Goal: Task Accomplishment & Management: Use online tool/utility

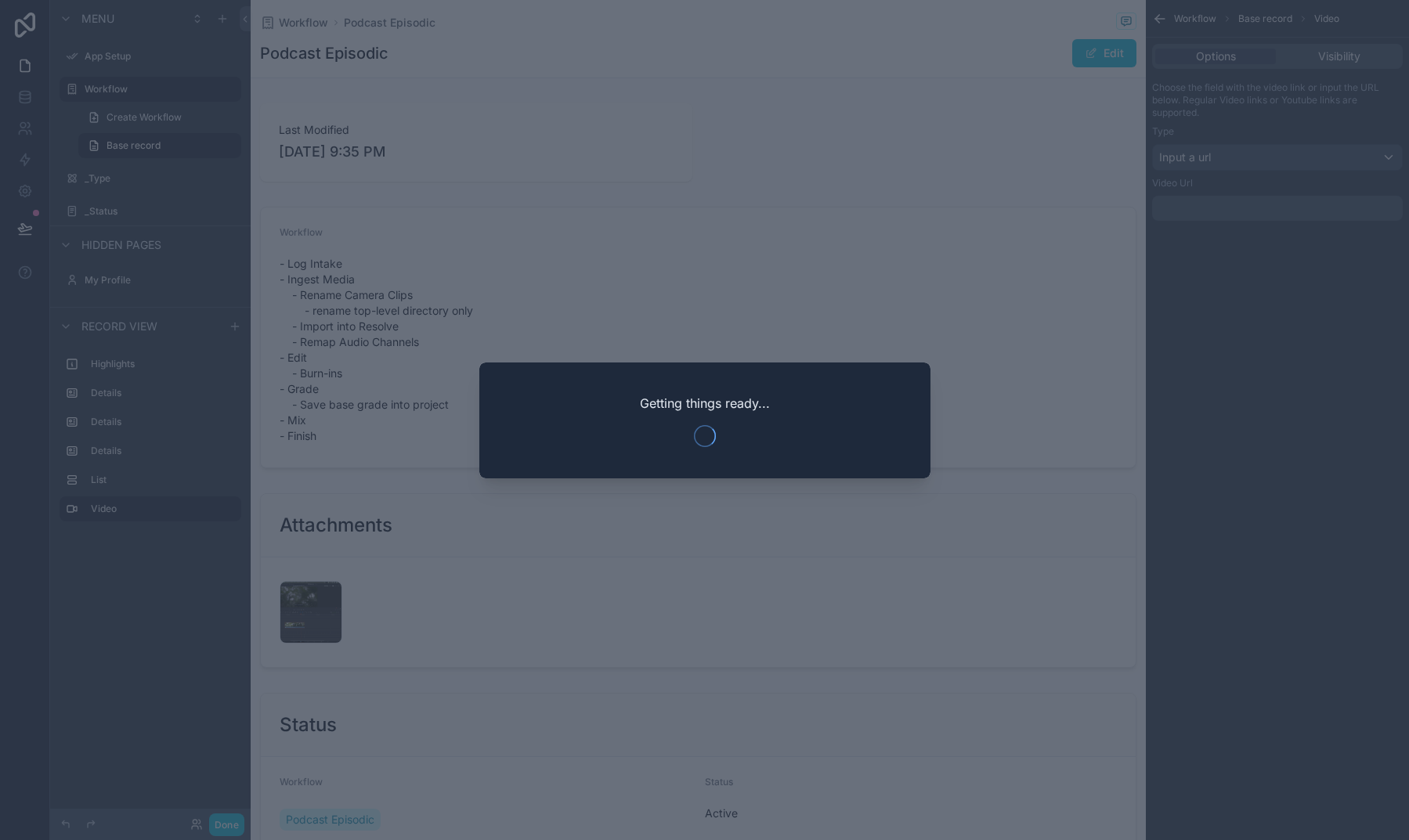
scroll to position [861, 0]
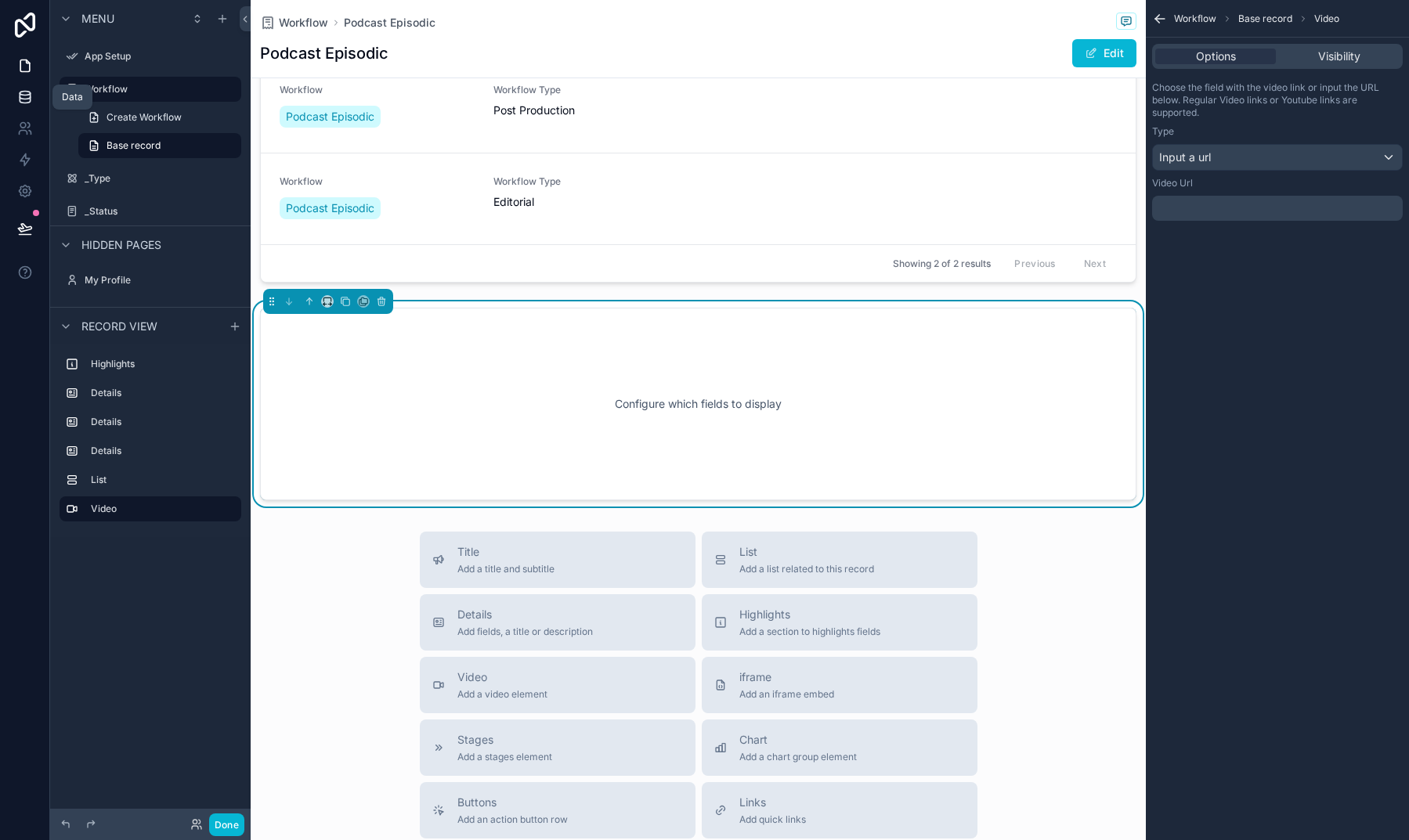
click at [38, 108] on link at bounding box center [24, 97] width 49 height 32
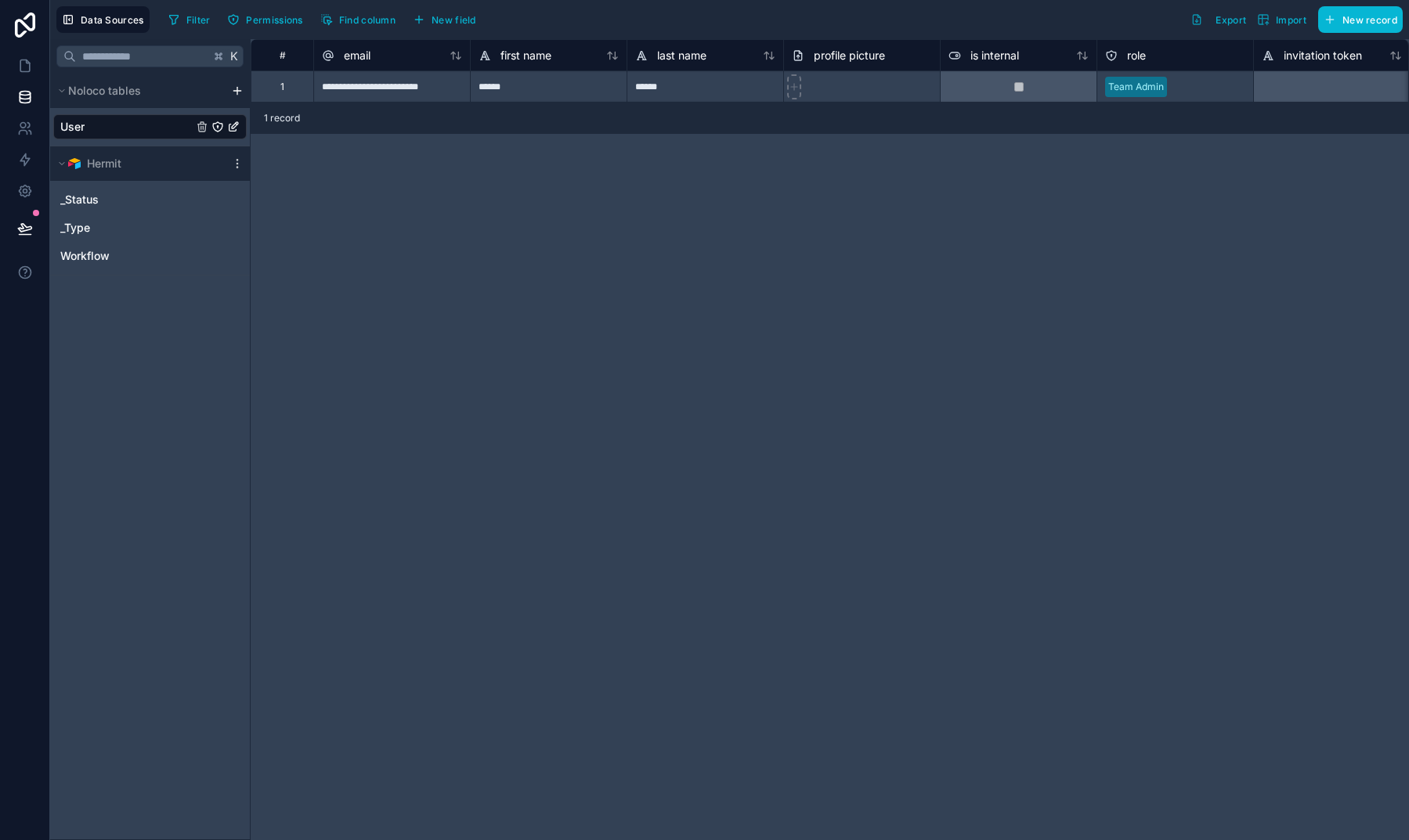
click at [235, 92] on html "**********" at bounding box center [704, 420] width 1409 height 840
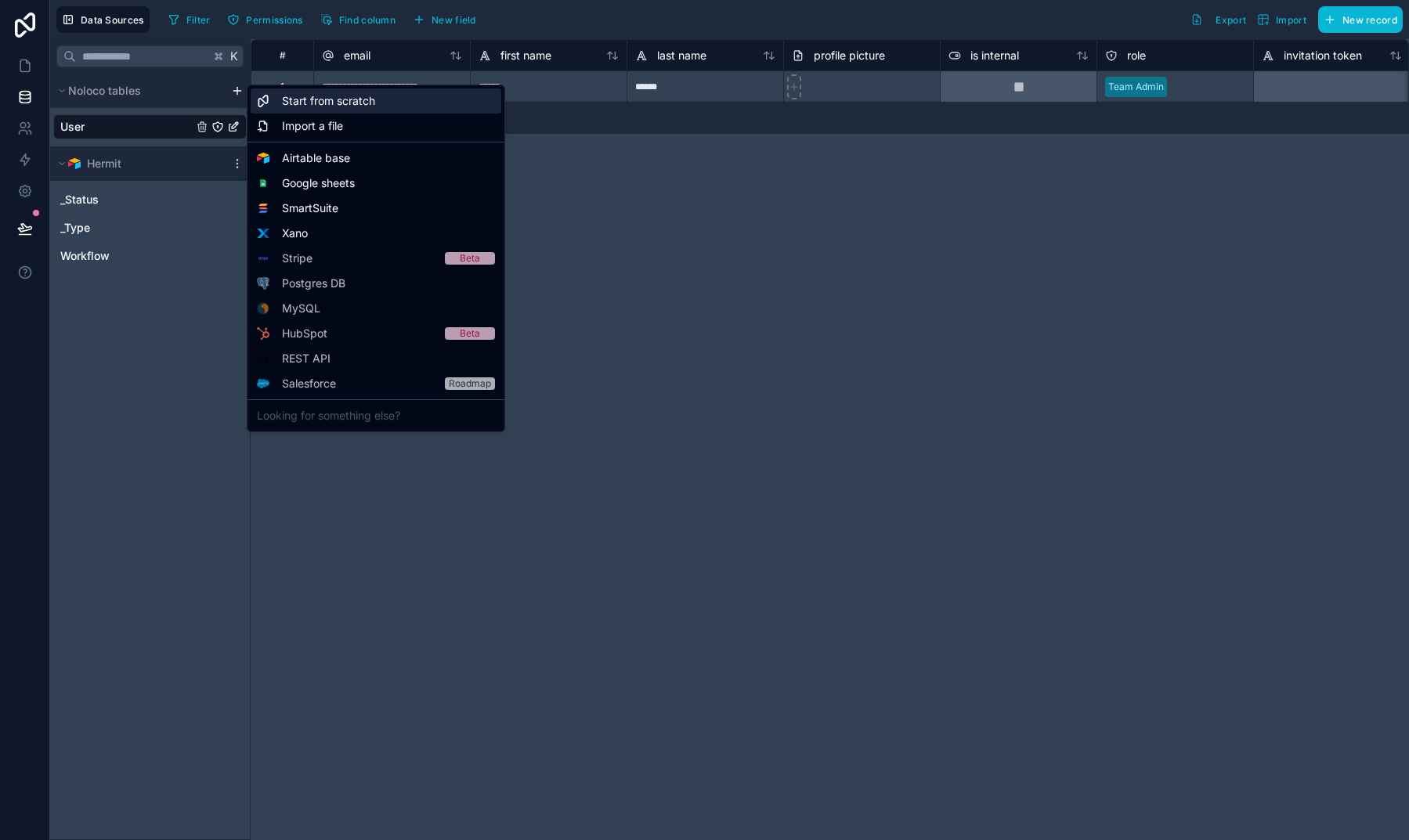
click at [278, 107] on div "Start from scratch" at bounding box center [376, 100] width 251 height 25
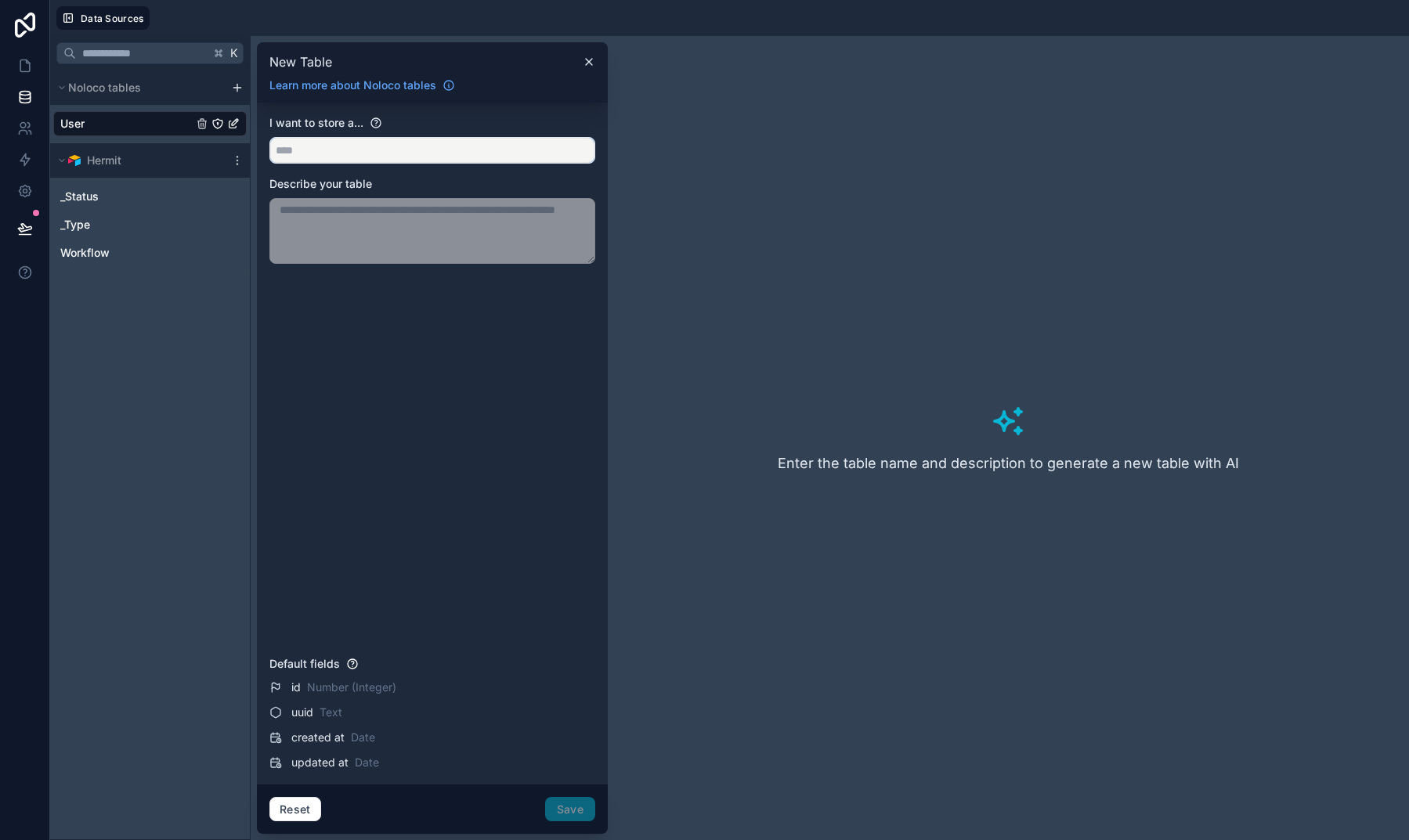
click at [324, 153] on input "text" at bounding box center [432, 150] width 324 height 25
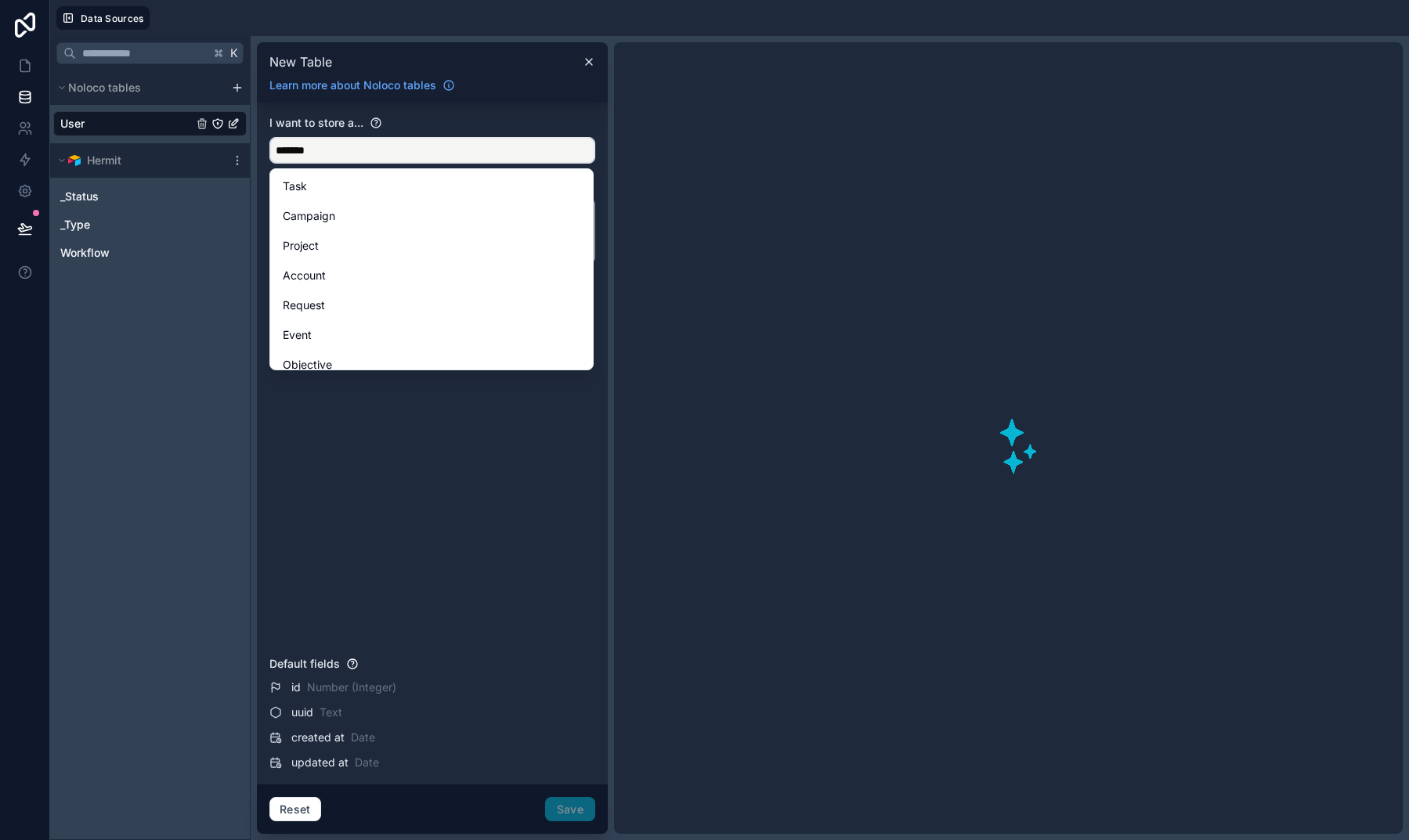
type input "********"
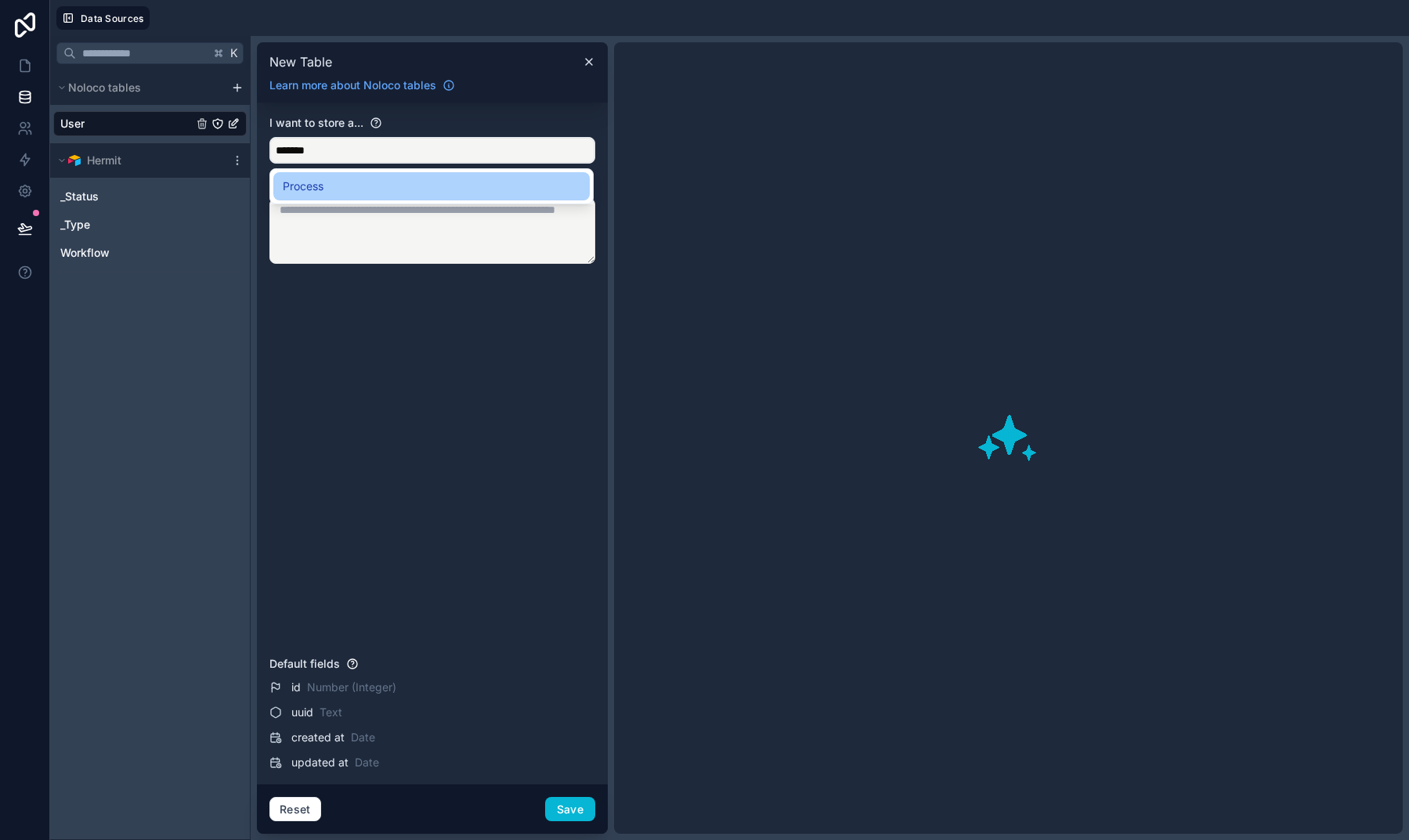
click at [303, 188] on span "Process" at bounding box center [303, 186] width 40 height 19
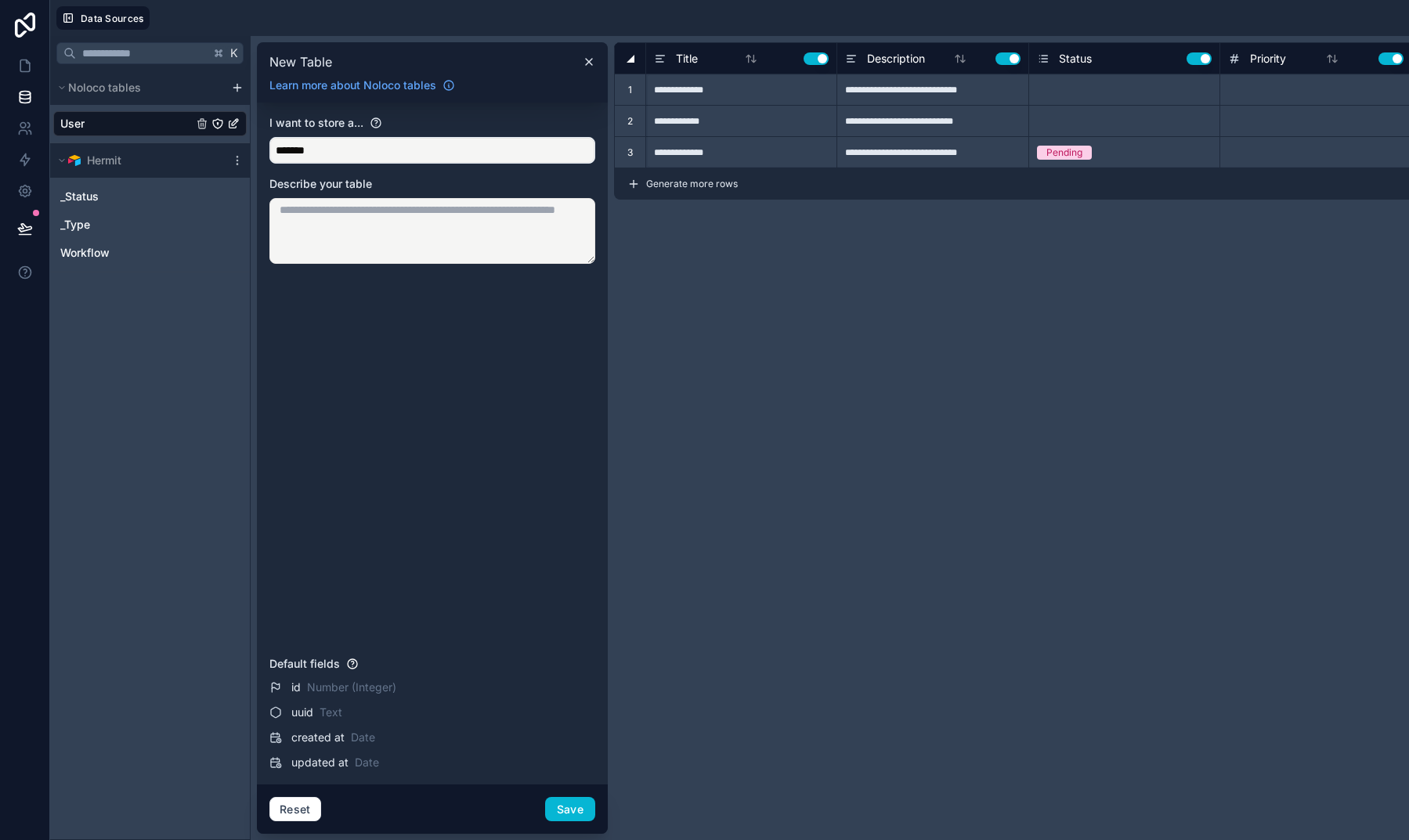
type input "*******"
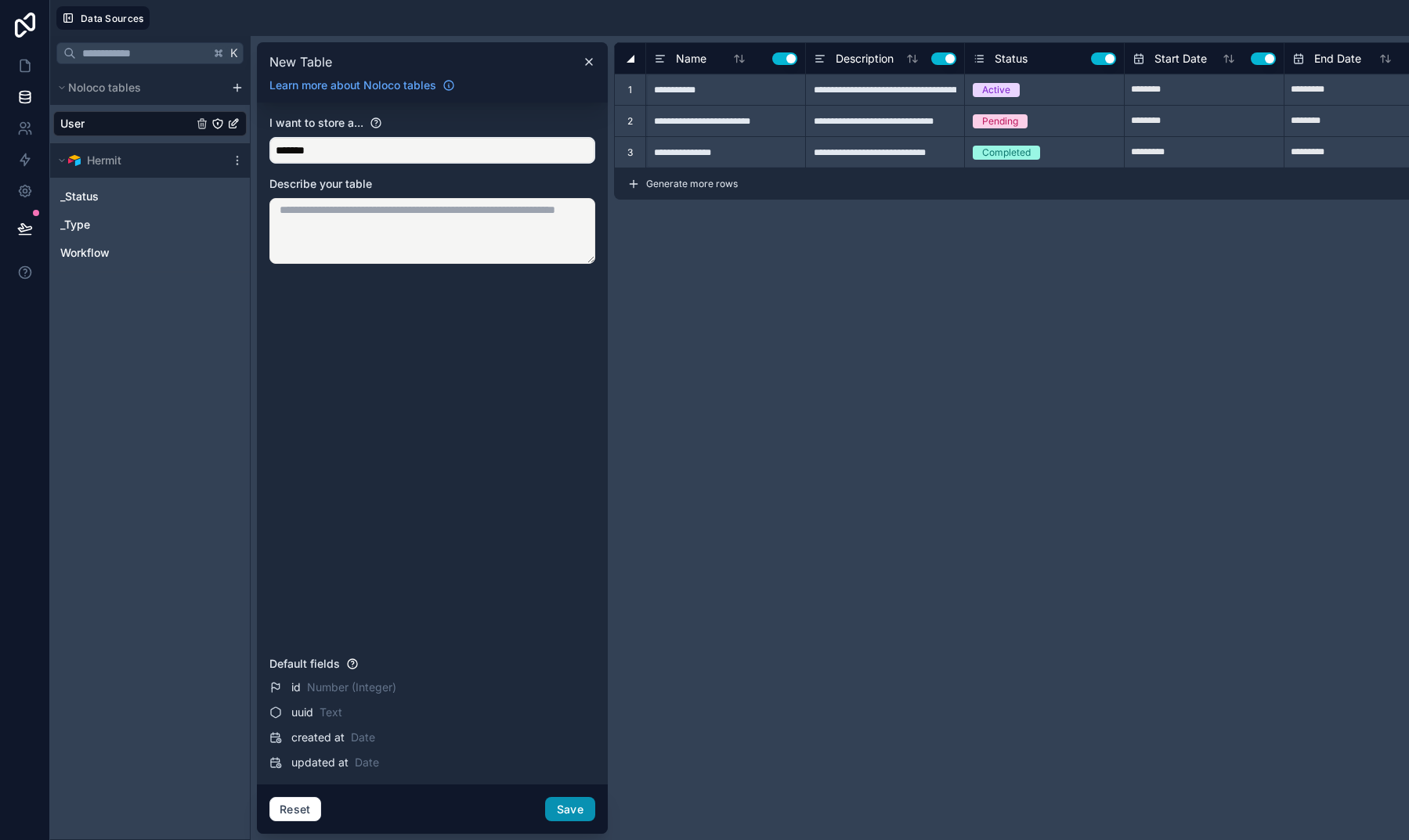
click at [554, 813] on button "Save" at bounding box center [570, 809] width 50 height 25
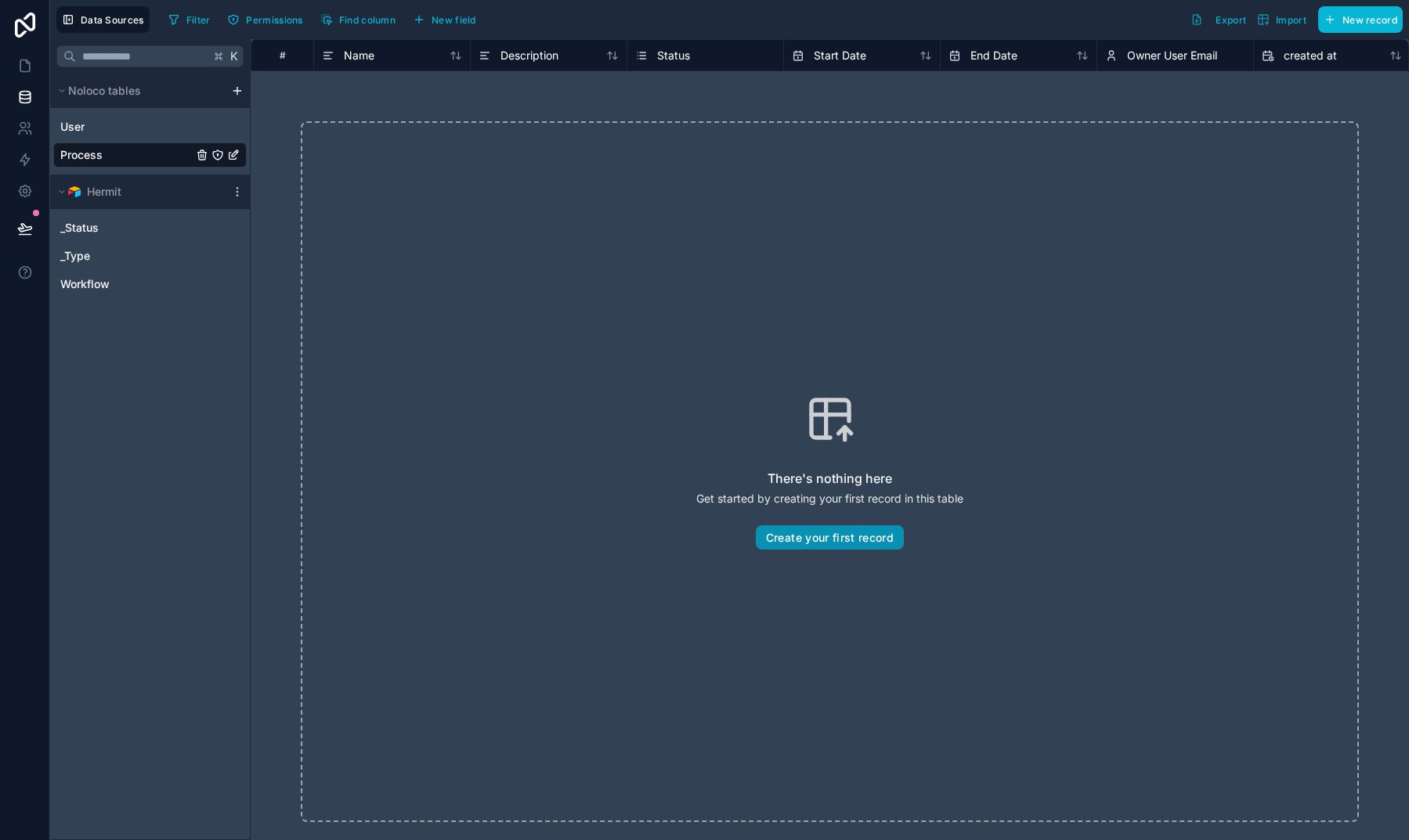
click at [861, 544] on button "Create your first record" at bounding box center [829, 538] width 148 height 25
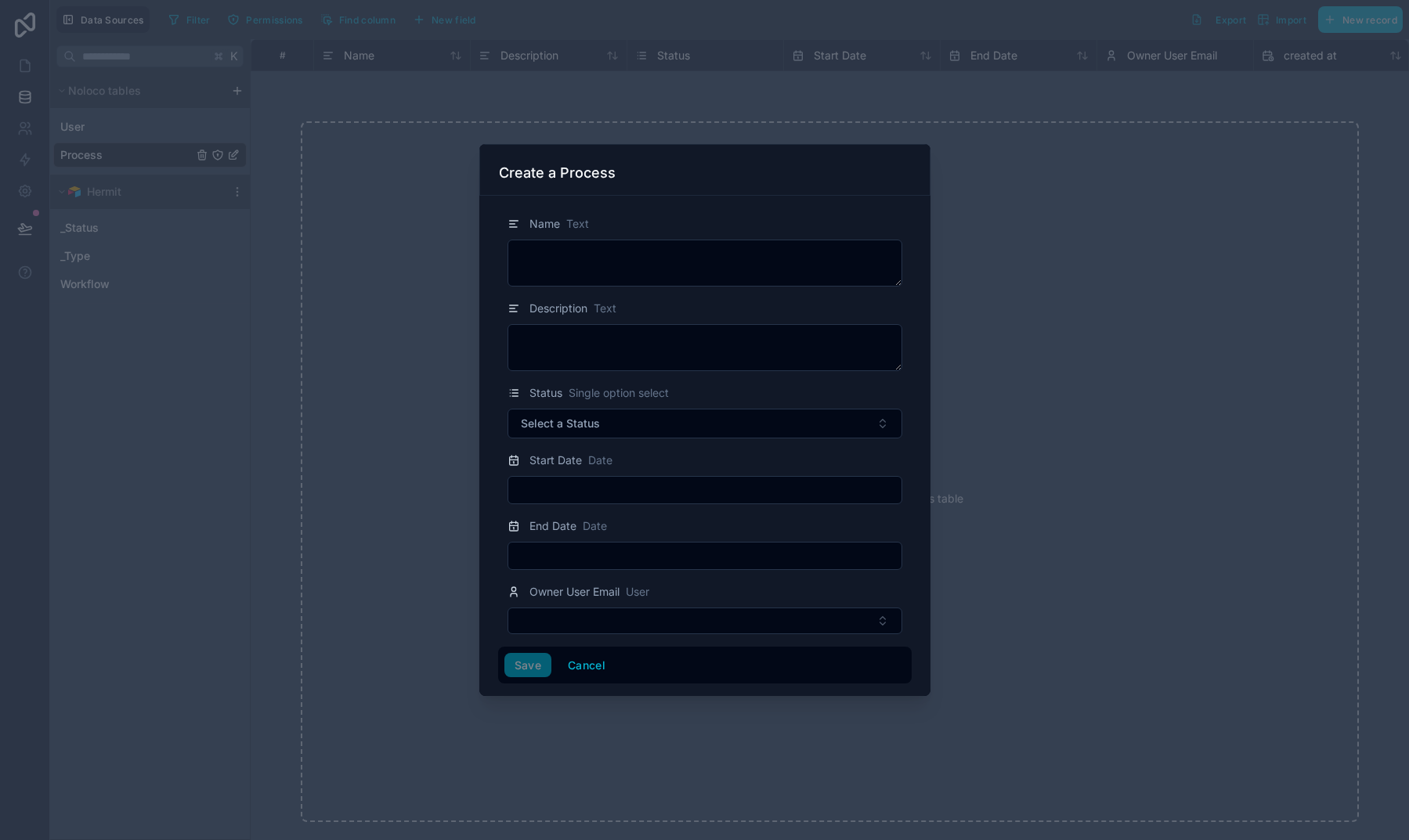
click at [600, 302] on span "Text" at bounding box center [605, 308] width 23 height 15
click at [401, 264] on div at bounding box center [704, 420] width 1409 height 840
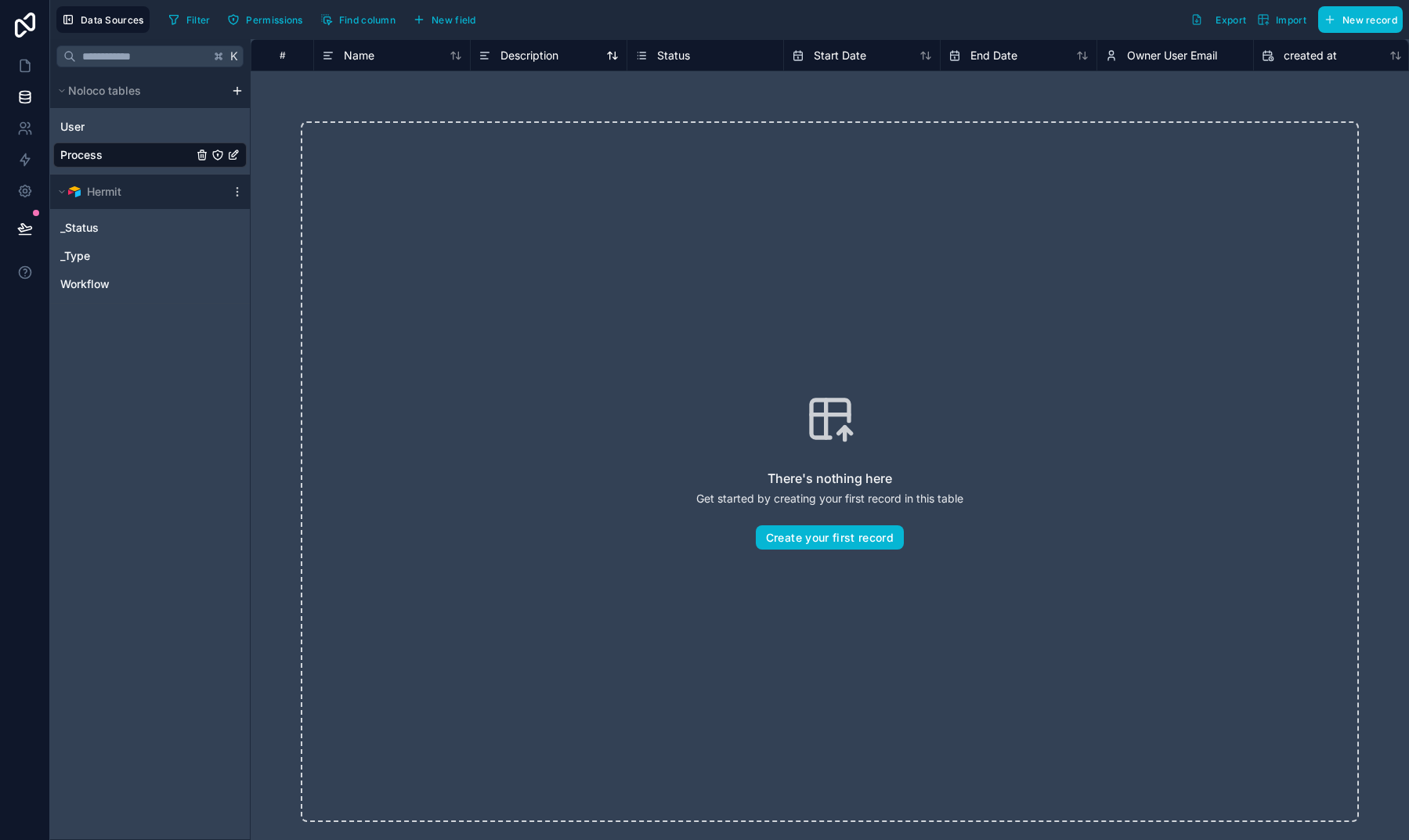
click at [543, 61] on span "Description" at bounding box center [530, 55] width 58 height 15
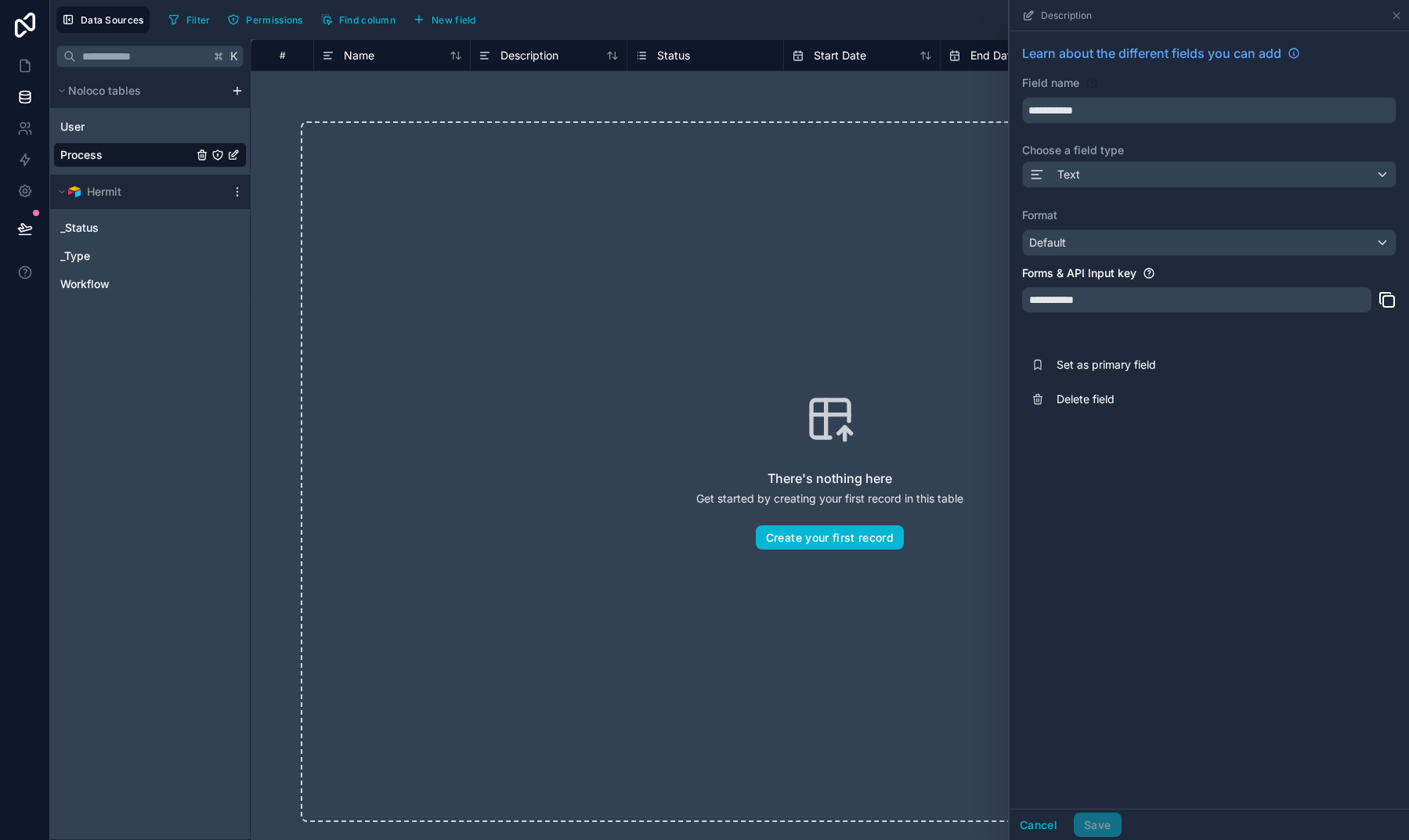
click at [1073, 175] on span "Text" at bounding box center [1068, 174] width 23 height 15
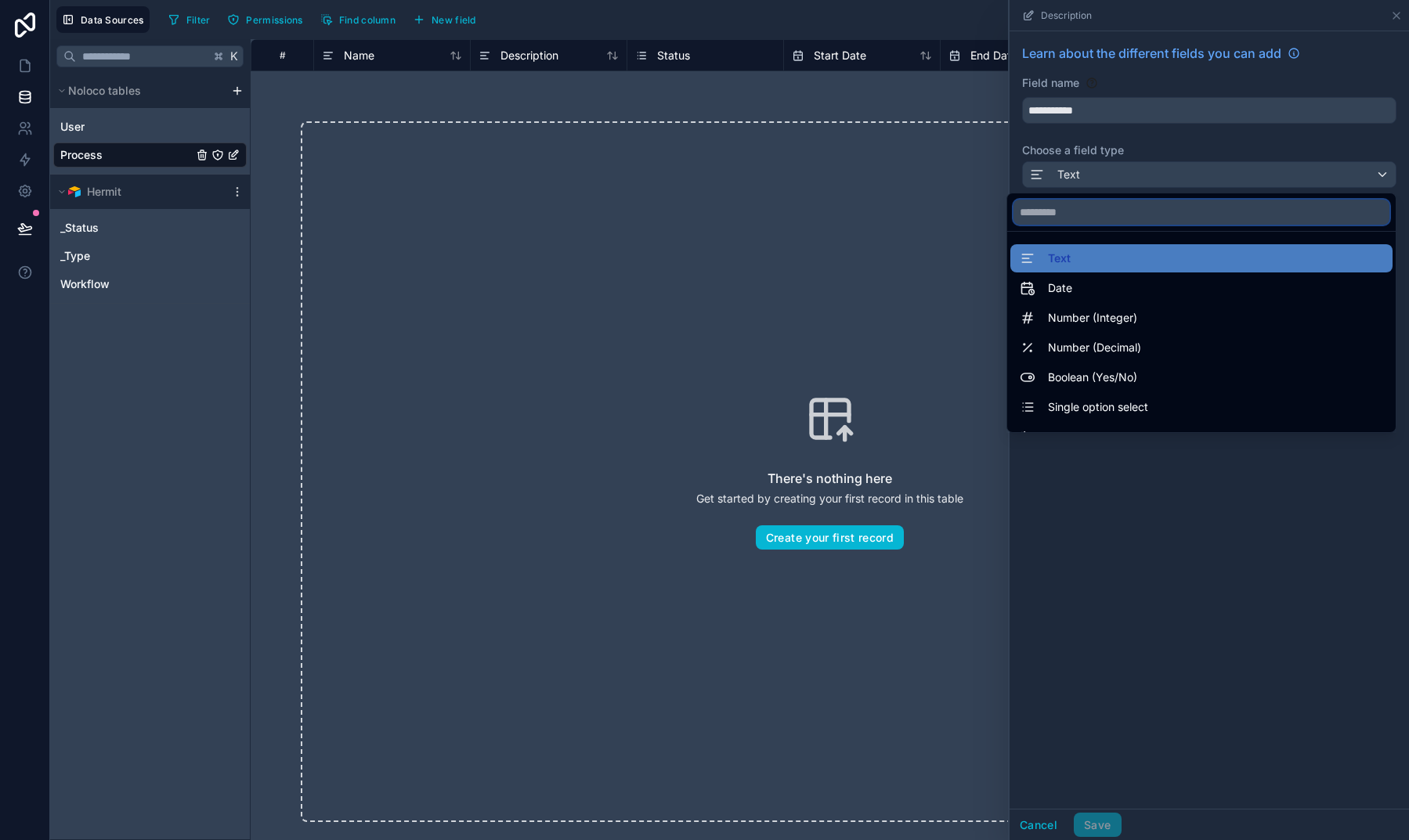
click at [1082, 213] on input "text" at bounding box center [1201, 212] width 376 height 25
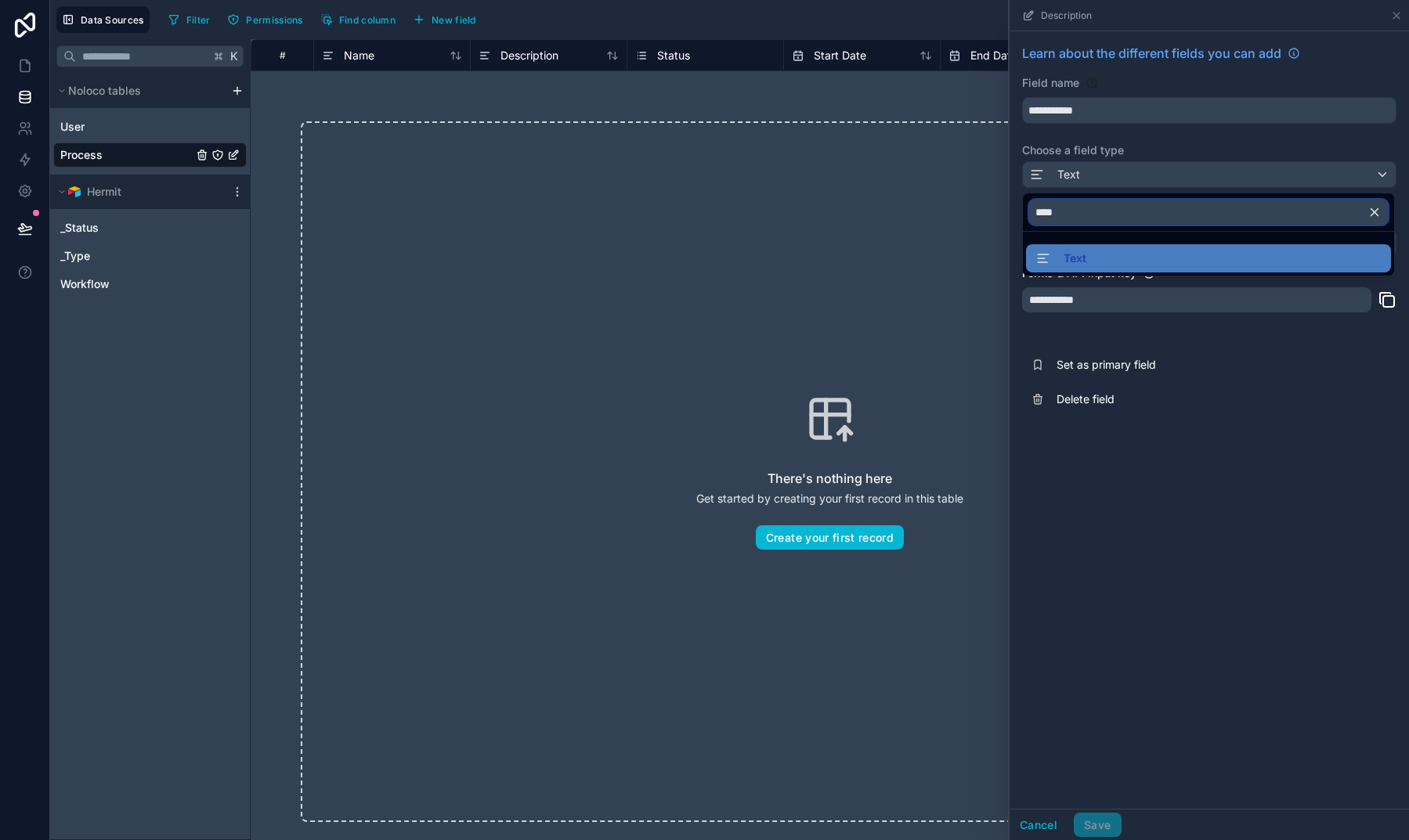
type input "****"
click at [1208, 487] on div at bounding box center [1209, 420] width 400 height 840
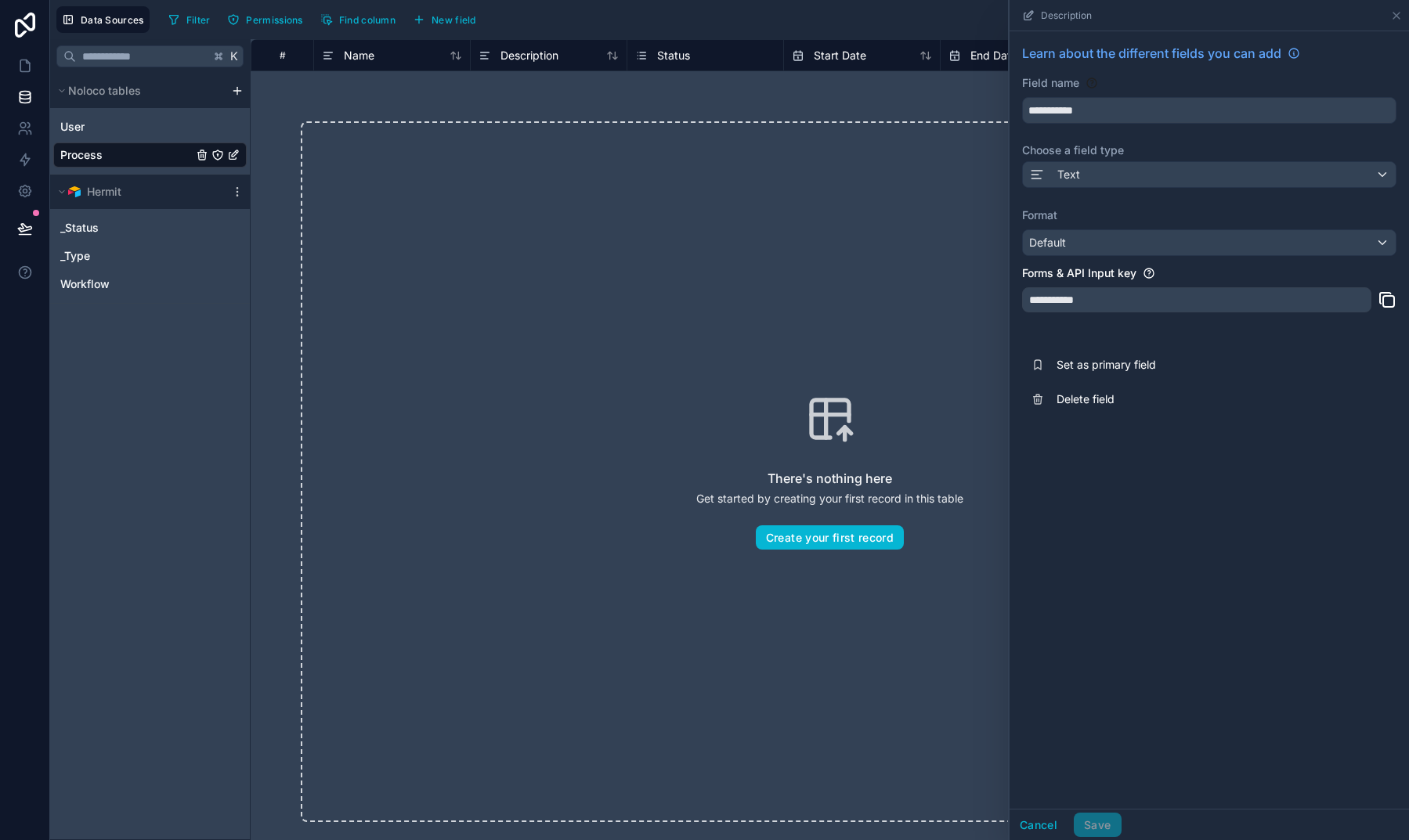
click at [1094, 238] on div "Default" at bounding box center [1208, 243] width 373 height 25
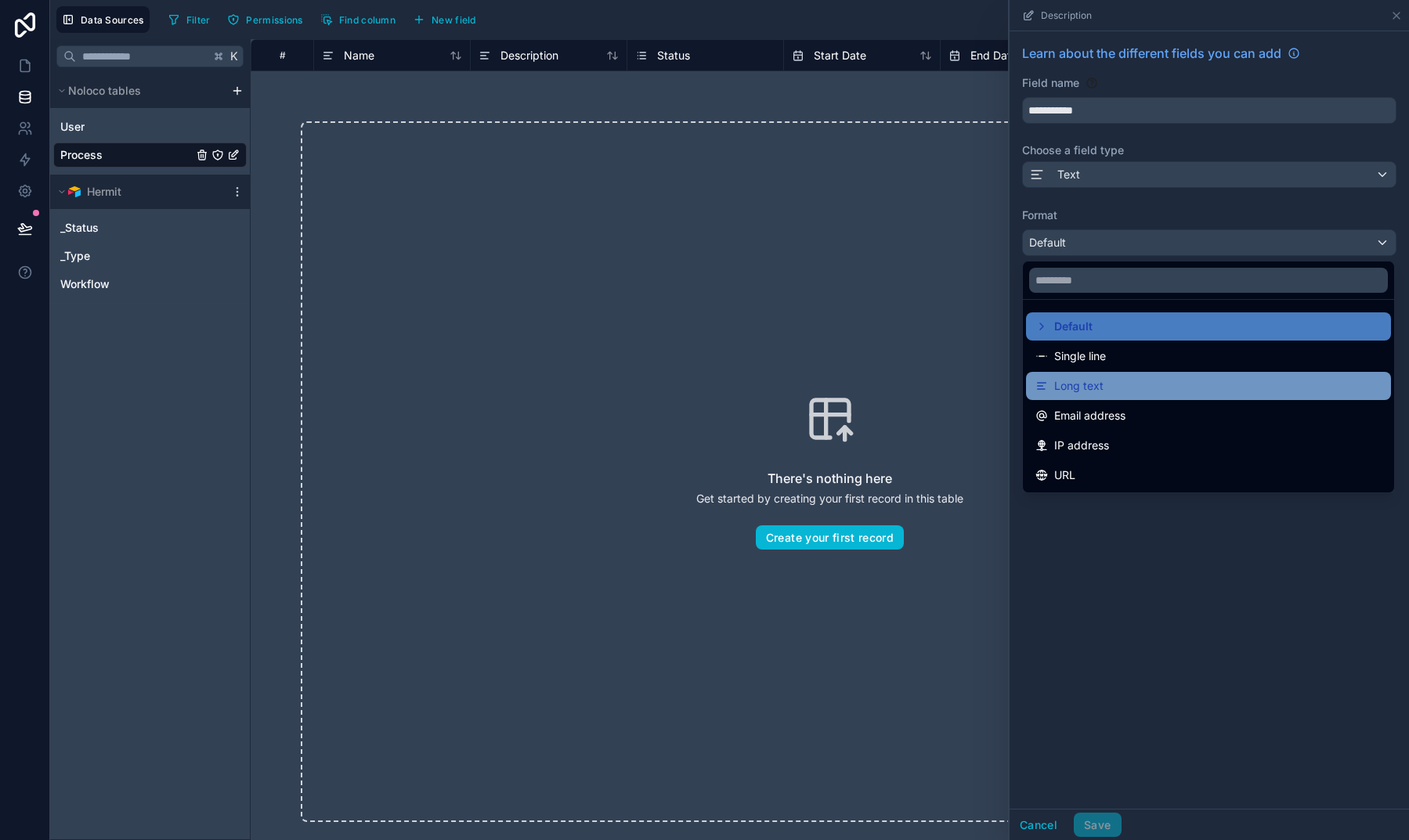
click at [1119, 394] on div "Long text" at bounding box center [1208, 386] width 346 height 19
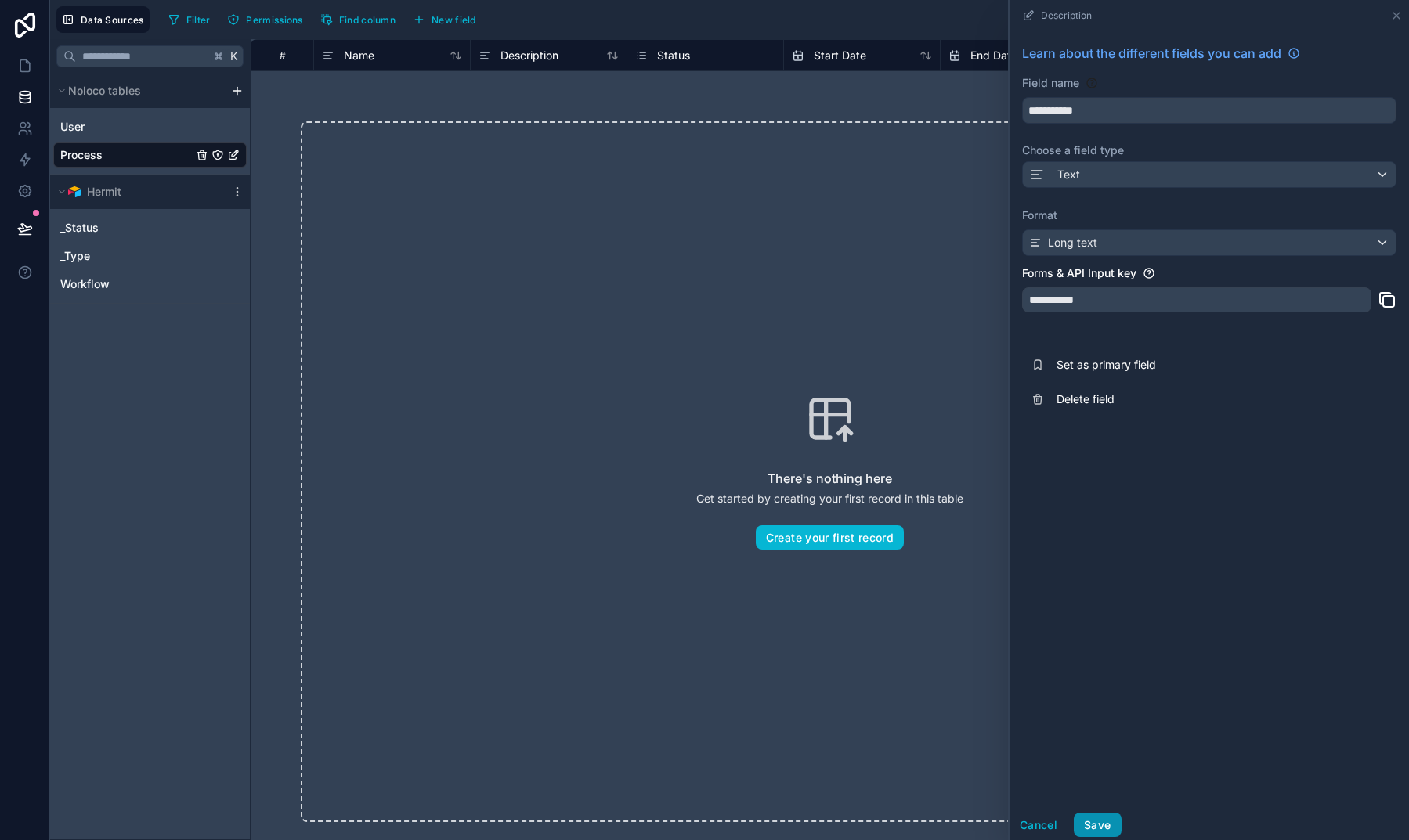
click at [1085, 818] on button "Save" at bounding box center [1097, 825] width 47 height 25
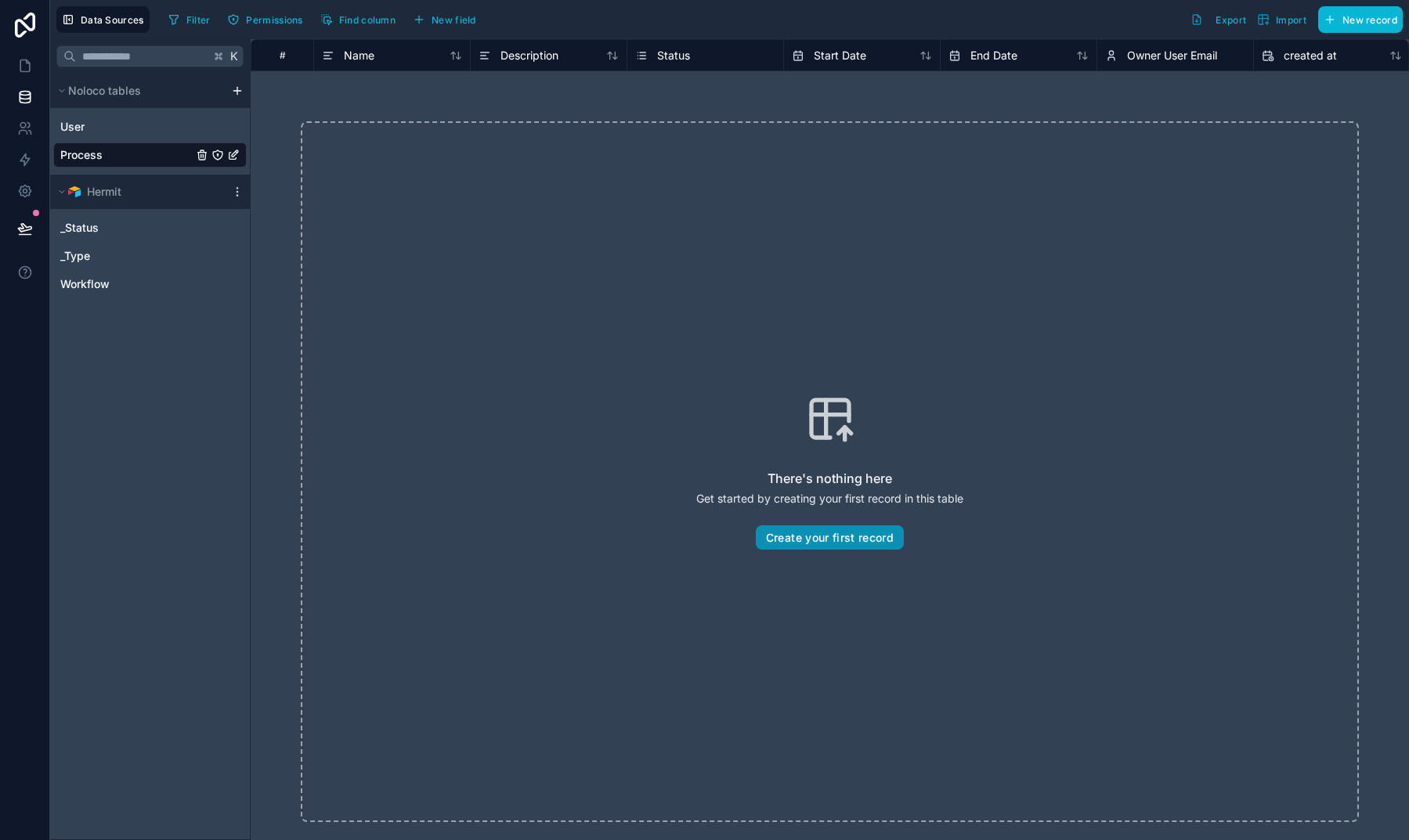
click at [813, 535] on button "Create your first record" at bounding box center [829, 538] width 148 height 25
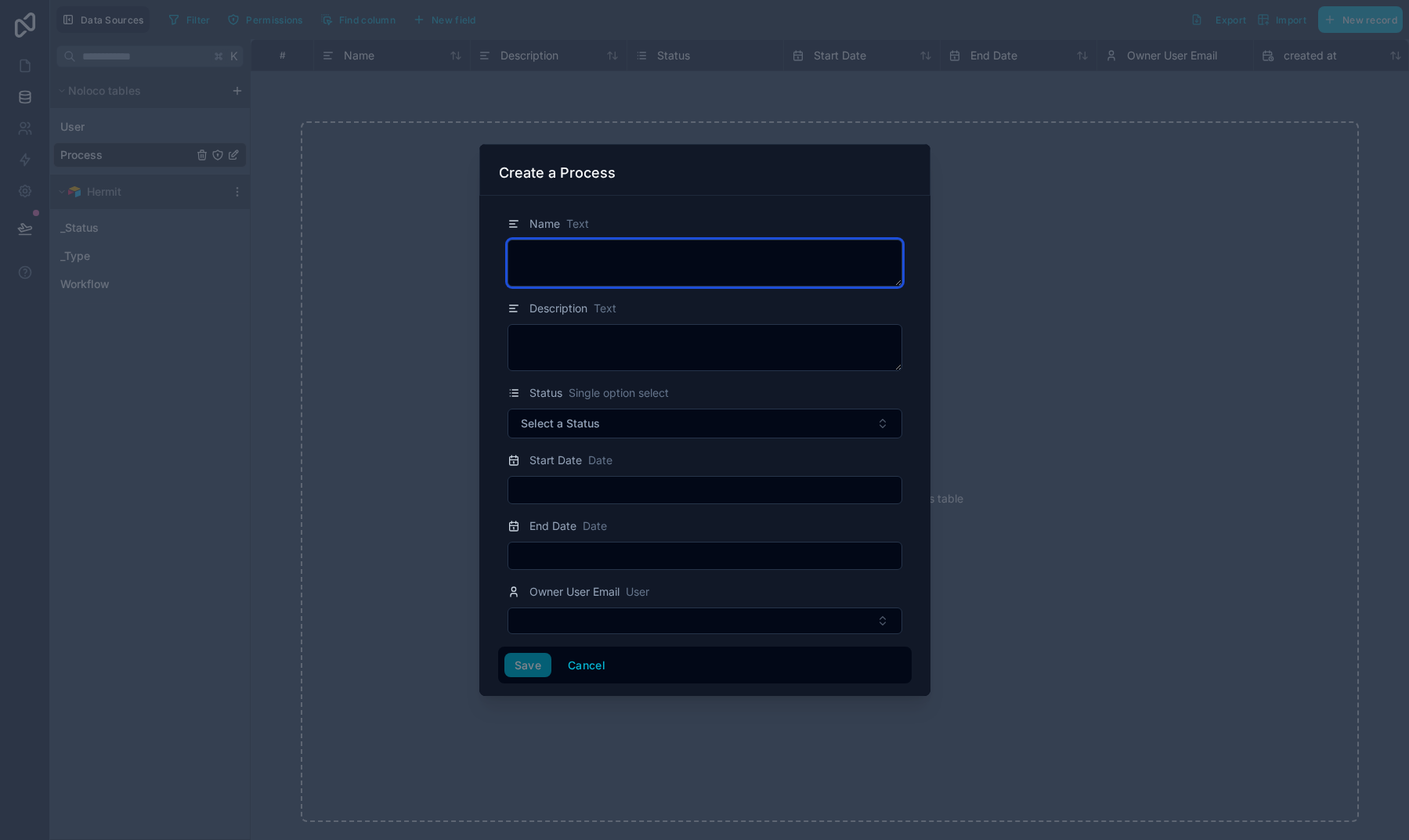
click at [592, 284] on textarea at bounding box center [704, 263] width 395 height 47
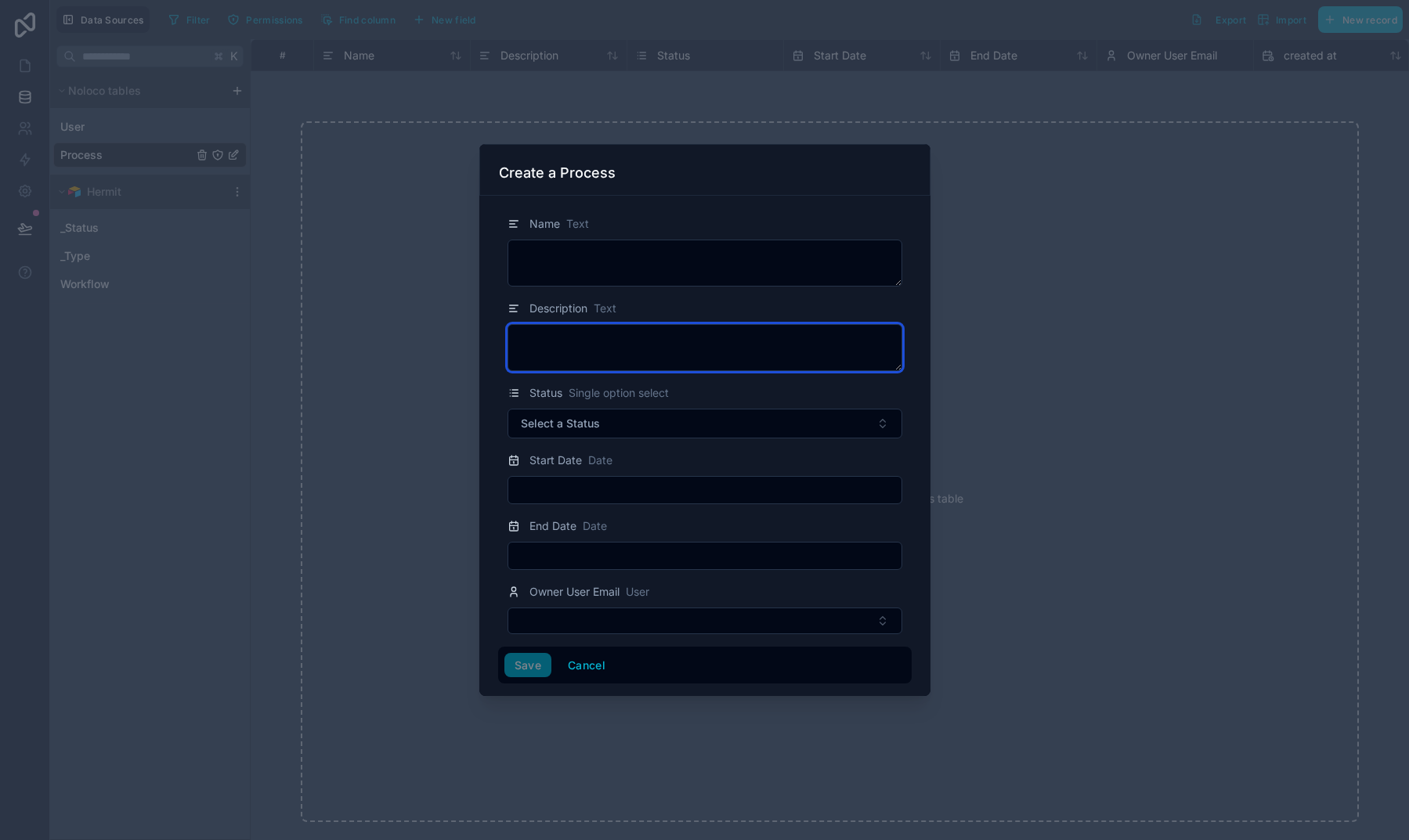
click at [574, 346] on textarea at bounding box center [704, 348] width 395 height 47
paste textarea "**********"
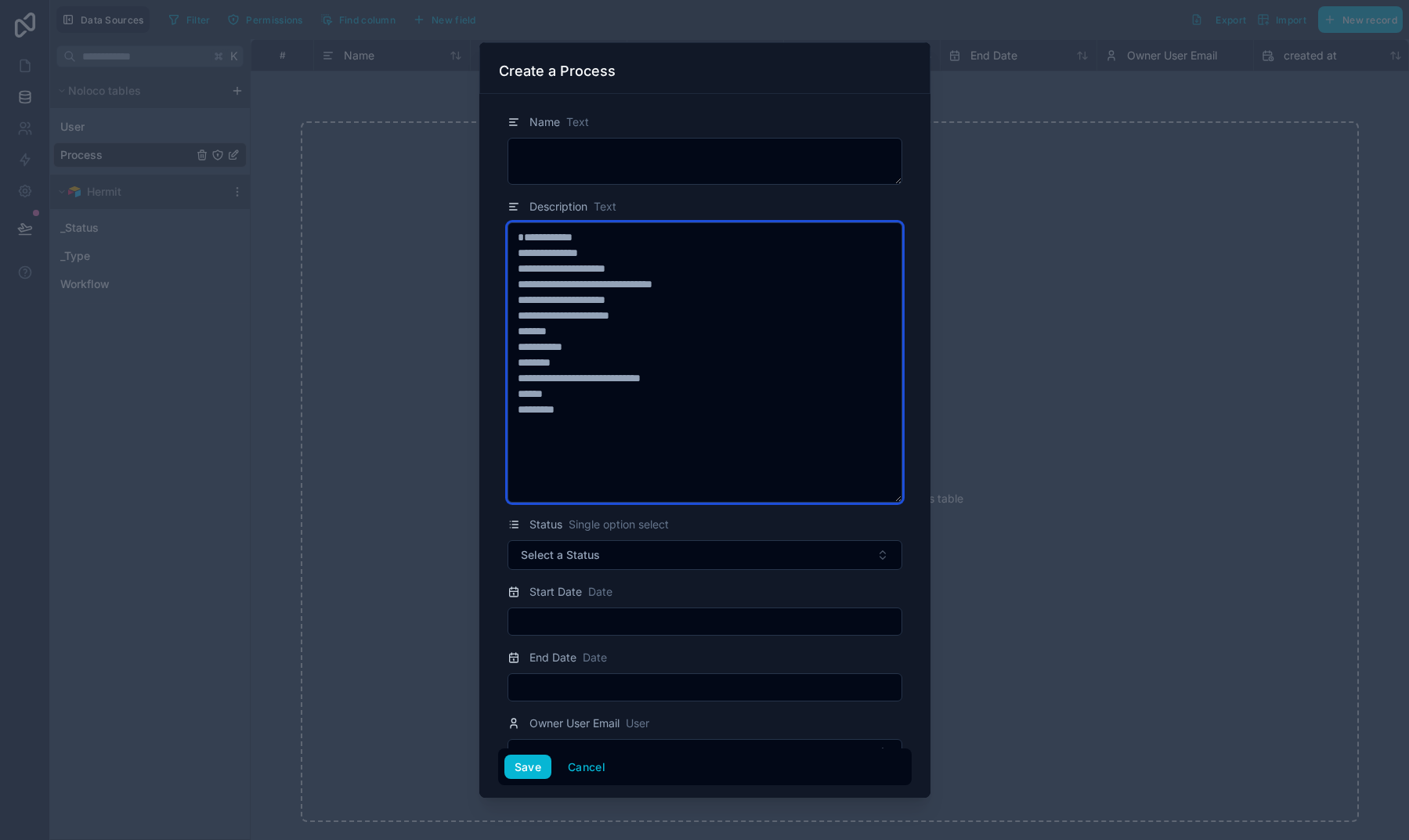
type textarea "**********"
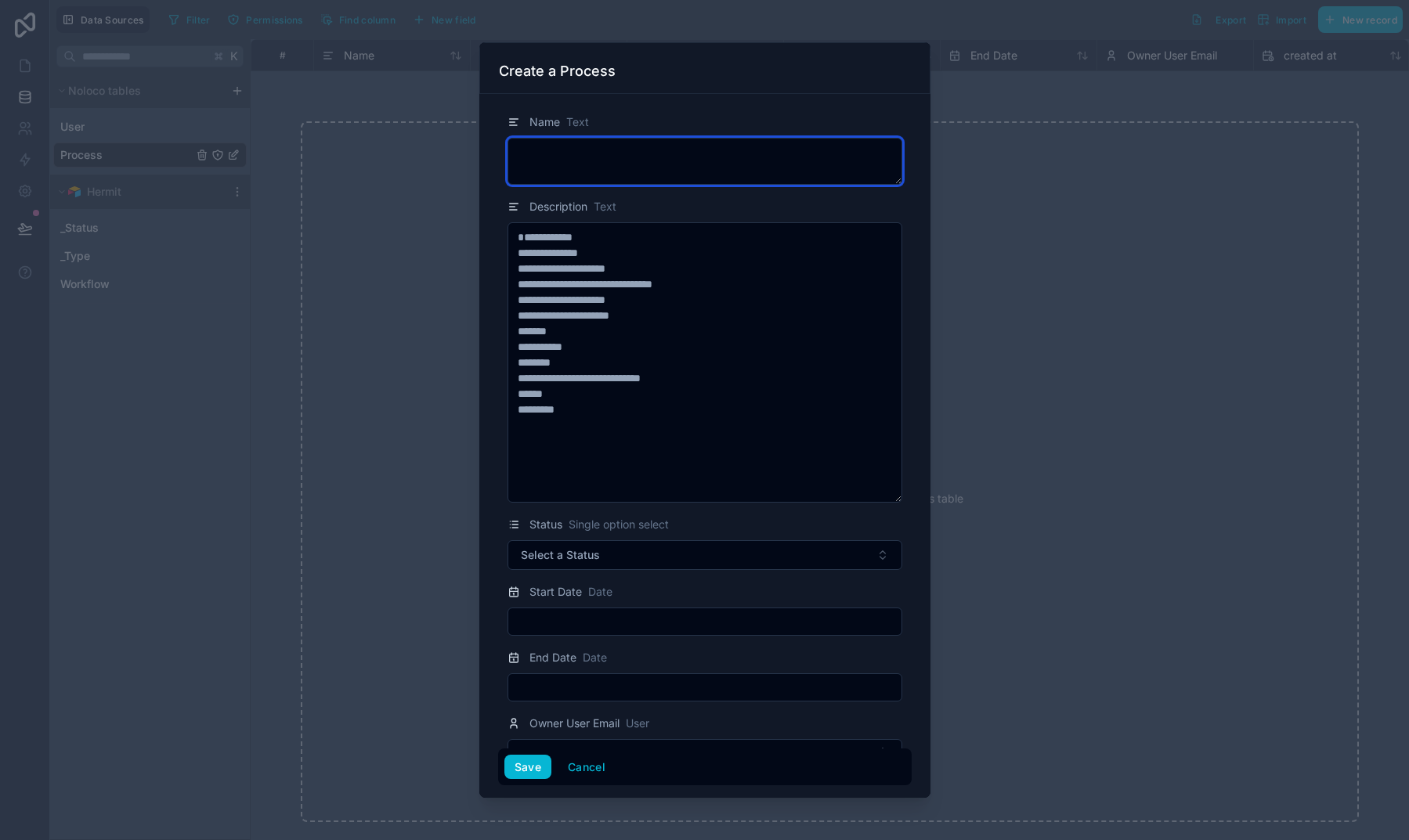
click at [558, 160] on textarea at bounding box center [704, 161] width 395 height 47
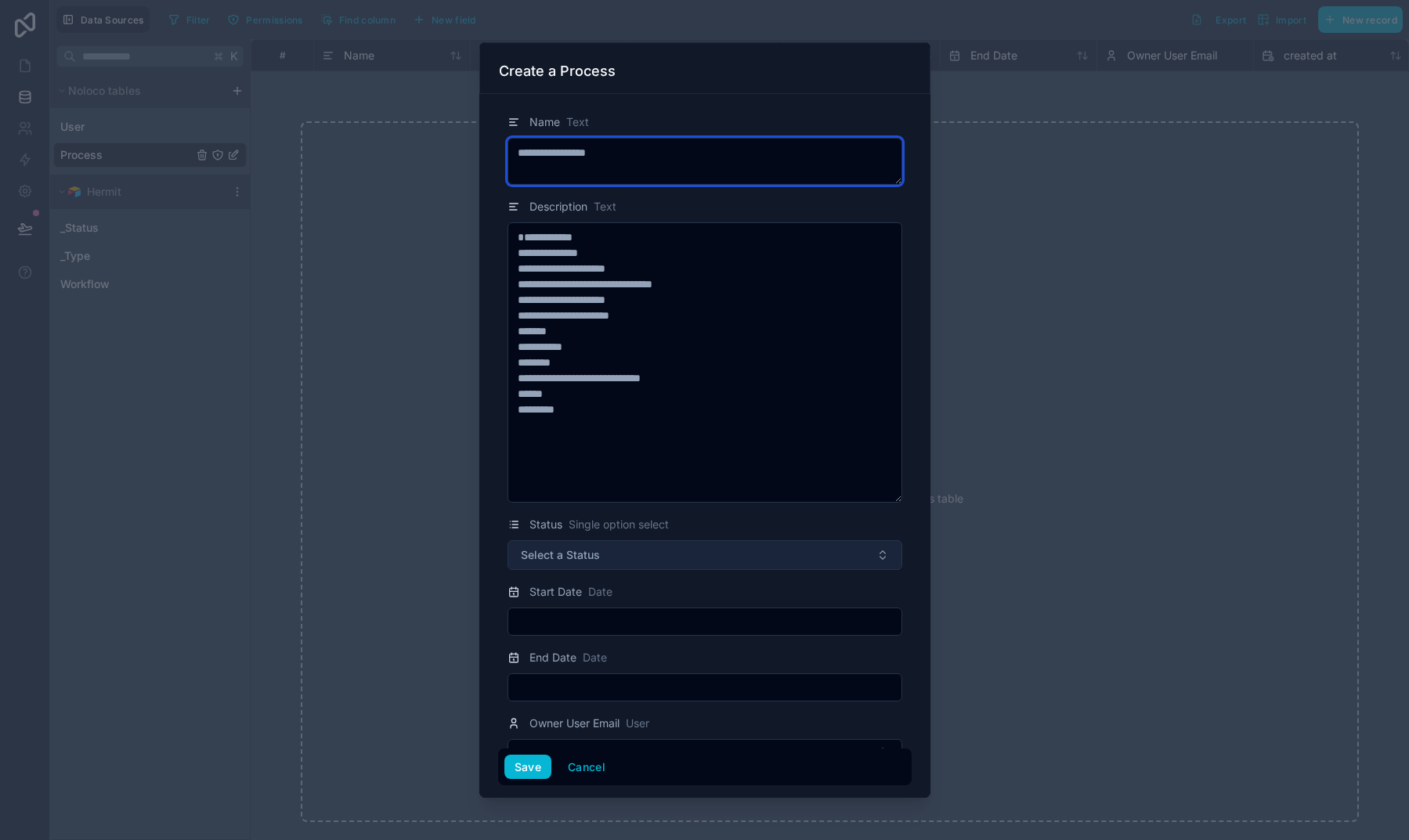
type textarea "**********"
click at [549, 557] on span "Select a Status" at bounding box center [561, 555] width 79 height 15
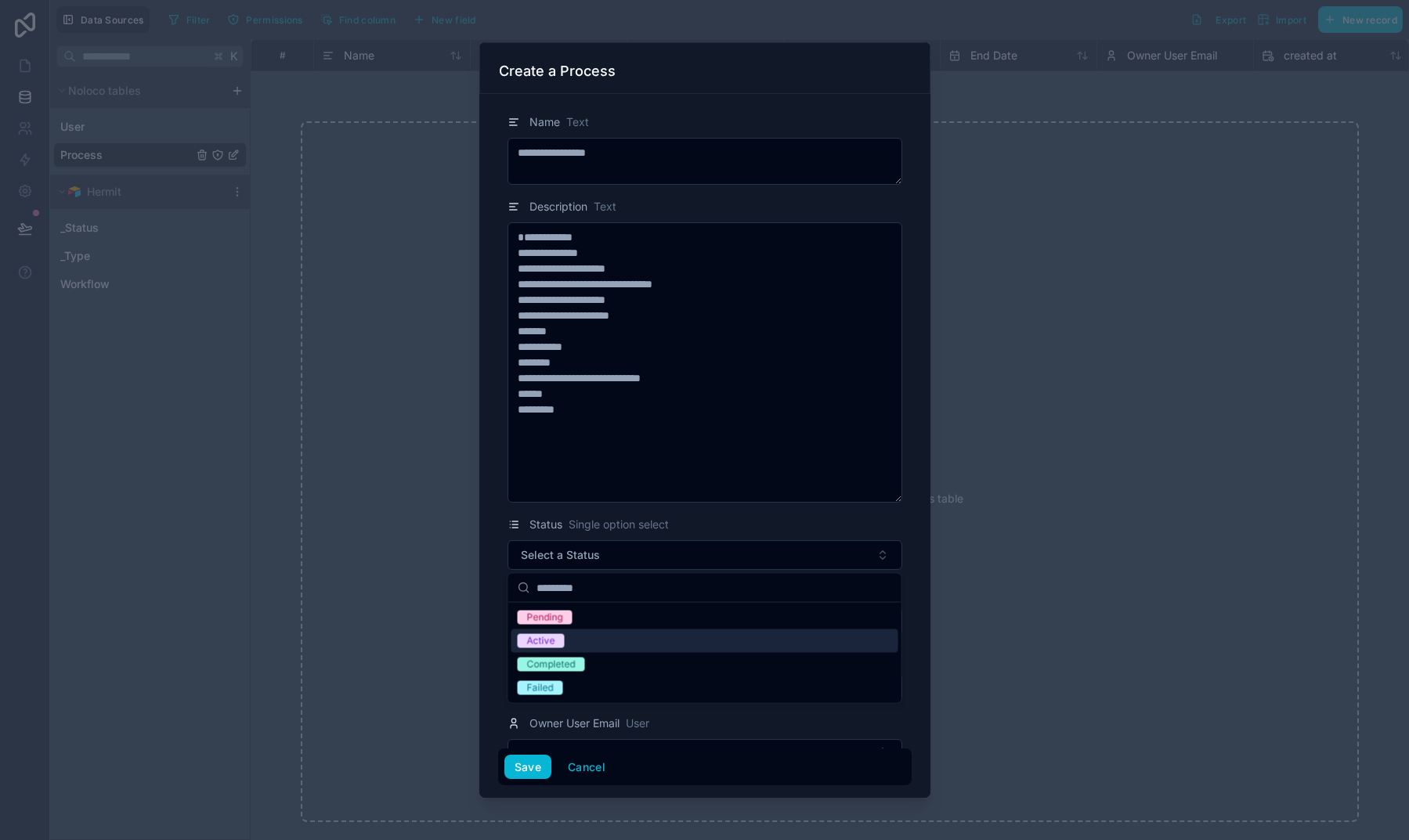
click at [548, 639] on div "Active" at bounding box center [541, 640] width 28 height 14
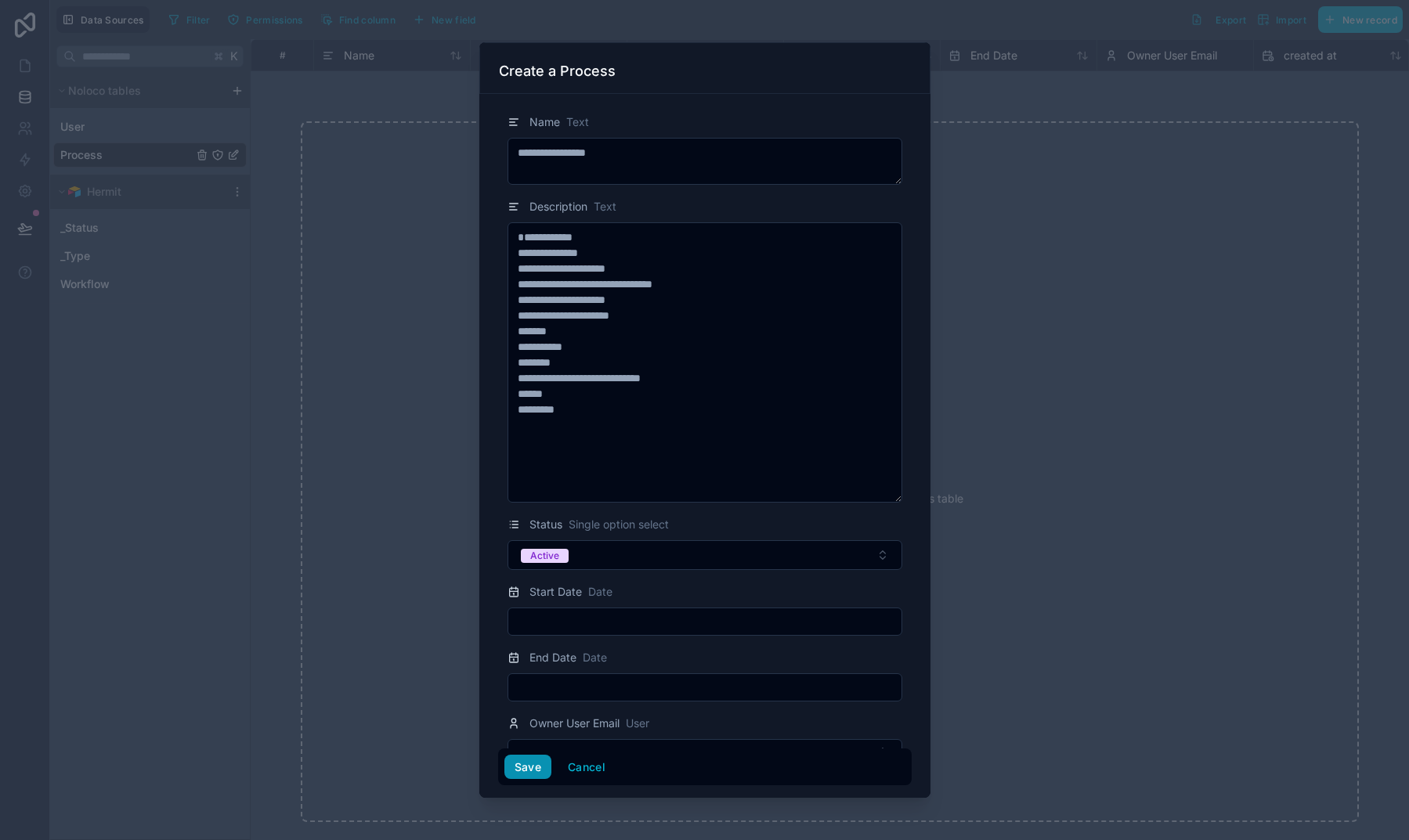
click at [524, 765] on button "Save" at bounding box center [527, 766] width 47 height 25
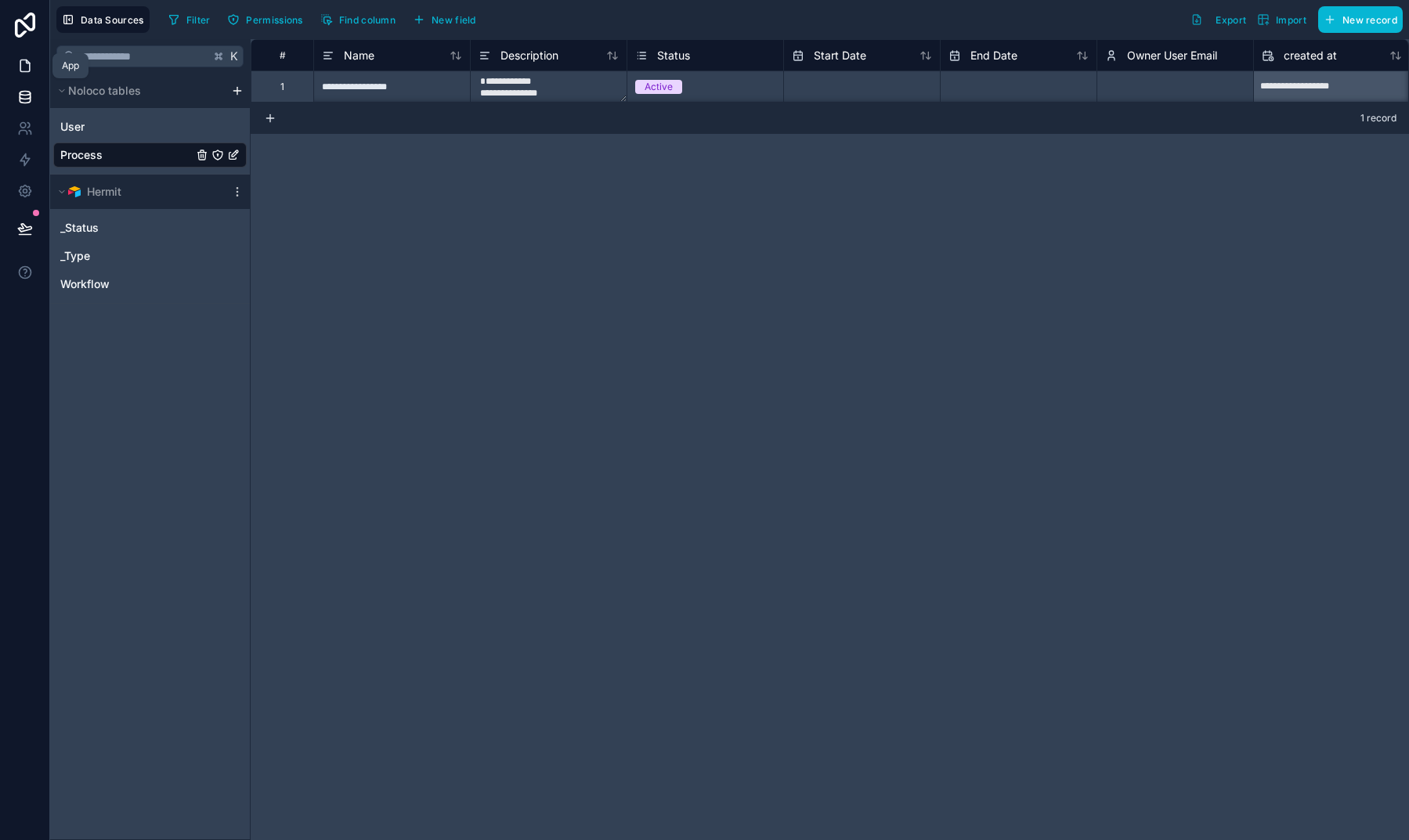
click at [29, 76] on link at bounding box center [24, 65] width 49 height 32
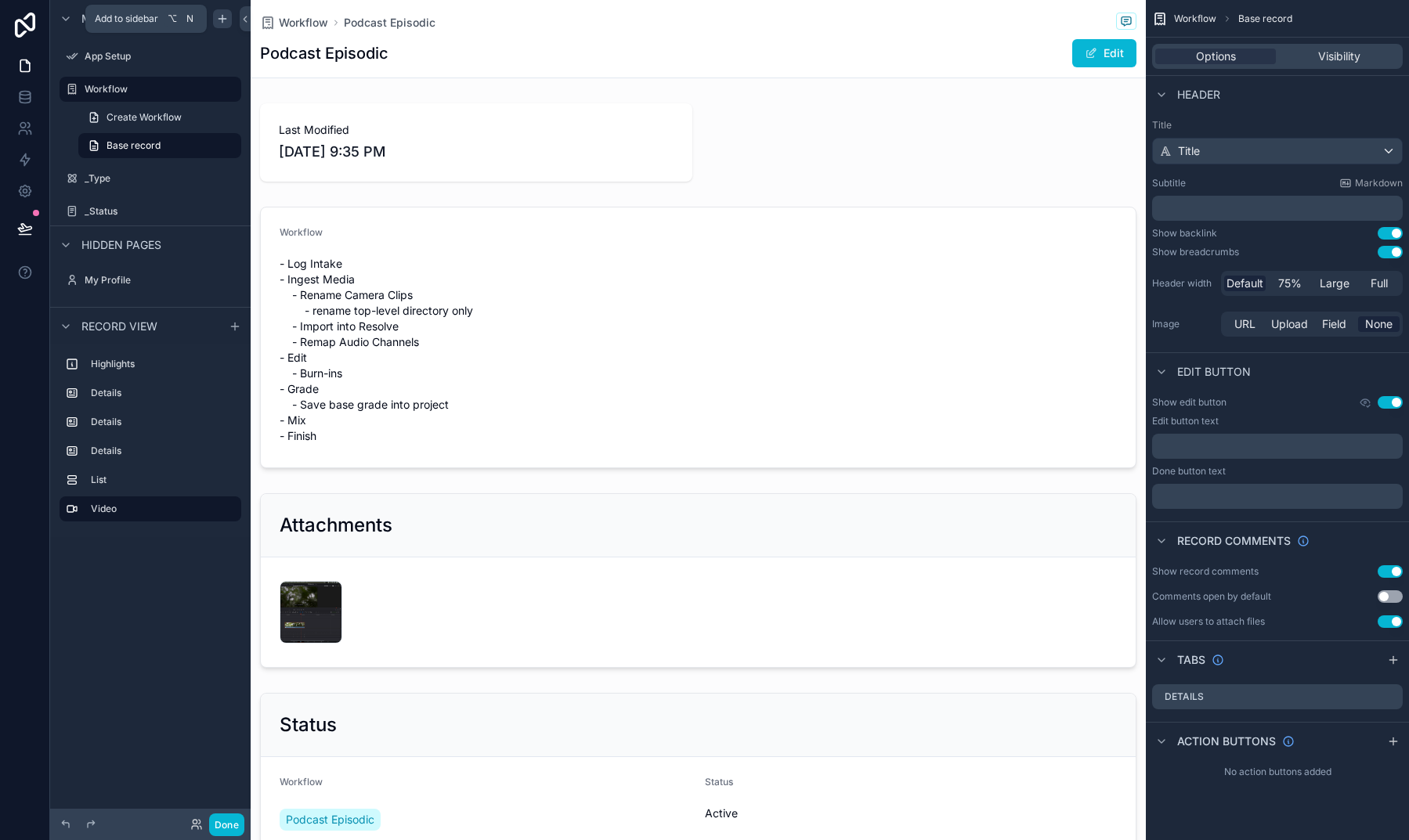
click at [225, 19] on icon "scrollable content" at bounding box center [222, 18] width 12 height 12
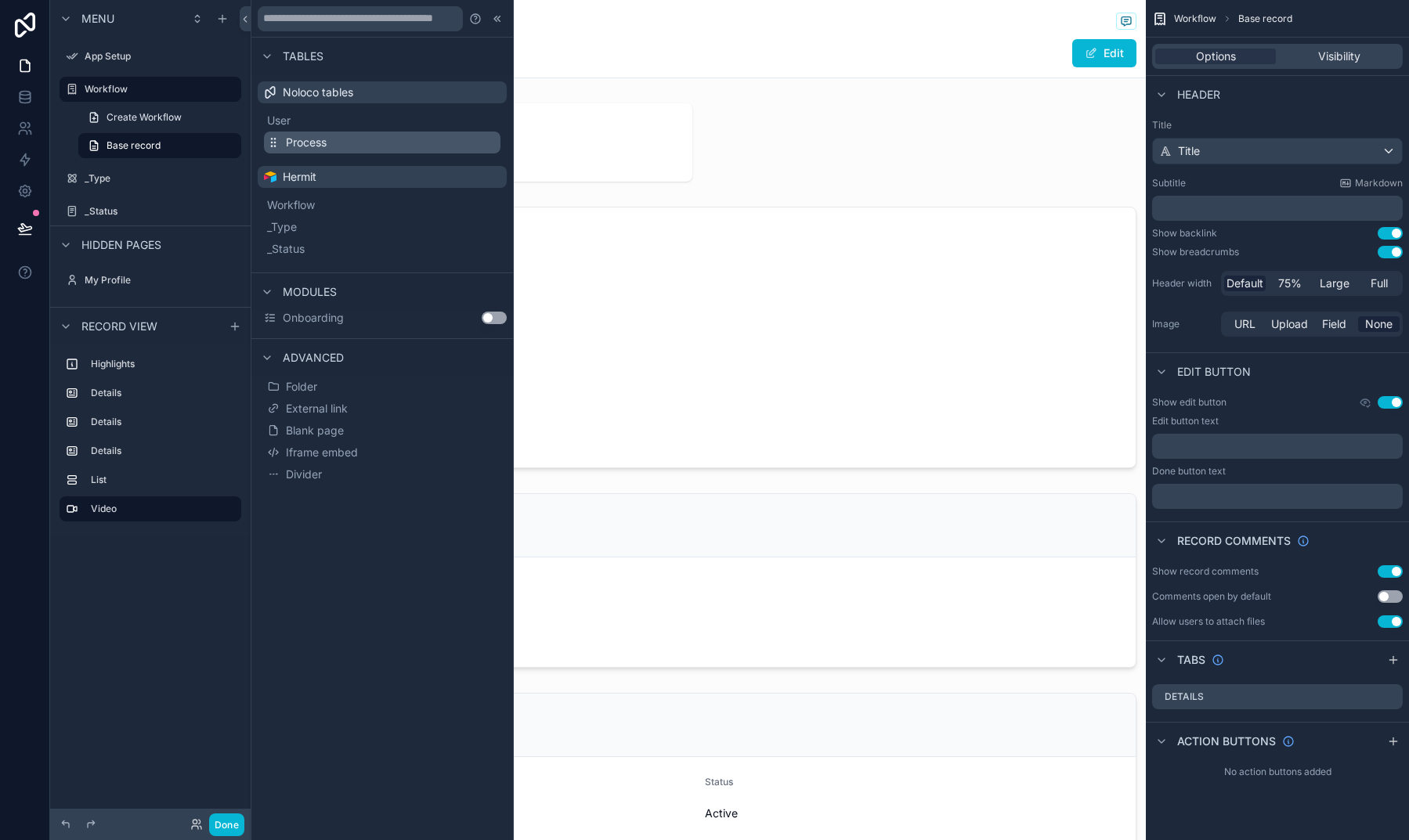
click at [307, 143] on span "Process" at bounding box center [306, 142] width 40 height 15
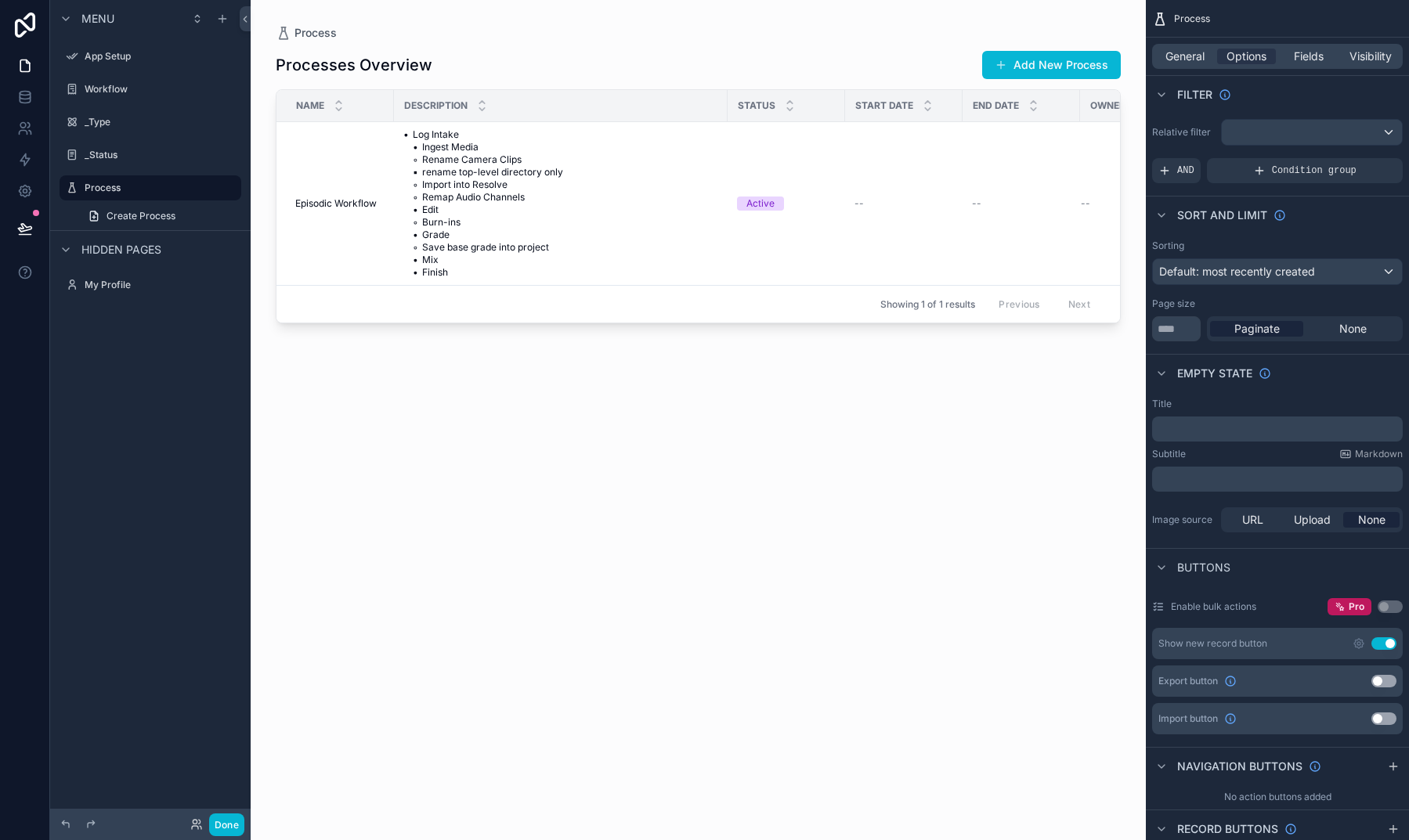
click at [406, 210] on div "scrollable content" at bounding box center [698, 411] width 895 height 821
click at [465, 216] on span "• Log Intake • Ingest Media ◦ Rename Camera Clips ▪ rename top-level directory …" at bounding box center [561, 204] width 315 height 150
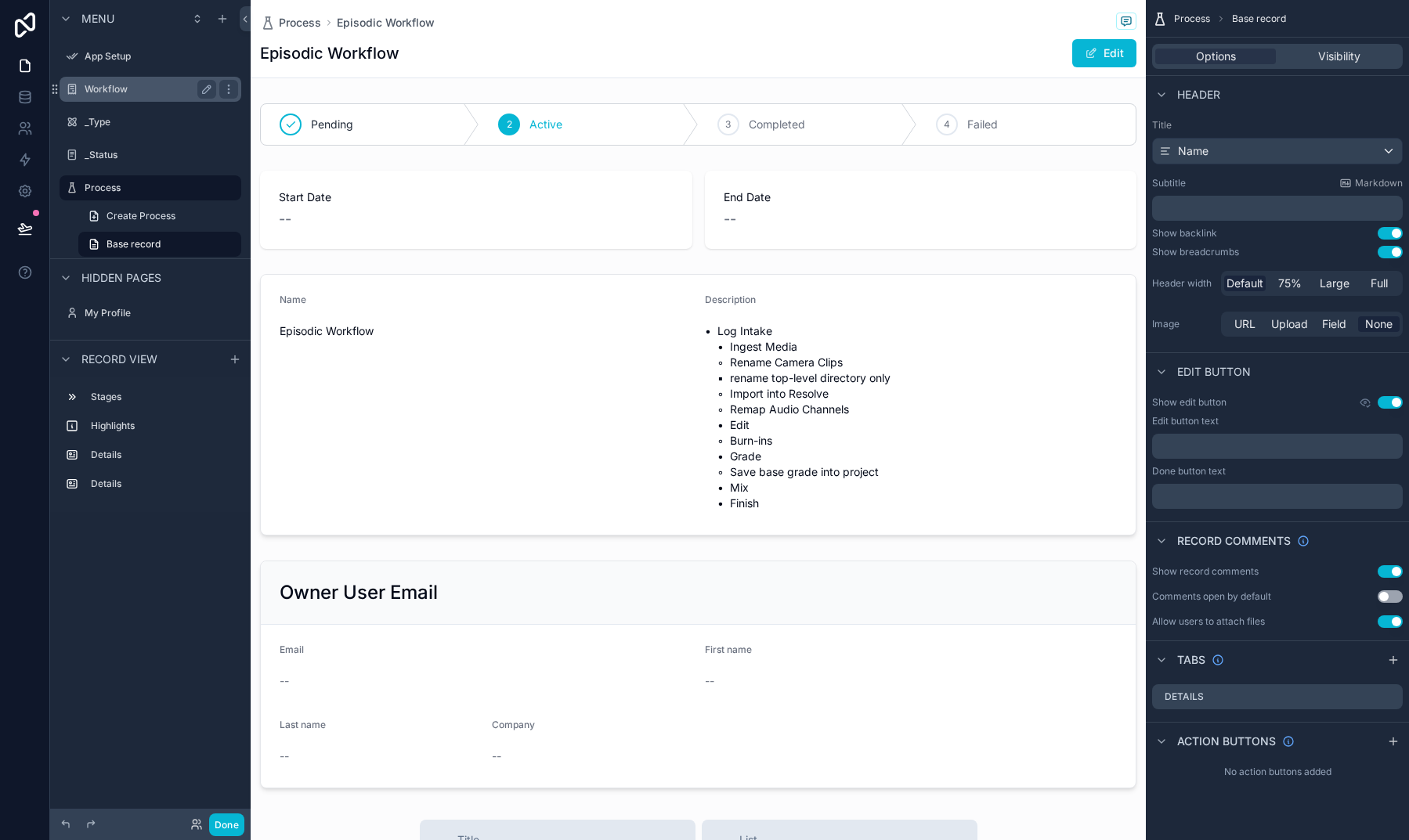
click at [109, 91] on label "Workflow" at bounding box center [147, 89] width 125 height 12
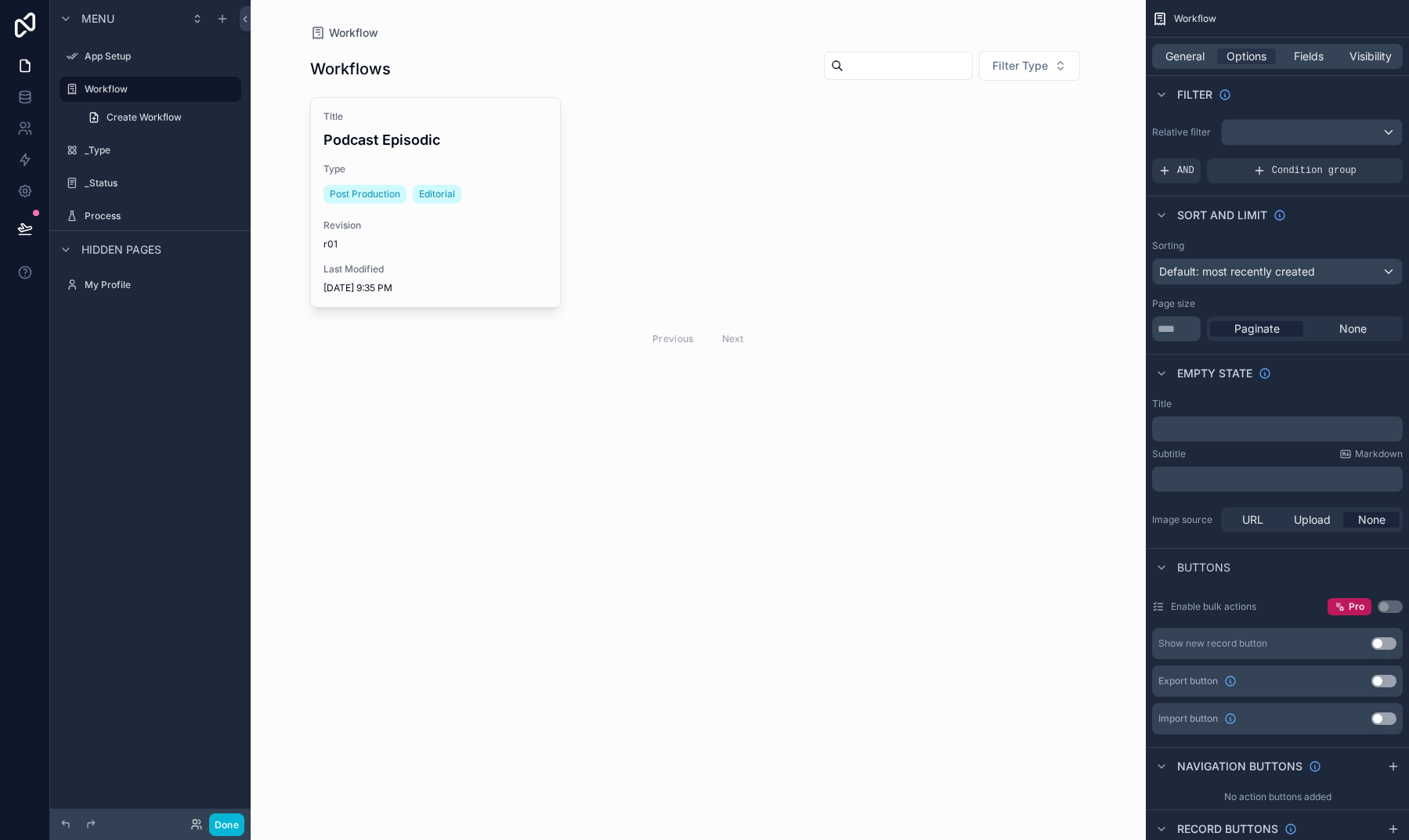
click at [476, 177] on div "scrollable content" at bounding box center [698, 203] width 801 height 407
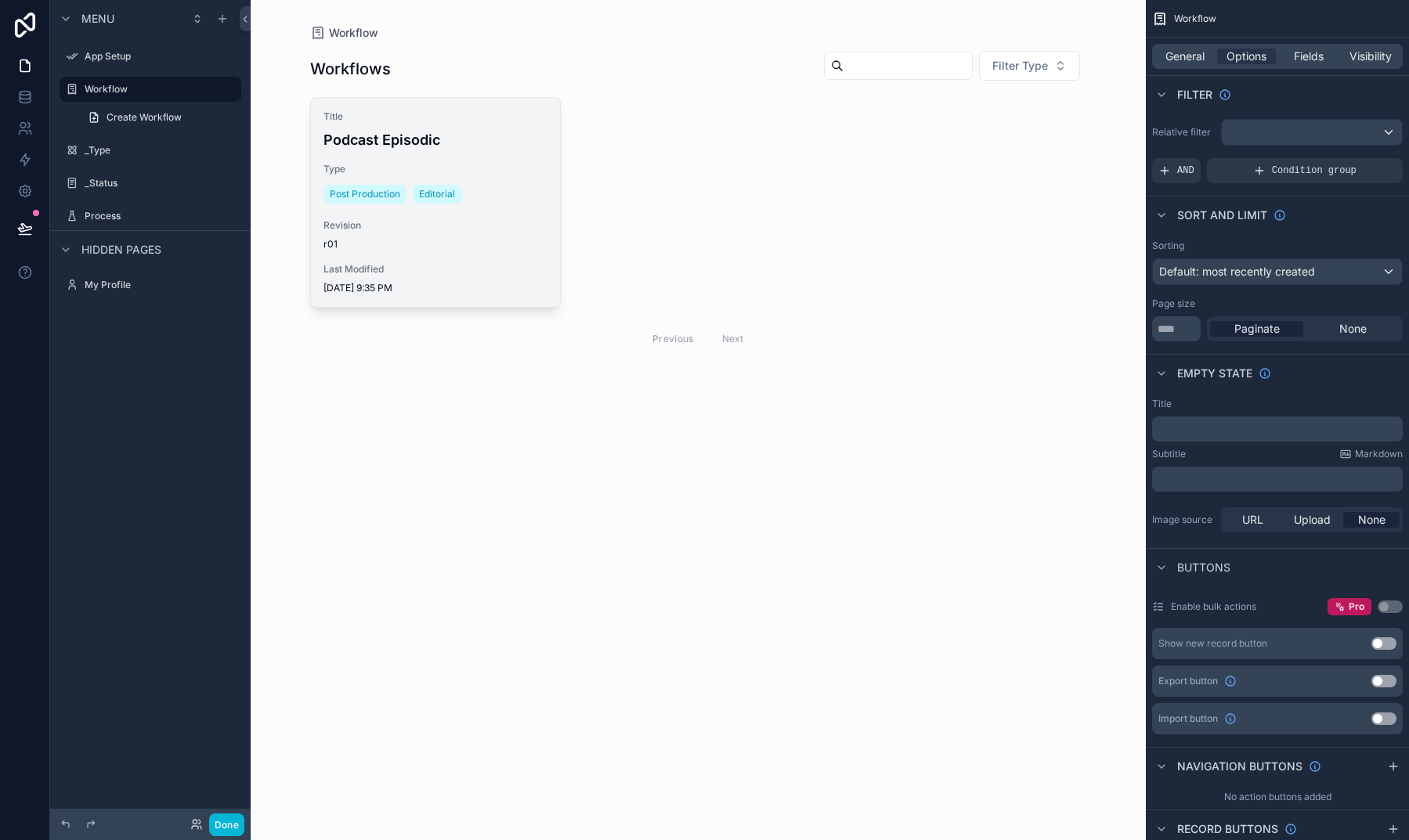
click at [464, 205] on div "Post Production Editorial" at bounding box center [396, 194] width 144 height 25
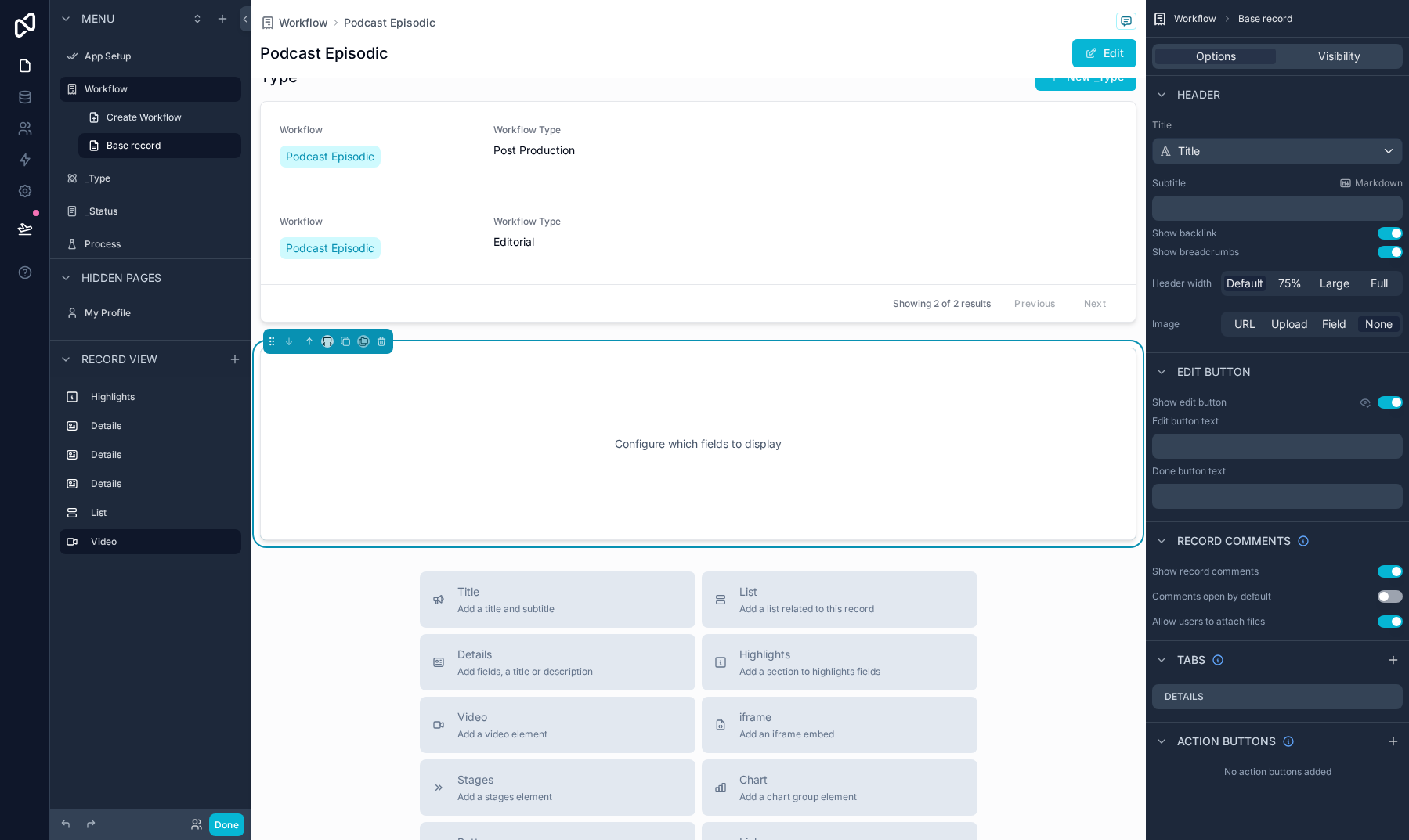
scroll to position [910, 0]
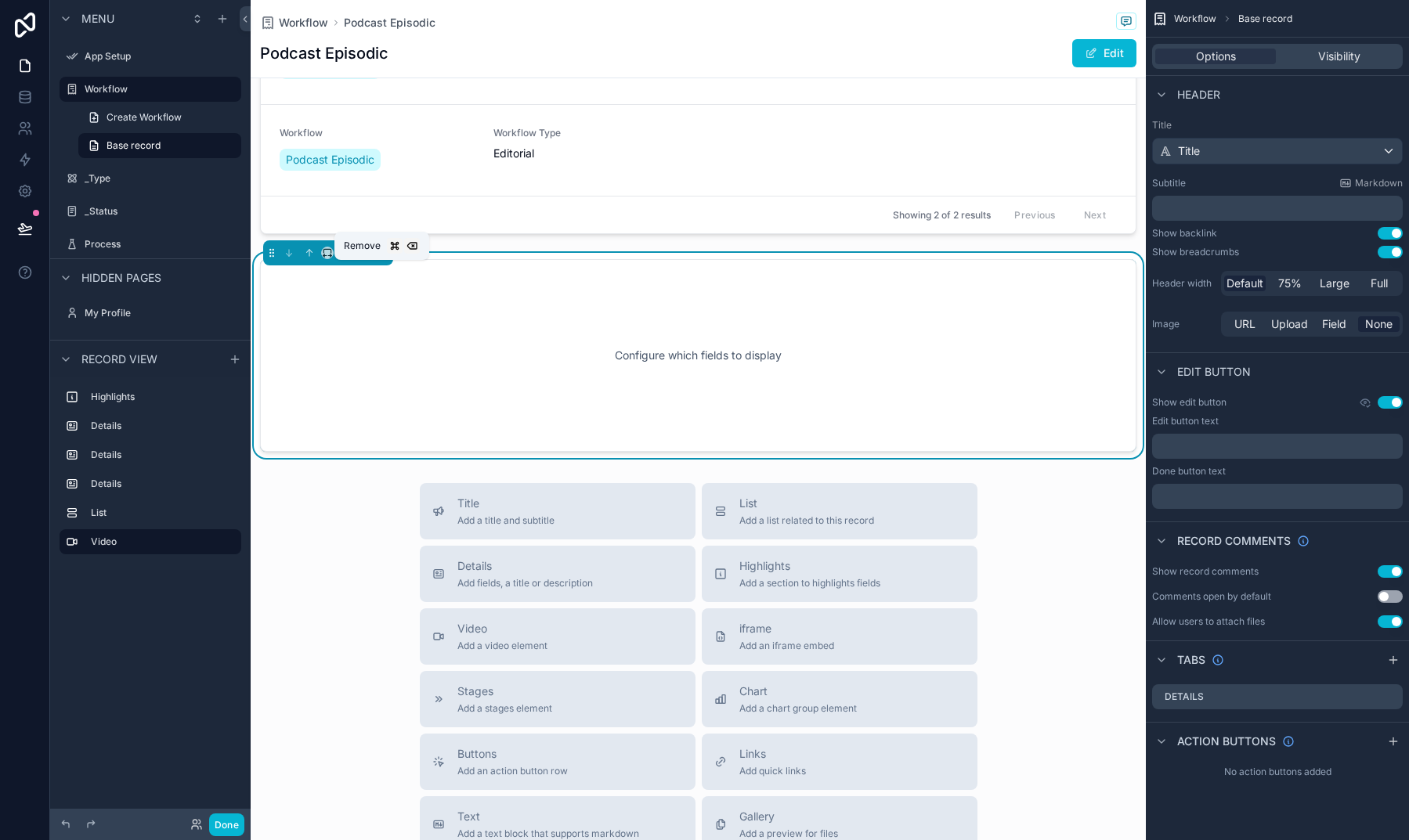
click at [384, 257] on icon "scrollable content" at bounding box center [382, 254] width 6 height 6
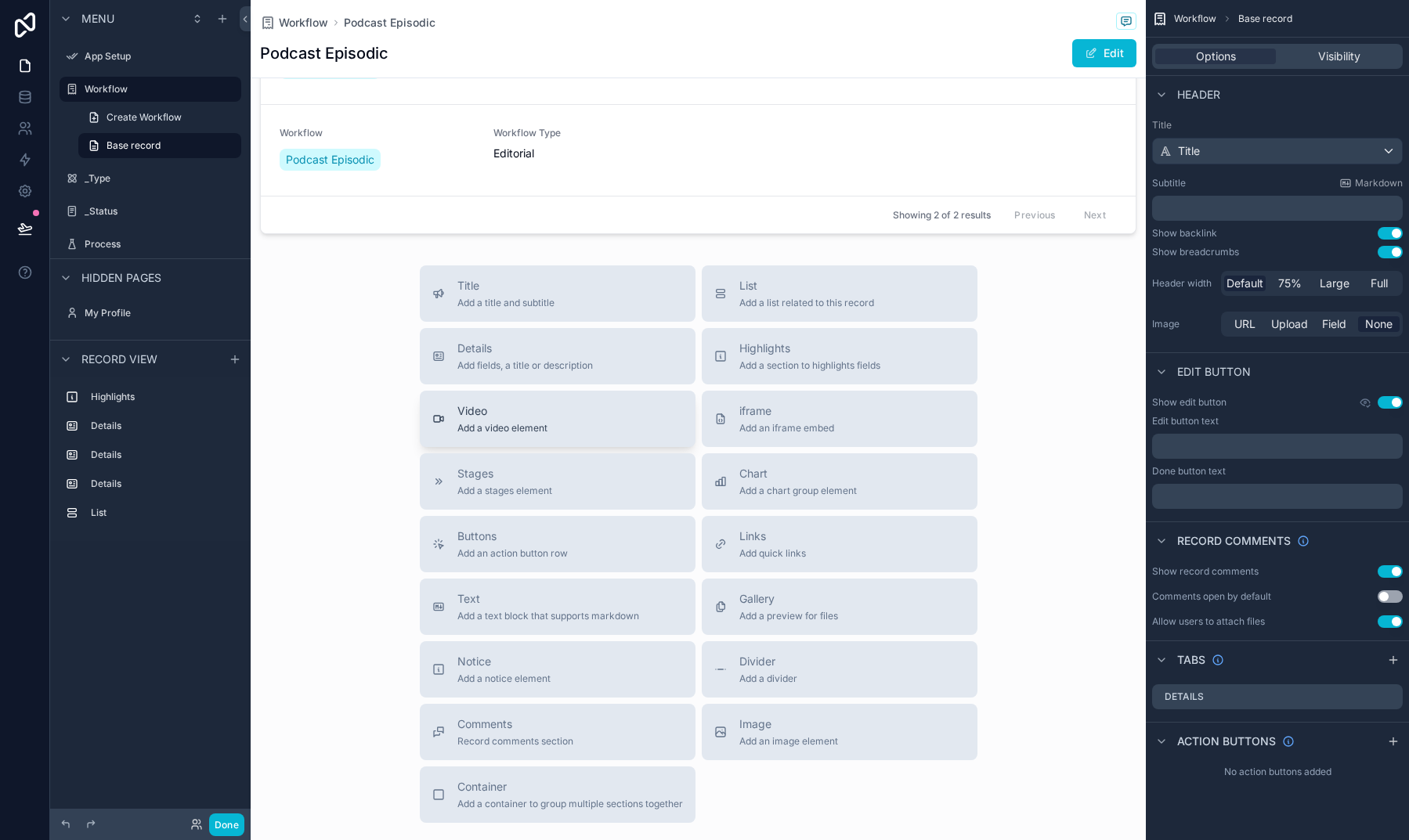
click at [548, 436] on button "Video Add a video element" at bounding box center [557, 419] width 276 height 57
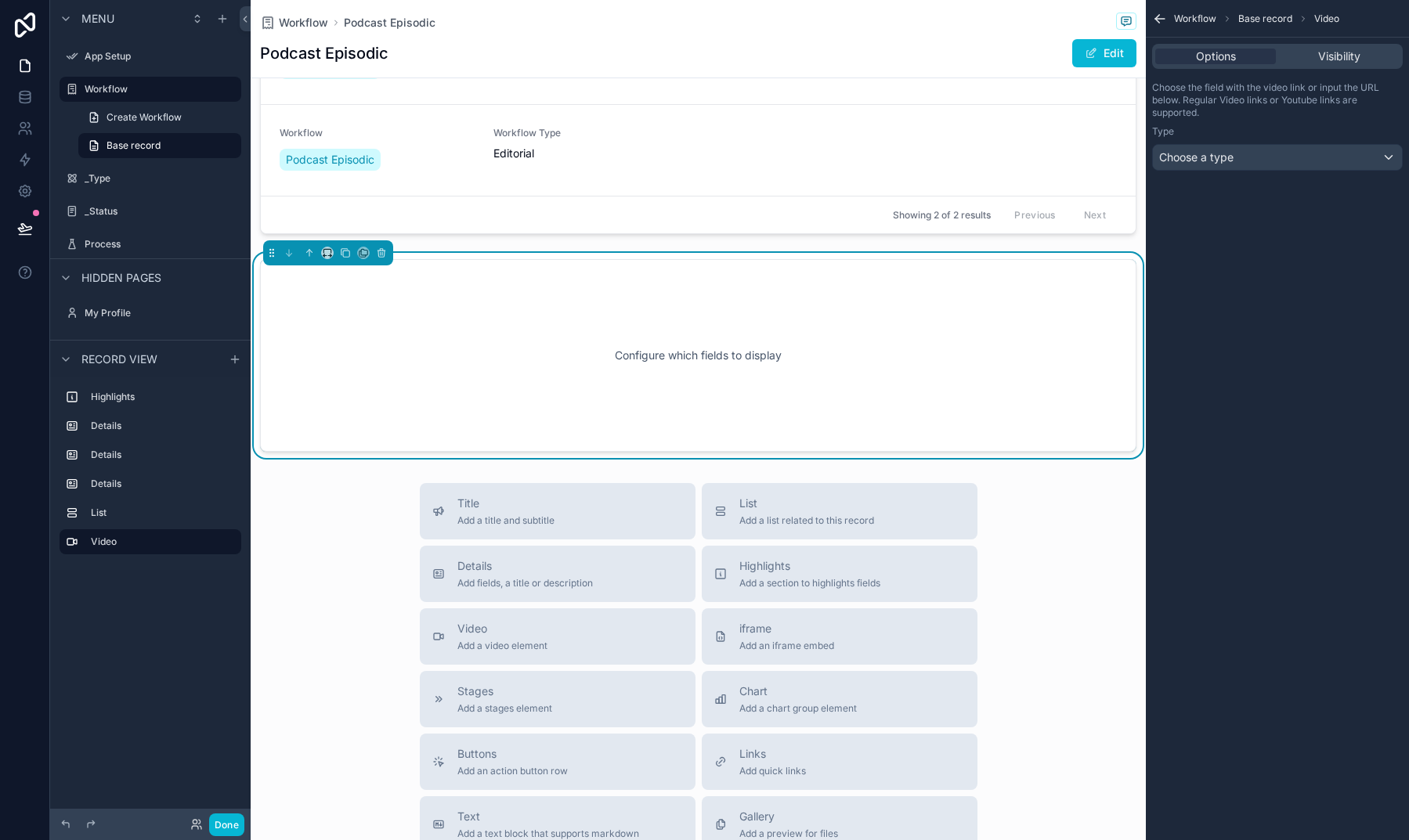
scroll to position [861, 0]
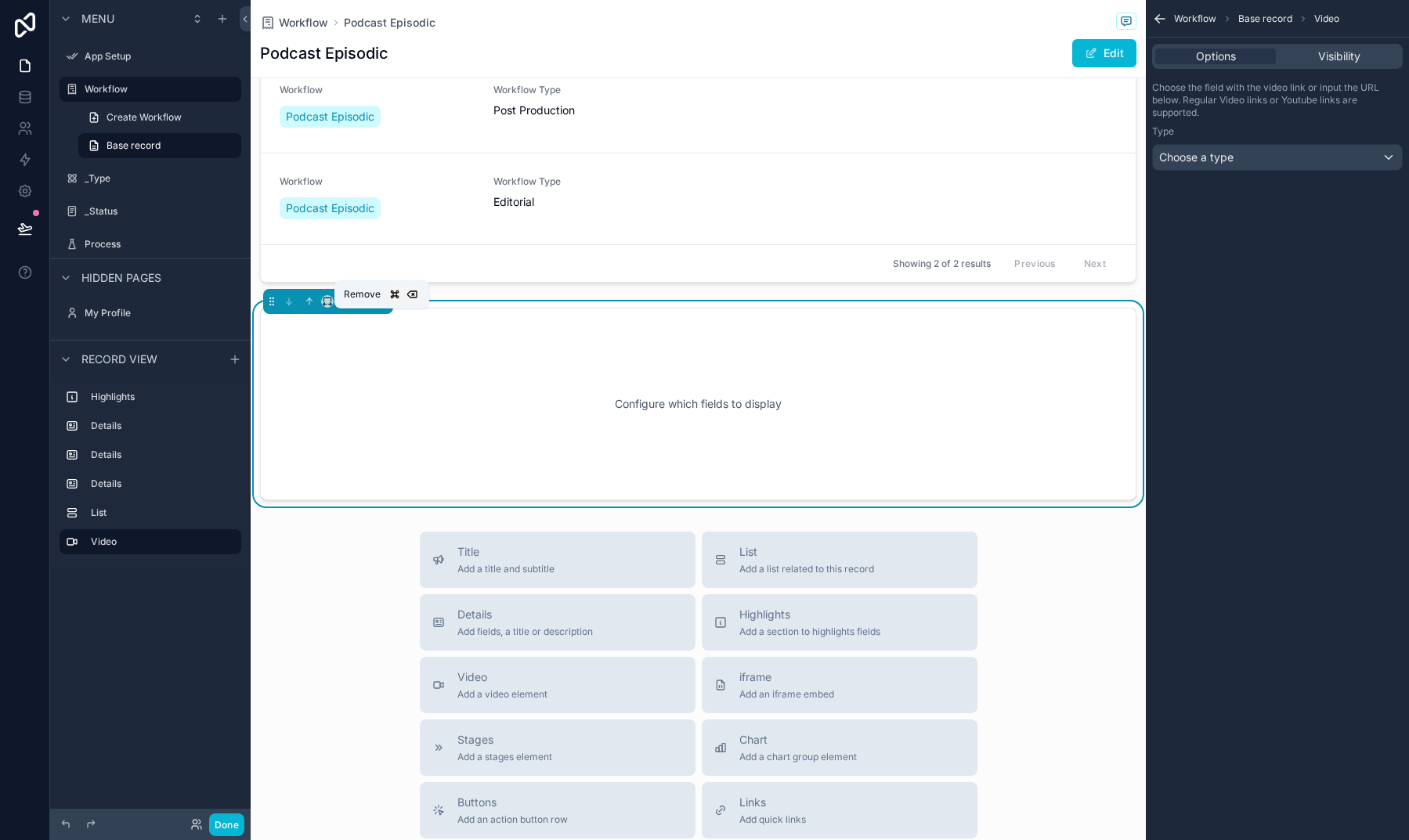
click at [383, 307] on icon "scrollable content" at bounding box center [382, 302] width 11 height 11
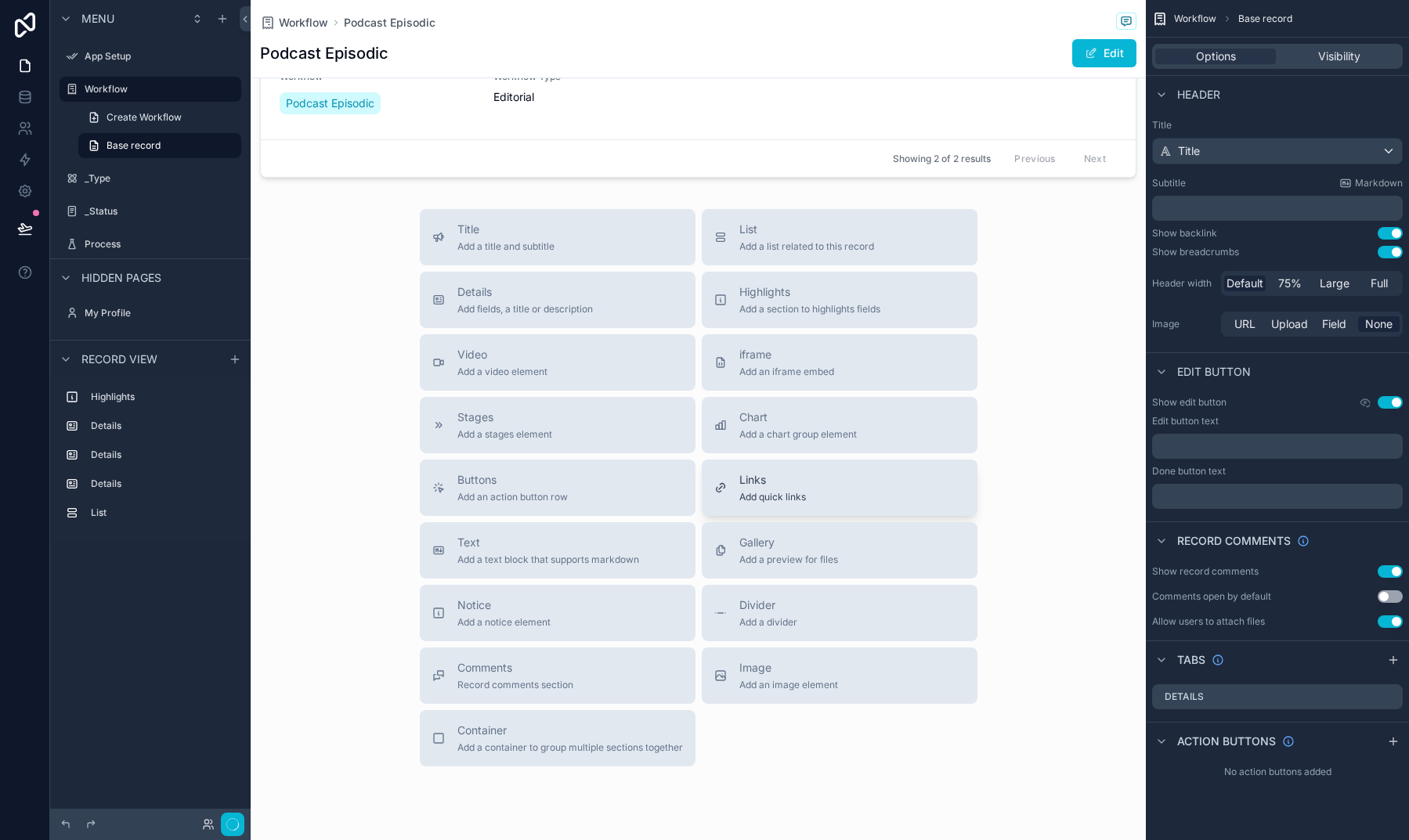
scroll to position [995, 0]
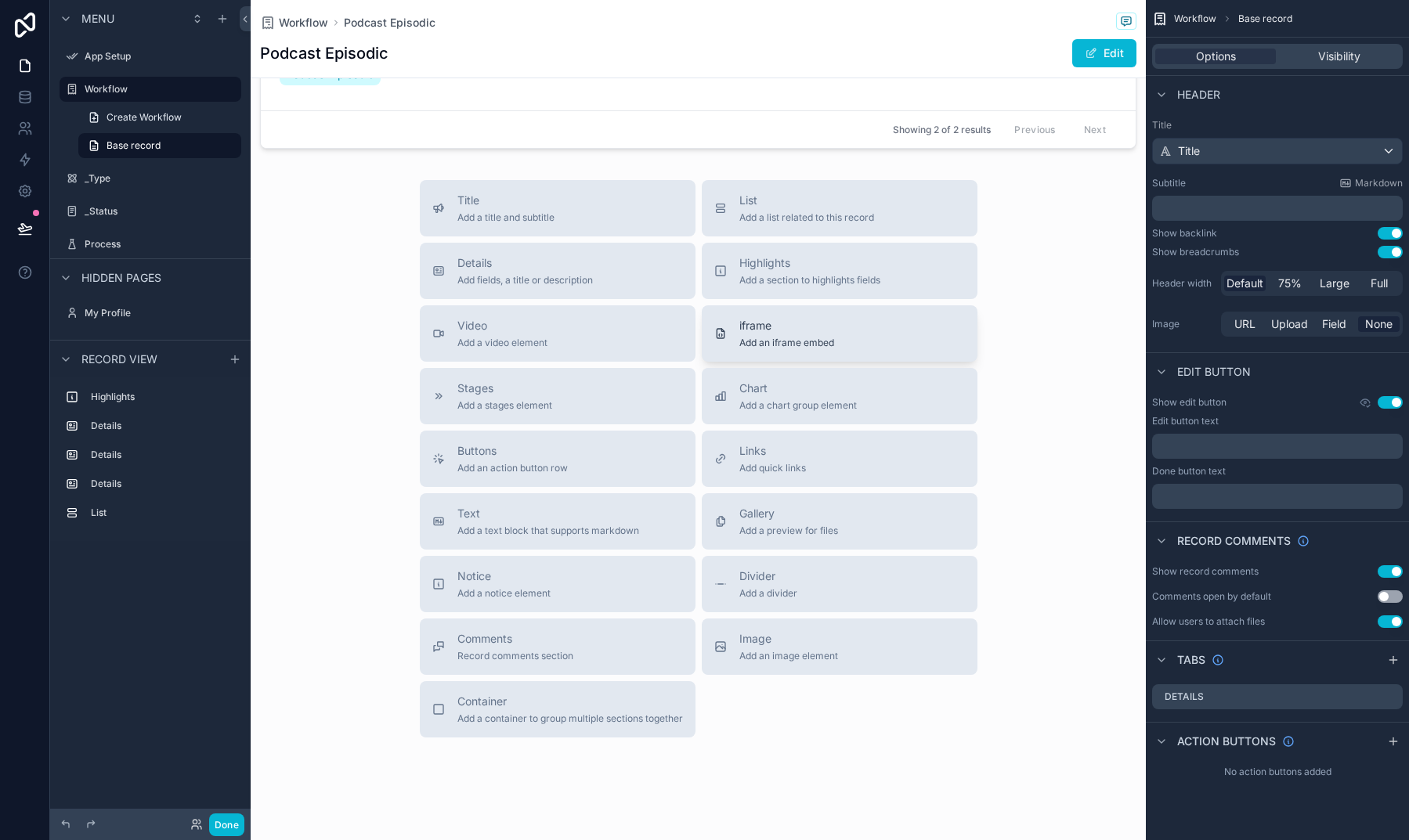
click at [772, 349] on div "iframe Add an iframe embed" at bounding box center [786, 333] width 95 height 32
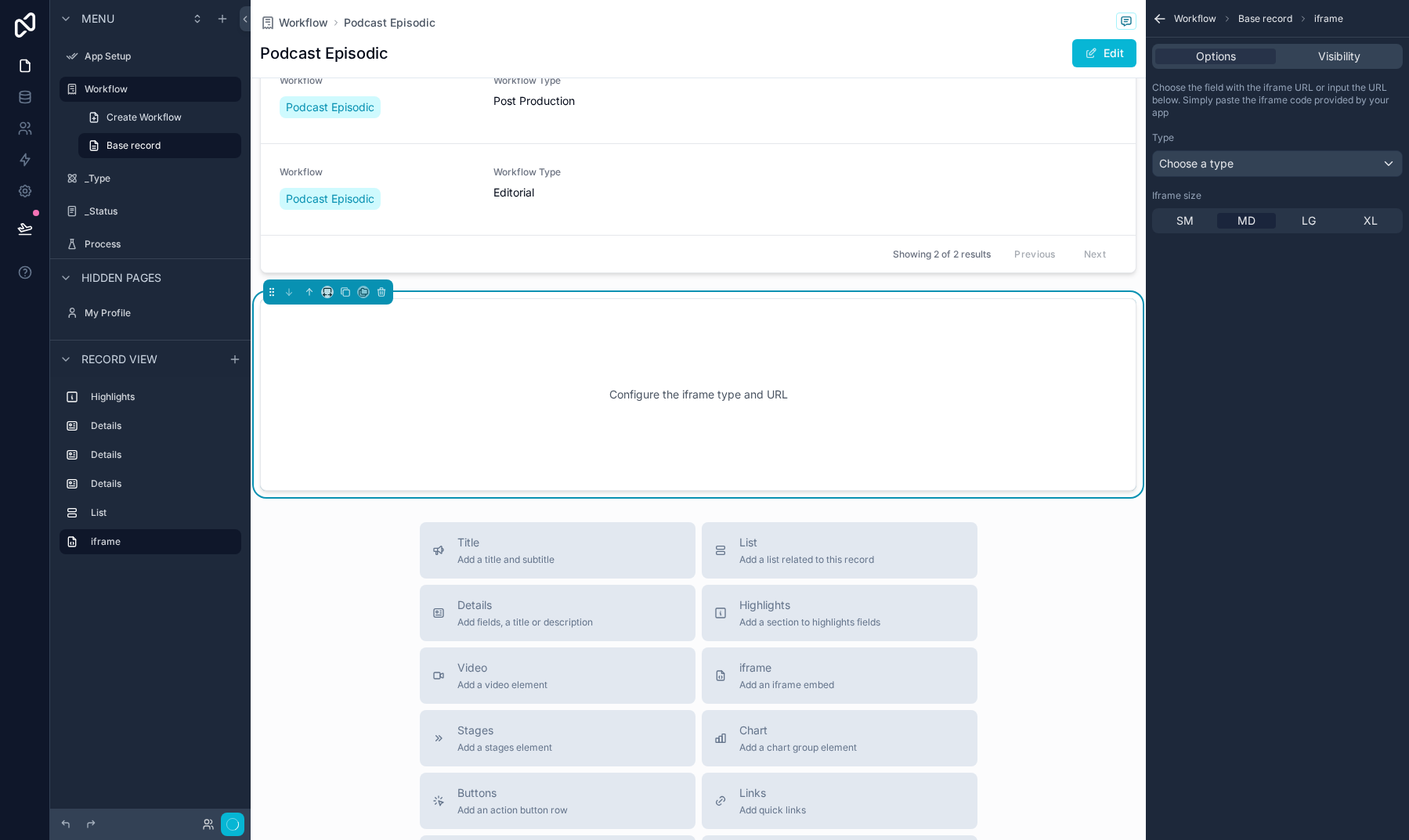
scroll to position [861, 0]
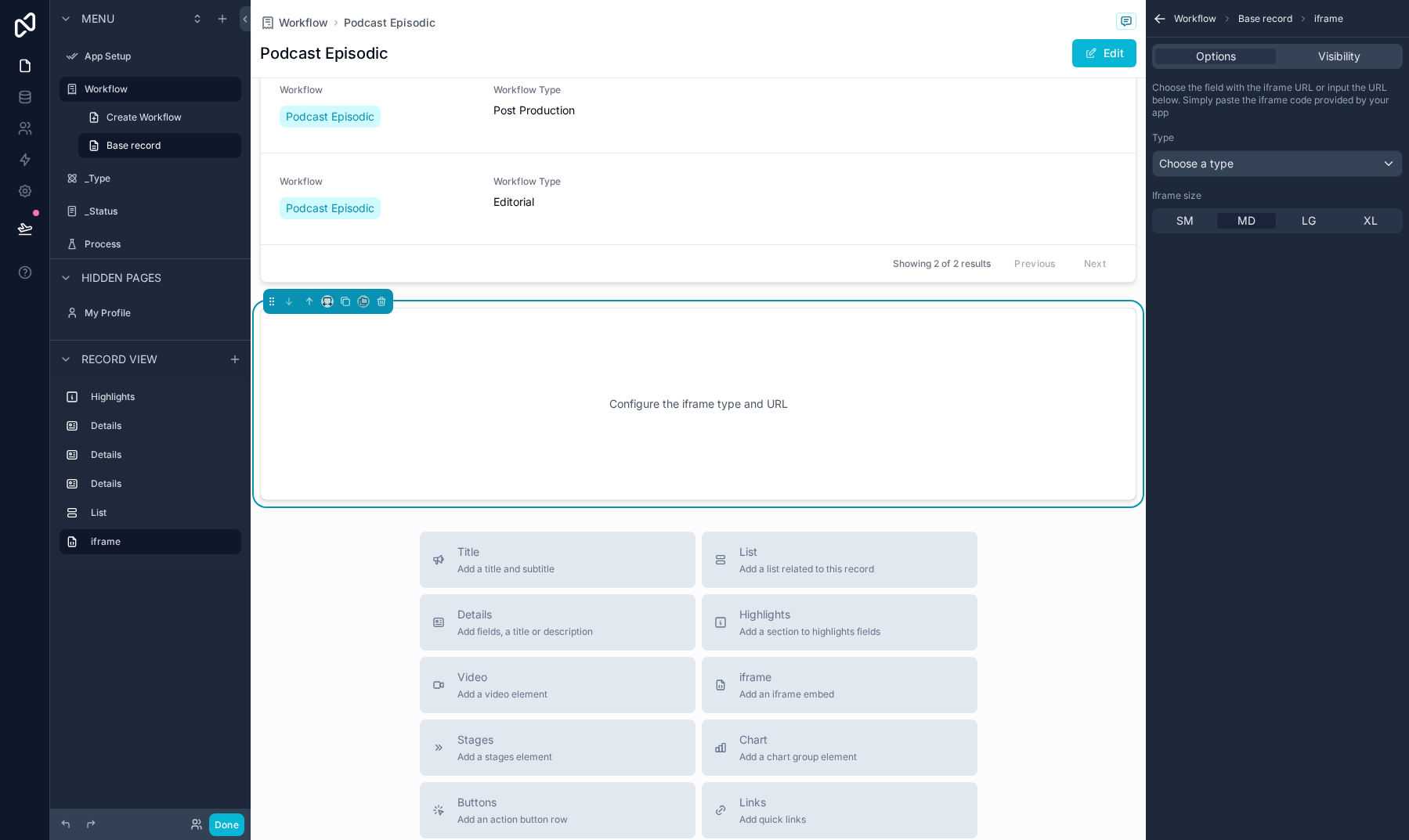
click at [1183, 166] on span "Choose a type" at bounding box center [1196, 163] width 74 height 13
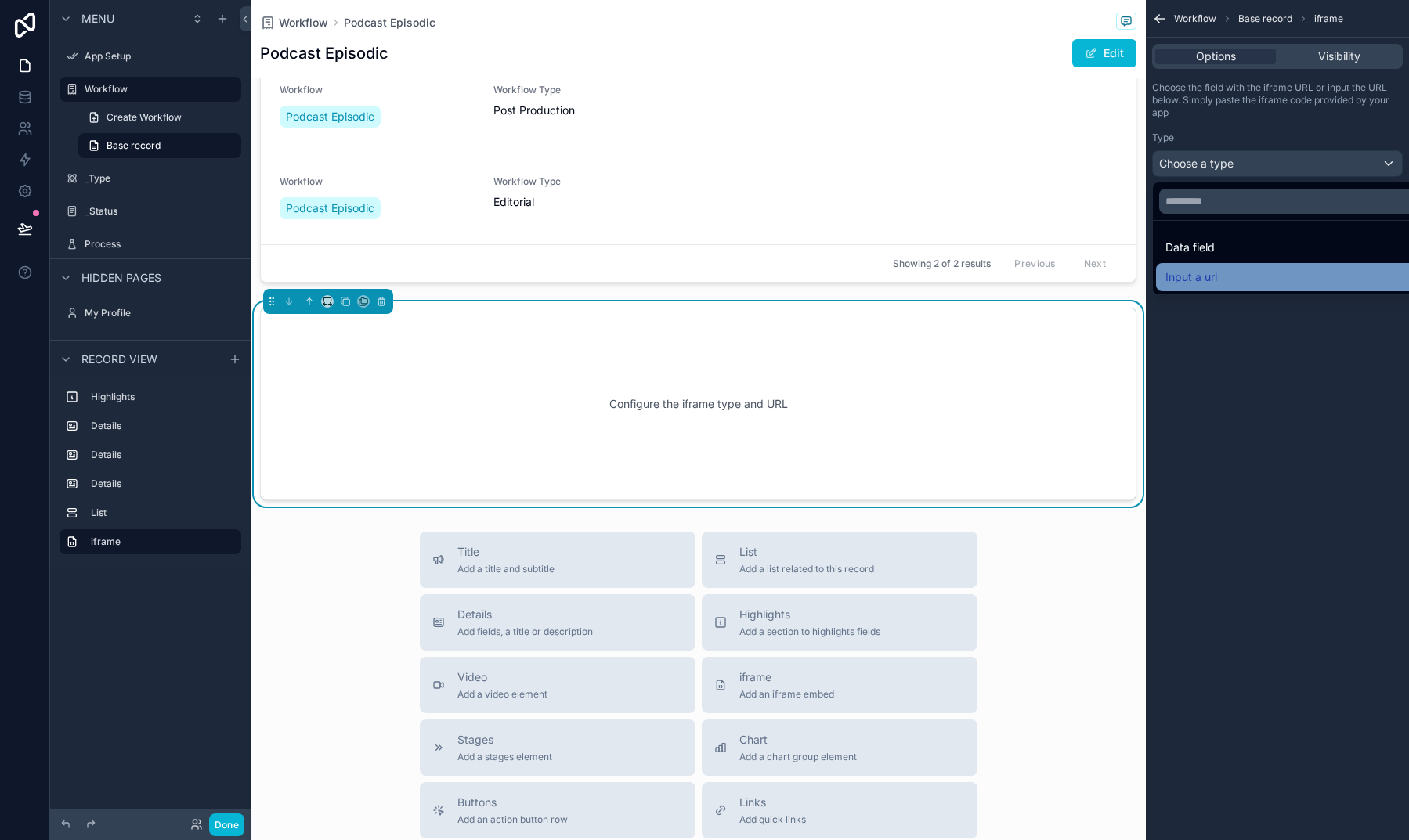
click at [1198, 278] on span "Input a url" at bounding box center [1191, 276] width 52 height 19
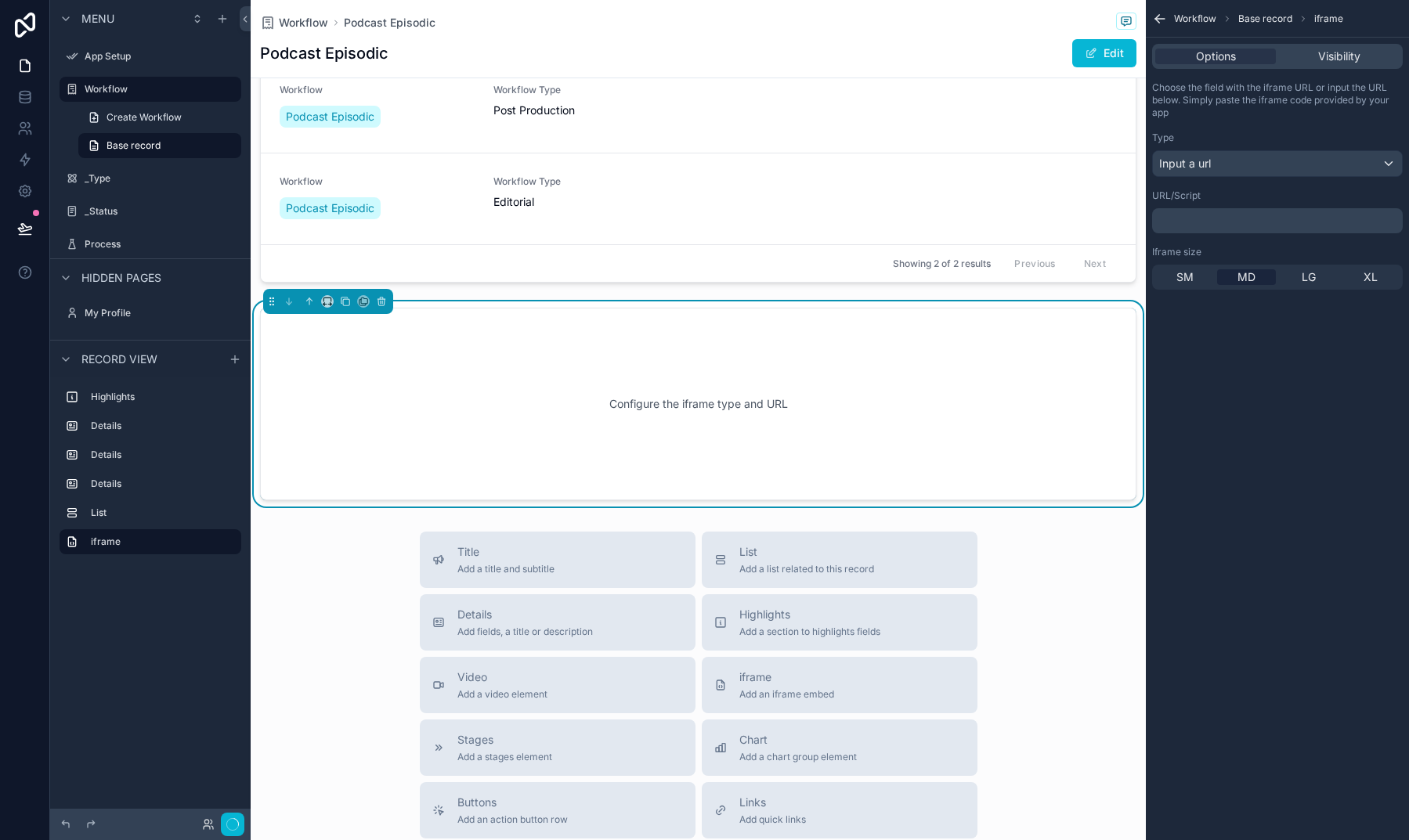
click at [1192, 228] on div "﻿" at bounding box center [1277, 221] width 251 height 25
click at [1181, 221] on p "﻿" at bounding box center [1279, 220] width 241 height 12
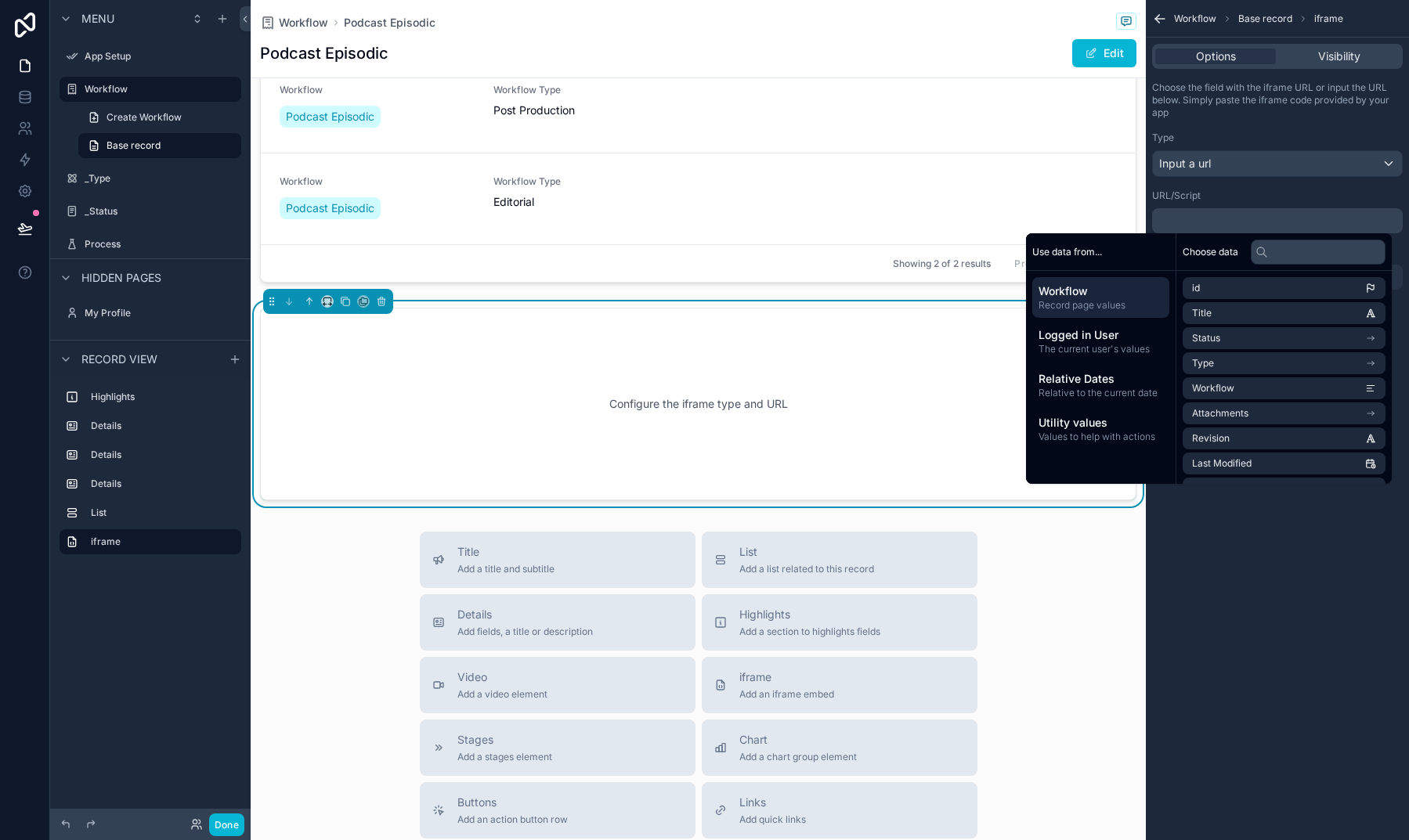
scroll to position [0, 0]
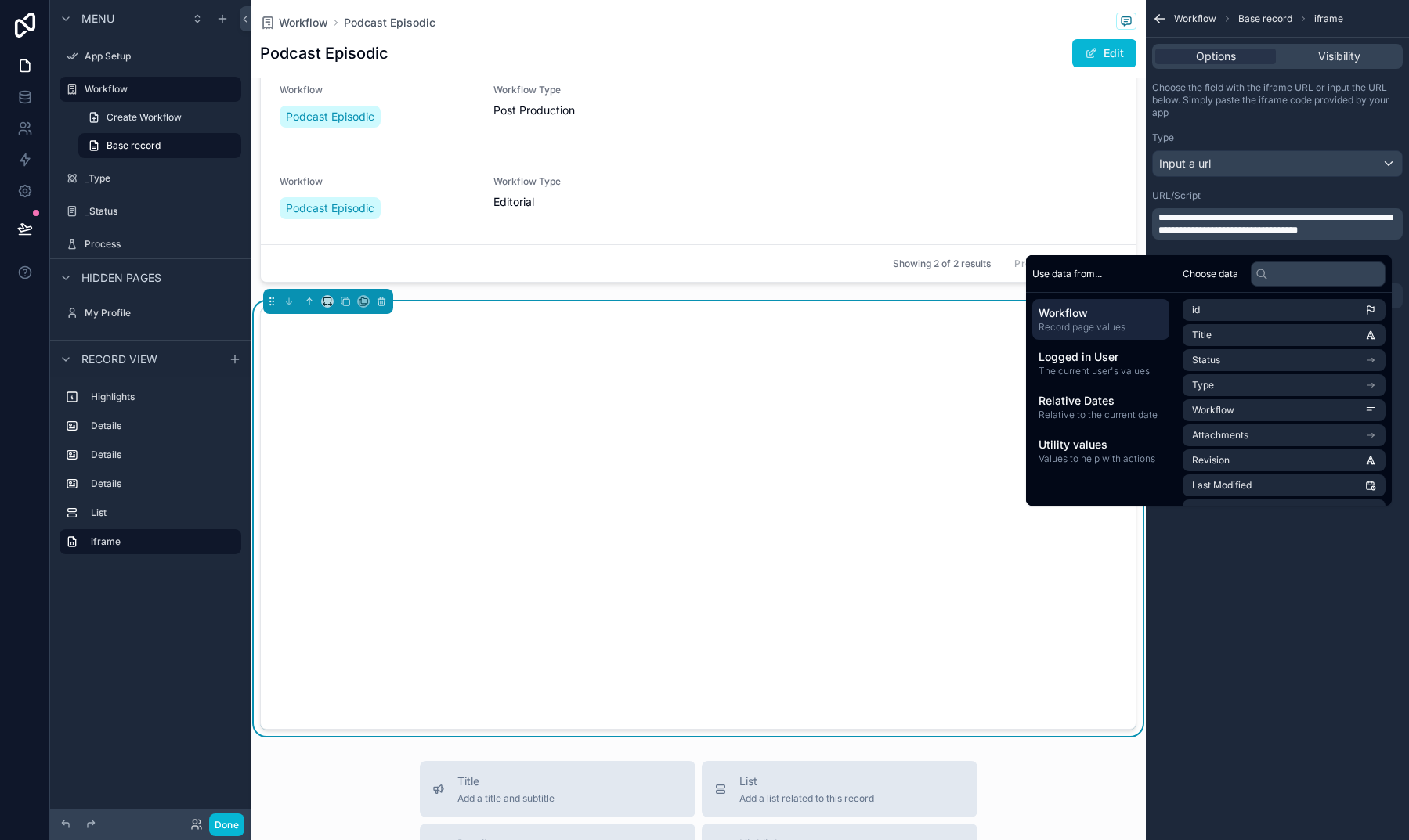
click at [1215, 191] on div "URL/Script" at bounding box center [1277, 195] width 251 height 12
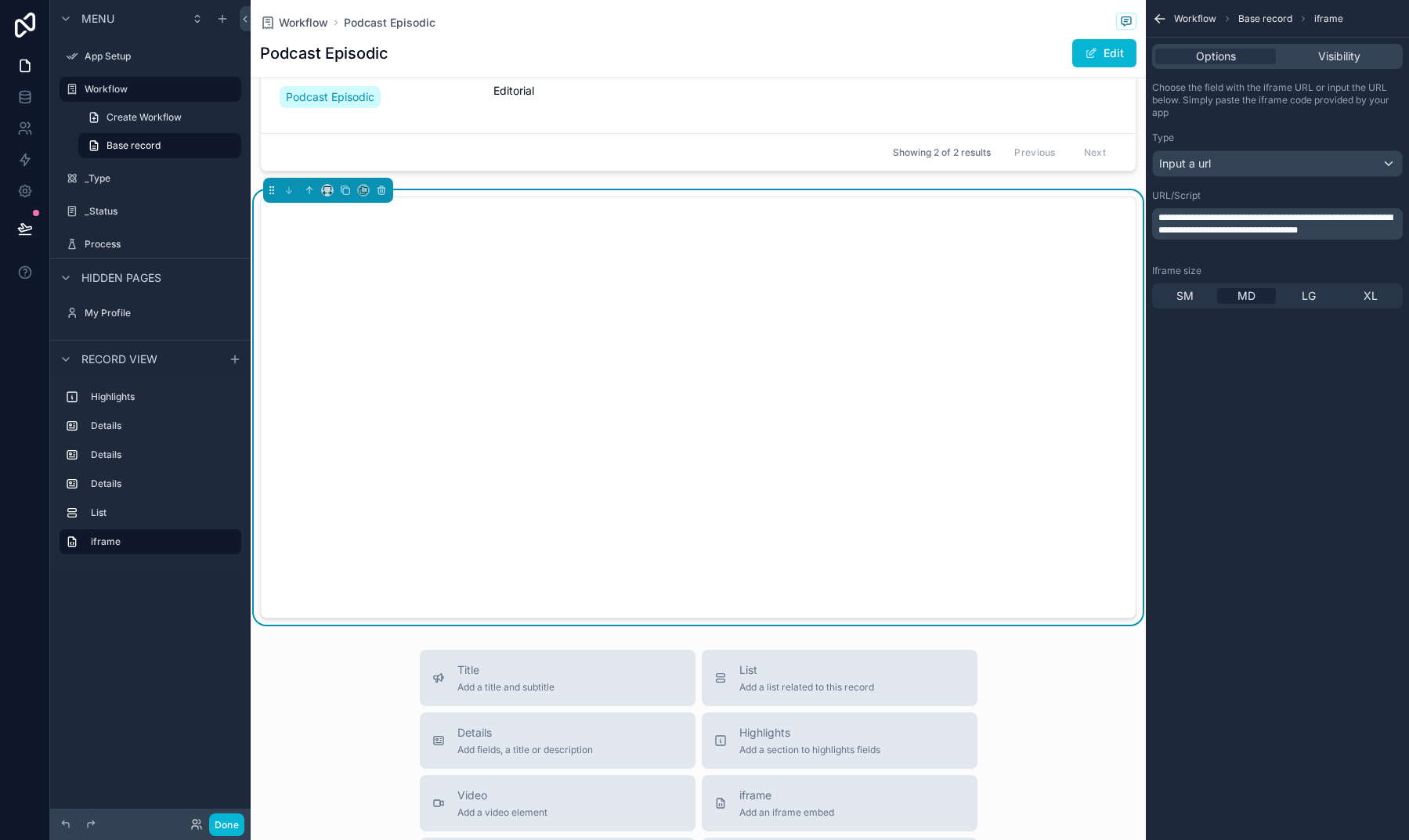
scroll to position [971, 0]
click at [1242, 62] on div "Options" at bounding box center [1215, 56] width 121 height 15
click at [1347, 304] on div "SM MD LG XL" at bounding box center [1277, 295] width 251 height 25
click at [1352, 300] on div "XL" at bounding box center [1369, 295] width 59 height 15
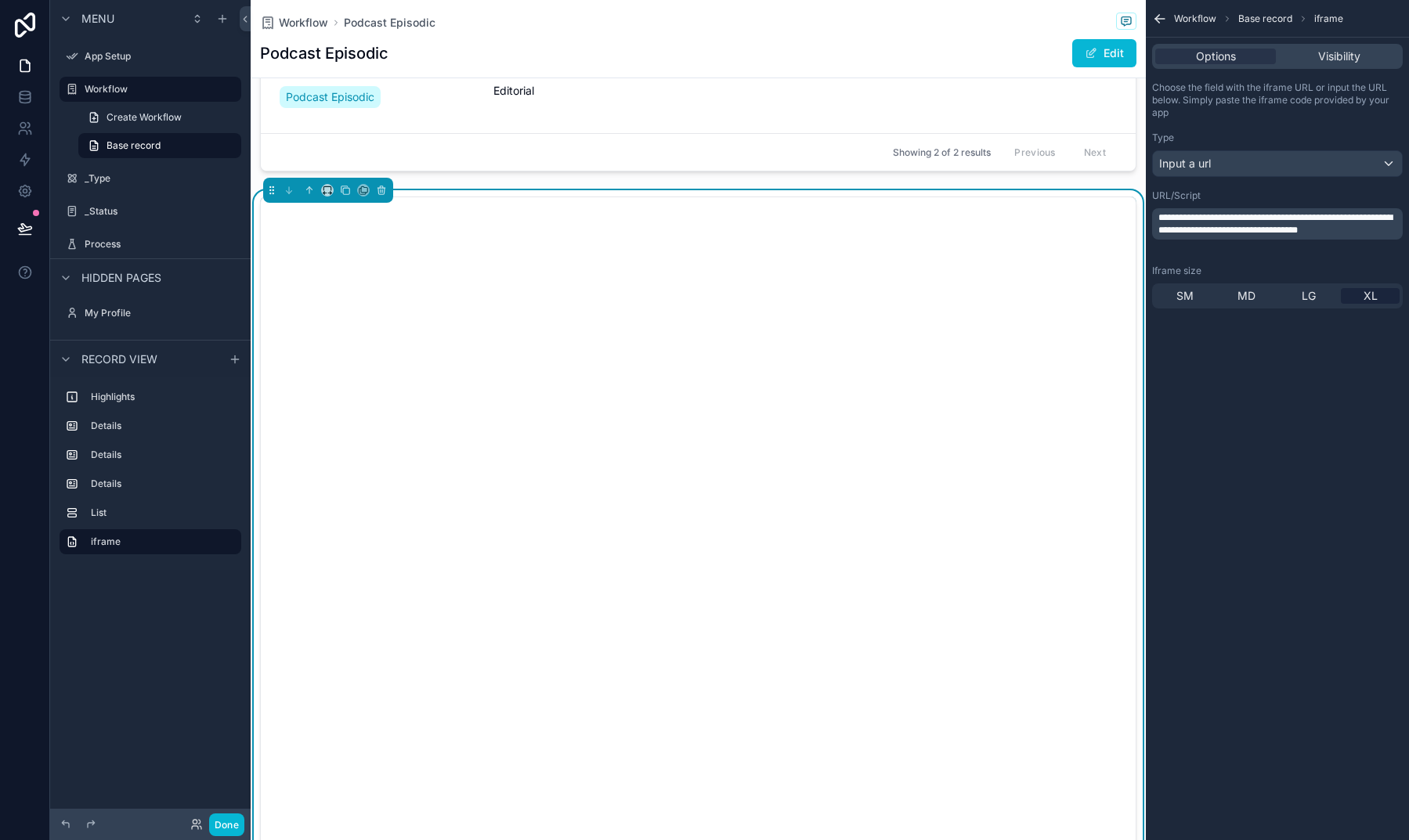
scroll to position [953, 0]
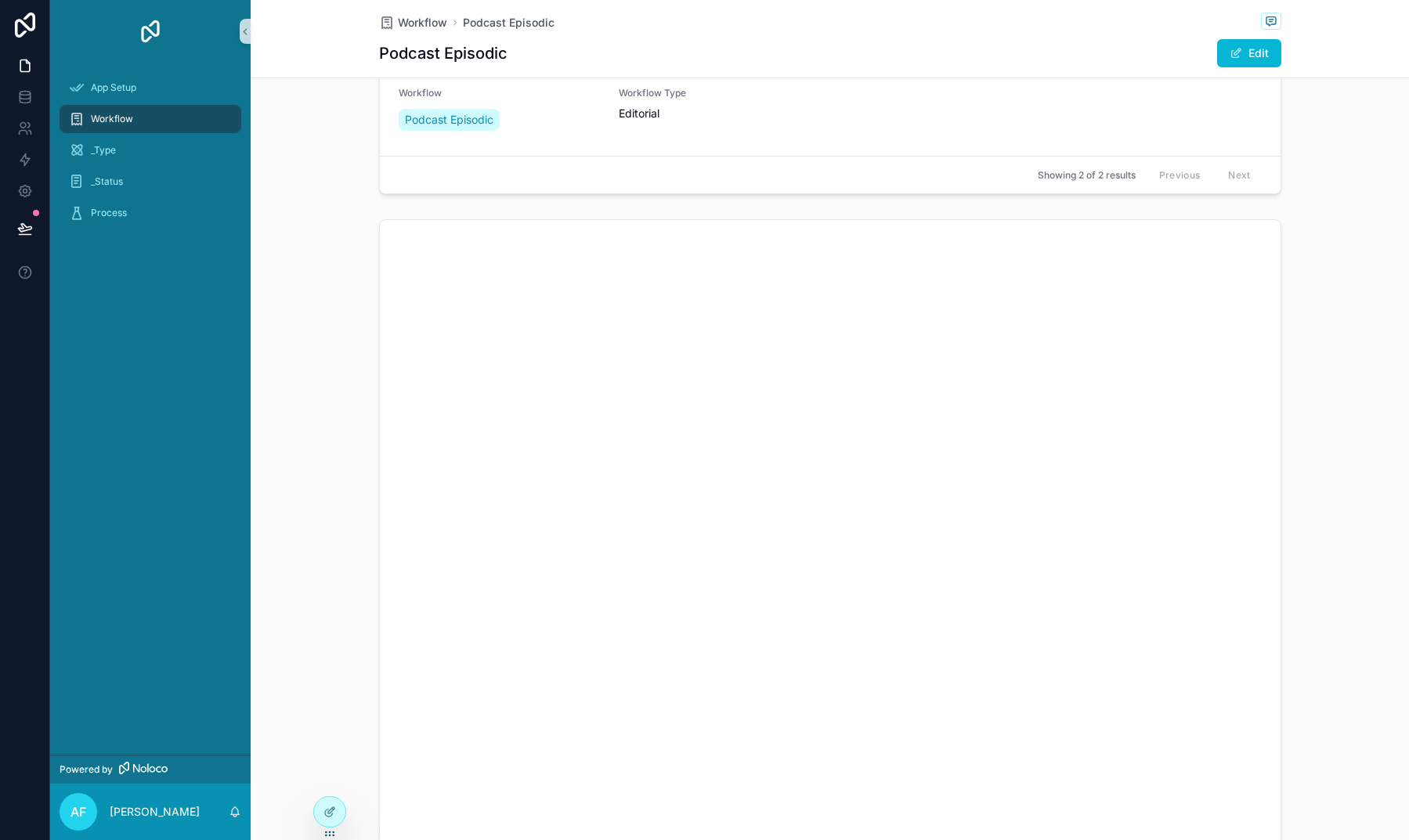
scroll to position [943, 0]
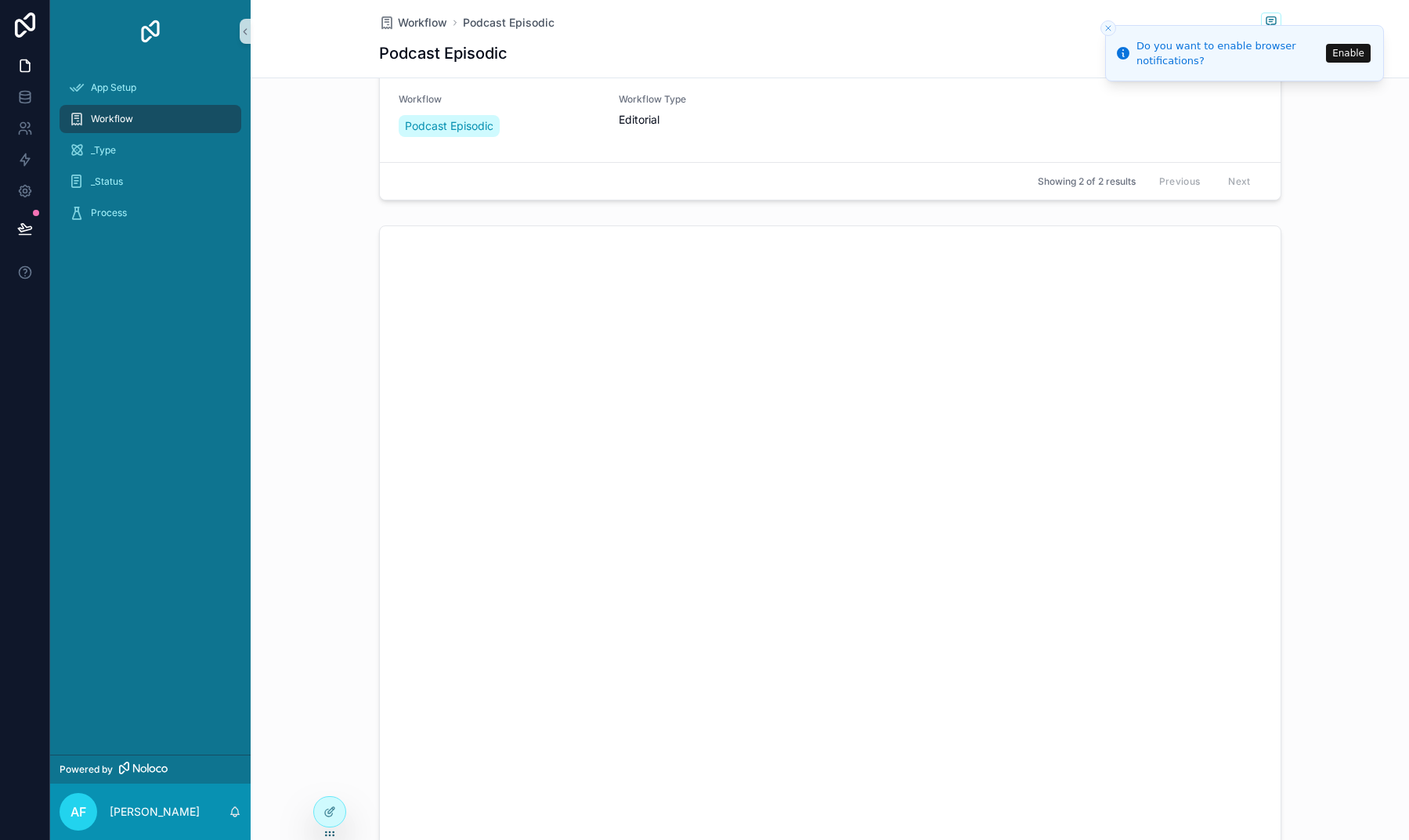
click at [1111, 30] on icon "Close toast" at bounding box center [1108, 28] width 10 height 10
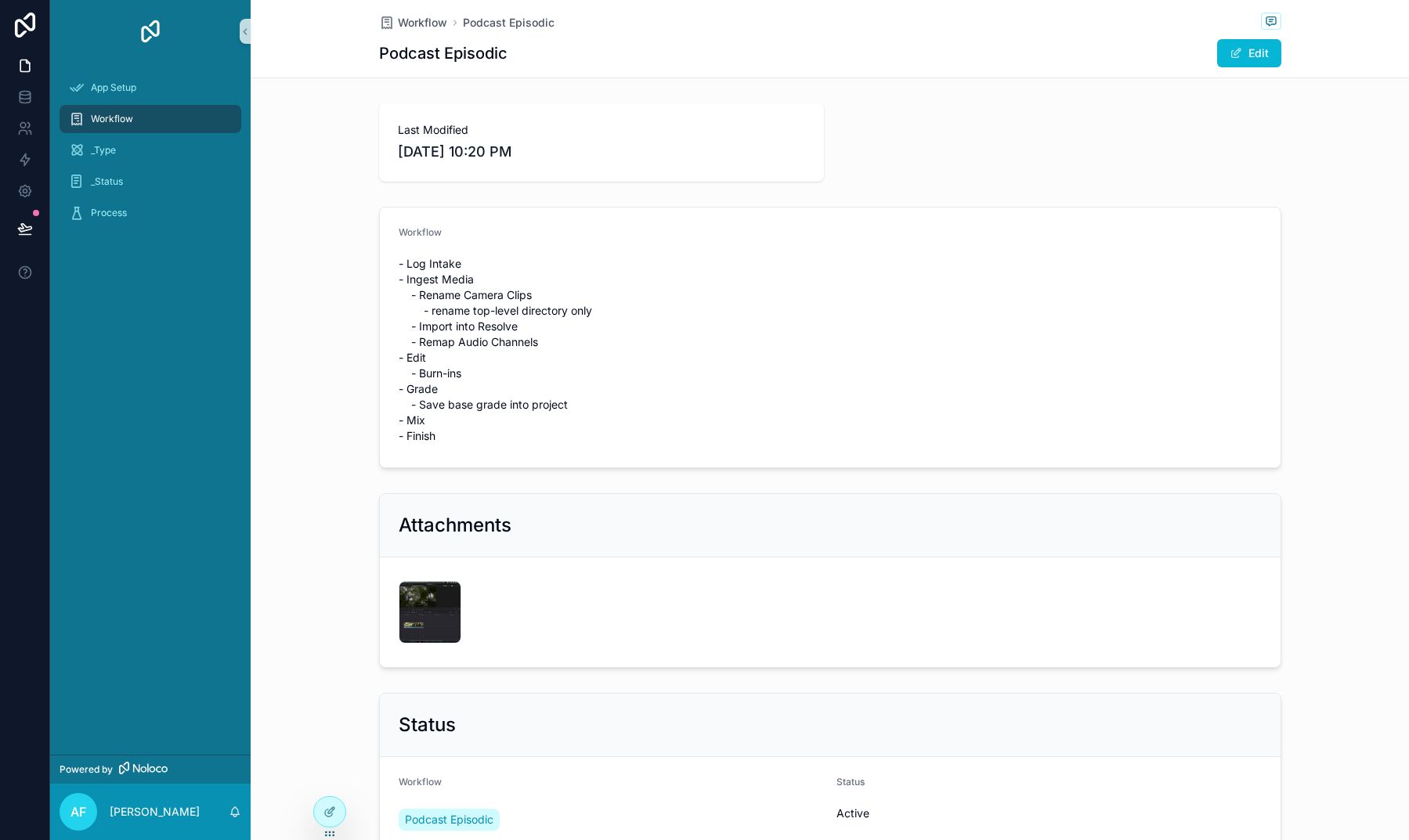
scroll to position [0, 0]
click at [324, 814] on icon at bounding box center [329, 811] width 12 height 12
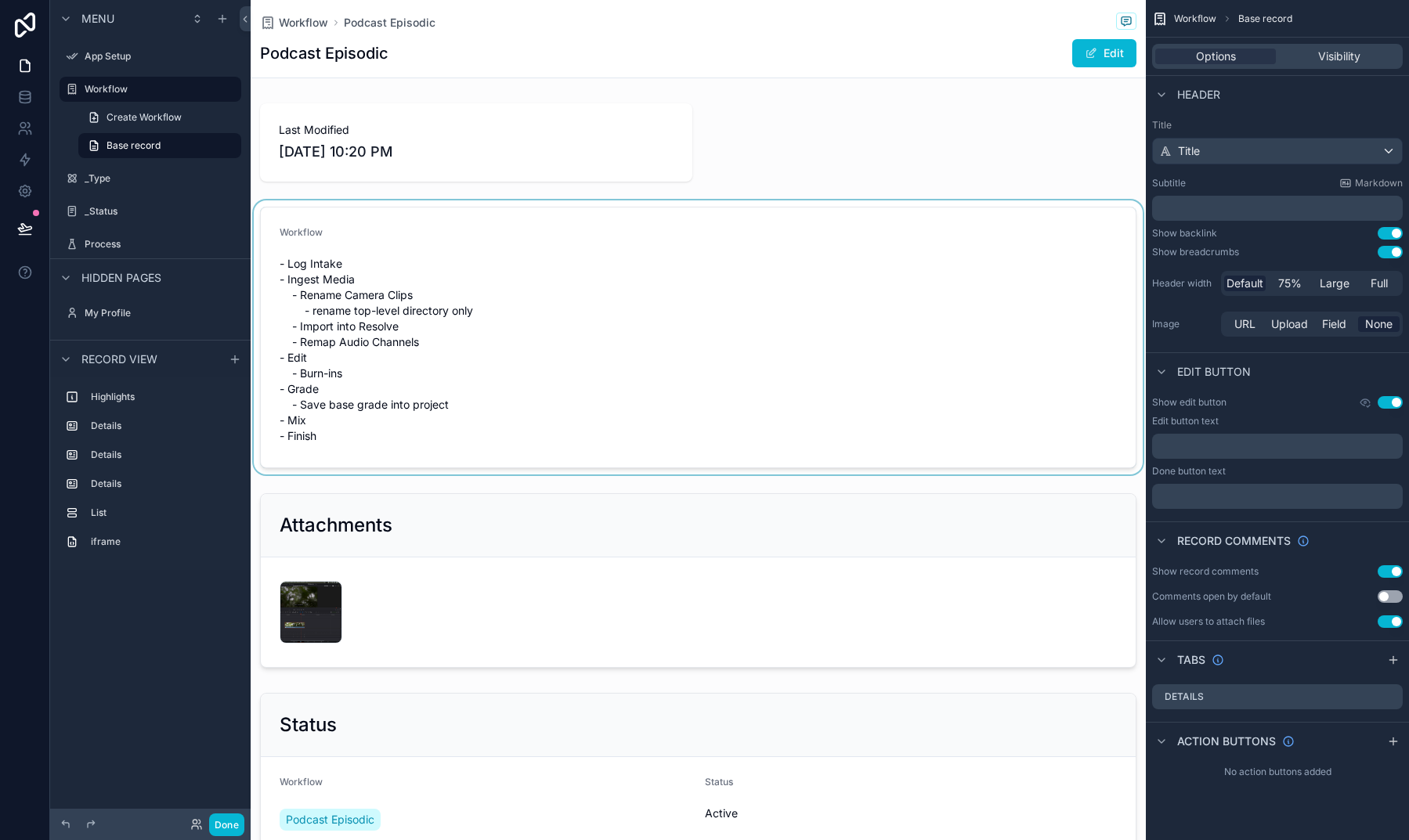
click at [529, 389] on div "scrollable content" at bounding box center [698, 337] width 895 height 274
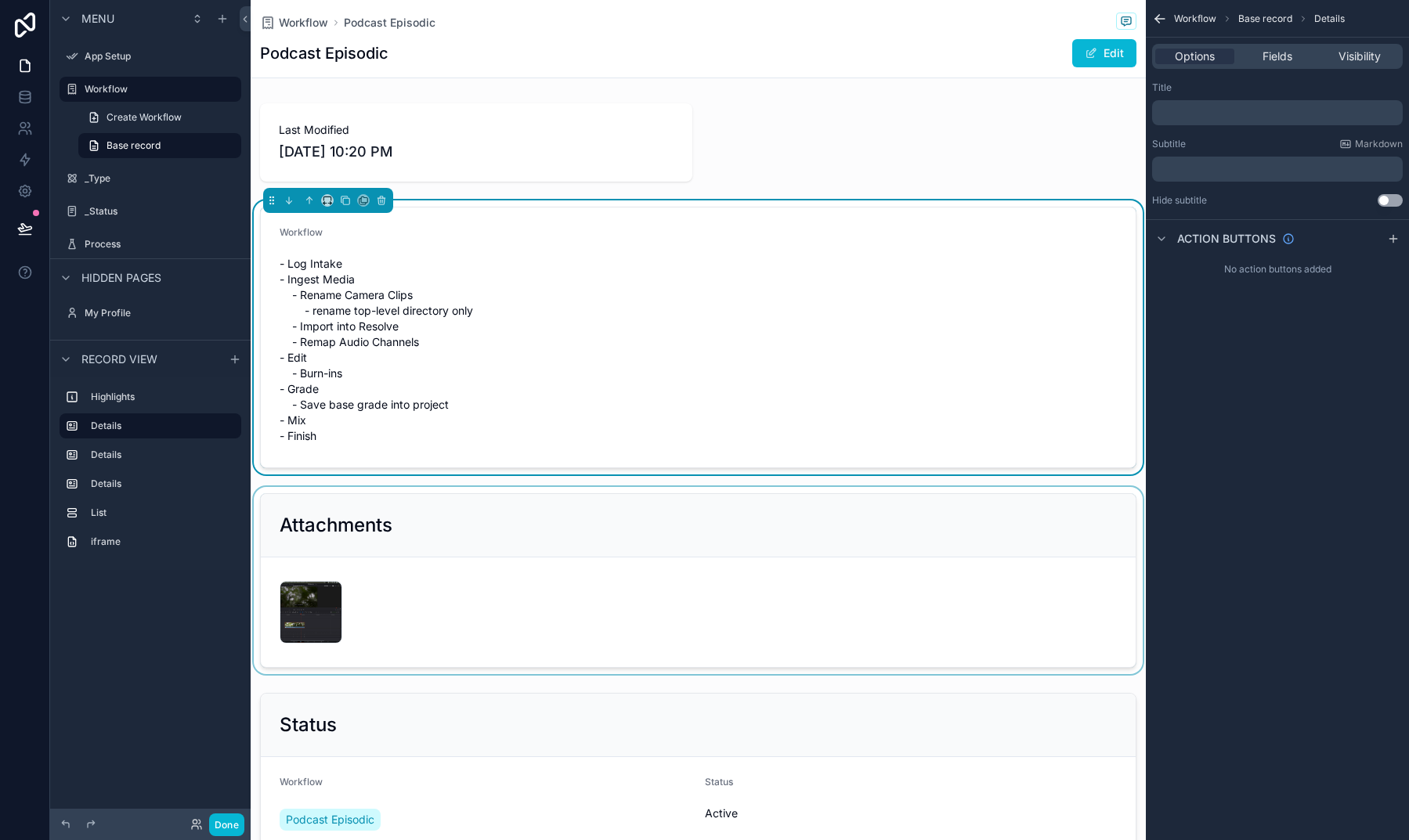
click at [573, 562] on div "scrollable content" at bounding box center [698, 580] width 895 height 187
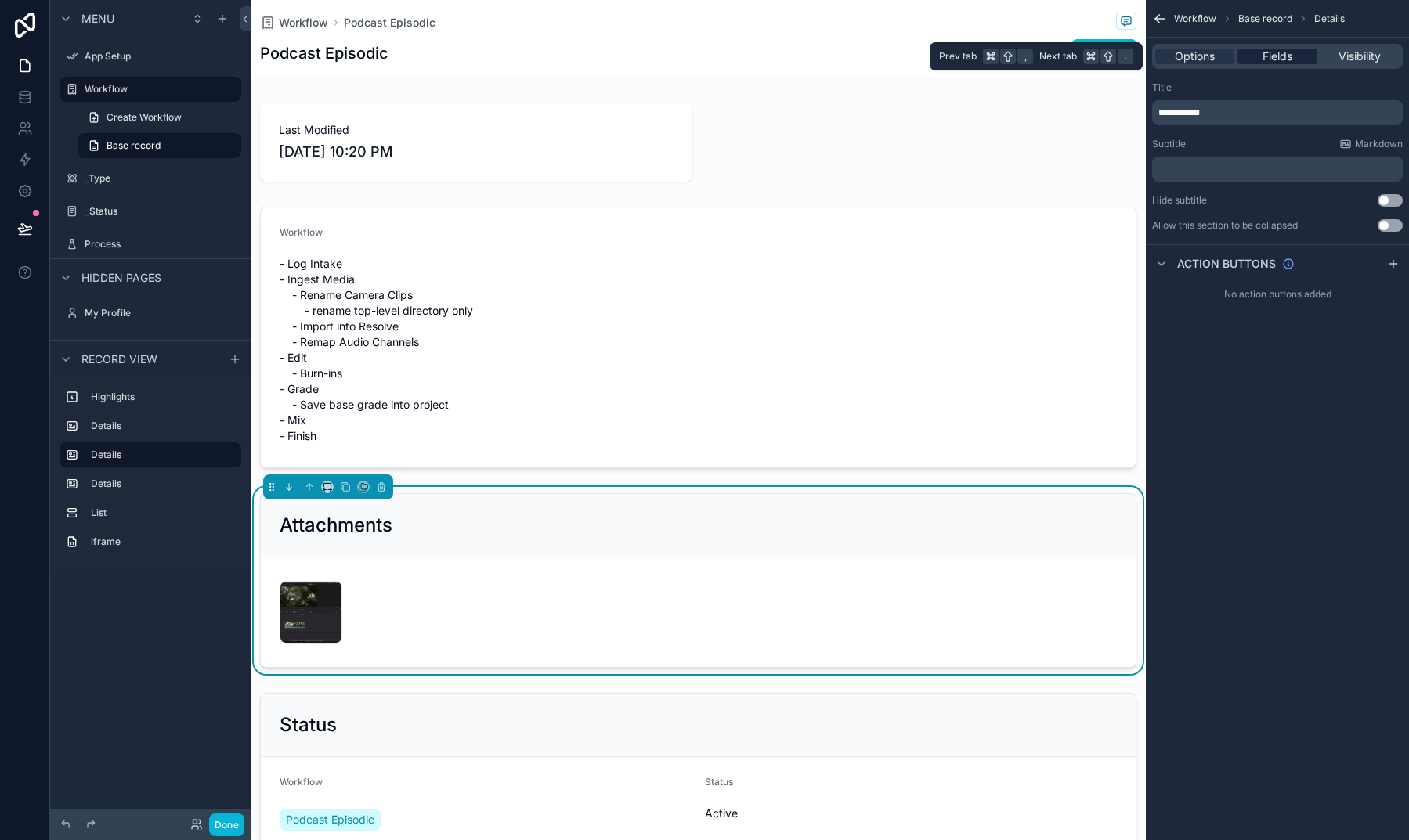
click at [1263, 63] on span "Fields" at bounding box center [1277, 56] width 30 height 15
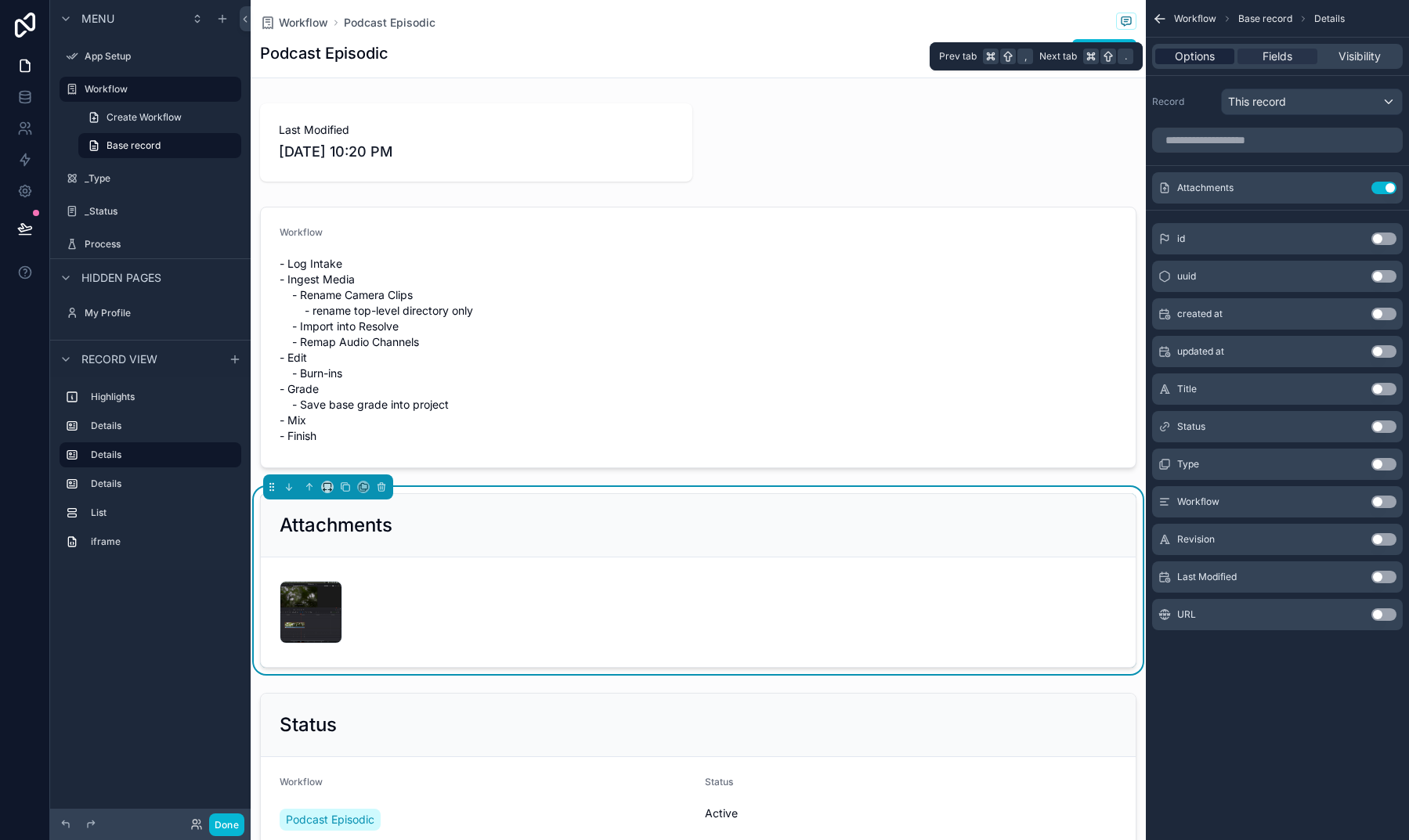
click at [1208, 61] on span "Options" at bounding box center [1194, 56] width 40 height 15
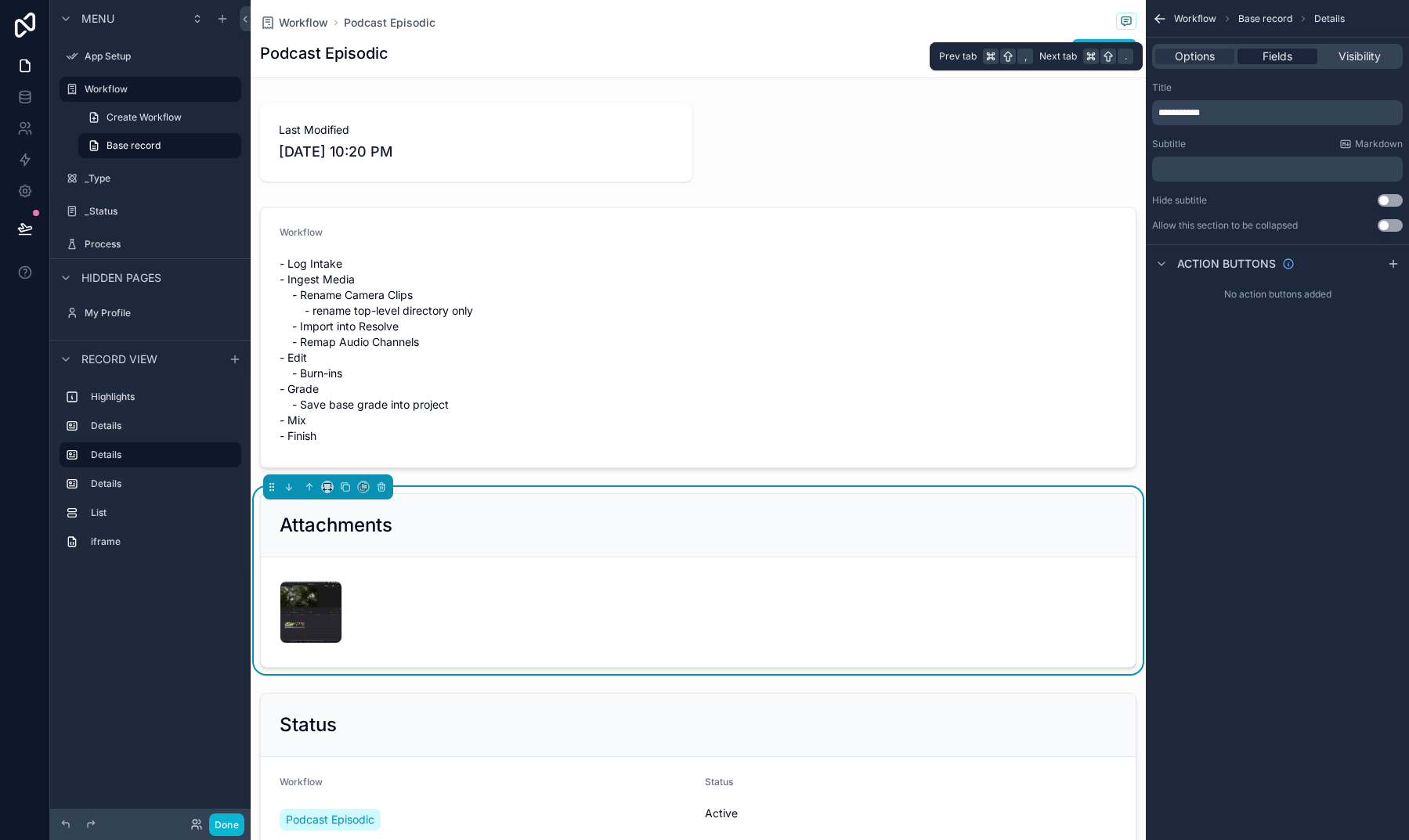
click at [1242, 60] on div "Fields" at bounding box center [1277, 56] width 79 height 15
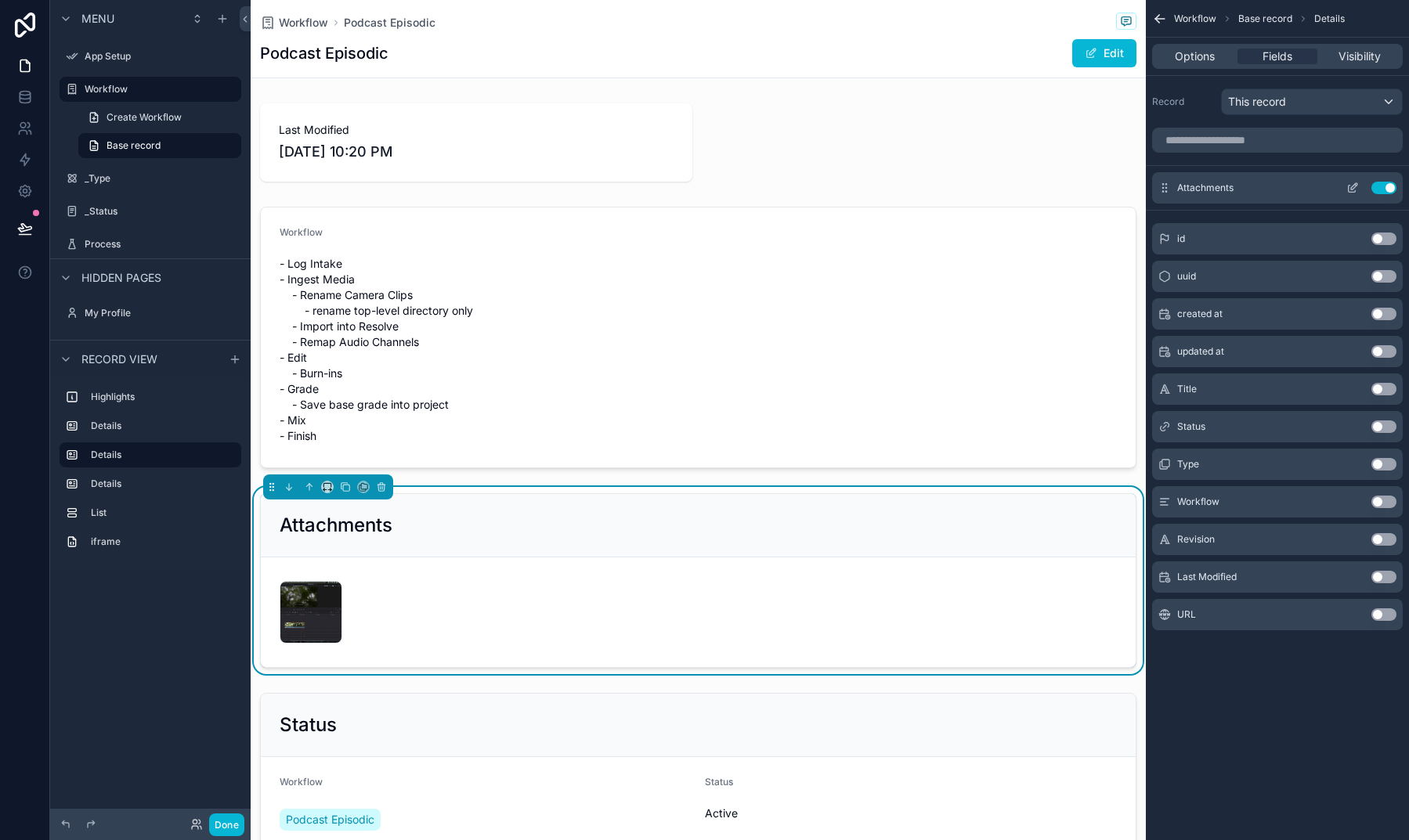
click at [1346, 189] on icon "scrollable content" at bounding box center [1352, 188] width 12 height 12
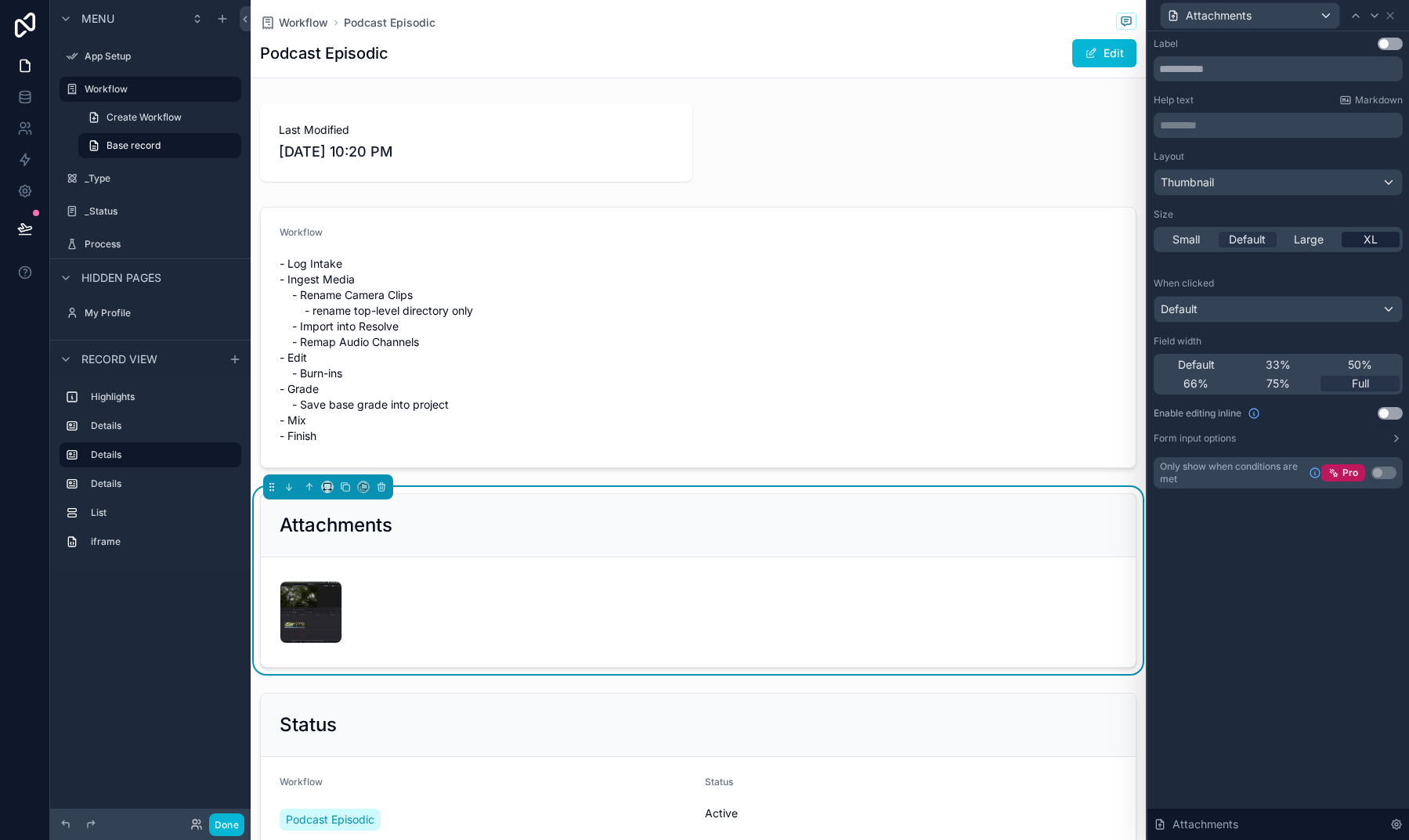
click at [1378, 242] on div "XL" at bounding box center [1370, 239] width 59 height 15
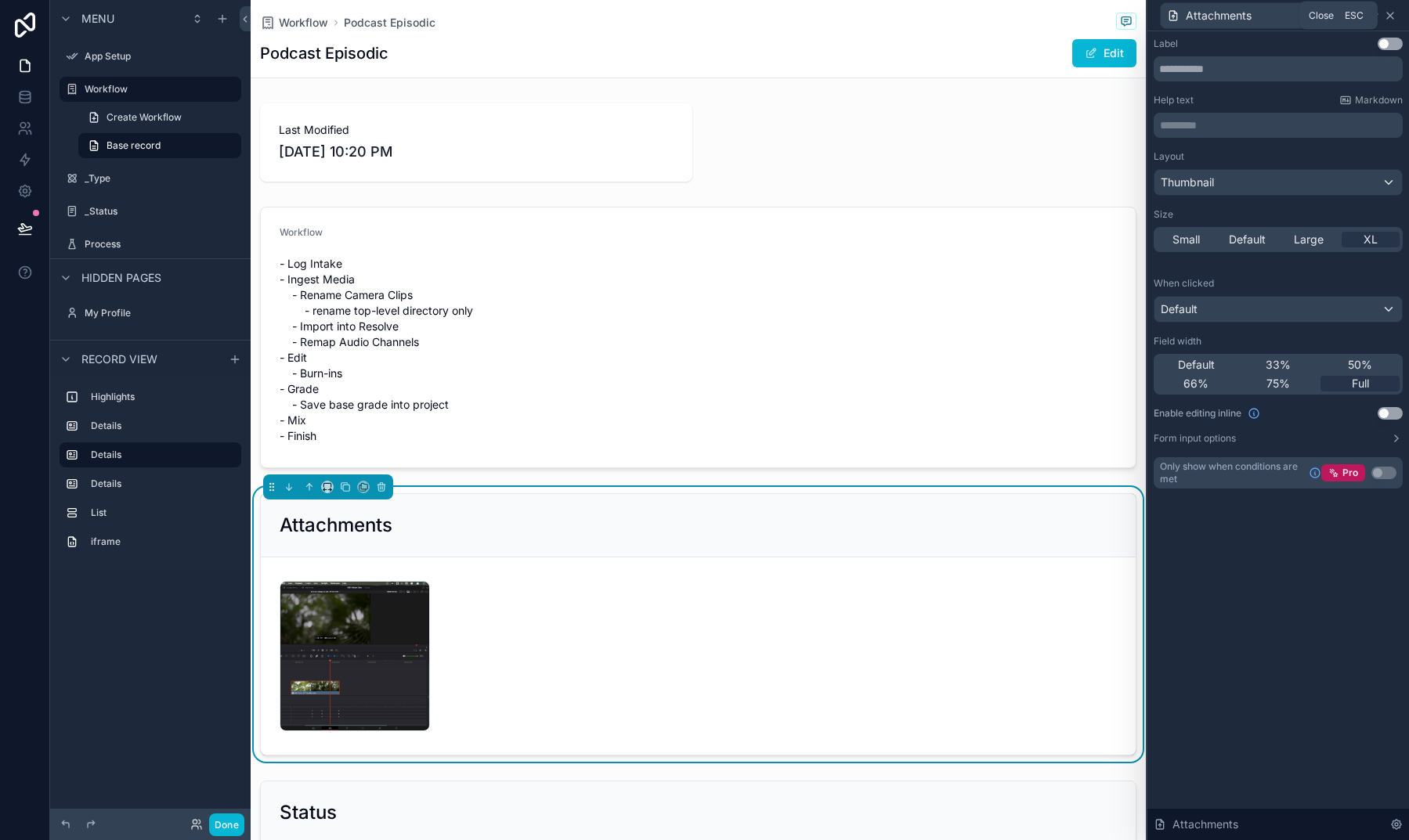
click at [1387, 14] on icon at bounding box center [1390, 15] width 12 height 12
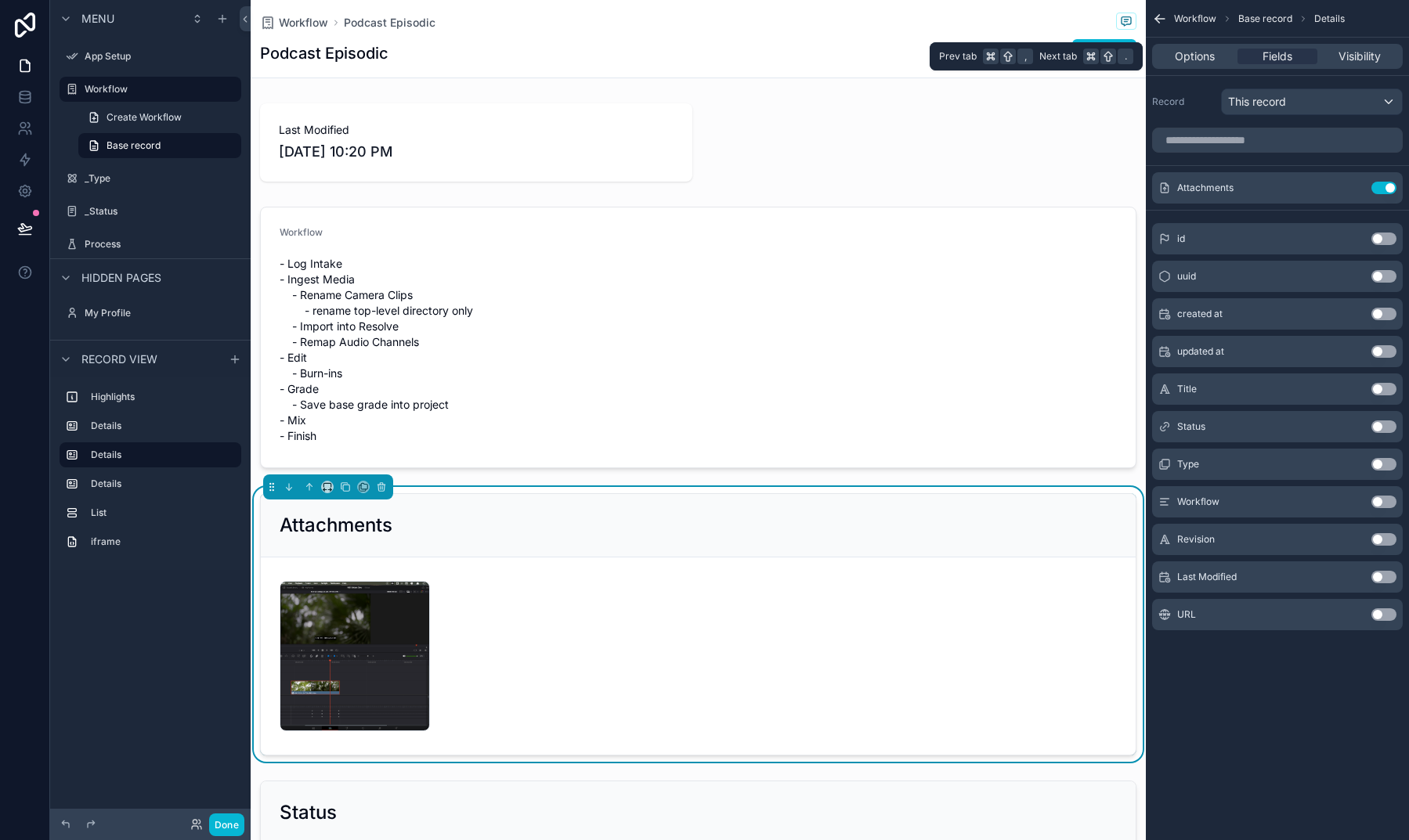
click at [1209, 48] on div "Options Fields Visibility" at bounding box center [1277, 56] width 251 height 25
click at [1206, 56] on span "Options" at bounding box center [1194, 56] width 40 height 15
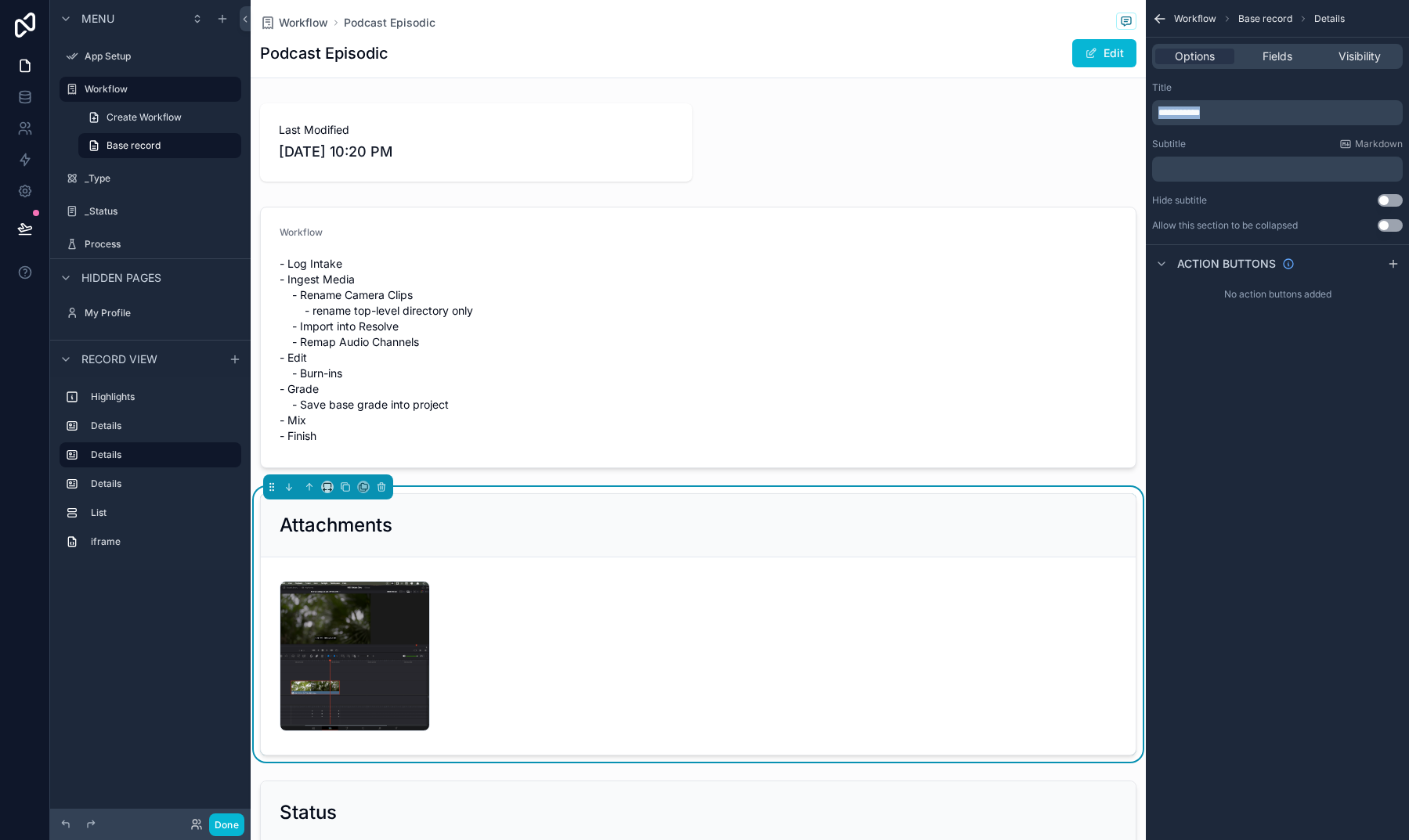
drag, startPoint x: 1225, startPoint y: 111, endPoint x: 1141, endPoint y: 110, distance: 84.0
click at [1141, 110] on div "App Setup Workflow _Type _Status Process My Profile Powered by AF Andrew Fallon…" at bounding box center [830, 420] width 1158 height 840
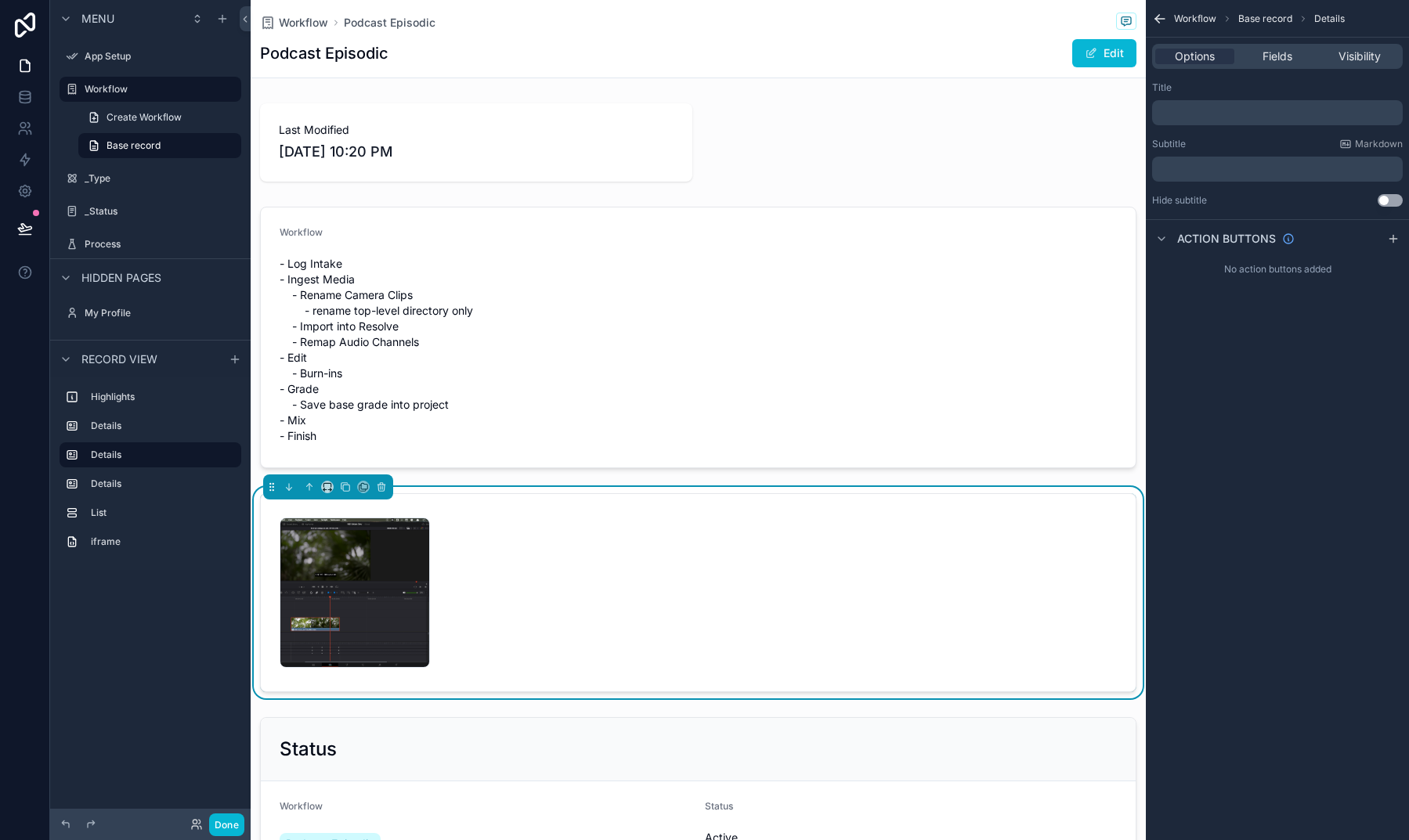
click at [1245, 322] on div "Workflow Base record Details Options Fields Visibility Title ﻿ Subtitle Markdow…" at bounding box center [1276, 420] width 263 height 840
click at [227, 819] on button "Done" at bounding box center [226, 825] width 36 height 23
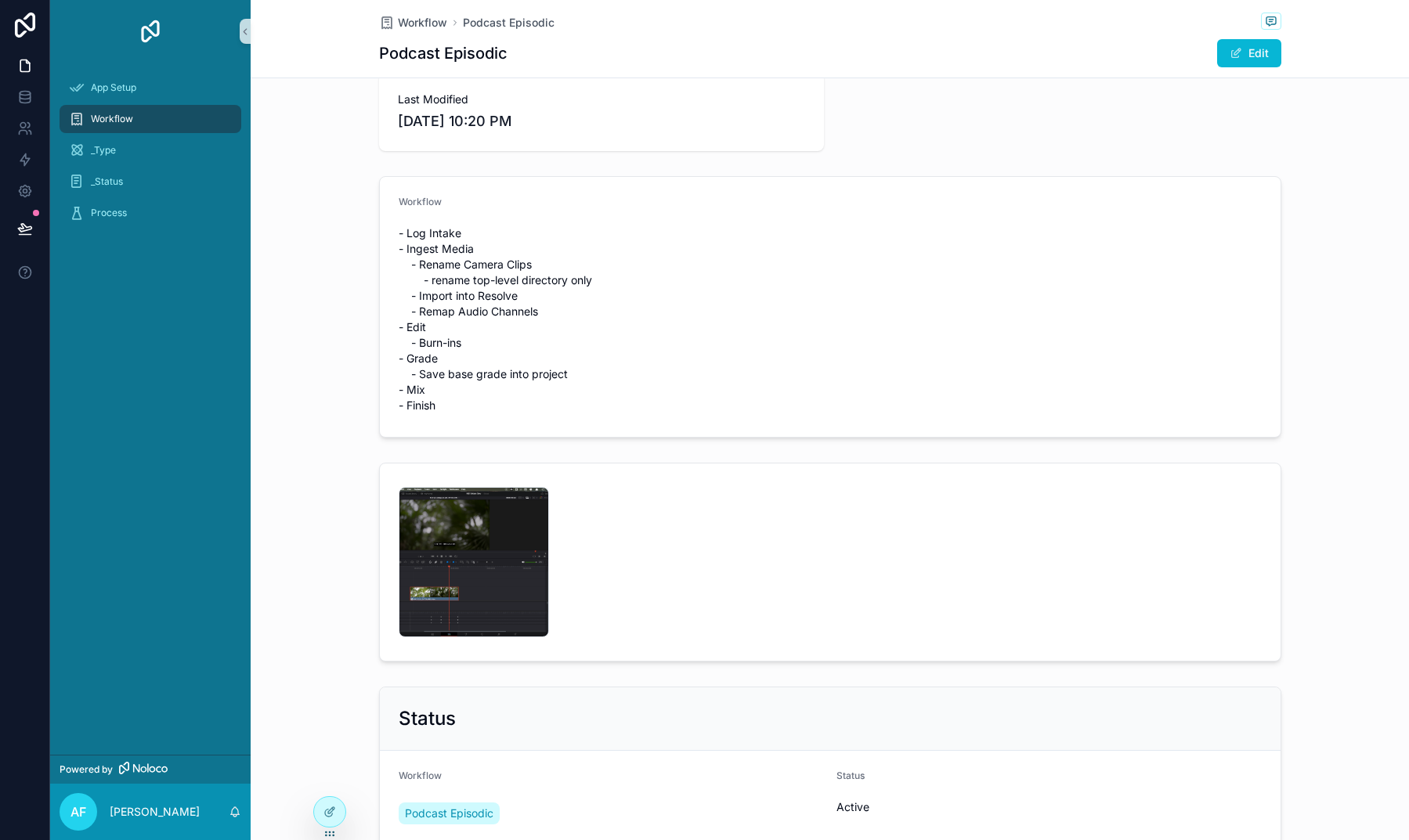
scroll to position [23, 0]
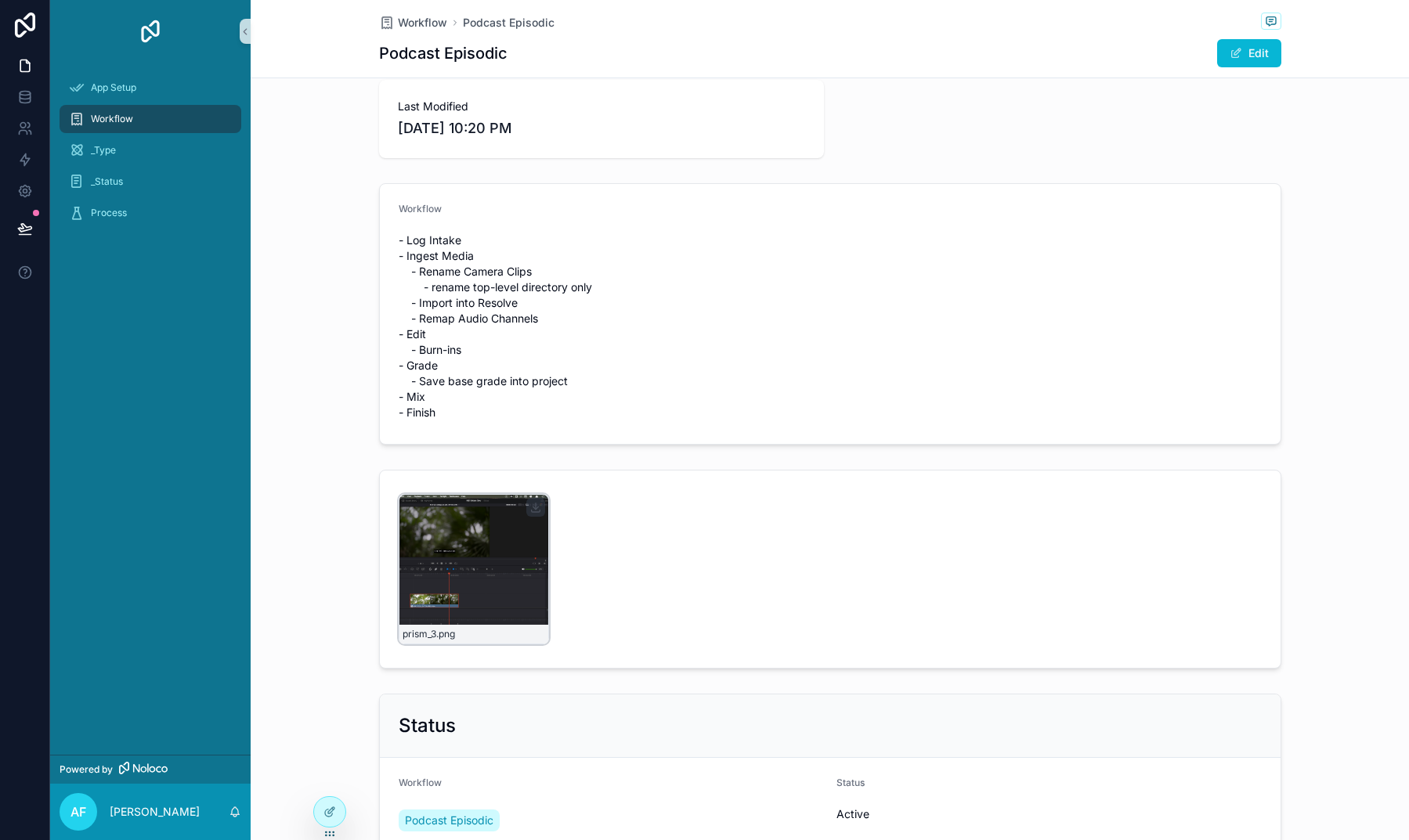
click at [484, 555] on div "prism_3 .png" at bounding box center [474, 569] width 150 height 150
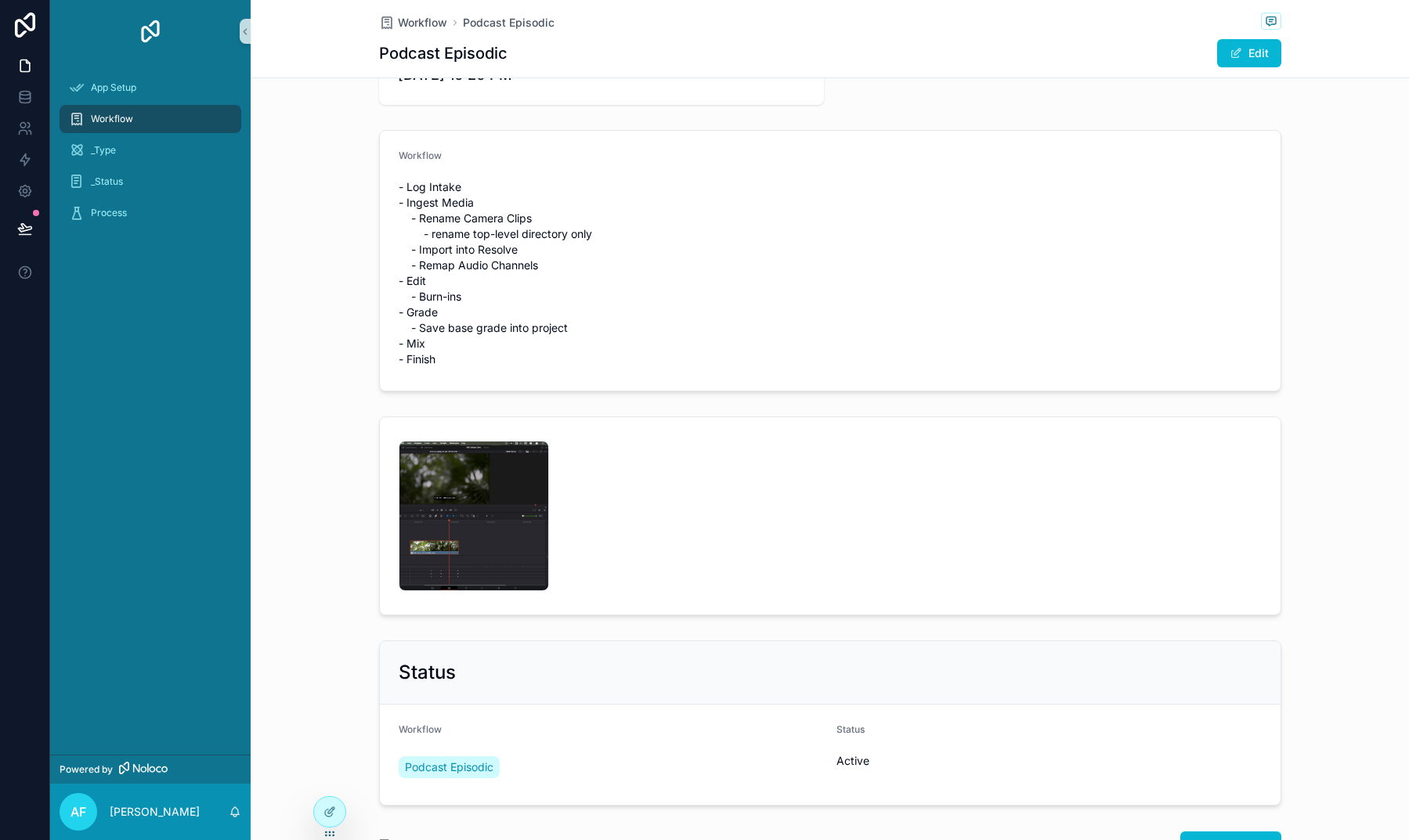
scroll to position [87, 0]
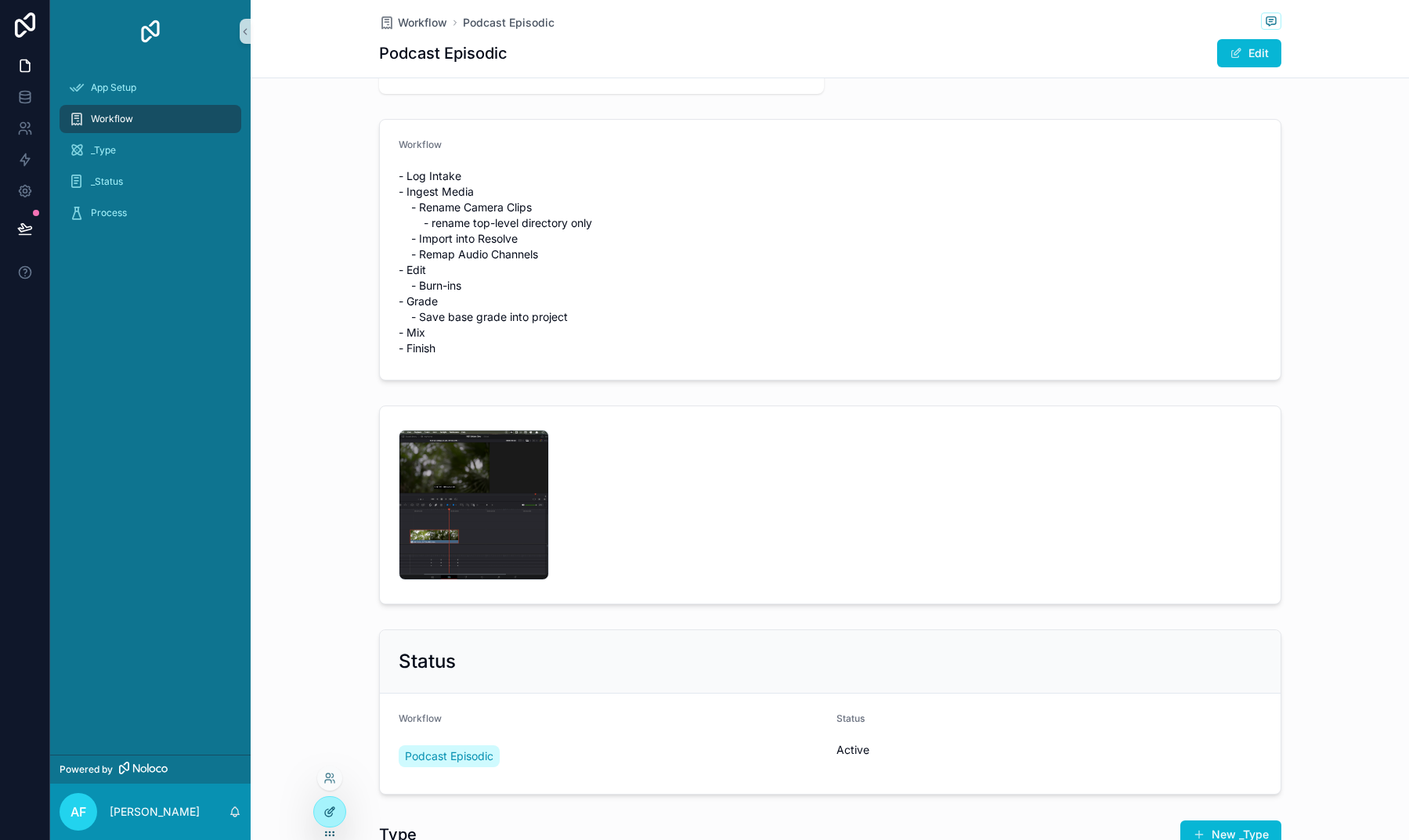
click at [334, 808] on icon at bounding box center [332, 810] width 6 height 6
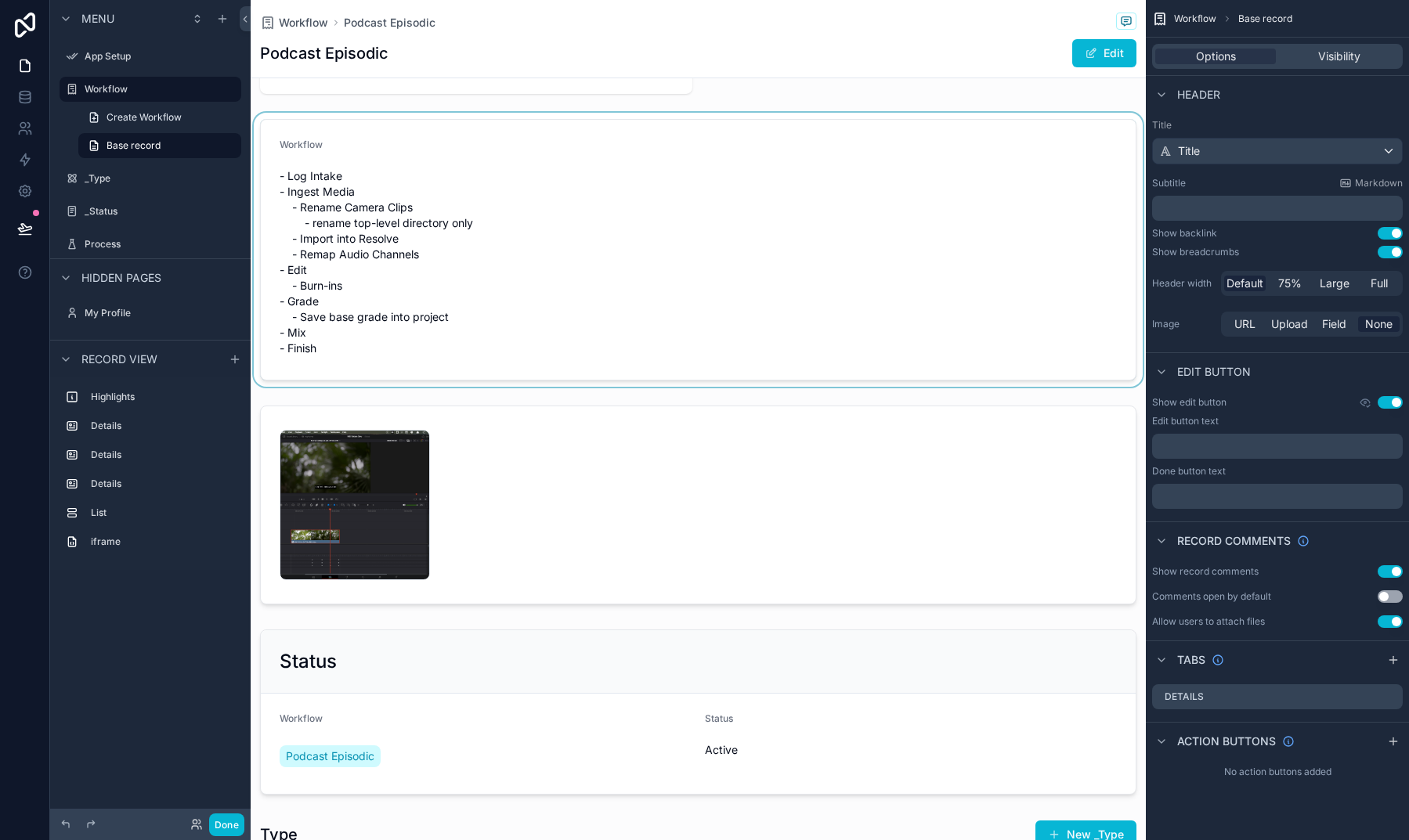
click at [343, 344] on div "scrollable content" at bounding box center [698, 249] width 895 height 274
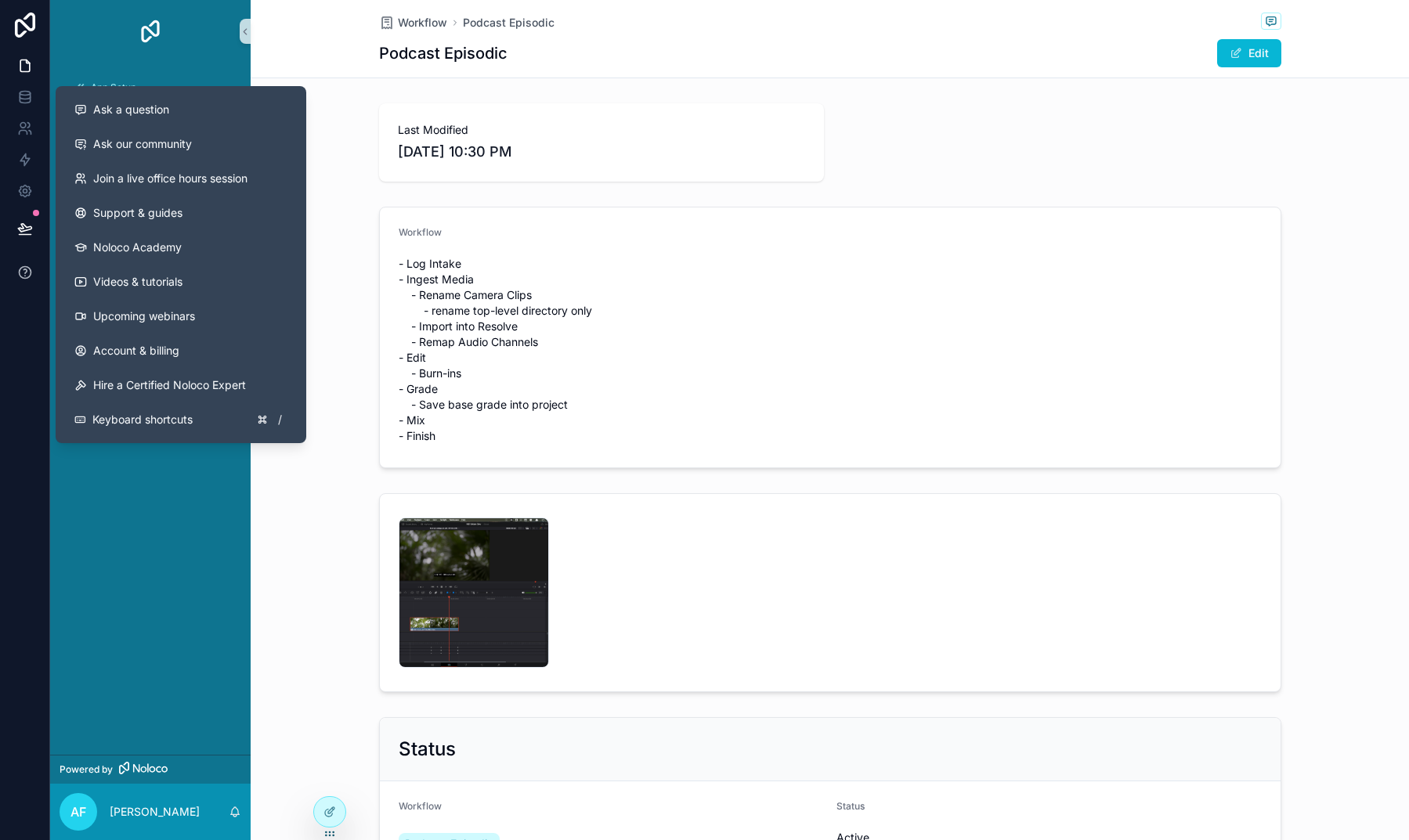
click at [26, 280] on icon at bounding box center [24, 272] width 15 height 15
click at [138, 216] on span "Support & guides" at bounding box center [138, 213] width 89 height 15
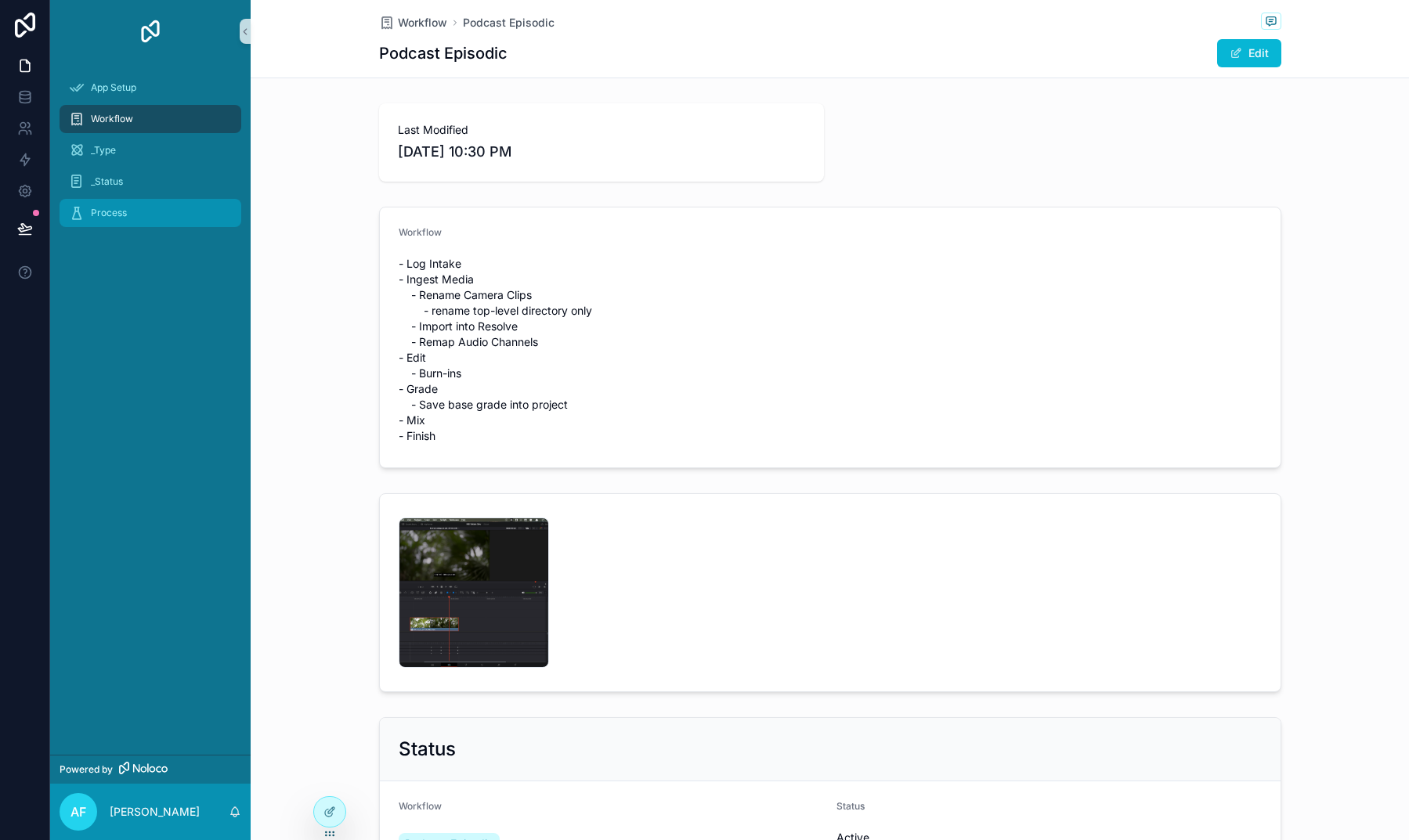
click at [115, 218] on span "Process" at bounding box center [108, 213] width 36 height 12
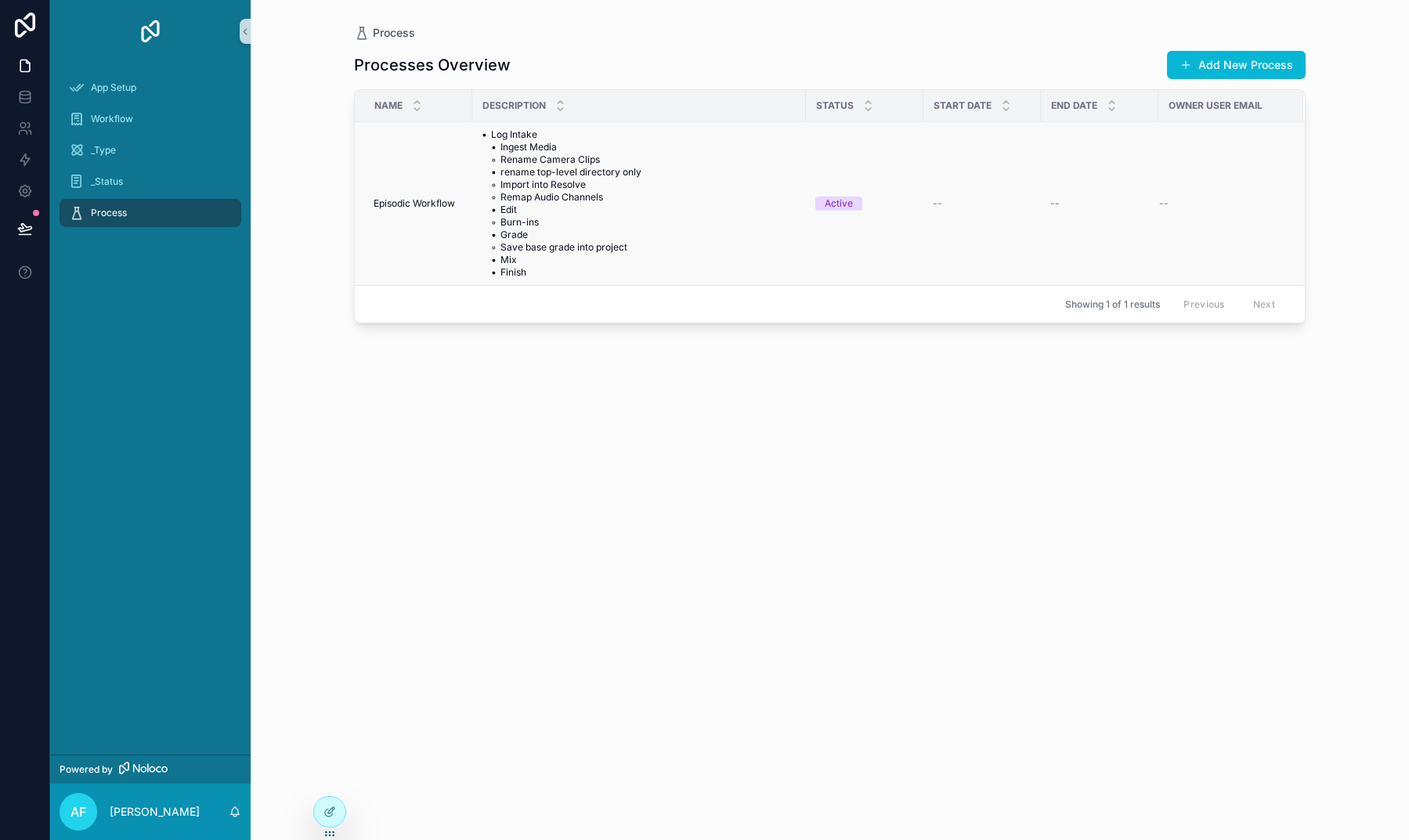
click at [569, 217] on span "• Log Intake • Ingest Media ◦ Rename Camera Clips ▪ rename top-level directory …" at bounding box center [638, 204] width 315 height 150
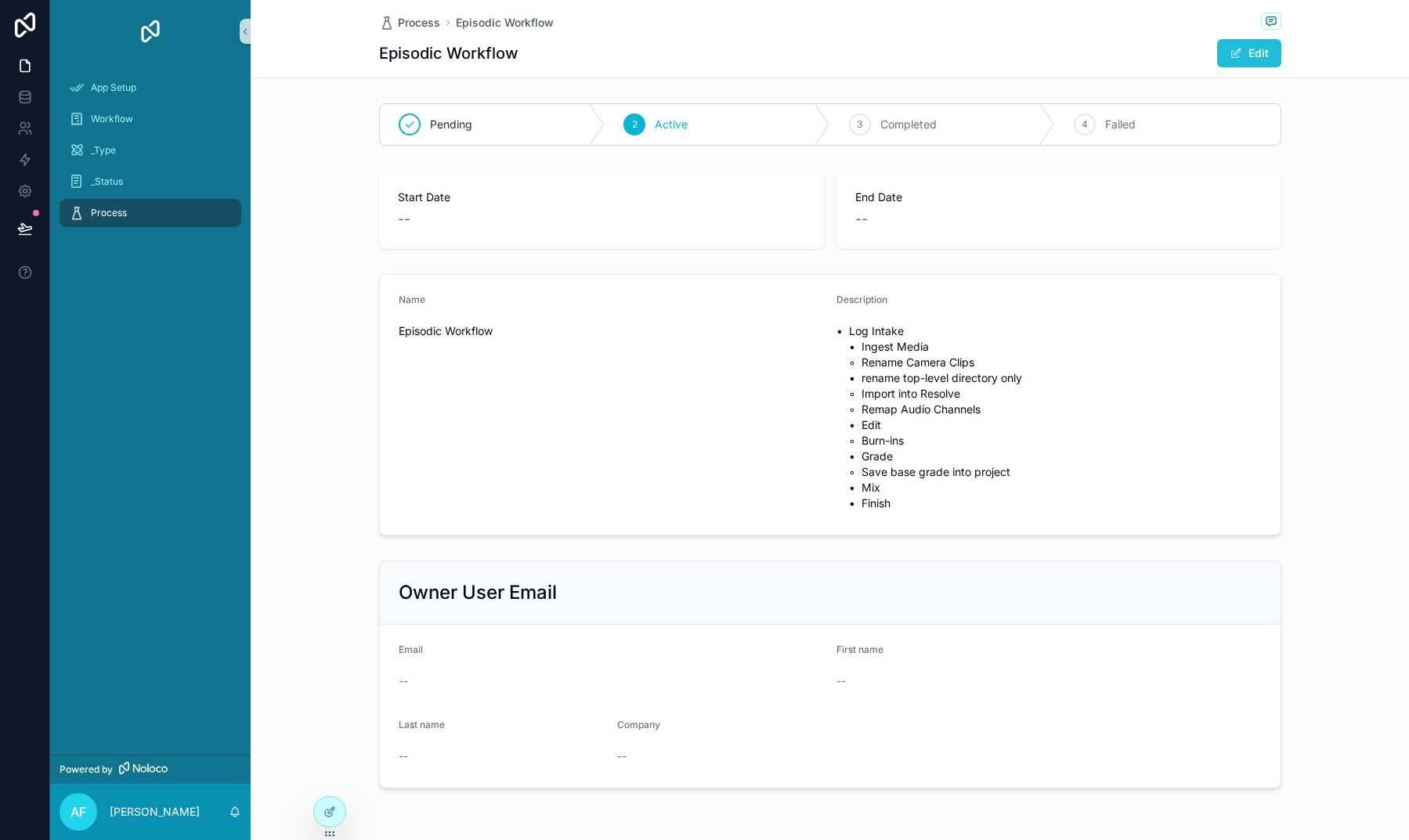
click at [1230, 51] on span "scrollable content" at bounding box center [1235, 53] width 12 height 12
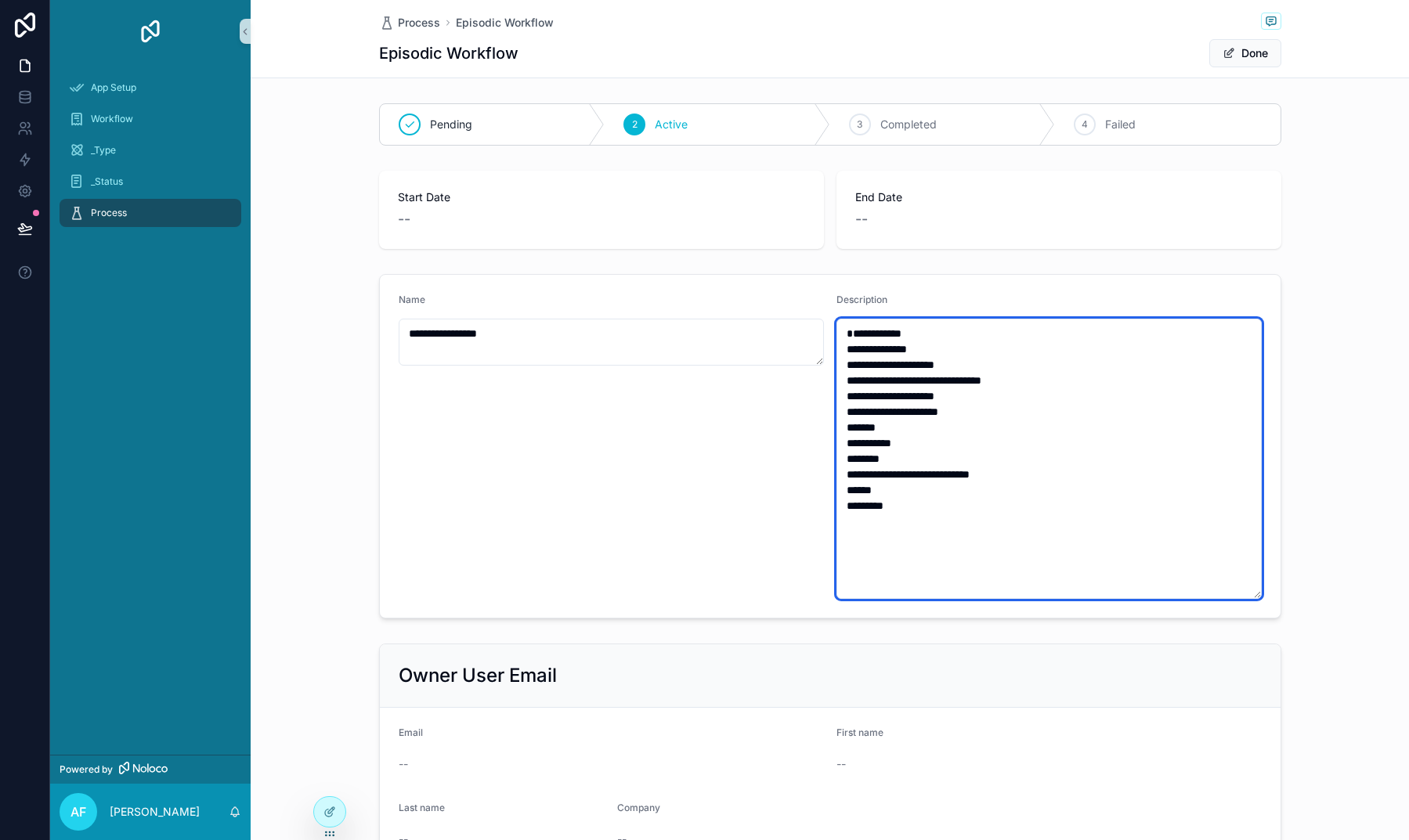
click at [920, 383] on textarea "**********" at bounding box center [1049, 458] width 425 height 281
click at [872, 366] on textarea "**********" at bounding box center [1049, 458] width 425 height 281
click at [995, 352] on textarea "**********" at bounding box center [1049, 458] width 425 height 281
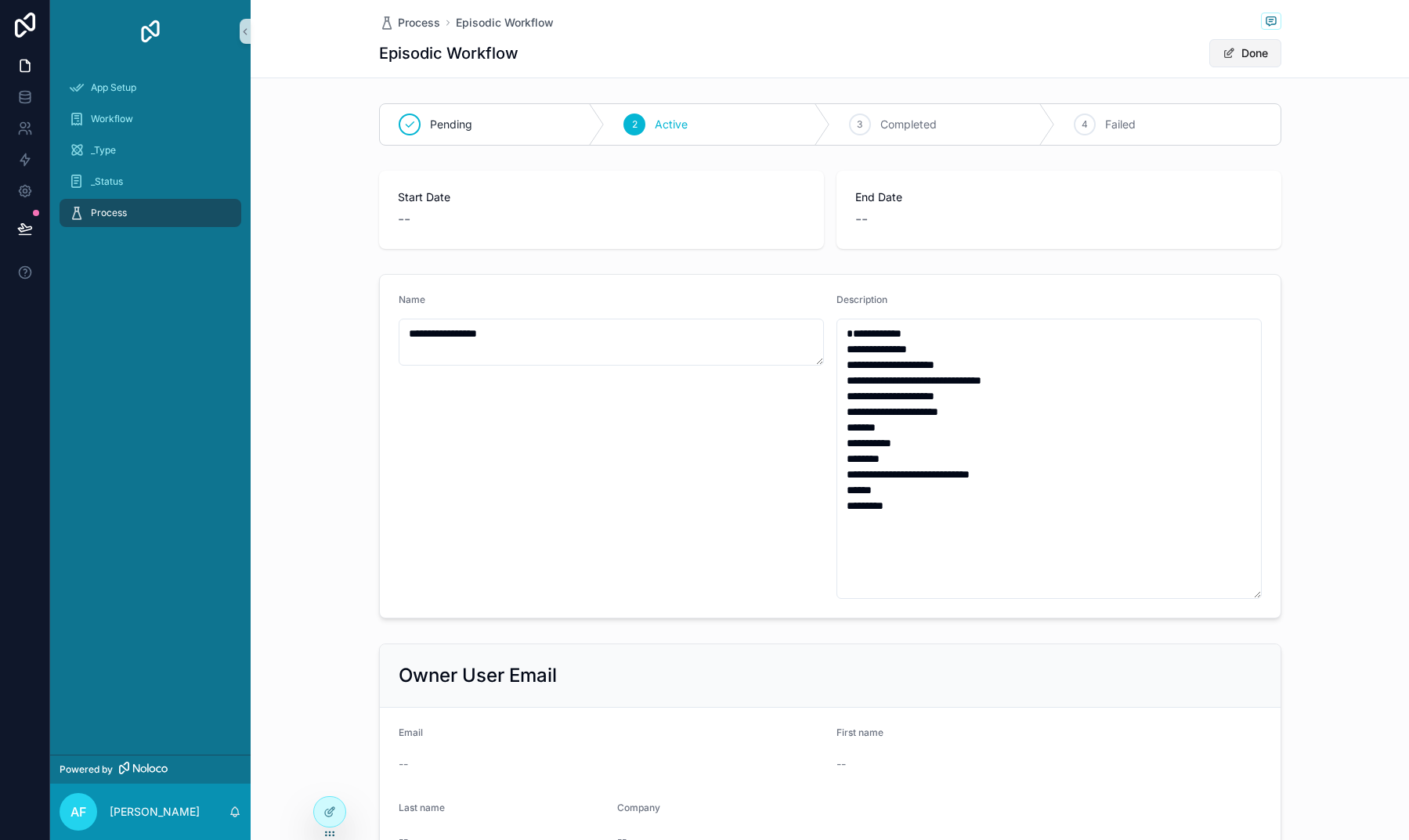
click at [1254, 53] on button "Done" at bounding box center [1245, 53] width 72 height 28
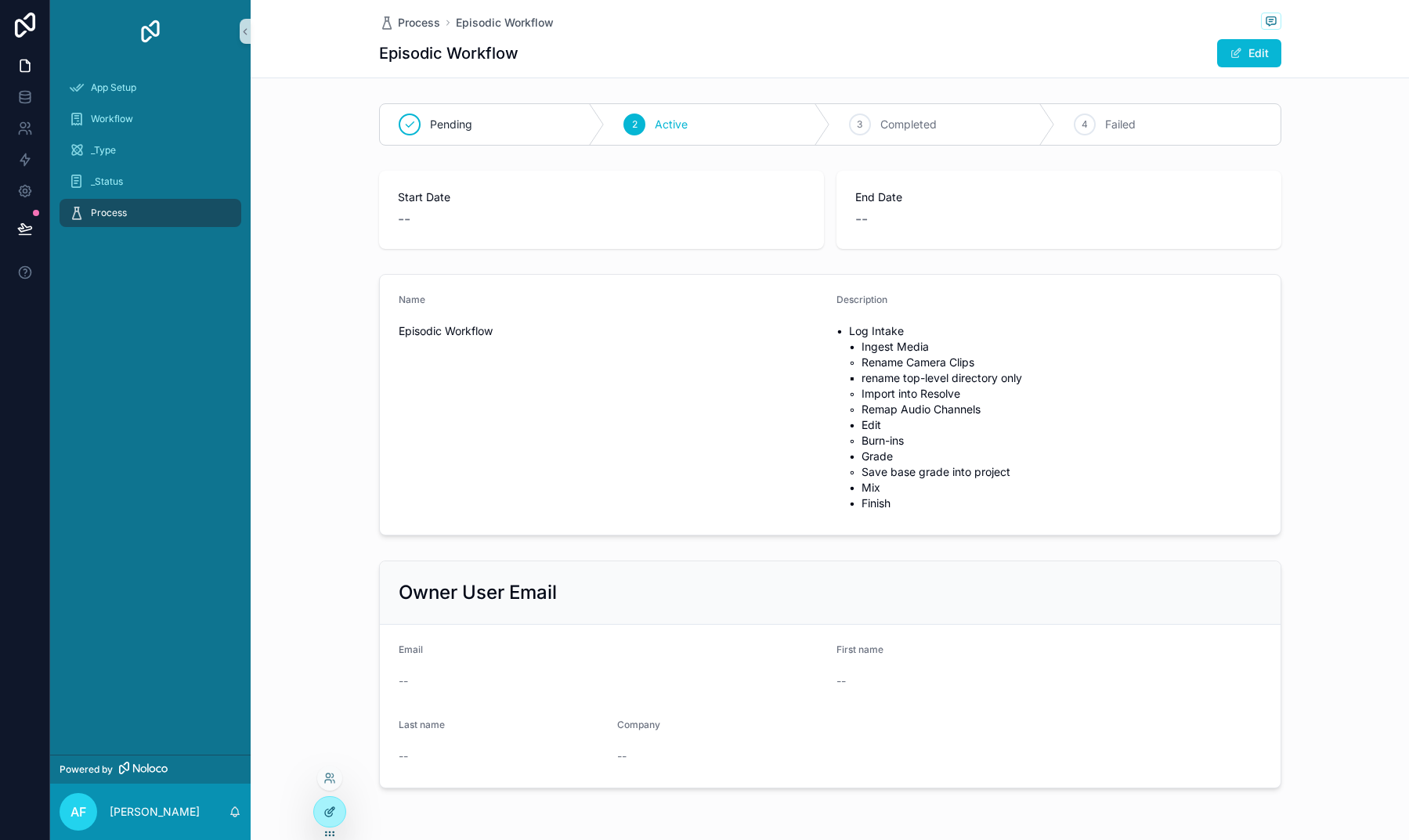
click at [332, 804] on div at bounding box center [329, 812] width 32 height 30
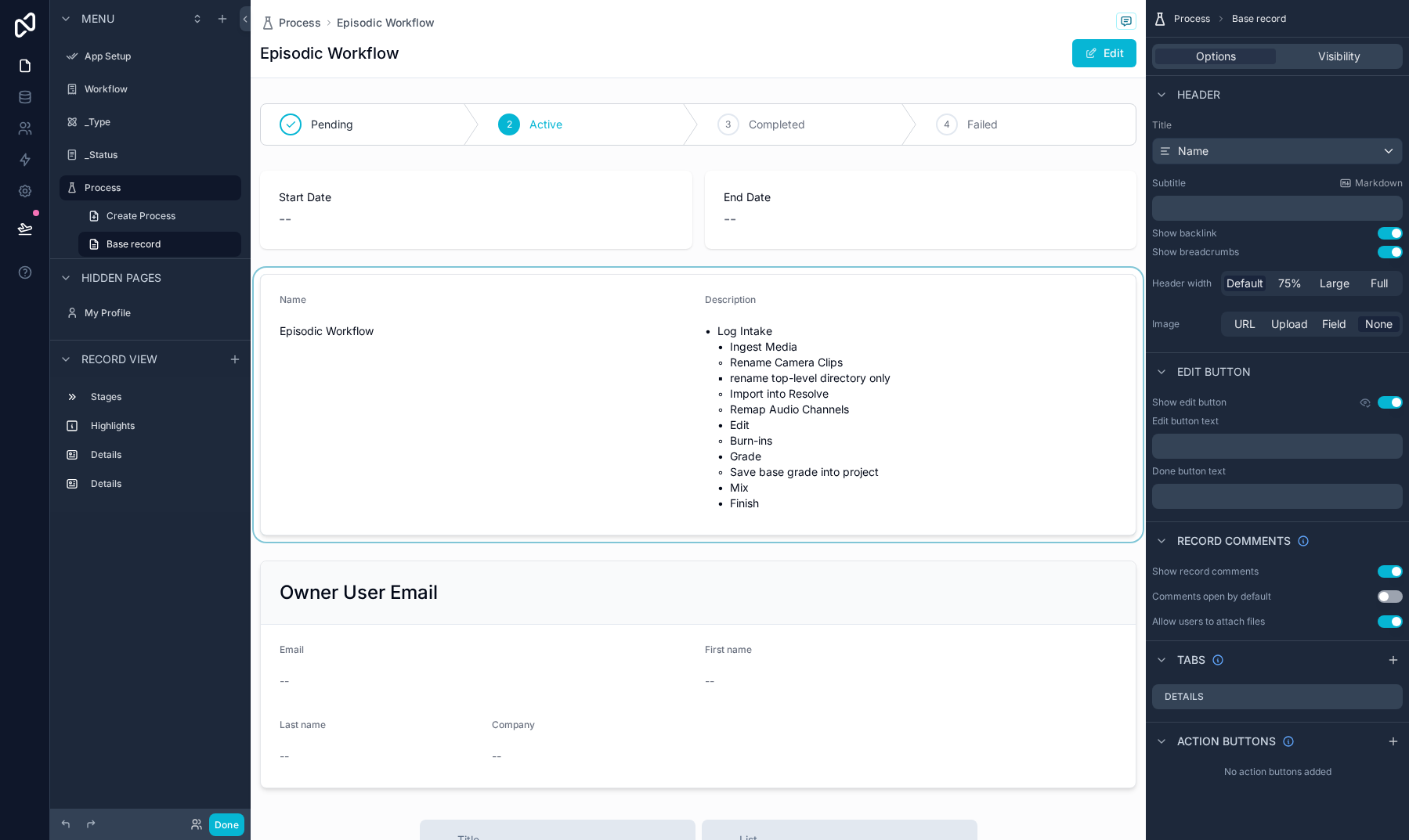
click at [794, 361] on div "scrollable content" at bounding box center [698, 404] width 895 height 274
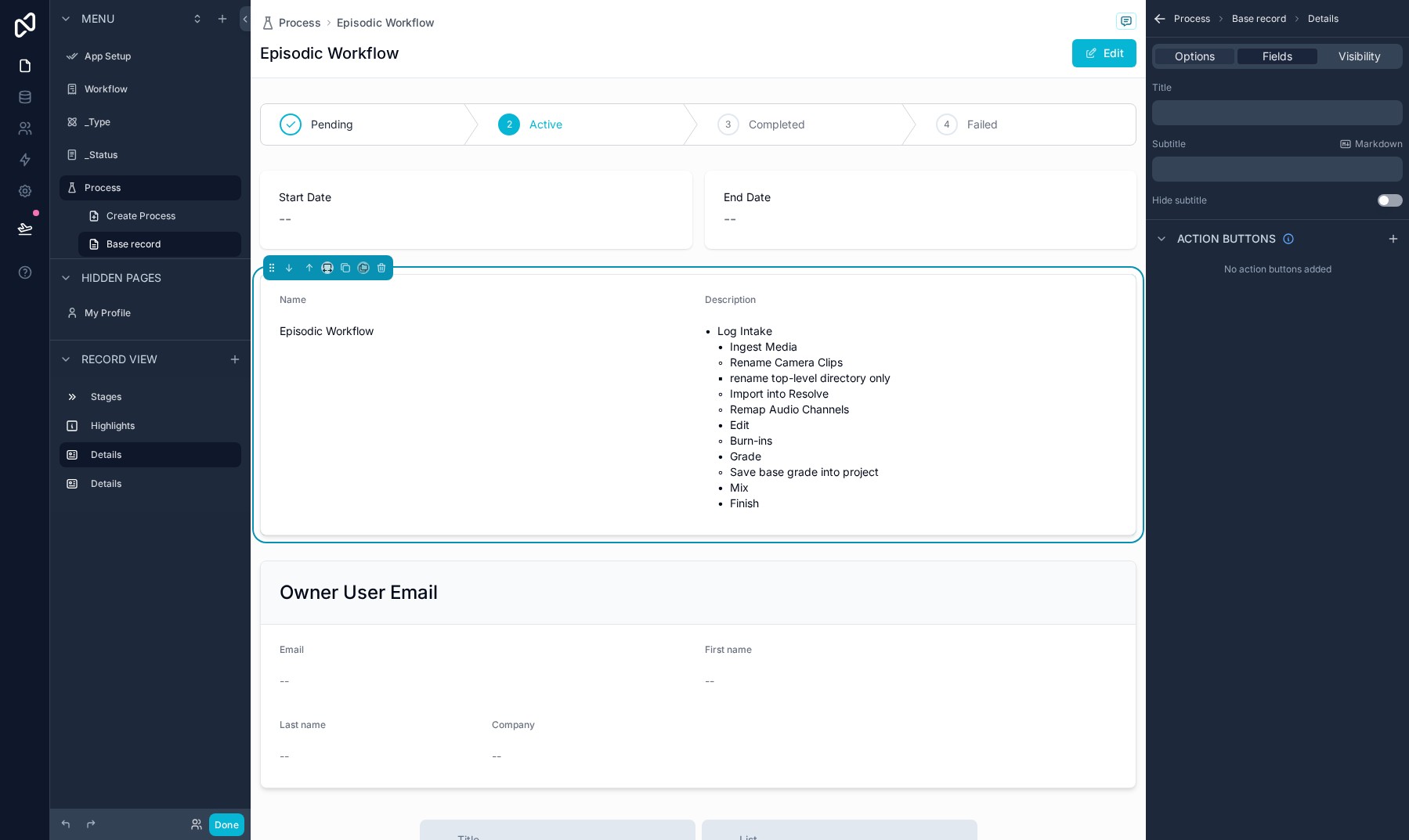
click at [1263, 52] on span "Fields" at bounding box center [1277, 56] width 30 height 15
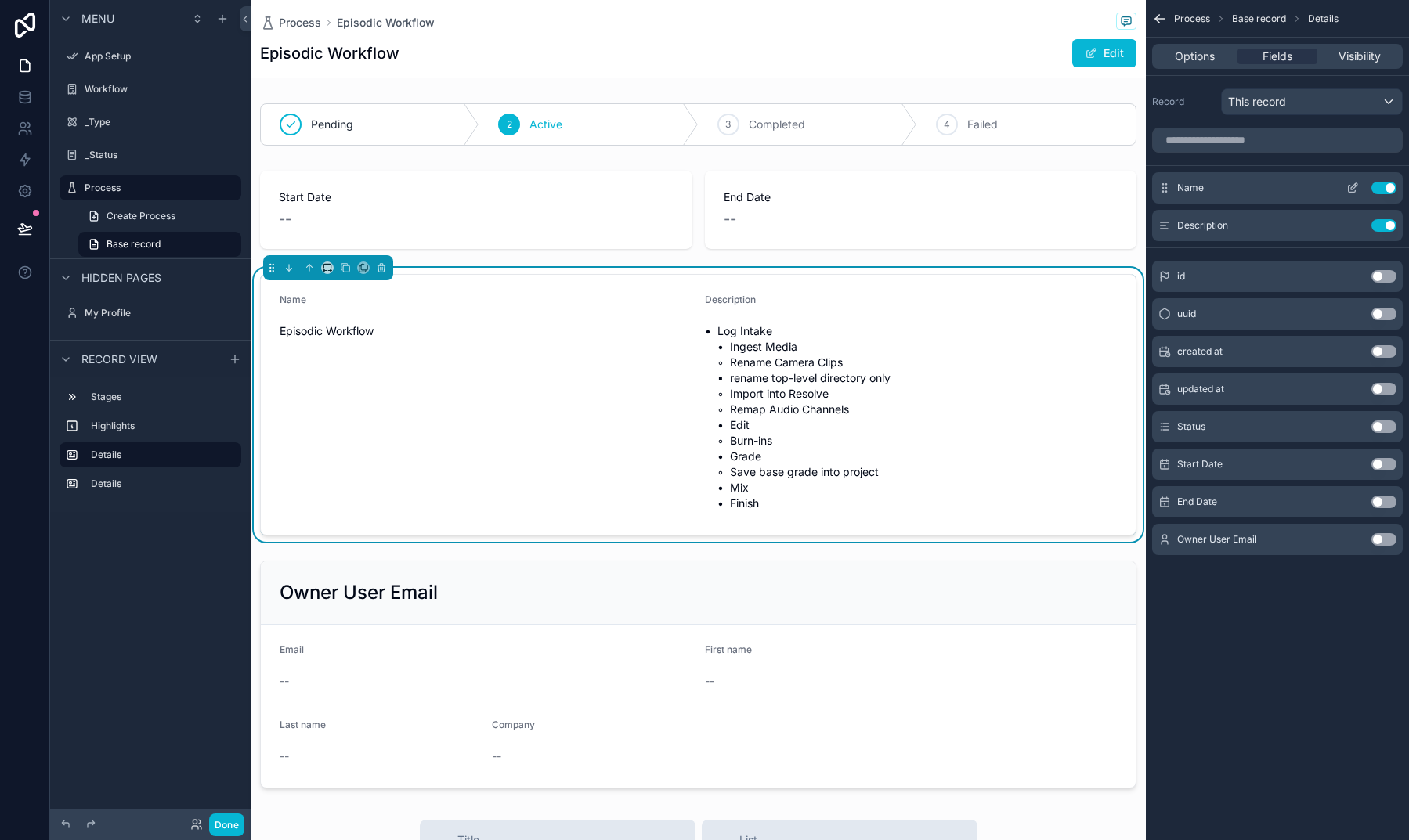
click at [1381, 189] on button "Use setting" at bounding box center [1383, 188] width 25 height 12
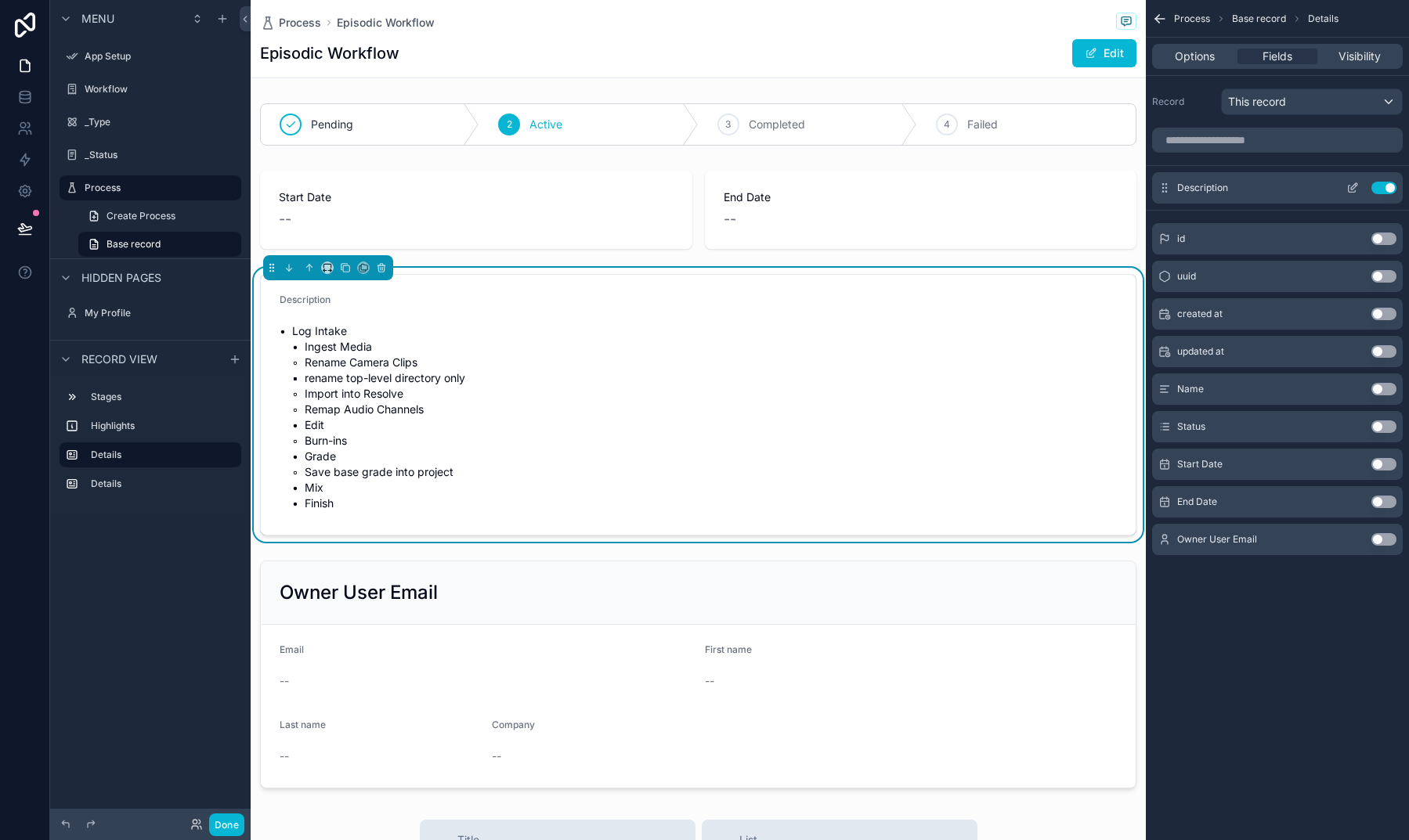
click at [1354, 188] on icon "scrollable content" at bounding box center [1352, 188] width 12 height 12
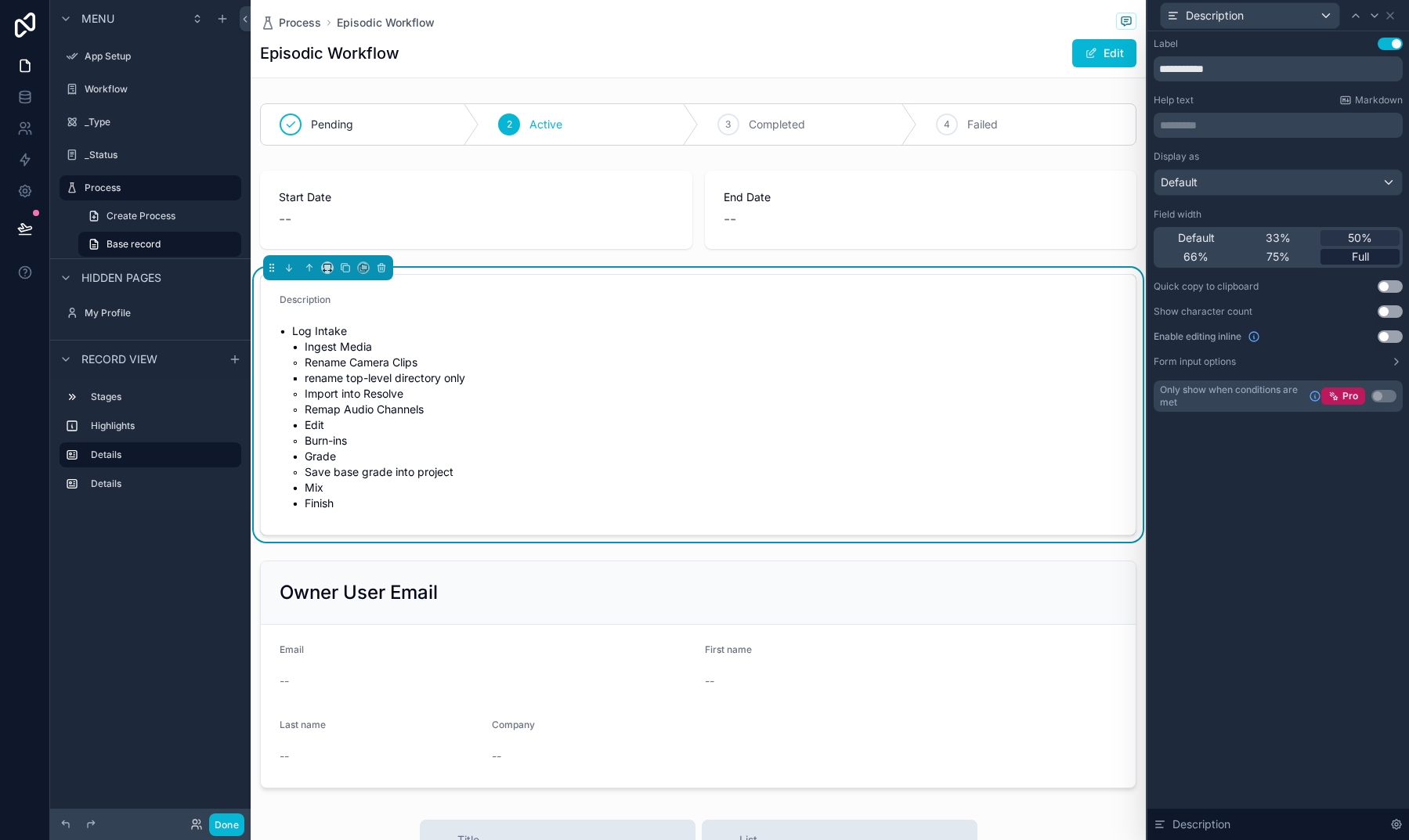
click at [1364, 255] on span "Full" at bounding box center [1360, 256] width 17 height 15
click at [1259, 188] on div "Default" at bounding box center [1278, 182] width 248 height 25
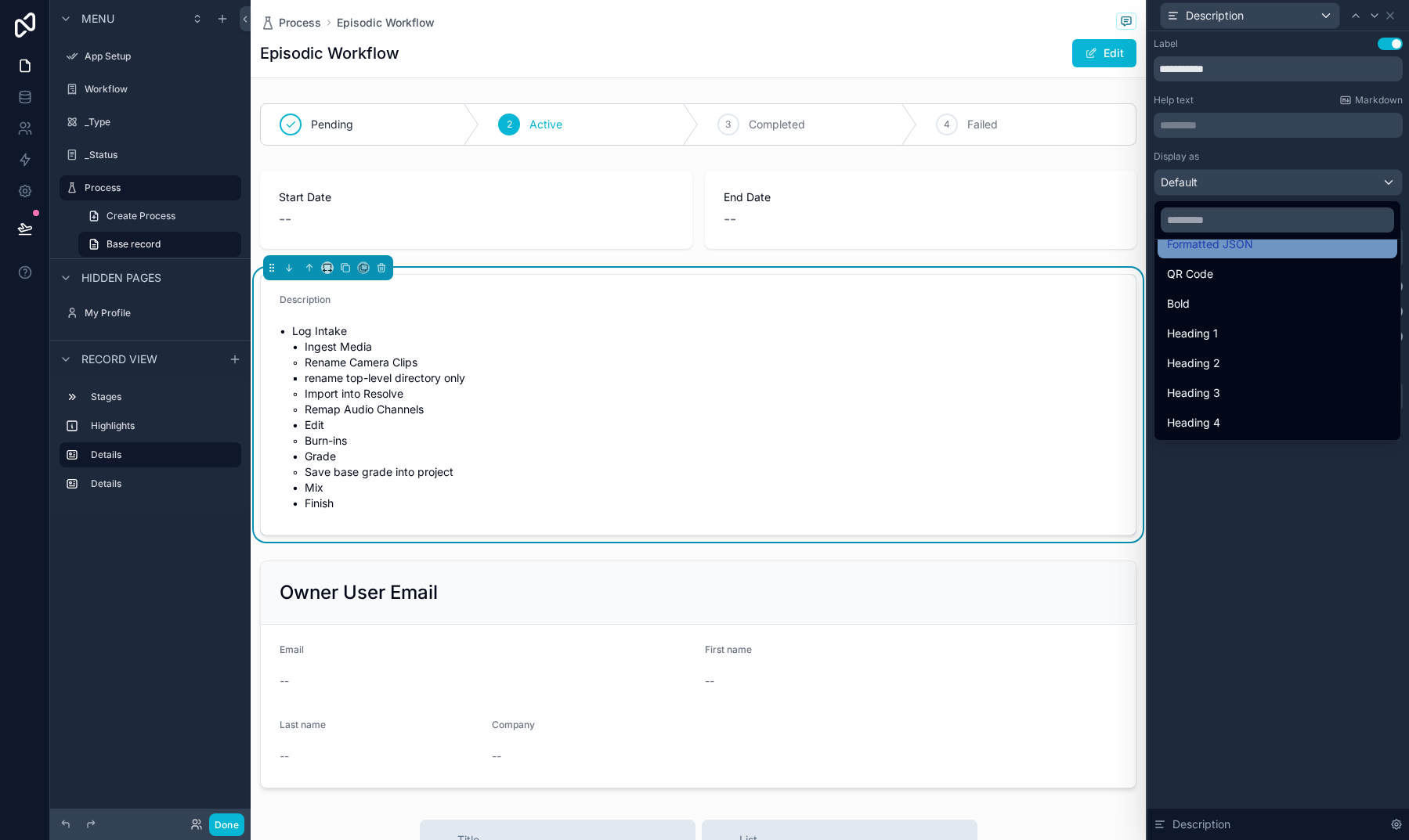
scroll to position [171, 0]
click at [1229, 522] on div at bounding box center [1277, 420] width 261 height 840
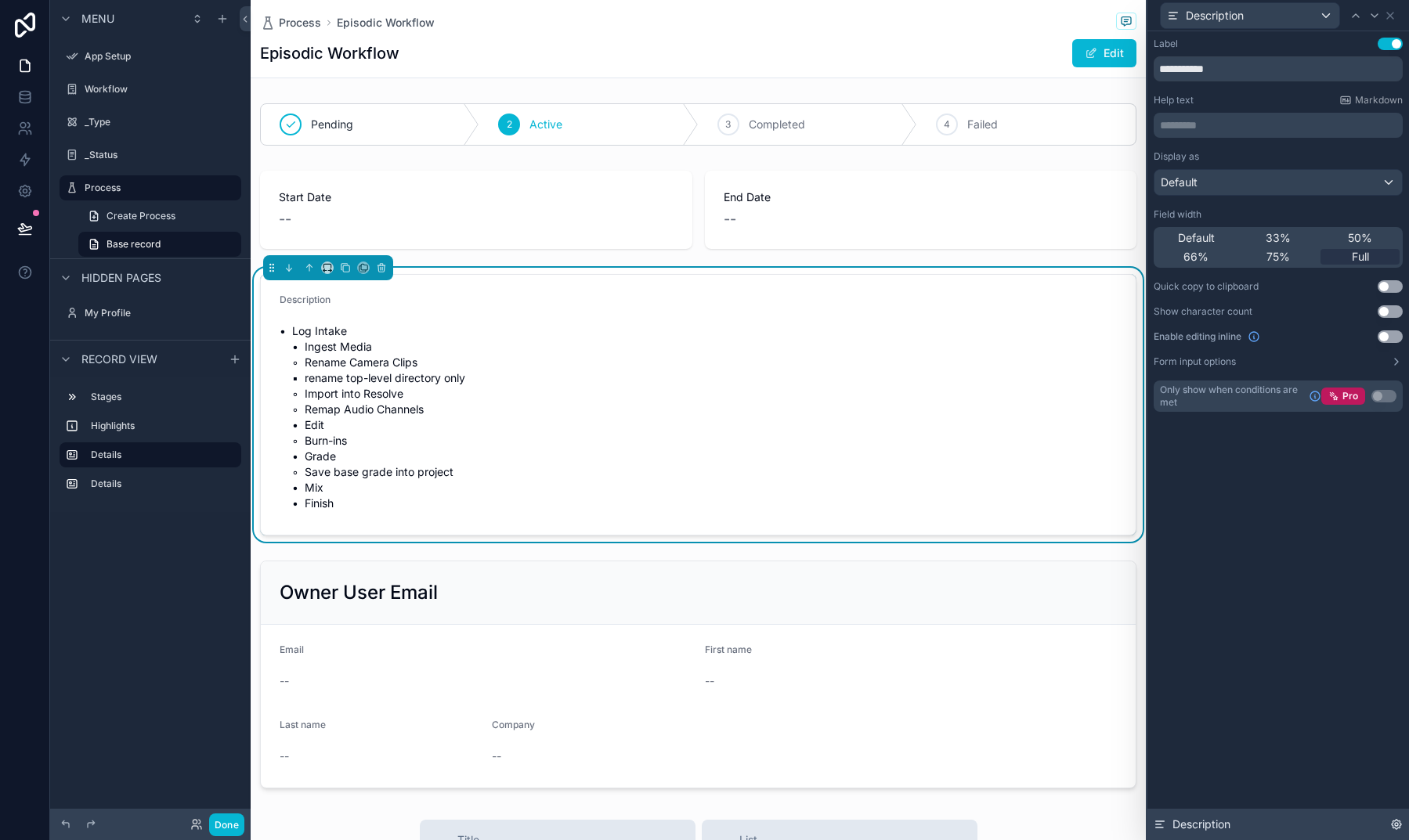
click at [1390, 818] on div "Description" at bounding box center [1277, 824] width 261 height 32
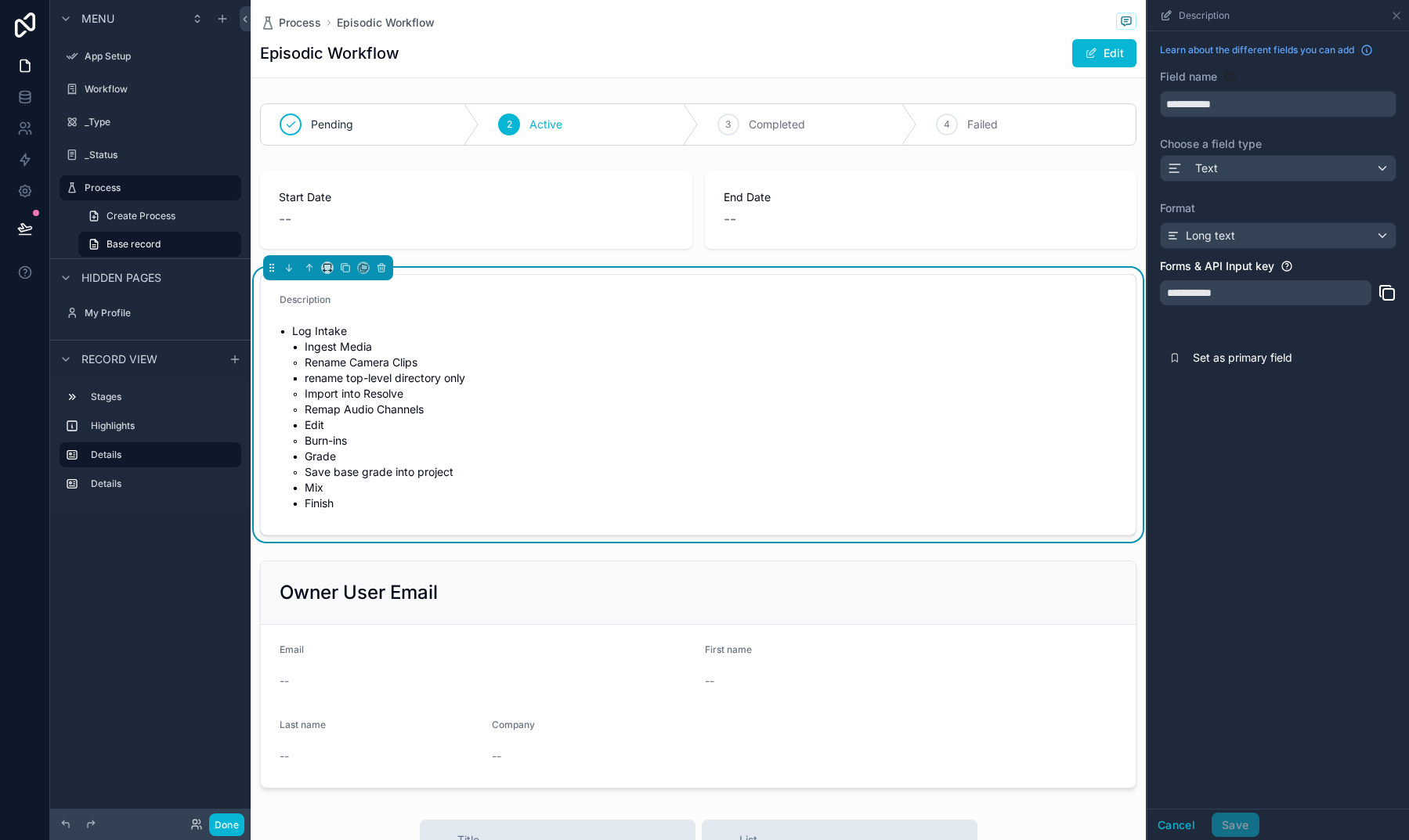
click at [1233, 230] on span "Long text" at bounding box center [1210, 235] width 49 height 15
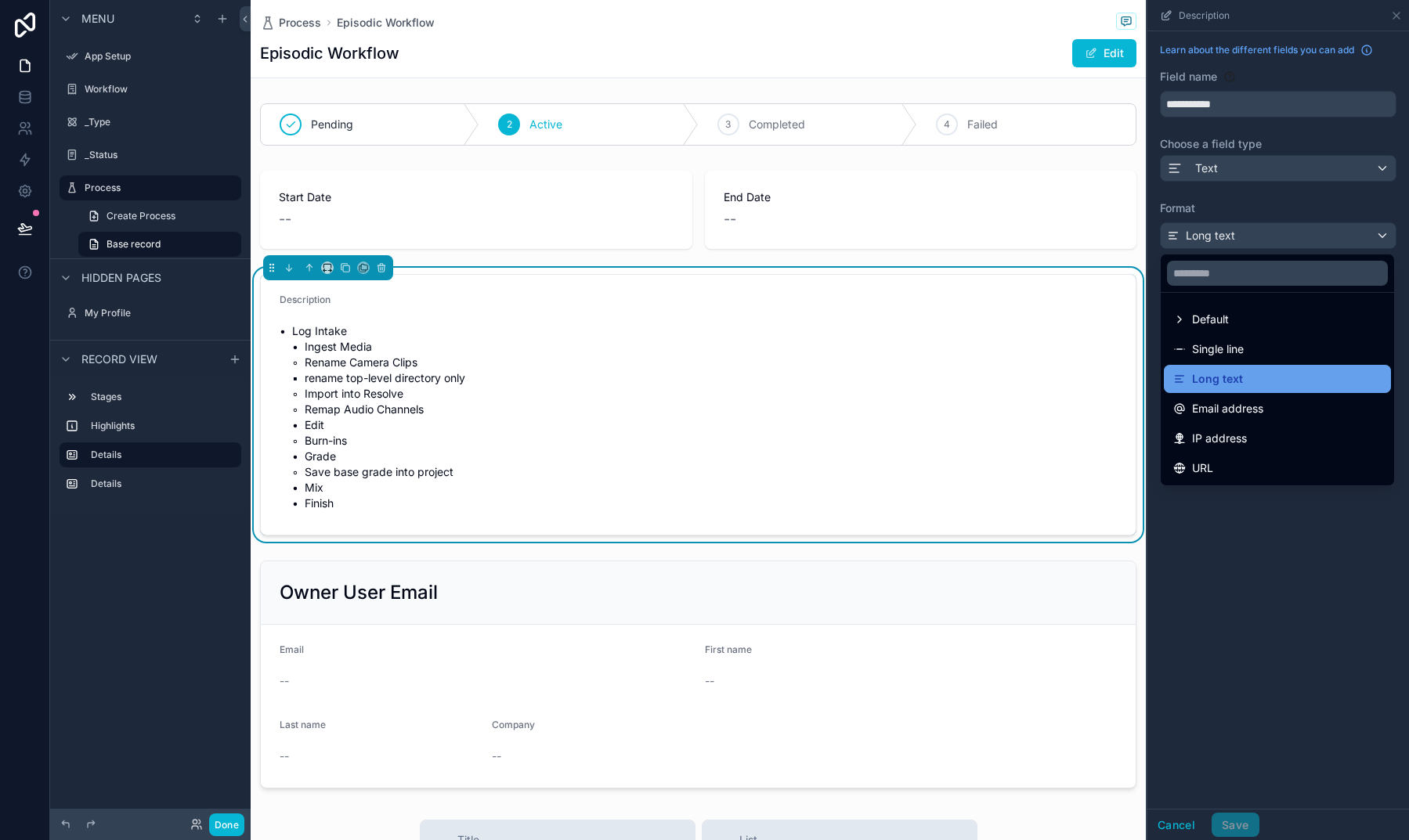
scroll to position [0, 0]
click at [1288, 553] on div "scrollable content" at bounding box center [1277, 420] width 261 height 840
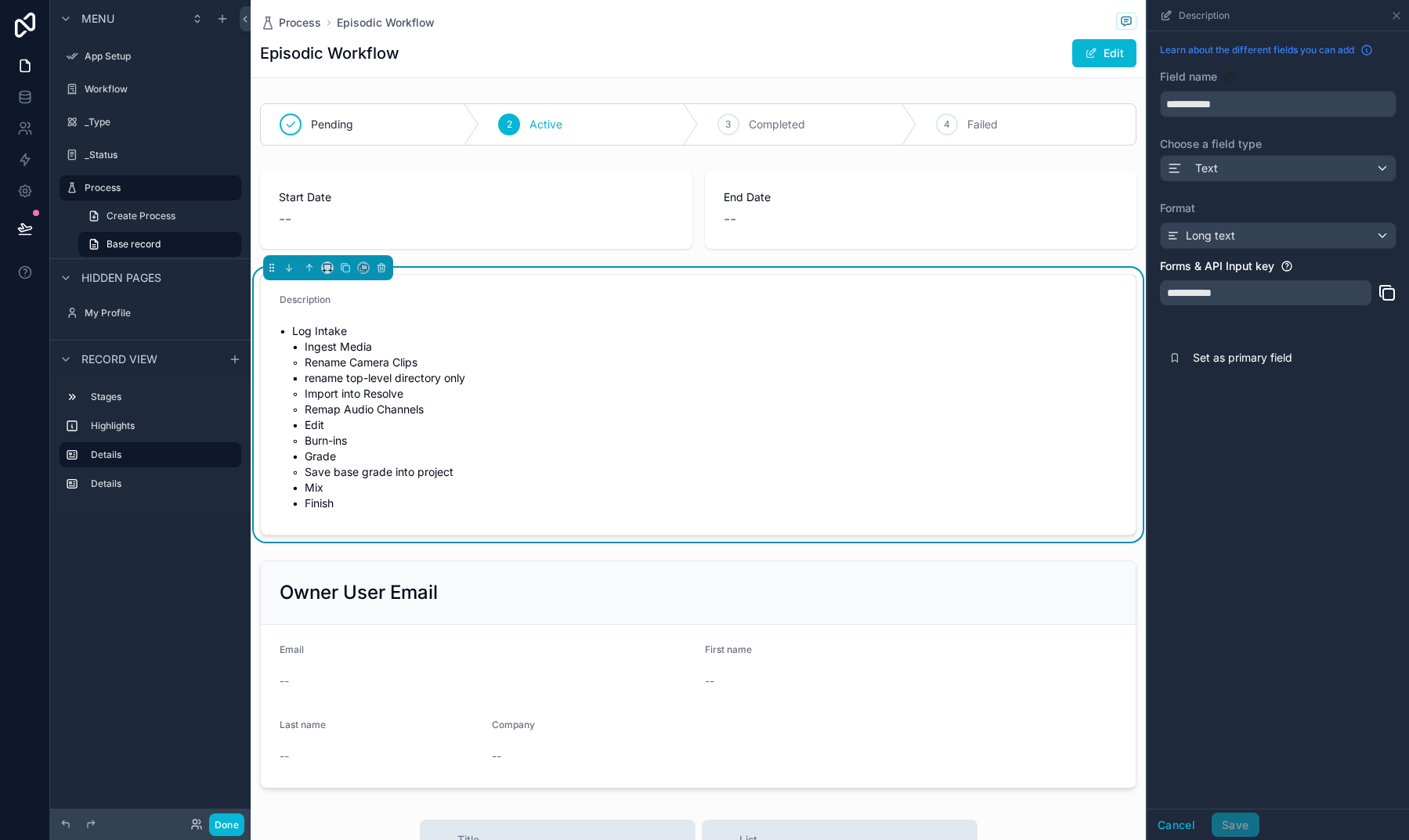
click at [1241, 49] on span "Learn about the different fields you can add" at bounding box center [1257, 49] width 194 height 12
click at [1396, 15] on icon "scrollable content" at bounding box center [1395, 15] width 12 height 12
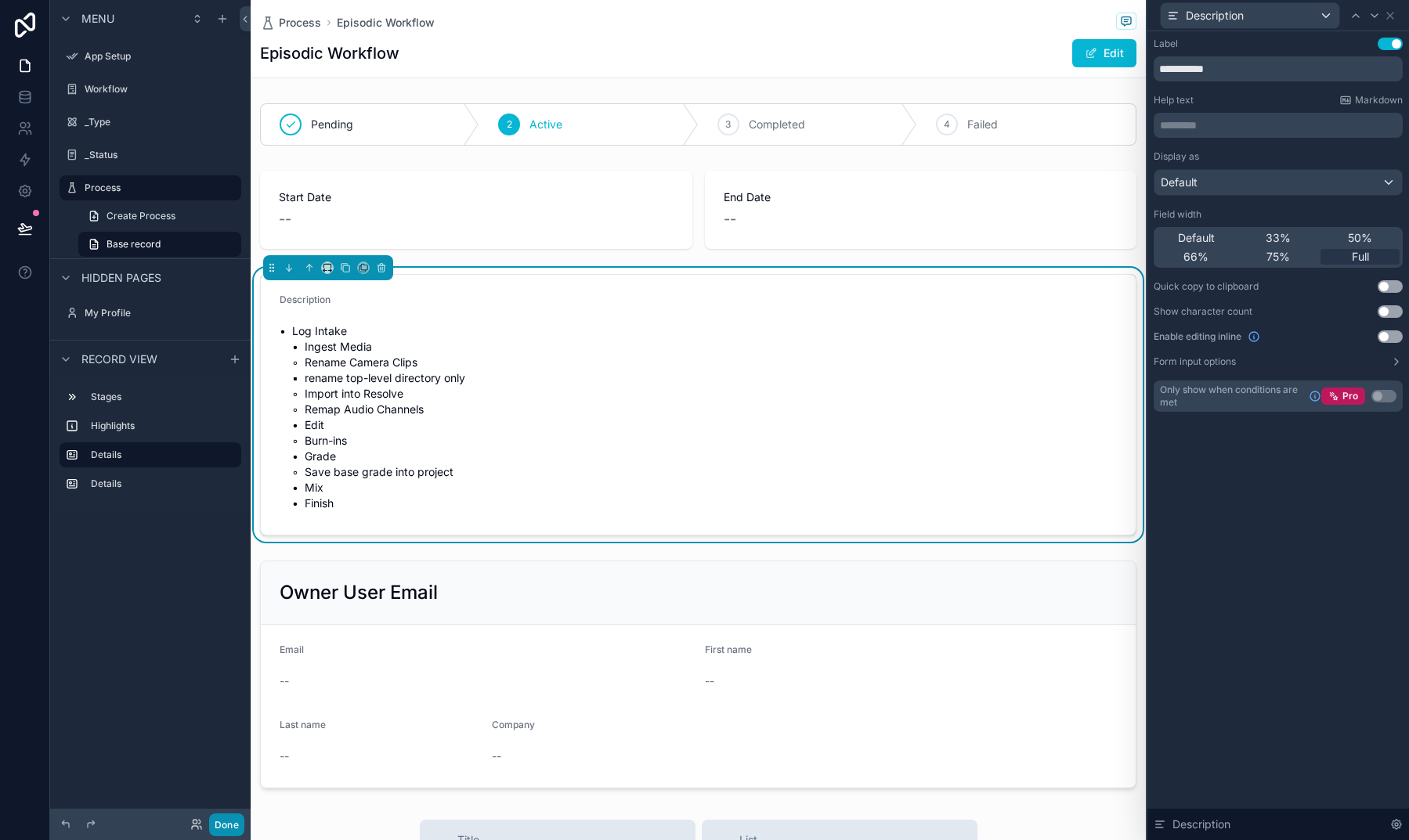
click at [217, 813] on button "Done" at bounding box center [226, 825] width 36 height 23
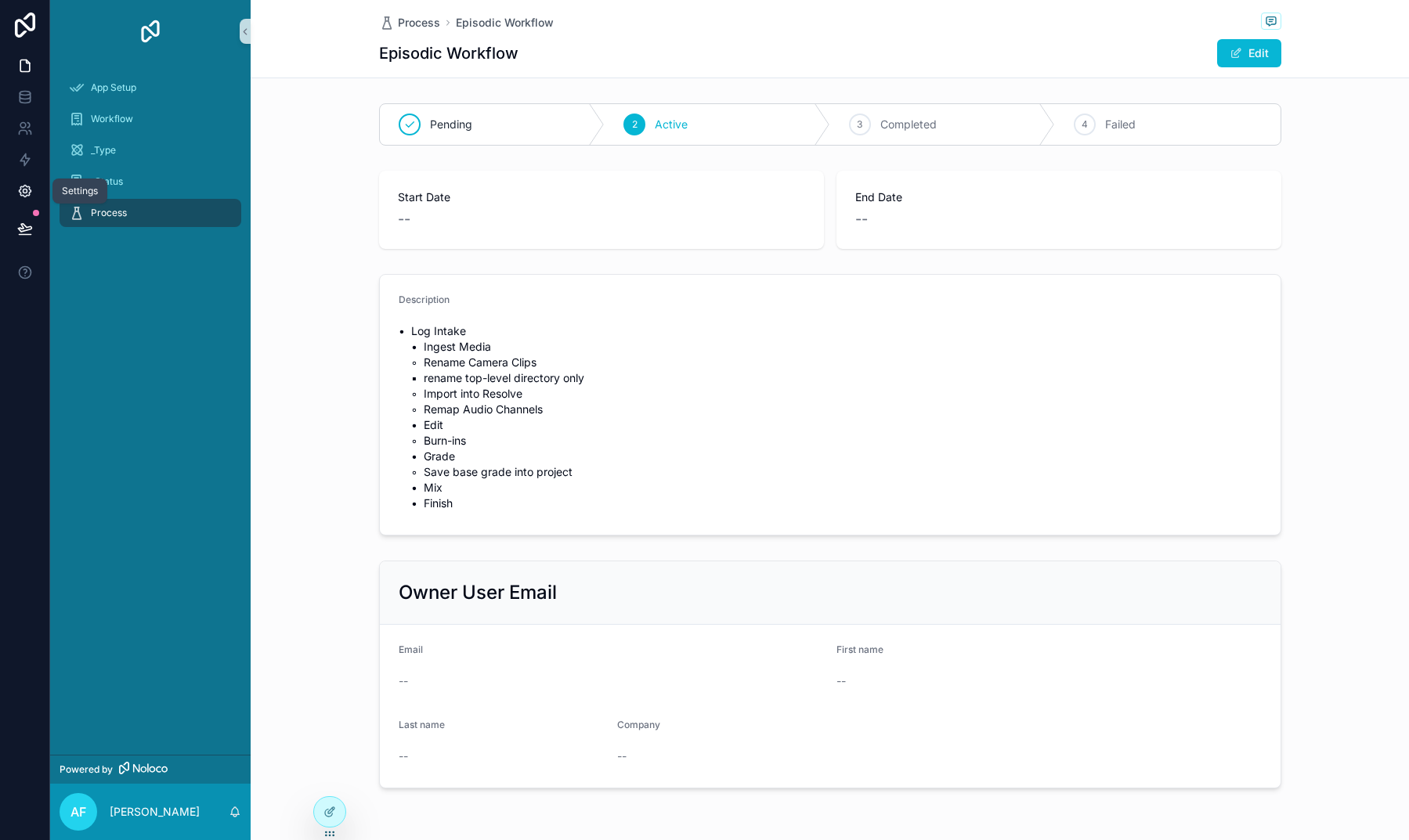
click at [33, 195] on link at bounding box center [24, 191] width 49 height 32
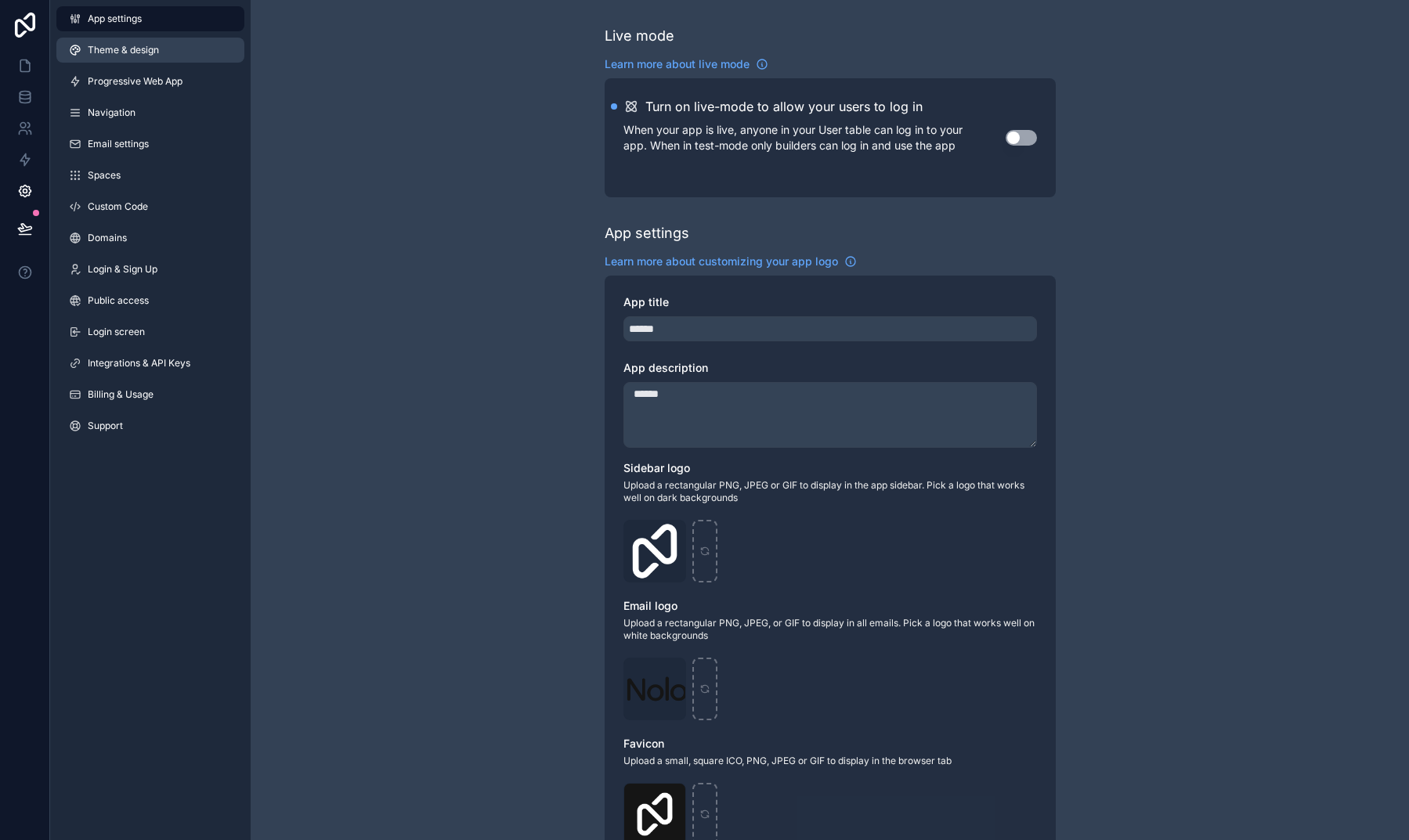
click at [159, 49] on span "Theme & design" at bounding box center [123, 49] width 71 height 12
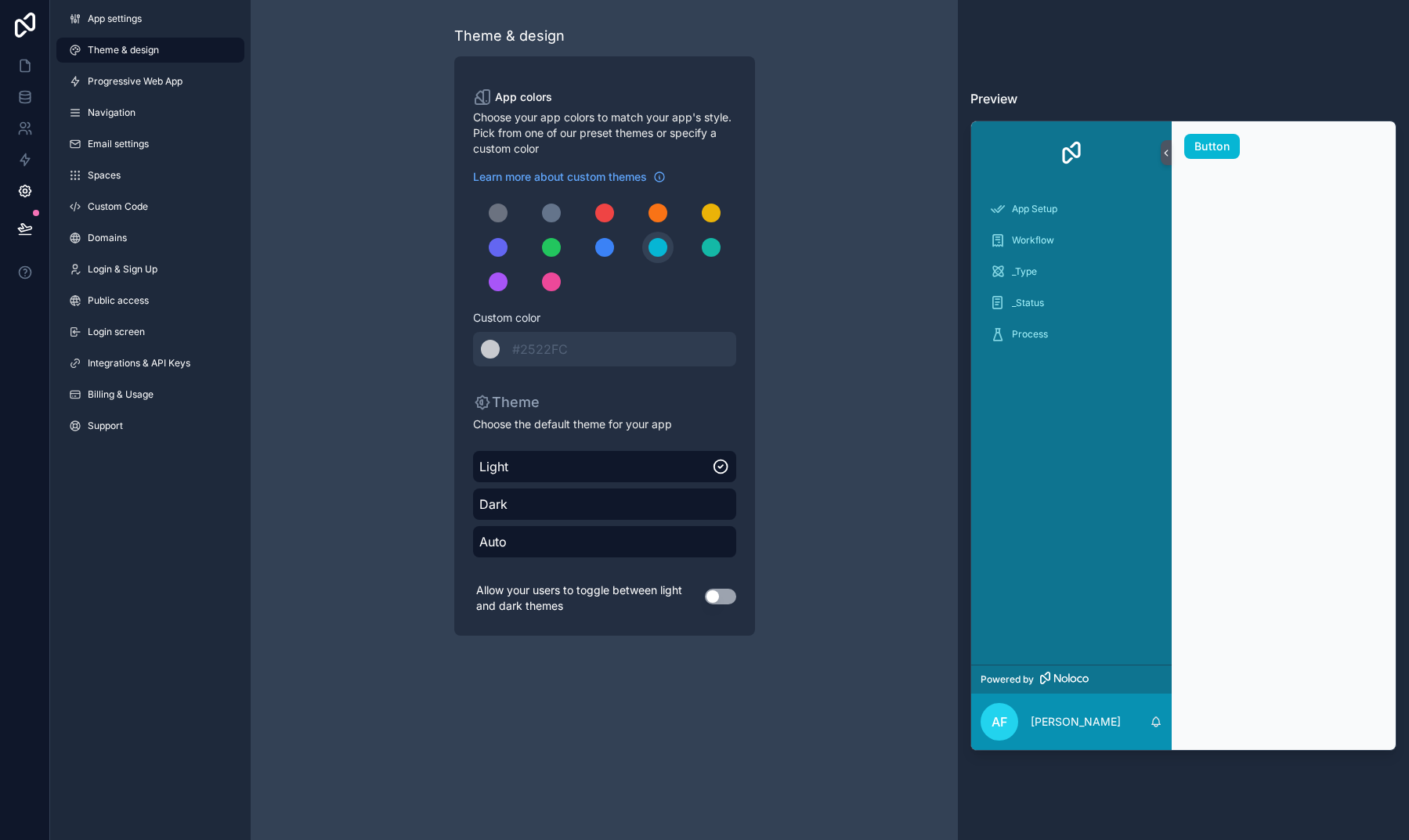
click at [722, 597] on button "Use setting" at bounding box center [720, 596] width 32 height 15
click at [553, 539] on span "Auto" at bounding box center [605, 541] width 251 height 19
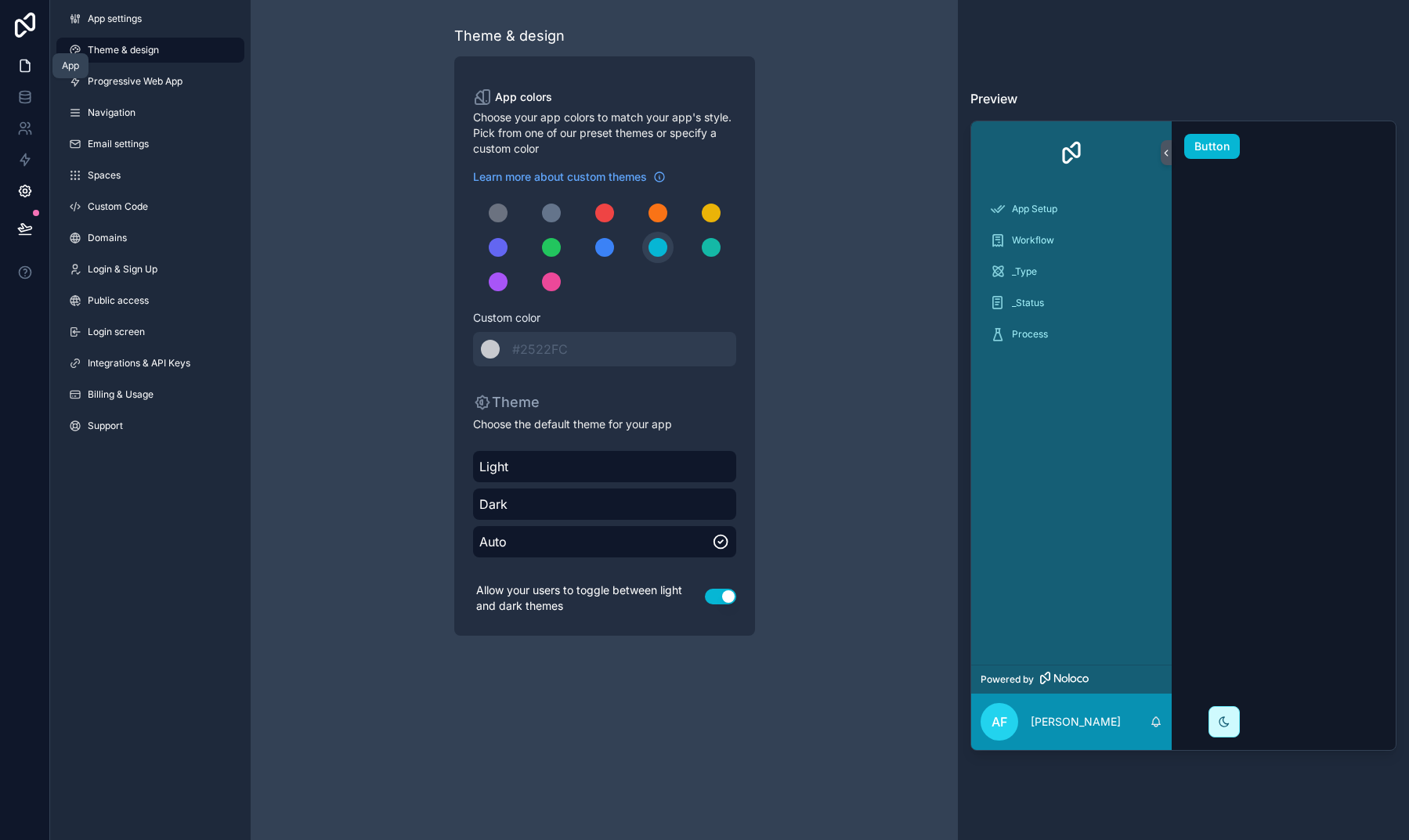
click at [24, 57] on link at bounding box center [24, 65] width 49 height 32
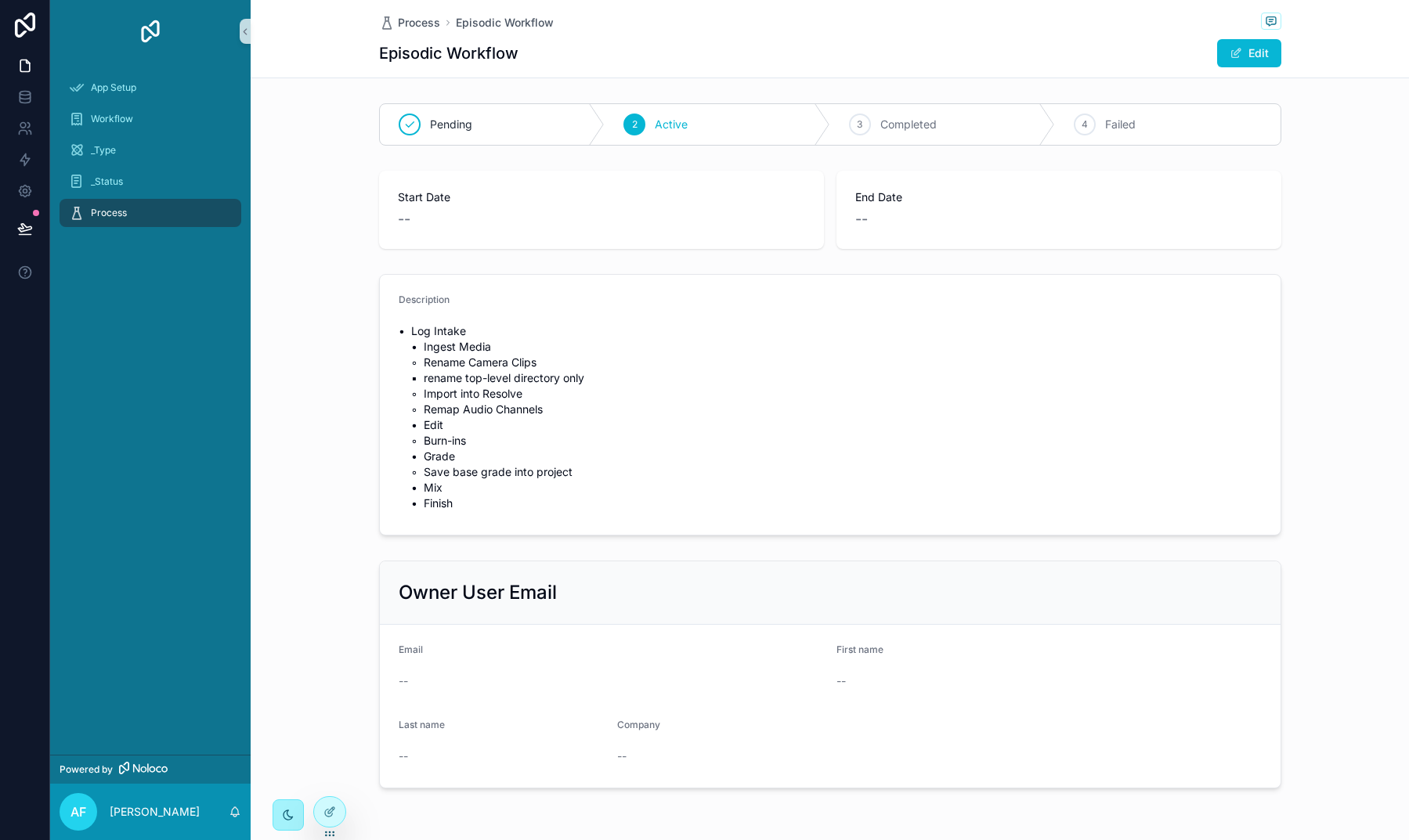
click at [273, 811] on div "scrollable content" at bounding box center [288, 814] width 32 height 32
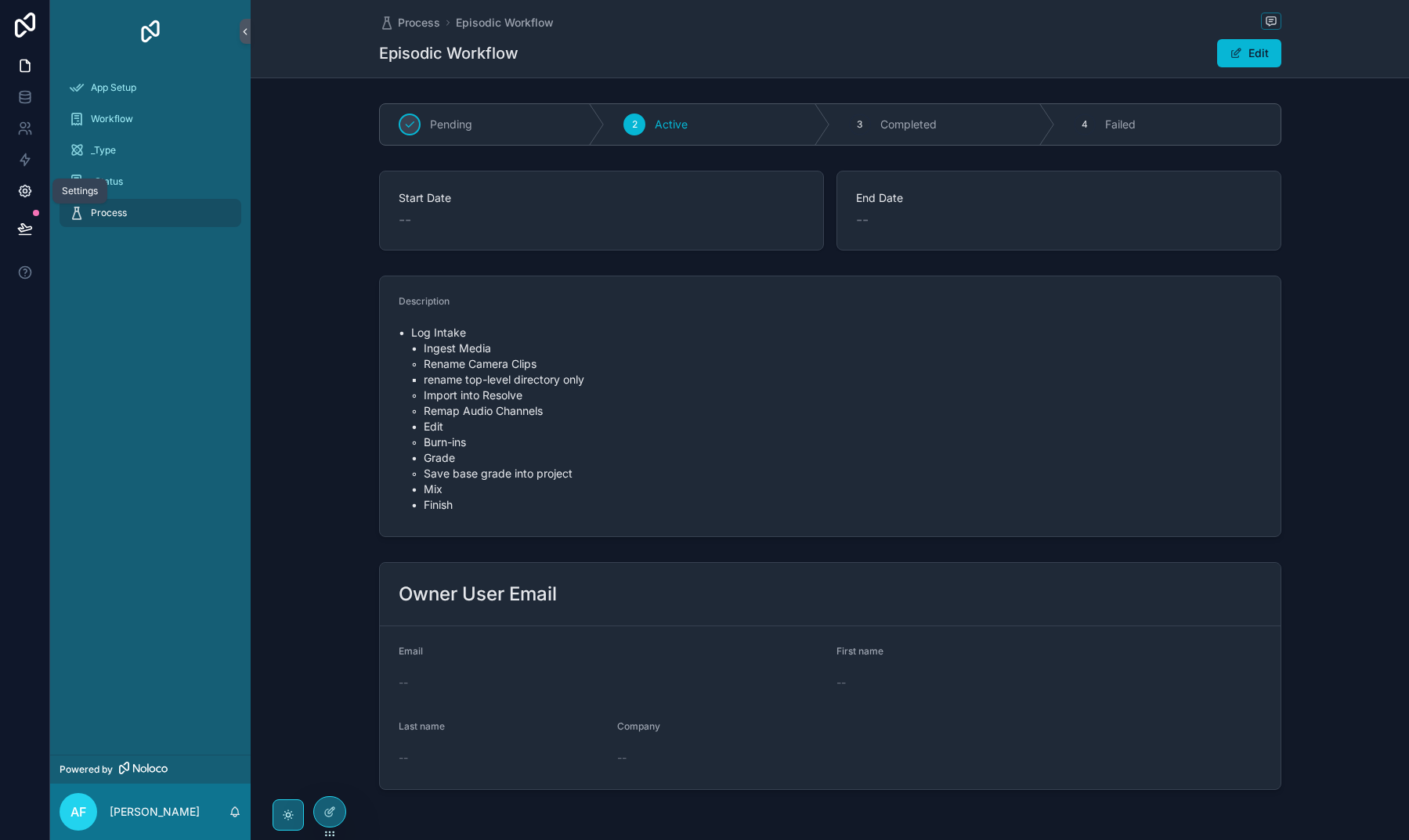
click at [23, 191] on icon at bounding box center [24, 191] width 4 height 4
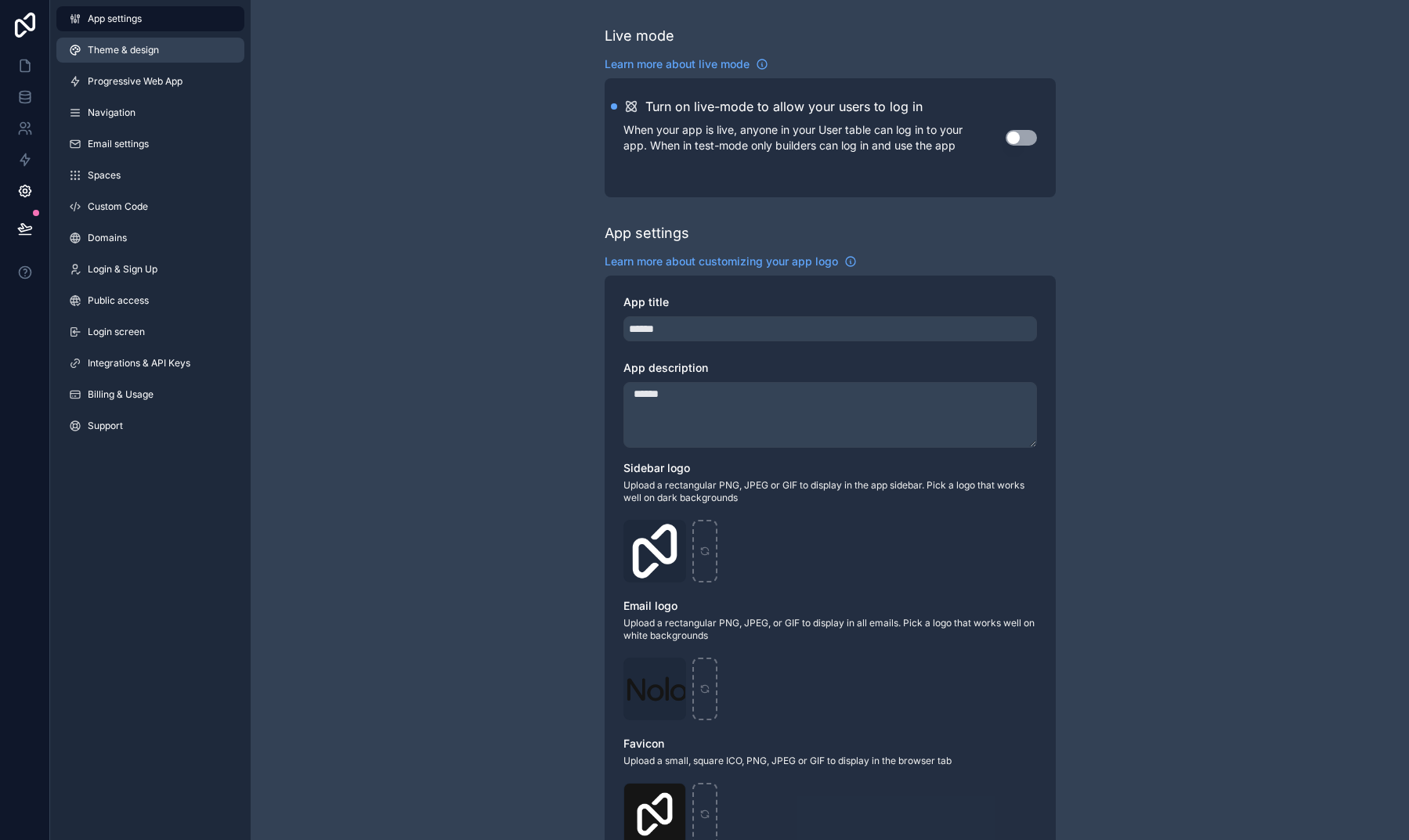
click at [140, 44] on span "Theme & design" at bounding box center [123, 49] width 71 height 12
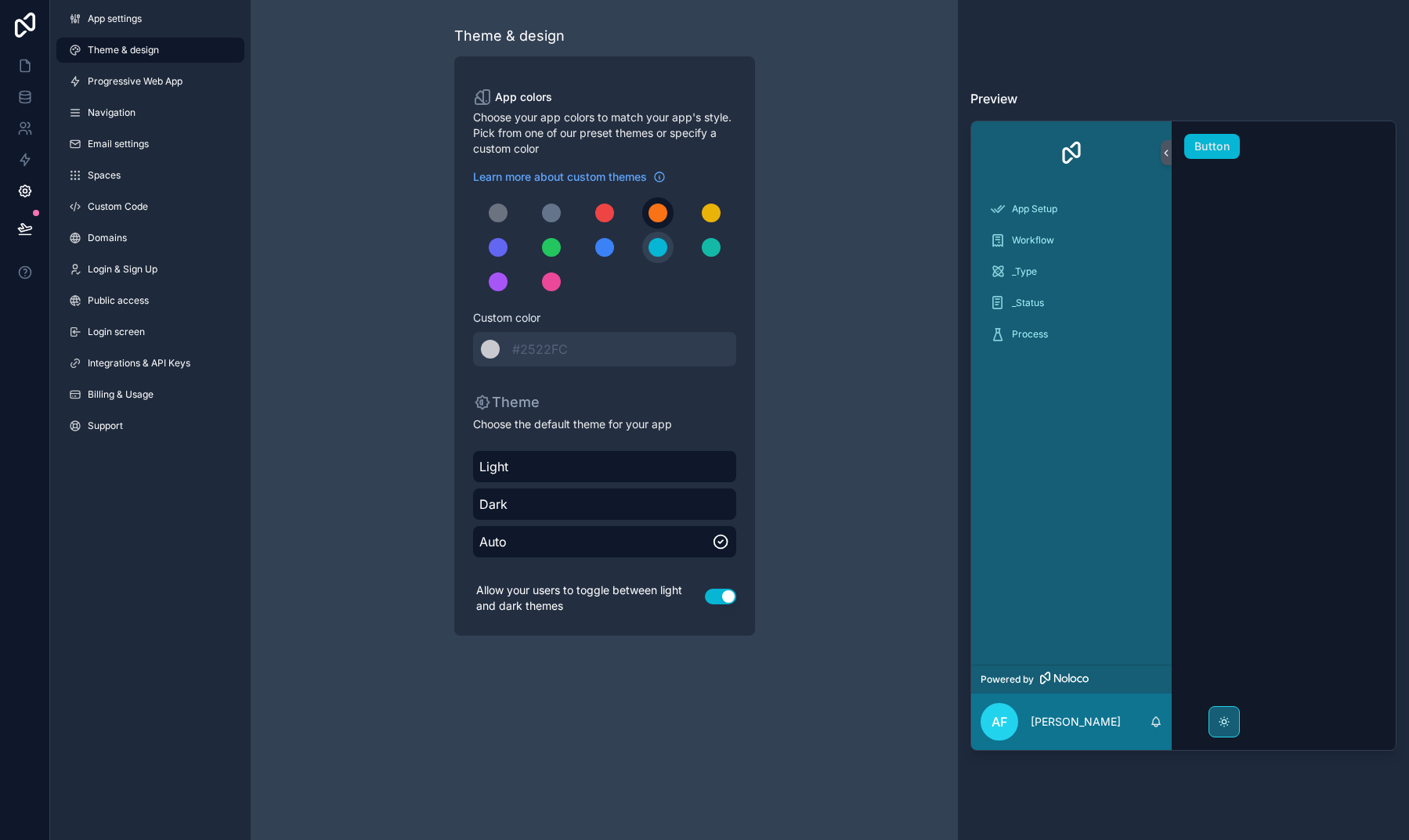
click at [658, 209] on div "scrollable content" at bounding box center [658, 213] width 19 height 19
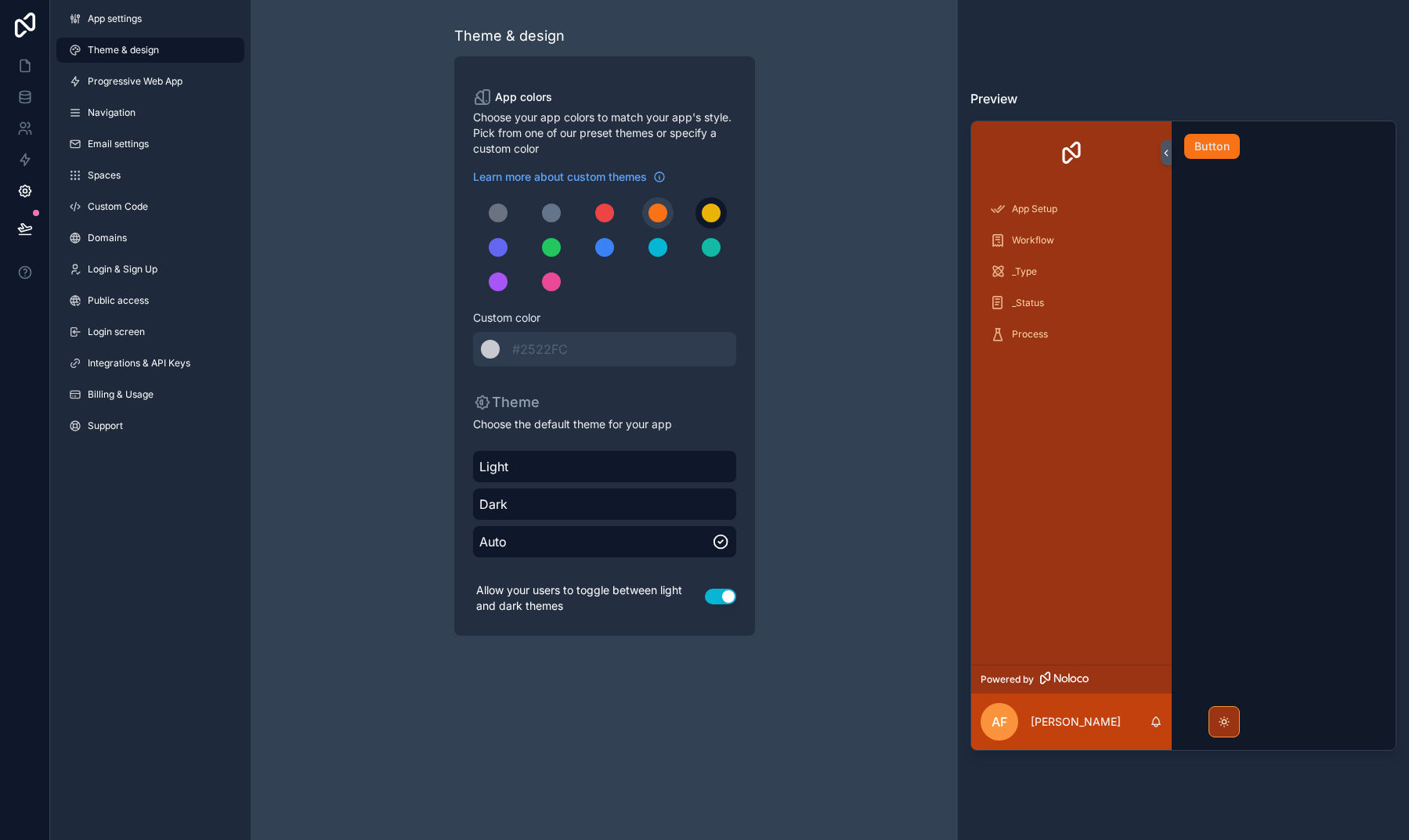
click at [707, 221] on div "scrollable content" at bounding box center [710, 213] width 19 height 19
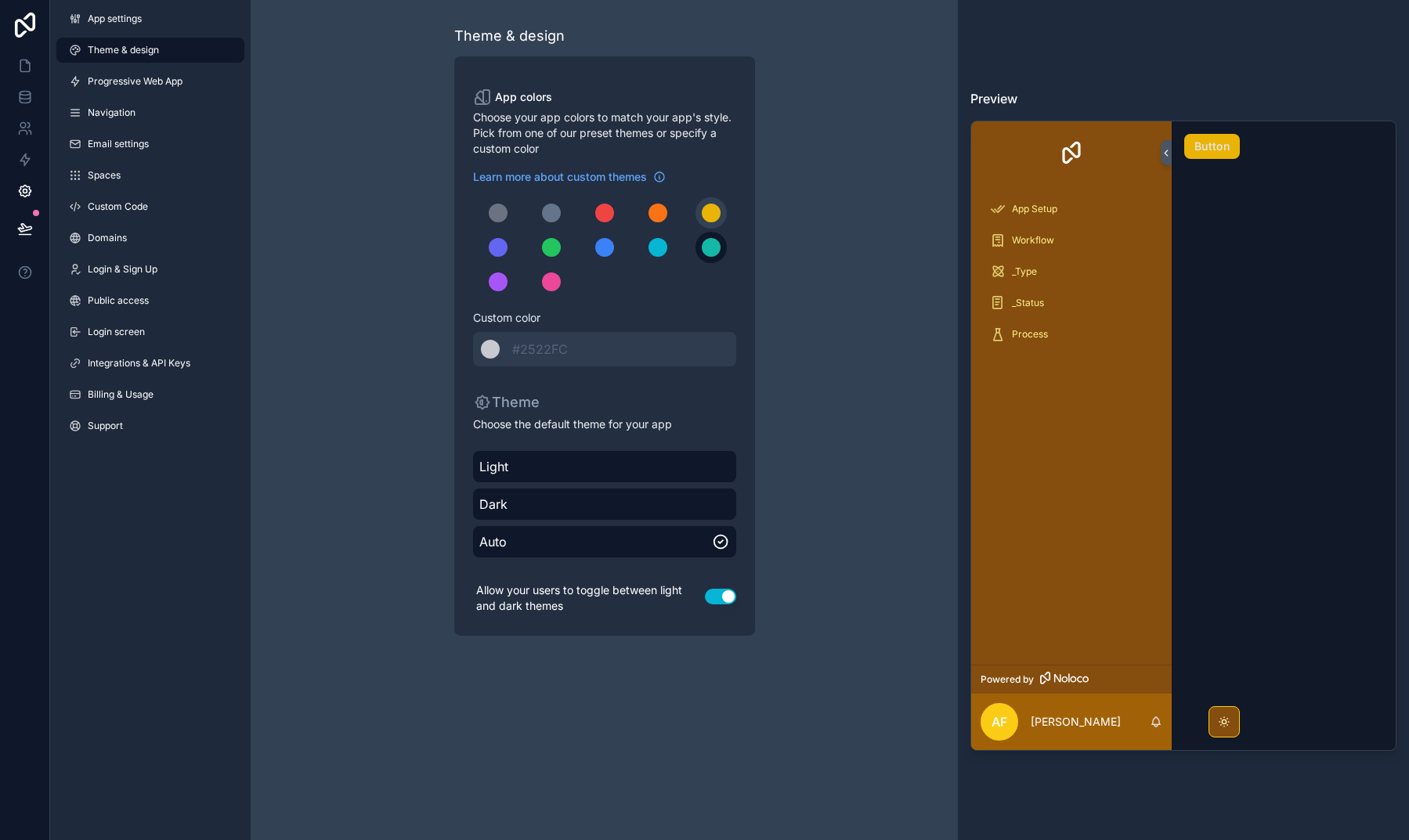
click at [704, 250] on div "scrollable content" at bounding box center [710, 247] width 19 height 19
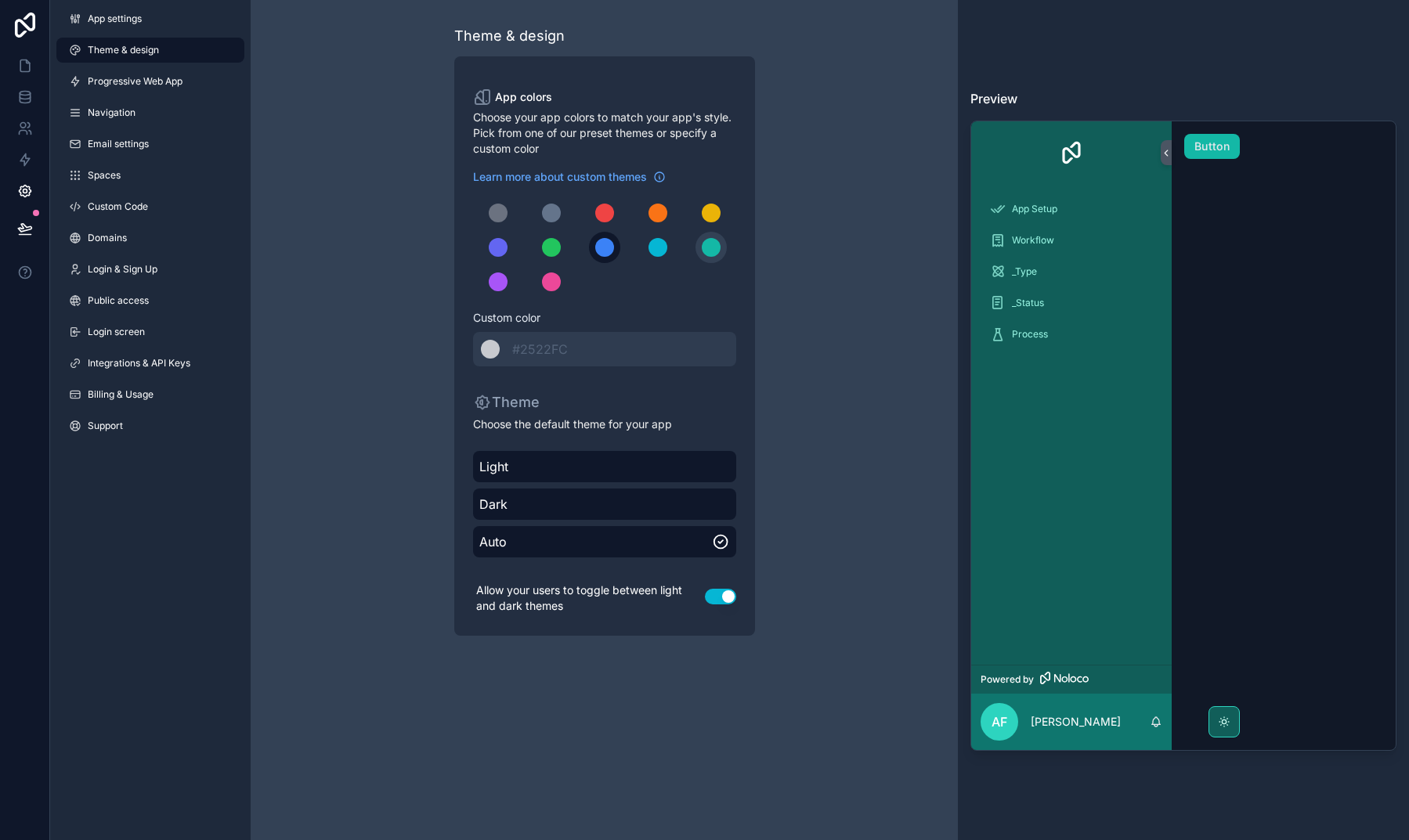
click at [603, 249] on div "scrollable content" at bounding box center [604, 247] width 19 height 19
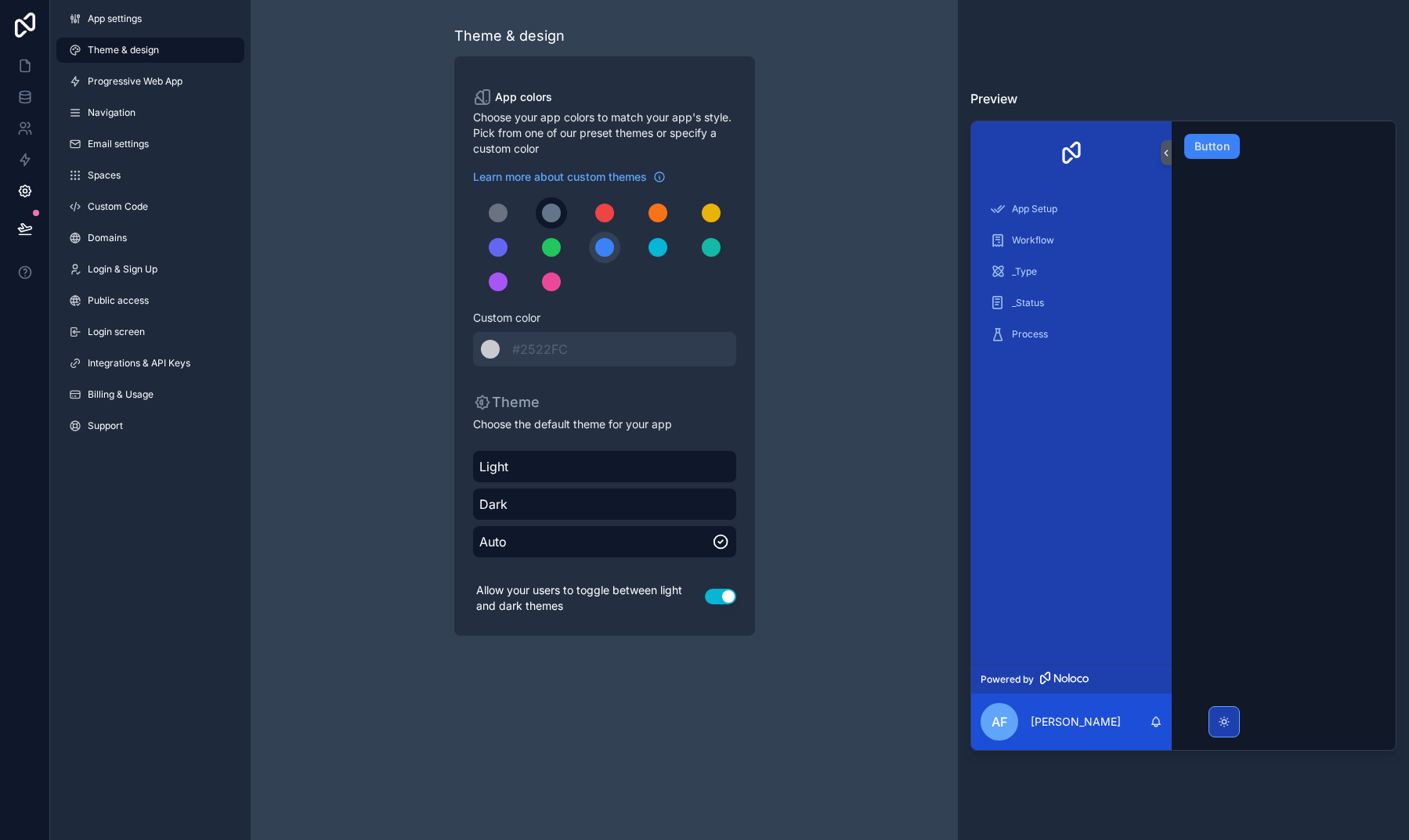
click at [548, 214] on div "scrollable content" at bounding box center [551, 213] width 19 height 19
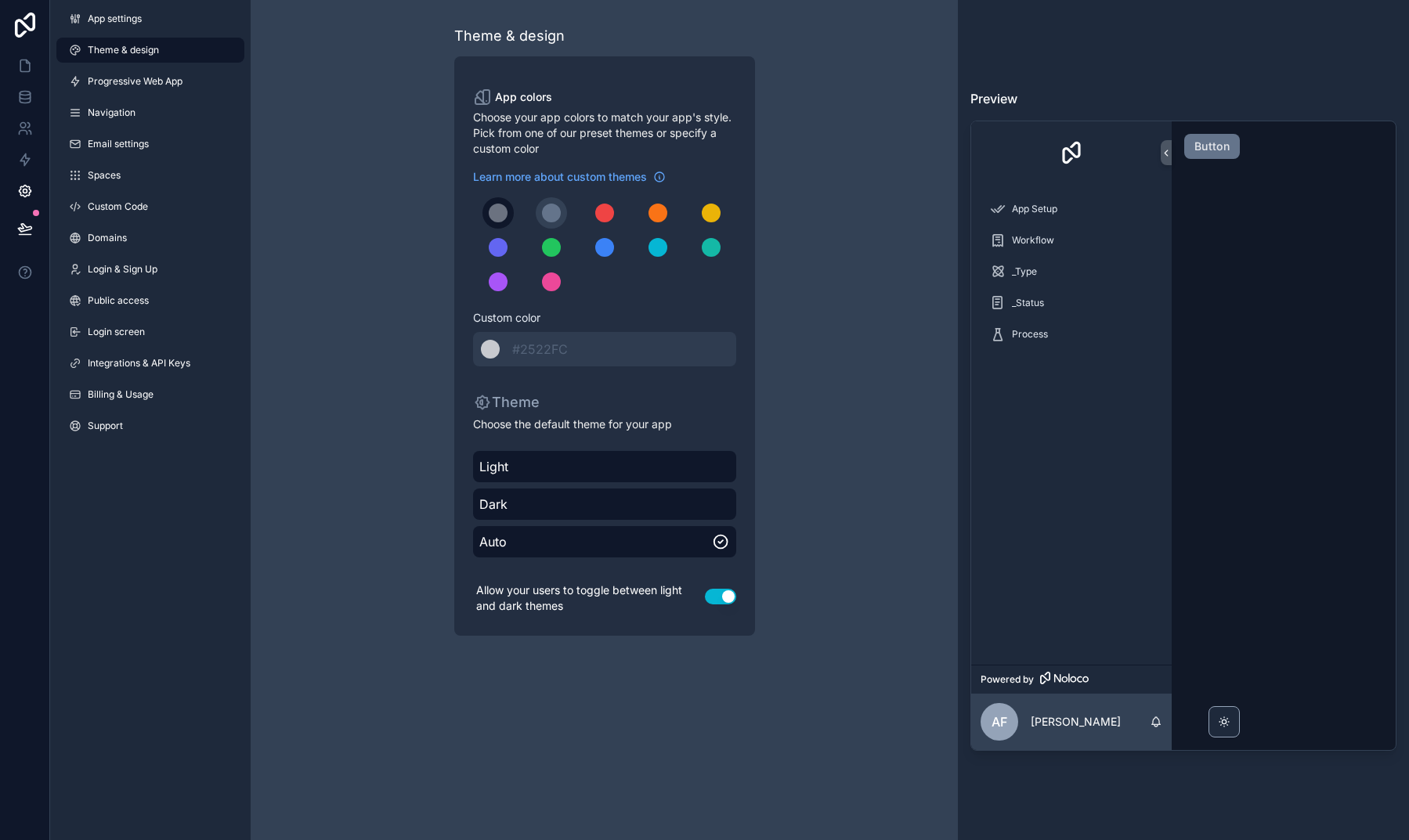
click at [489, 204] on button "scrollable content" at bounding box center [497, 213] width 32 height 32
click at [542, 214] on div "scrollable content" at bounding box center [551, 213] width 19 height 19
click at [649, 216] on div "scrollable content" at bounding box center [658, 213] width 19 height 19
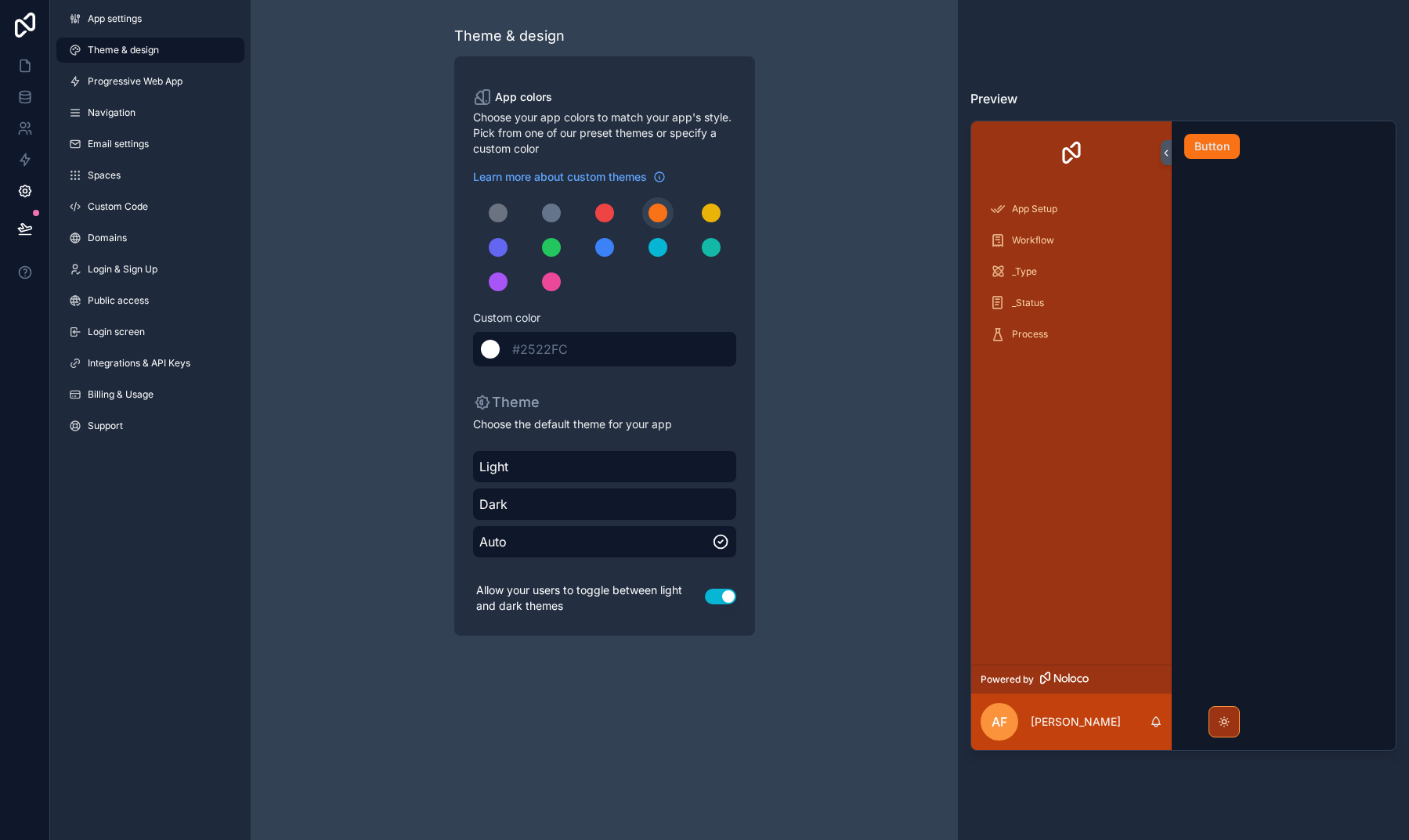
click at [485, 352] on div "scrollable content" at bounding box center [489, 348] width 19 height 19
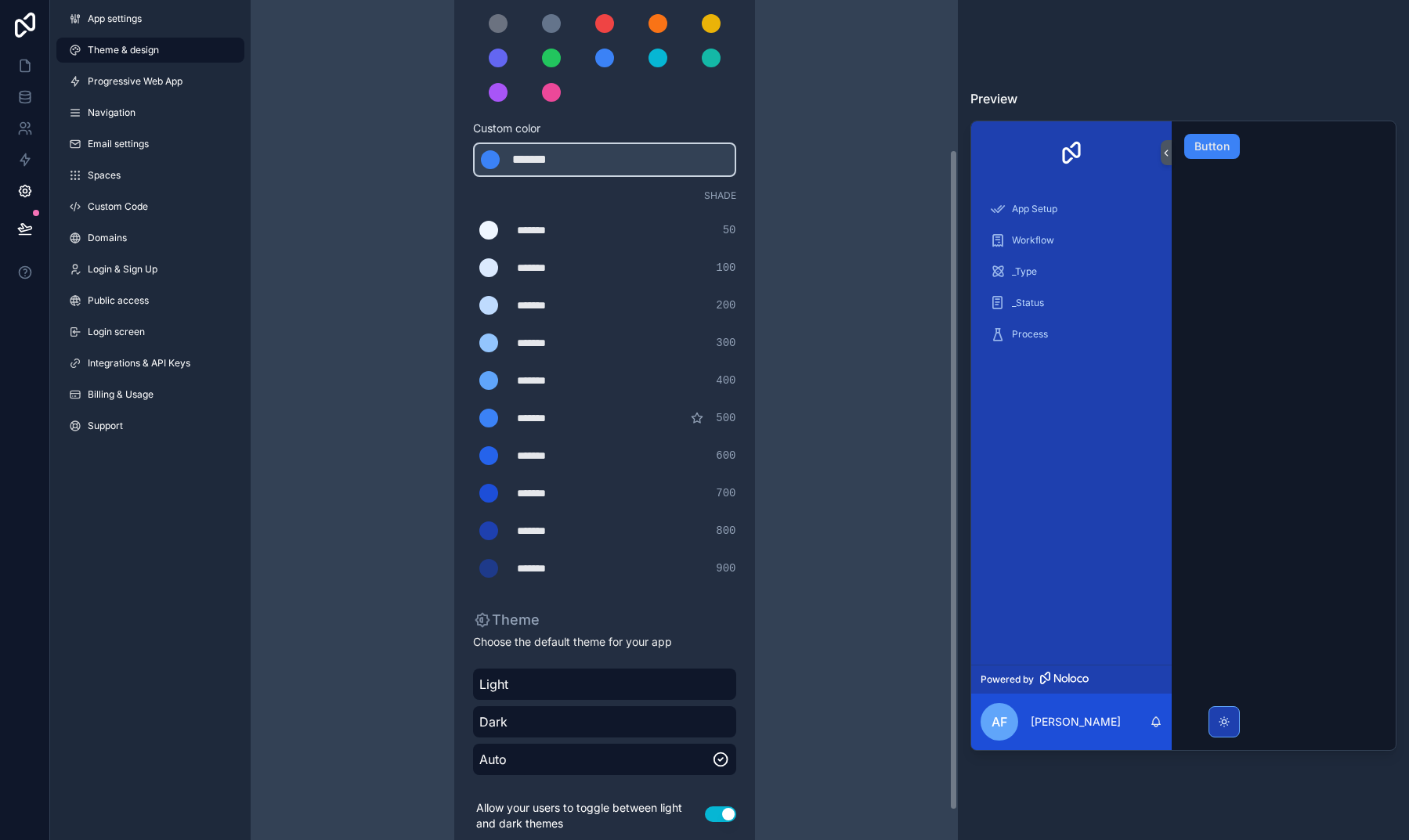
scroll to position [193, 0]
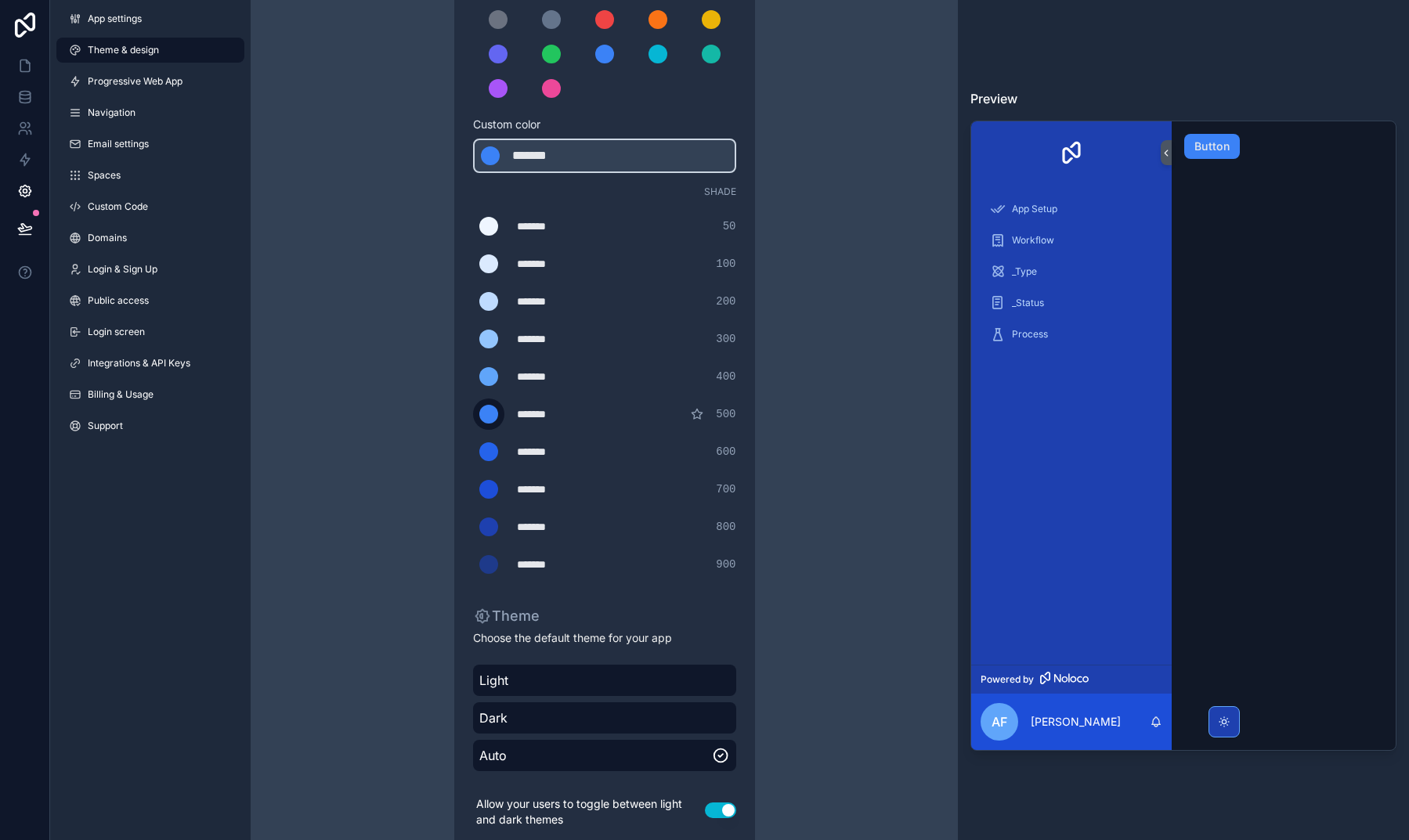
click at [489, 418] on div "scrollable content" at bounding box center [489, 414] width 19 height 19
click at [473, 414] on input "*******" at bounding box center [473, 414] width 0 height 0
click at [488, 160] on div "scrollable content" at bounding box center [489, 155] width 19 height 19
click at [499, 160] on div "******* ******* #3b82f6" at bounding box center [604, 155] width 263 height 35
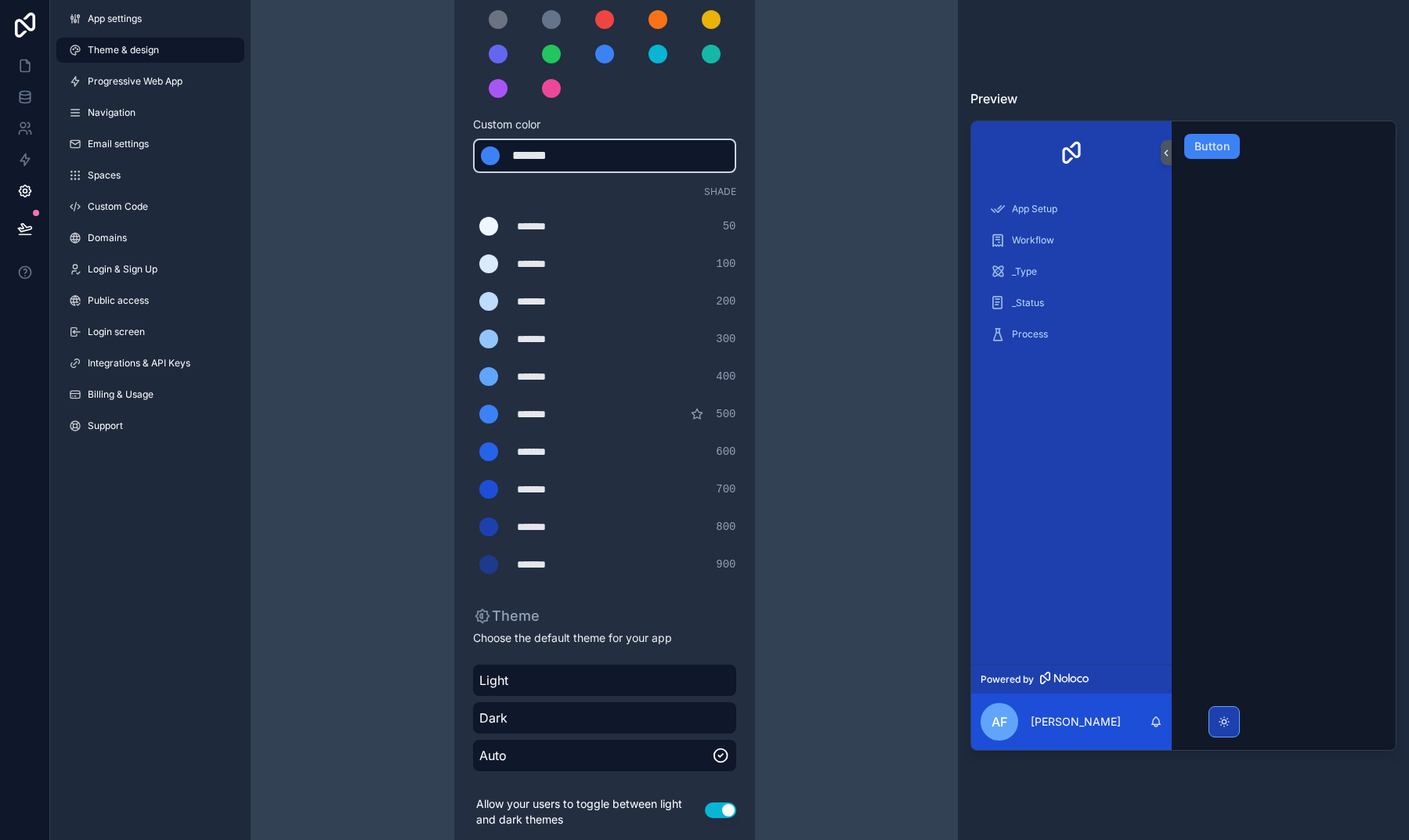
click at [529, 160] on div "*******" at bounding box center [551, 155] width 78 height 19
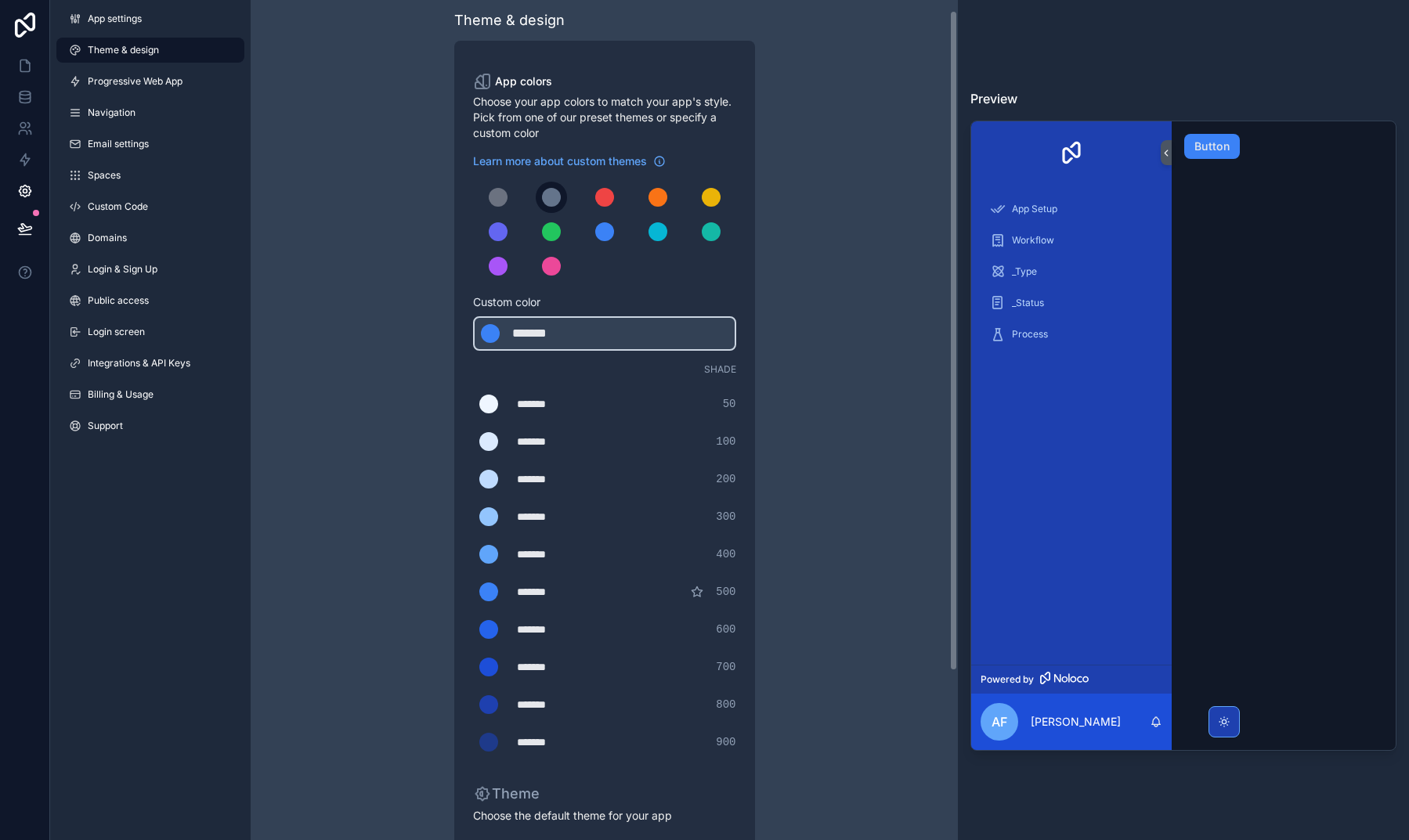
scroll to position [12, 0]
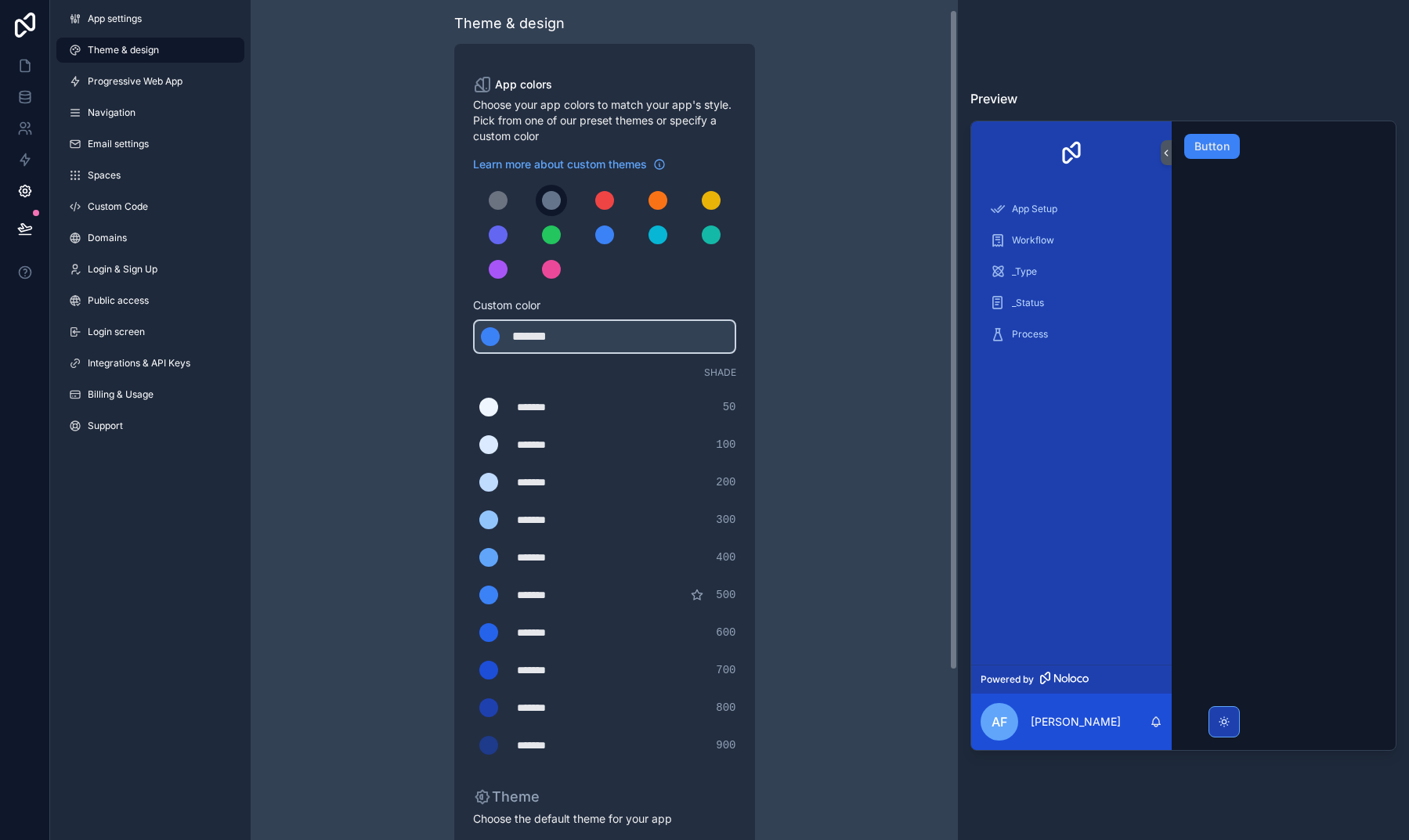
click at [554, 202] on div "scrollable content" at bounding box center [551, 200] width 19 height 19
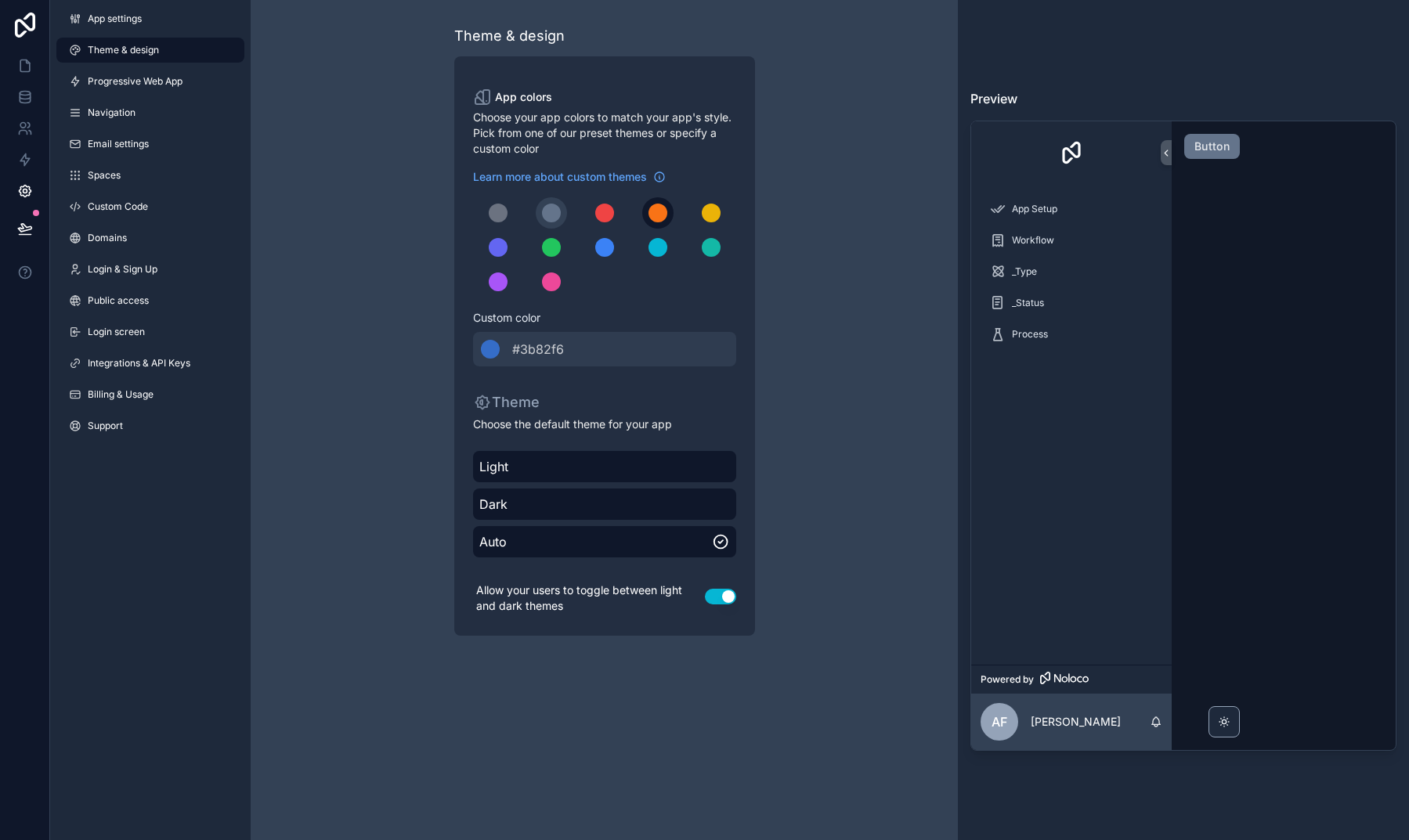
click at [661, 212] on div "scrollable content" at bounding box center [658, 213] width 19 height 19
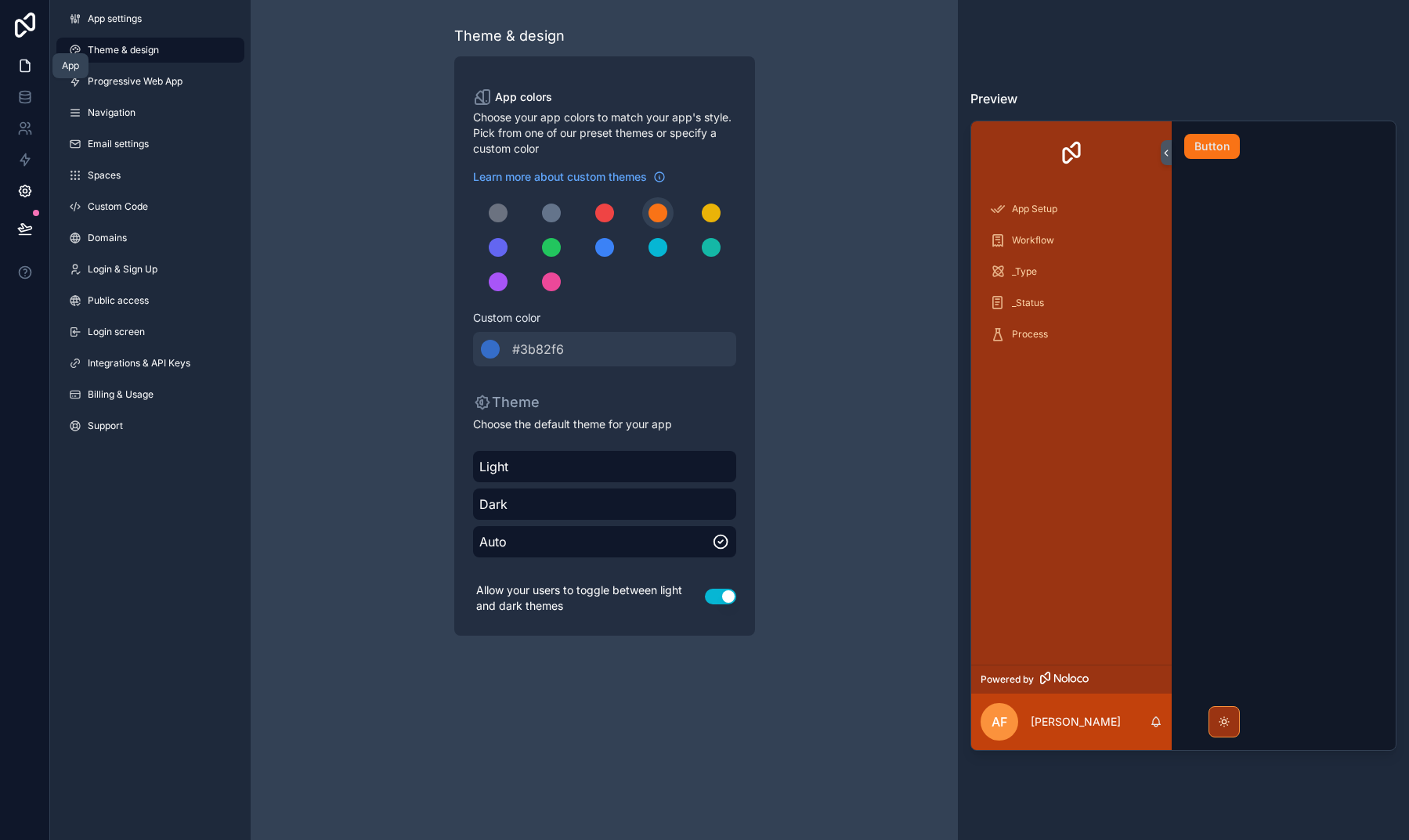
click at [29, 61] on icon at bounding box center [24, 65] width 15 height 15
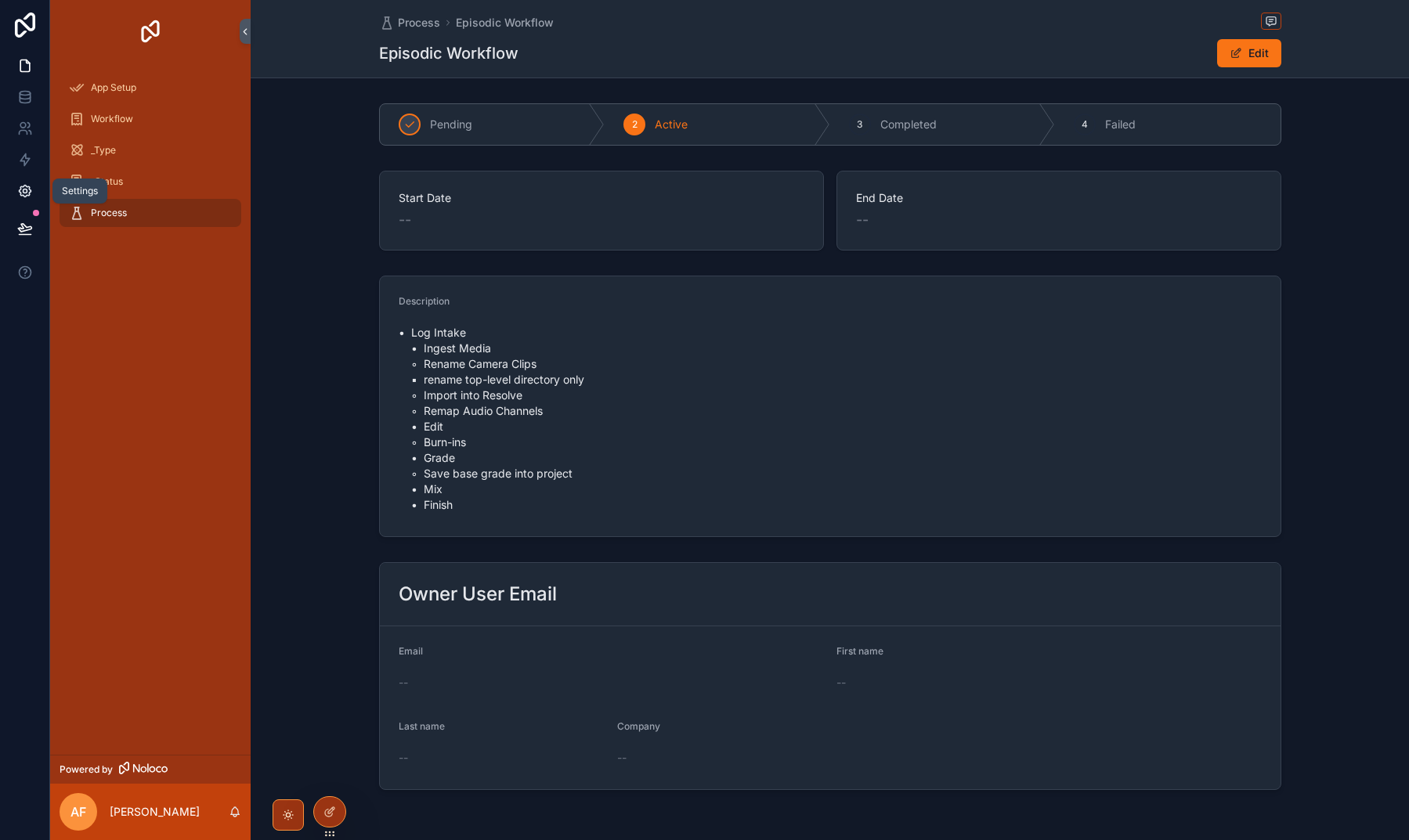
click at [27, 196] on icon at bounding box center [24, 191] width 12 height 12
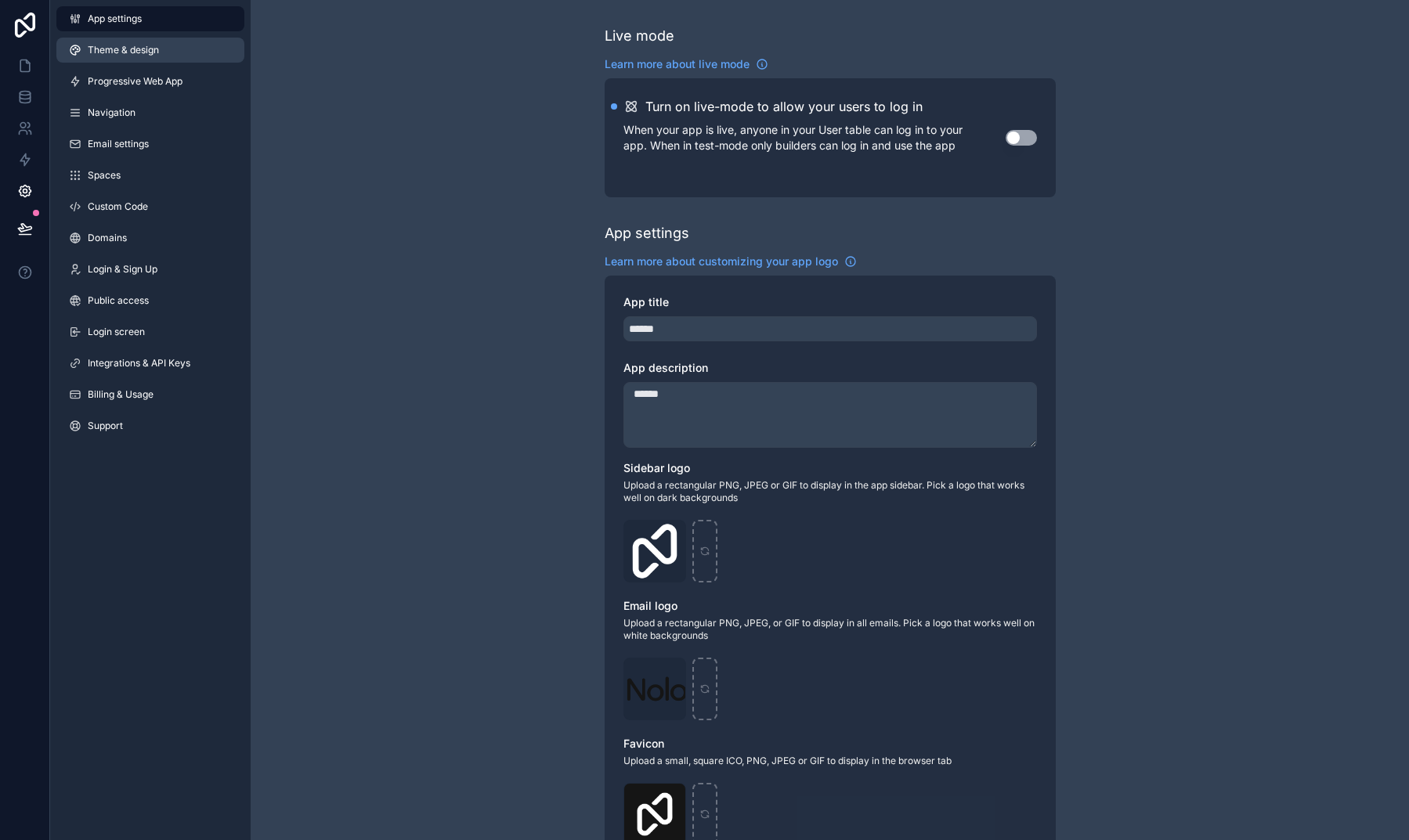
click at [189, 51] on link "Theme & design" at bounding box center [150, 49] width 188 height 25
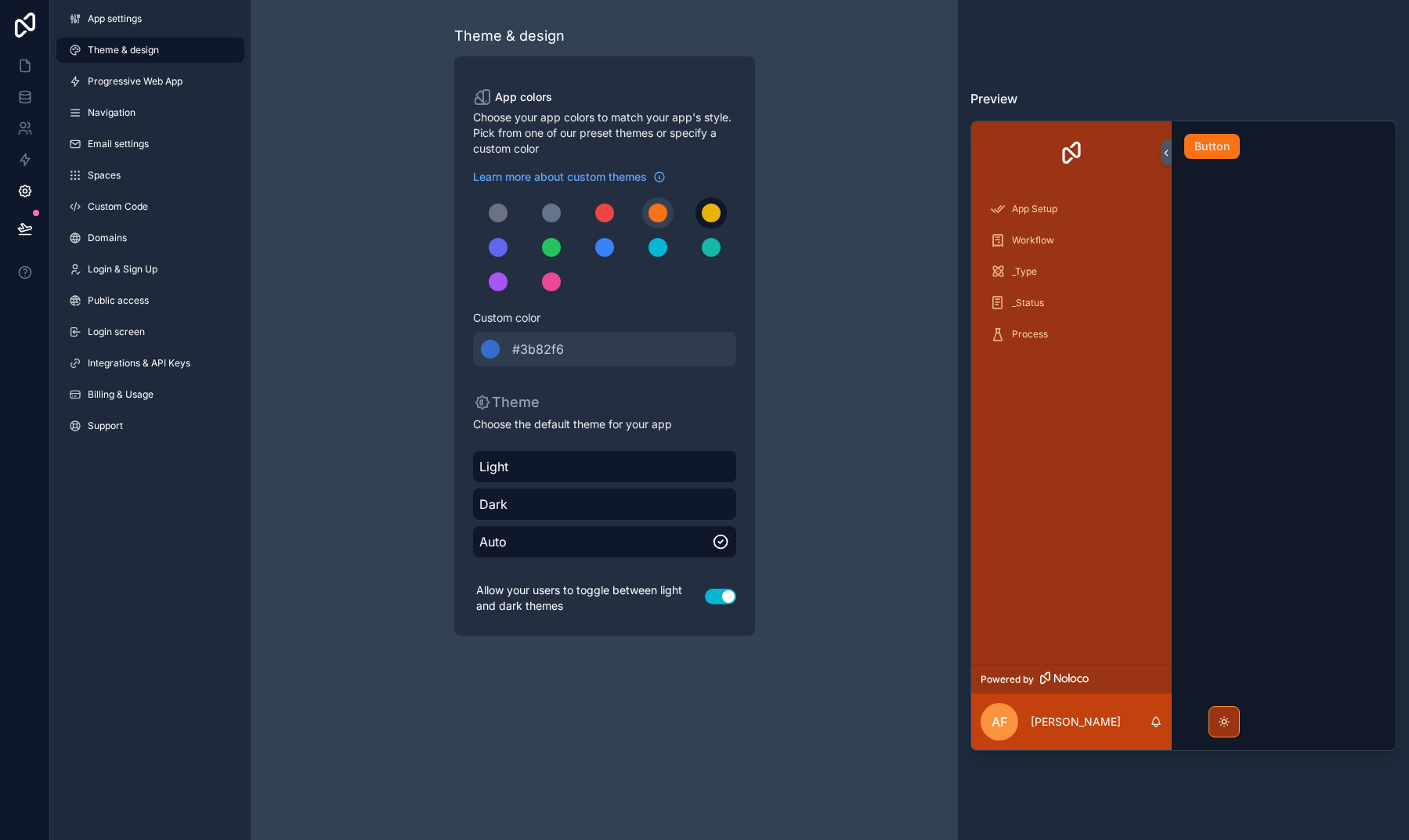
click at [707, 209] on div "scrollable content" at bounding box center [710, 213] width 19 height 19
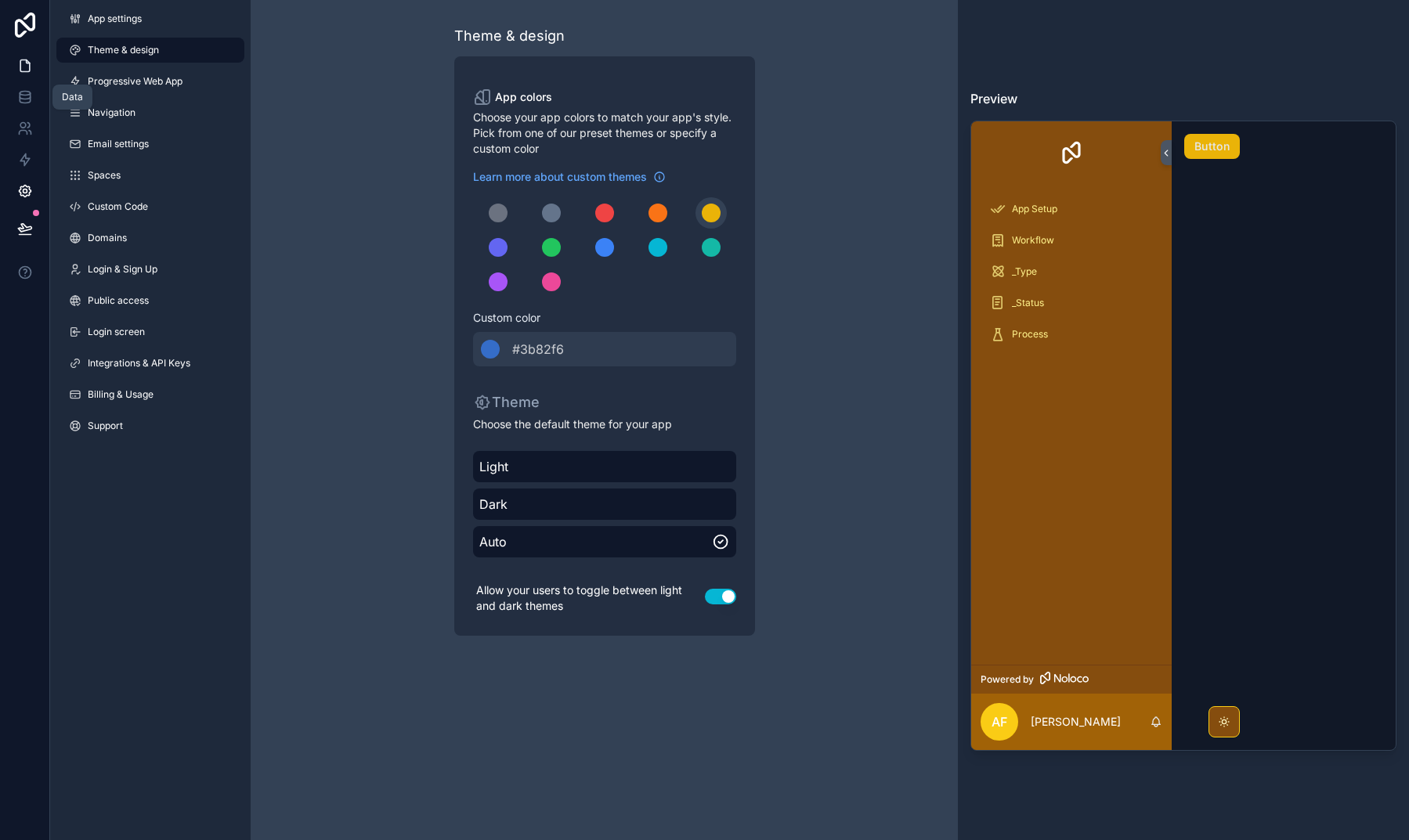
click at [32, 71] on icon at bounding box center [24, 65] width 15 height 15
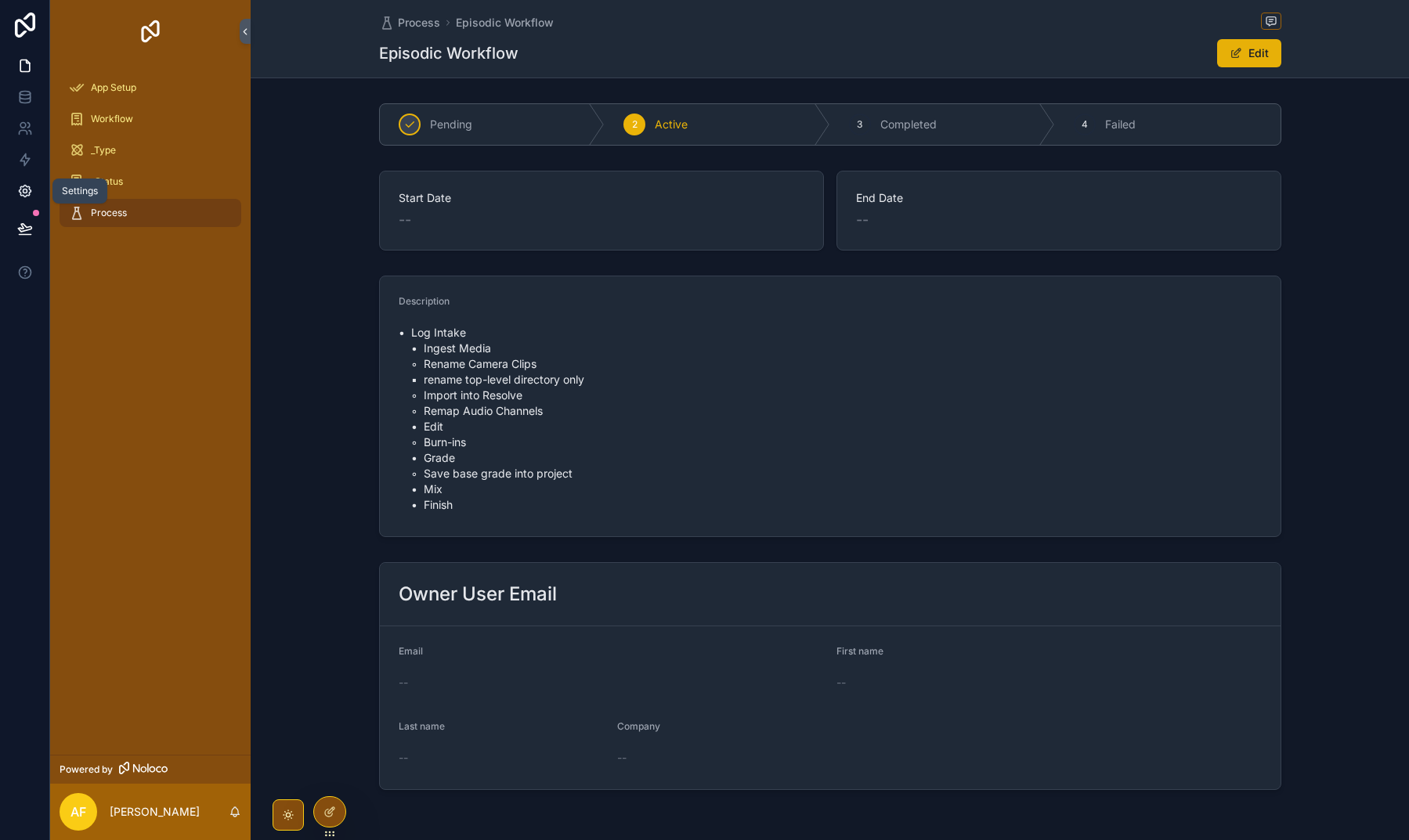
click at [33, 194] on link at bounding box center [24, 191] width 49 height 32
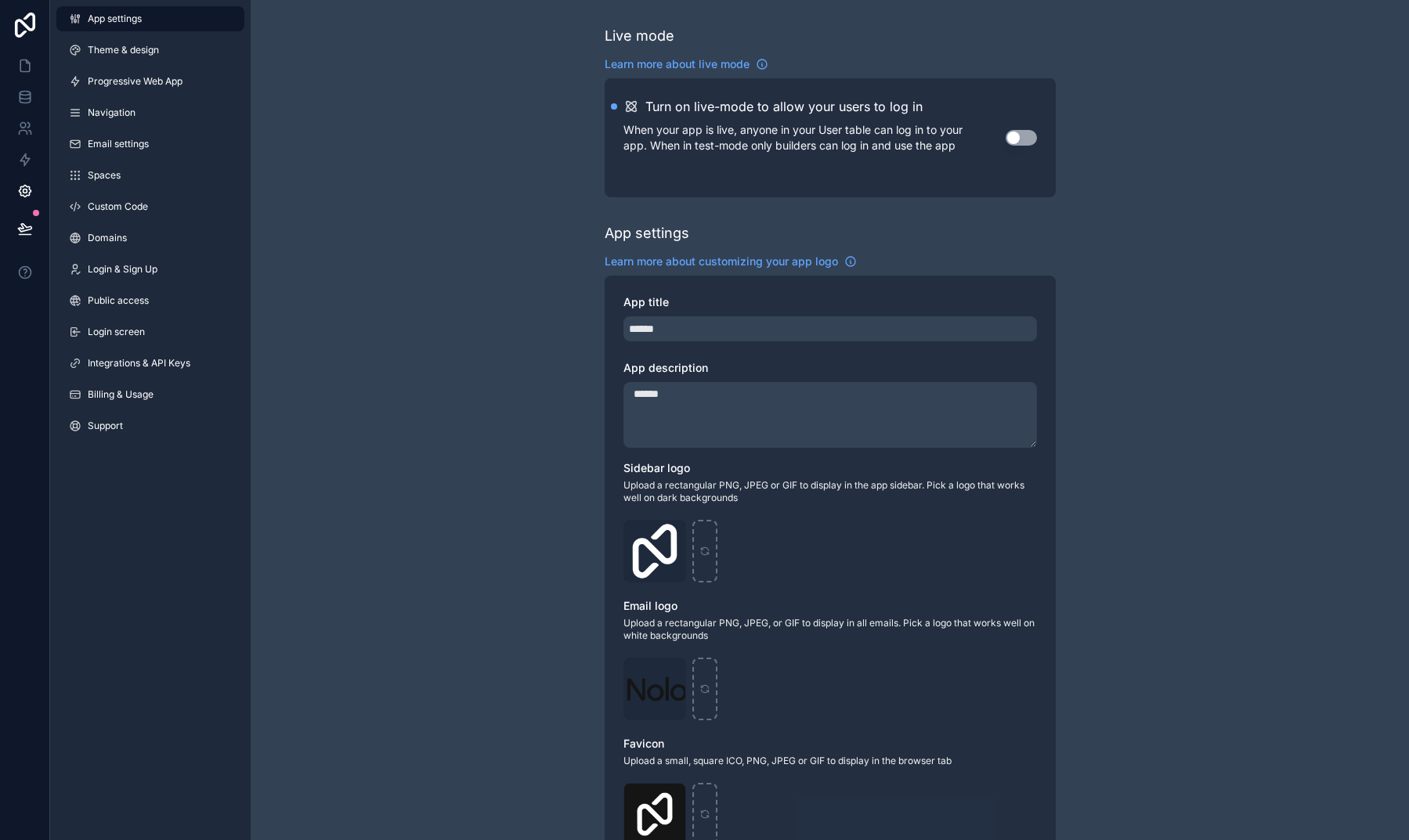
click at [134, 36] on div "App settings Theme & design Progressive Web App Navigation Email settings Space…" at bounding box center [150, 226] width 201 height 451
click at [134, 44] on span "Theme & design" at bounding box center [123, 49] width 71 height 12
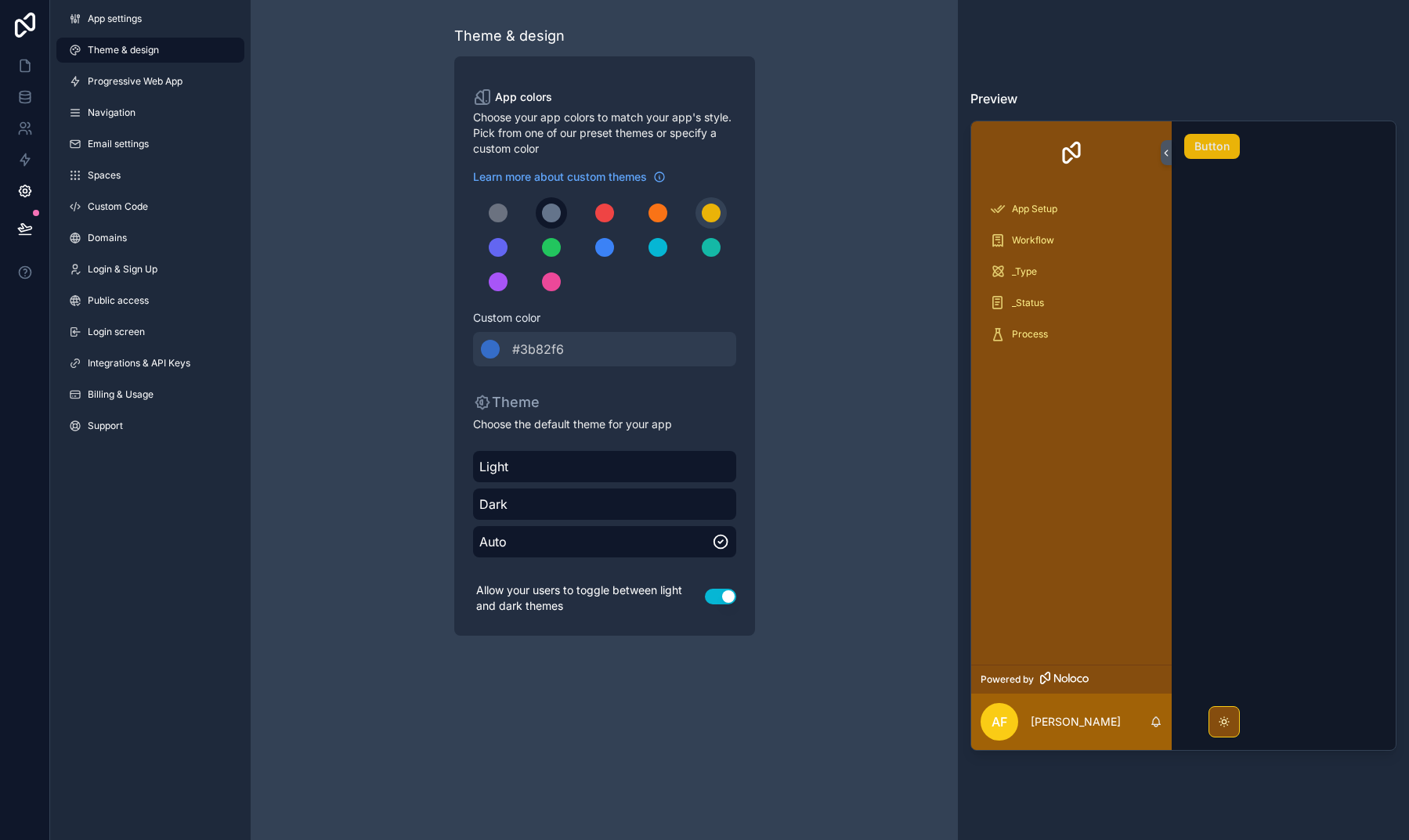
click at [547, 208] on div "scrollable content" at bounding box center [551, 213] width 19 height 19
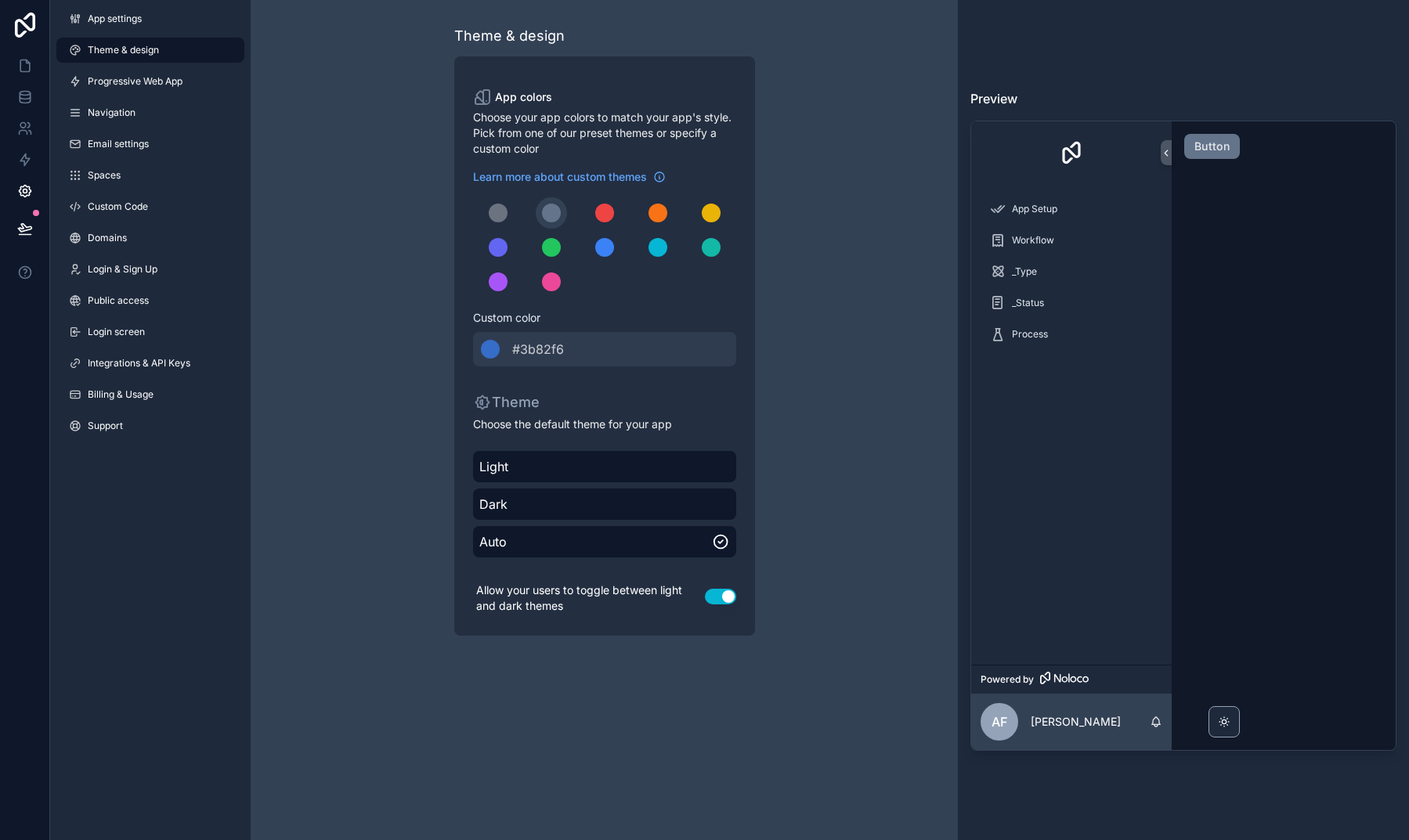
click at [30, 48] on link at bounding box center [25, 25] width 50 height 50
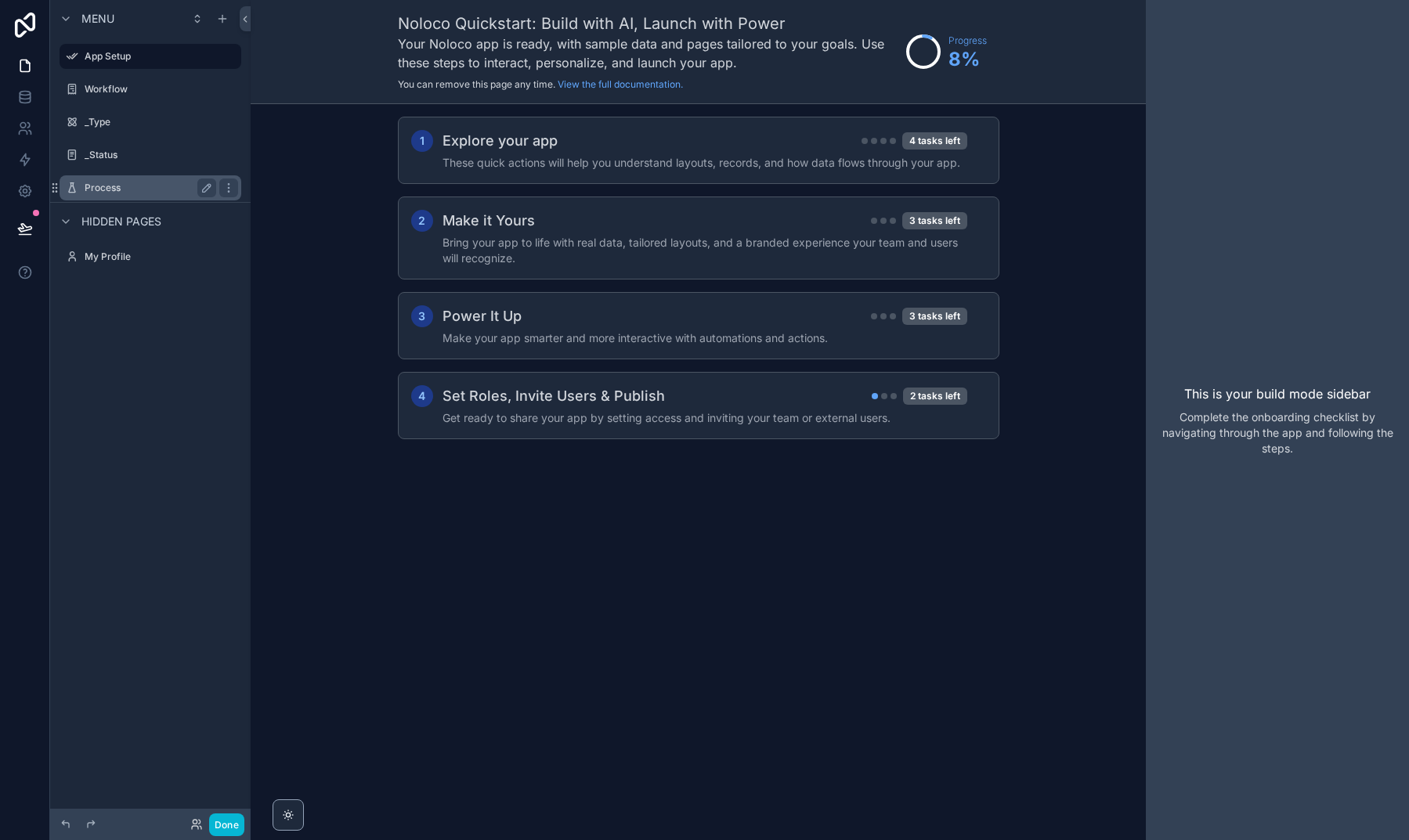
click at [111, 179] on div "Process" at bounding box center [150, 188] width 132 height 19
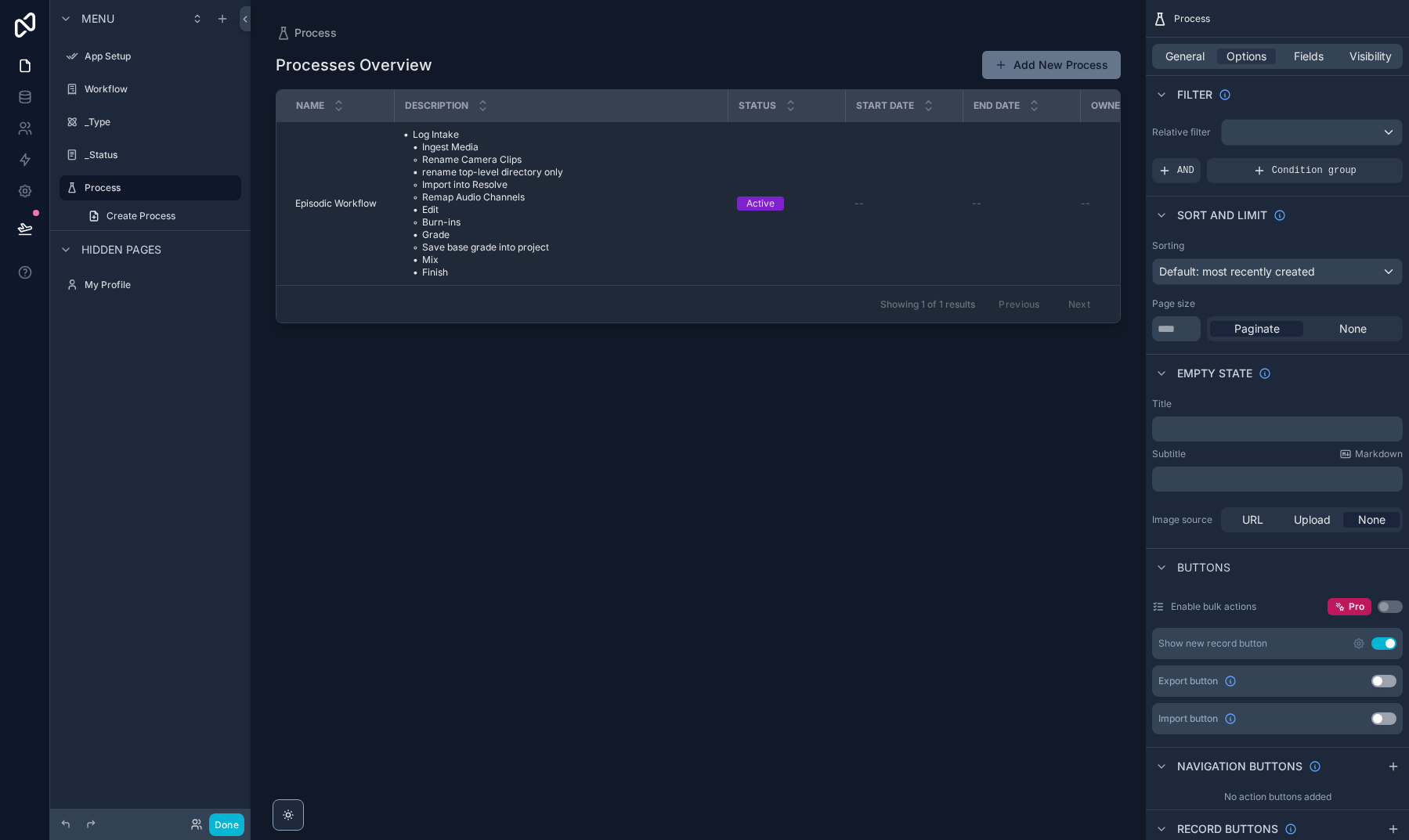
click at [1022, 75] on div "scrollable content" at bounding box center [698, 411] width 895 height 821
click at [1028, 60] on button "Add New Process" at bounding box center [1051, 65] width 138 height 28
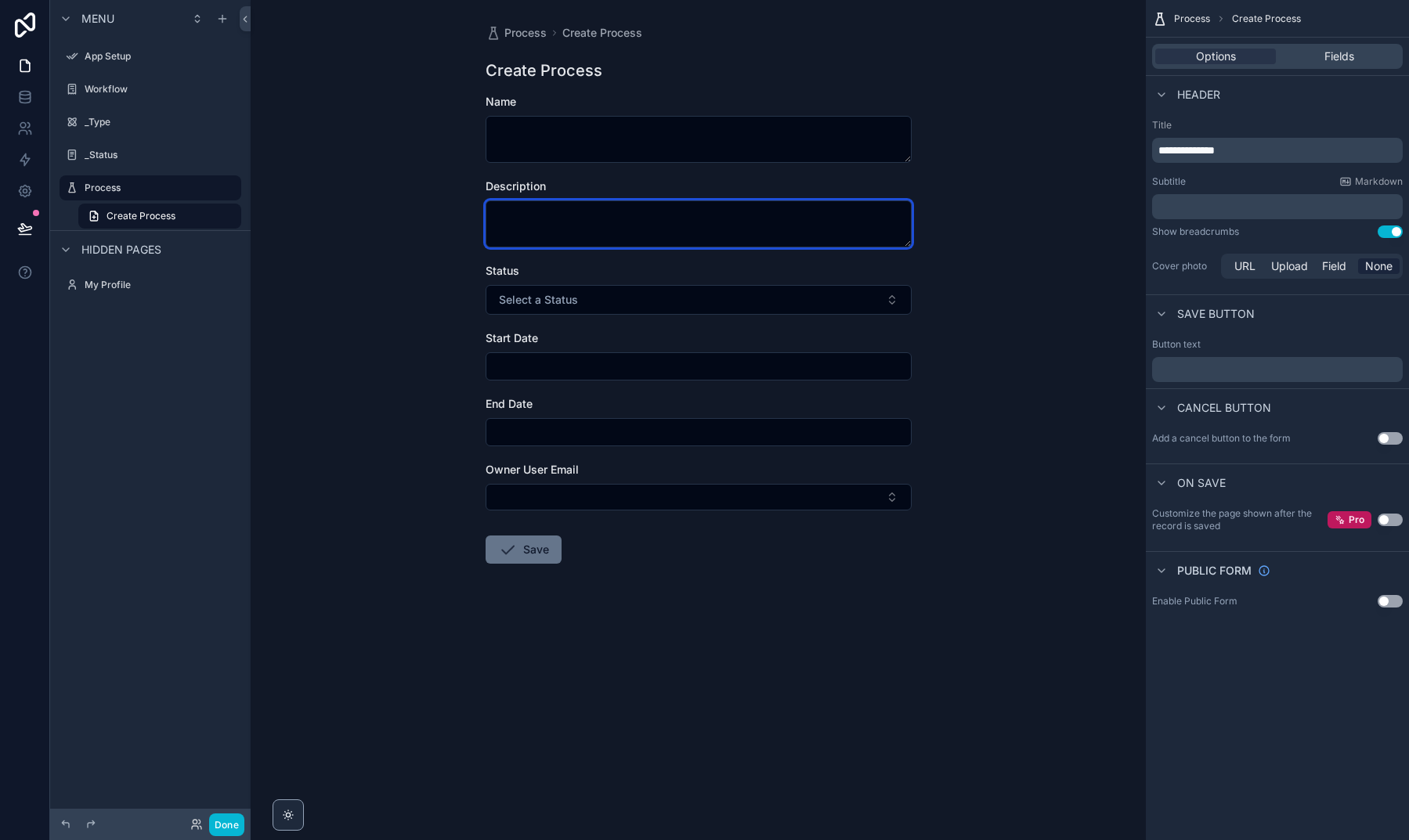
click at [570, 222] on textarea "scrollable content" at bounding box center [698, 224] width 426 height 47
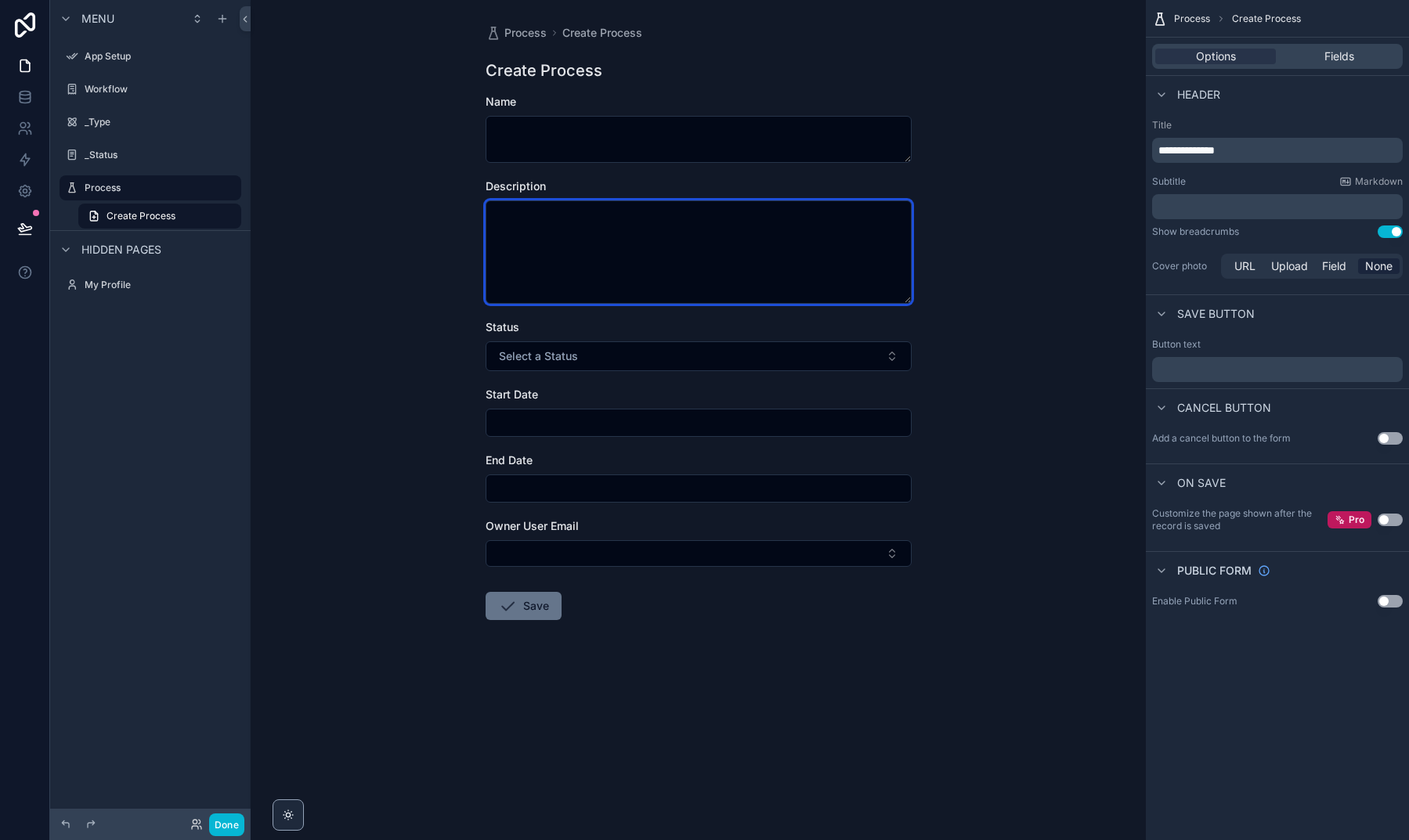
click at [909, 302] on textarea "scrollable content" at bounding box center [698, 252] width 426 height 103
click at [609, 229] on textarea "scrollable content" at bounding box center [698, 252] width 426 height 104
type textarea "******"
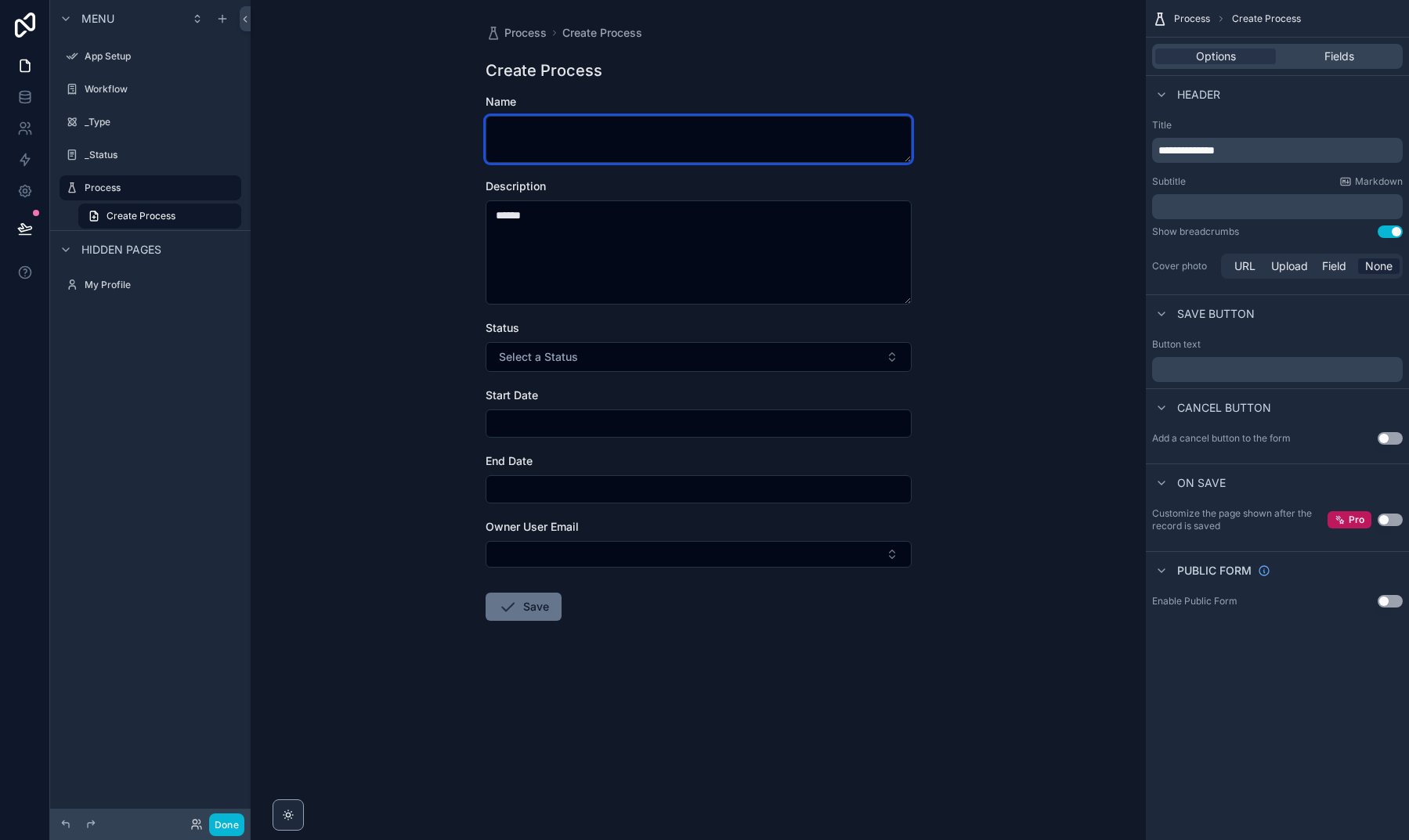
click at [529, 159] on textarea "scrollable content" at bounding box center [698, 139] width 426 height 47
type textarea "****"
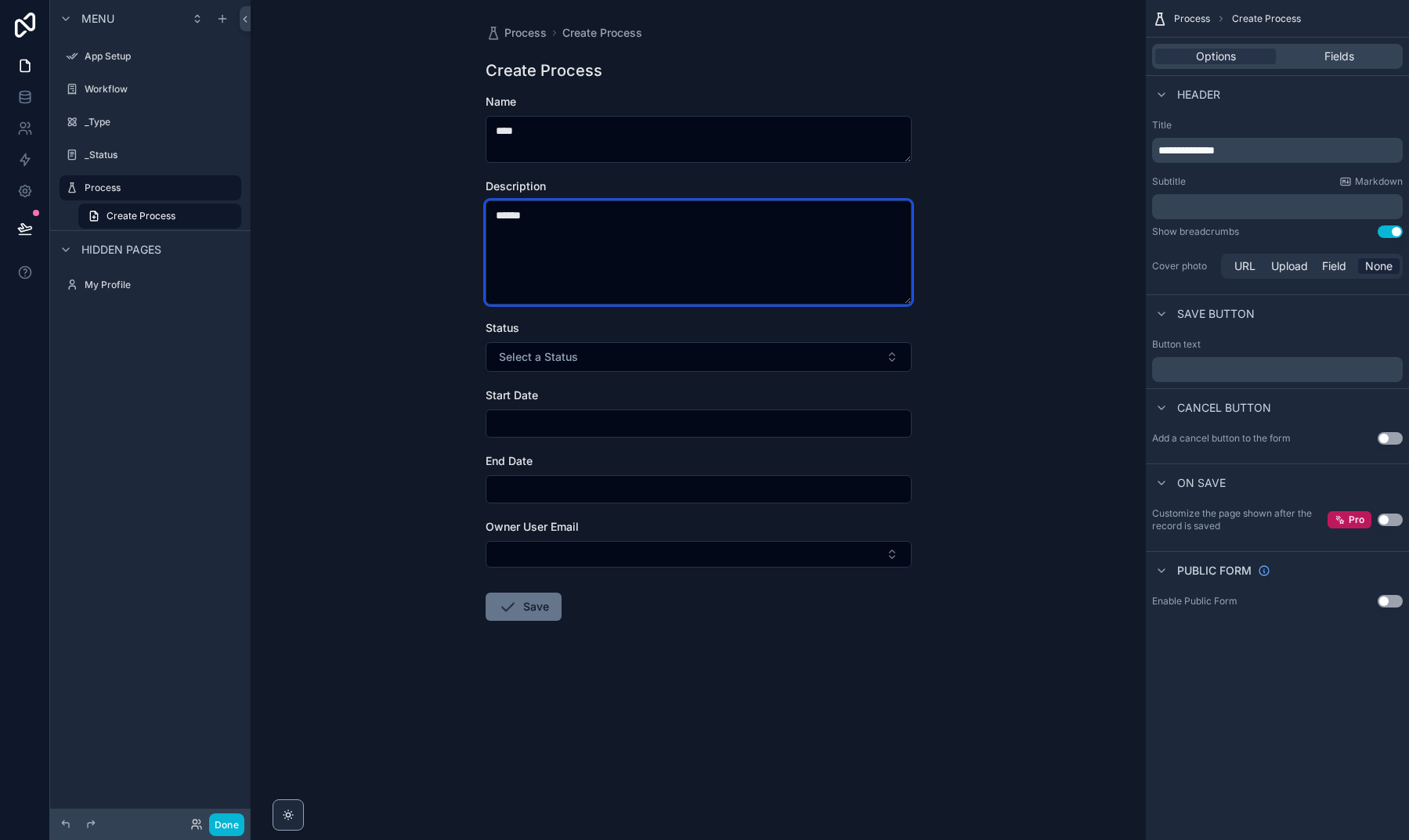
click at [544, 222] on textarea "******" at bounding box center [698, 252] width 426 height 104
type textarea "****** ********"
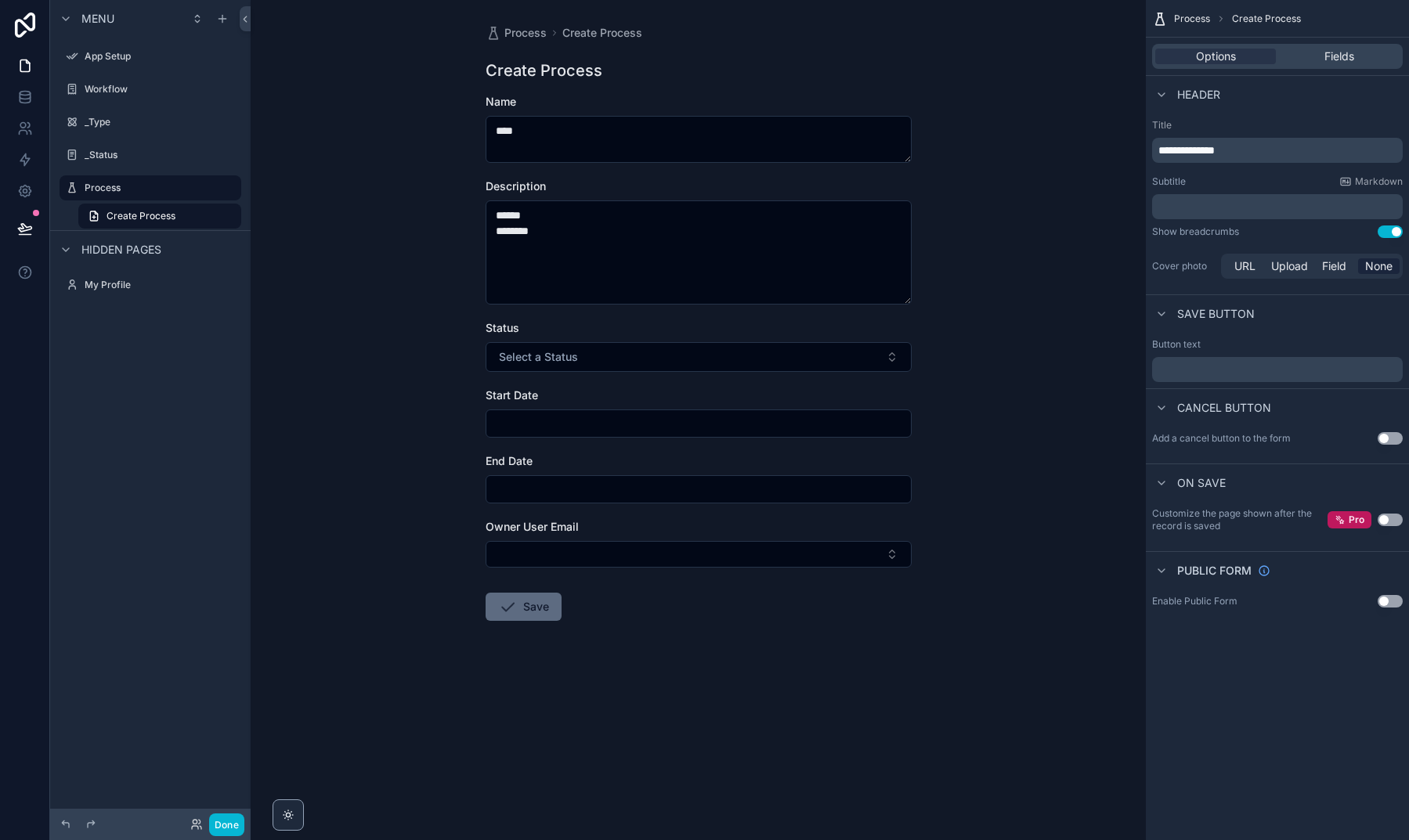
click at [531, 596] on button "Save" at bounding box center [523, 606] width 76 height 28
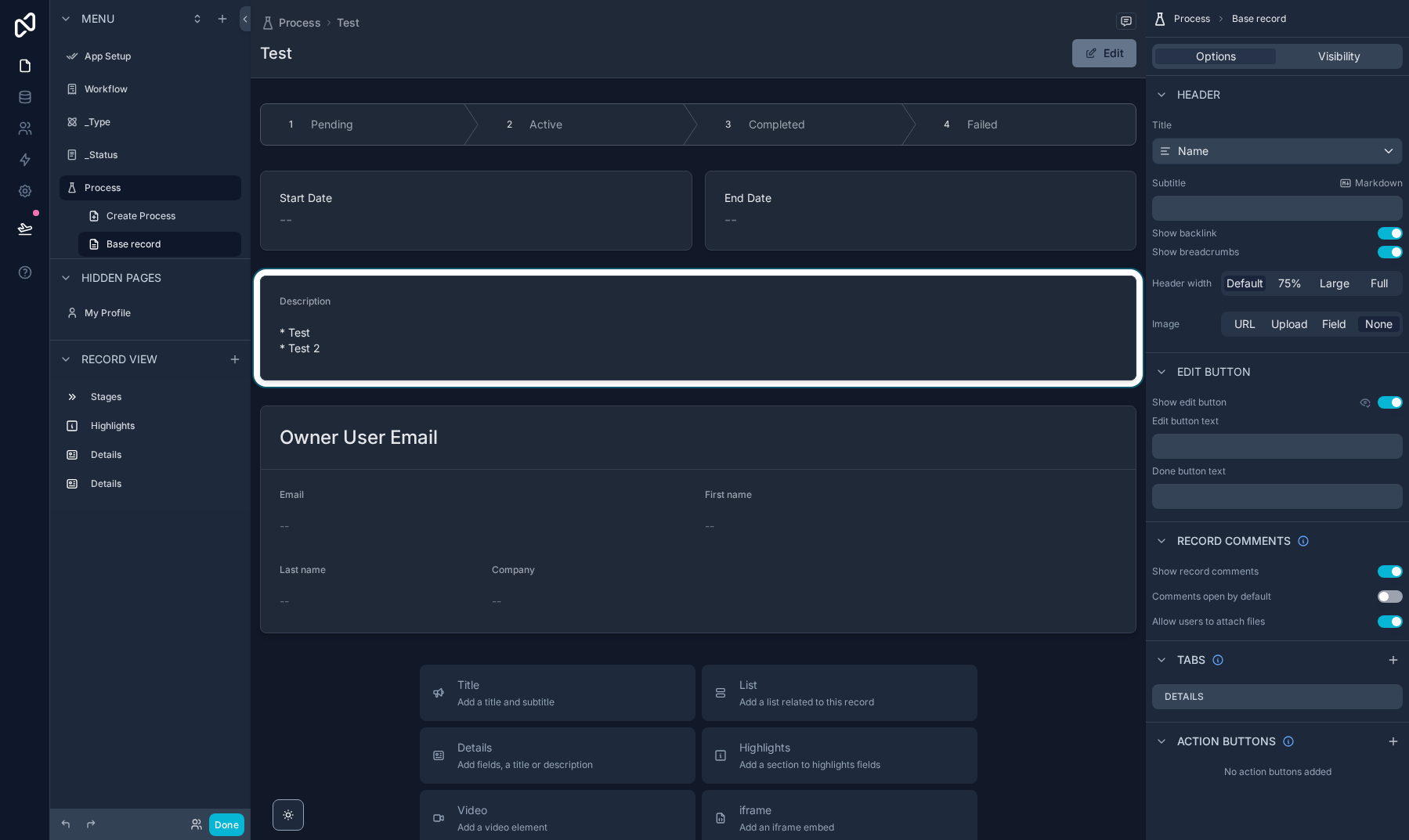
click at [332, 344] on div "scrollable content" at bounding box center [698, 327] width 895 height 117
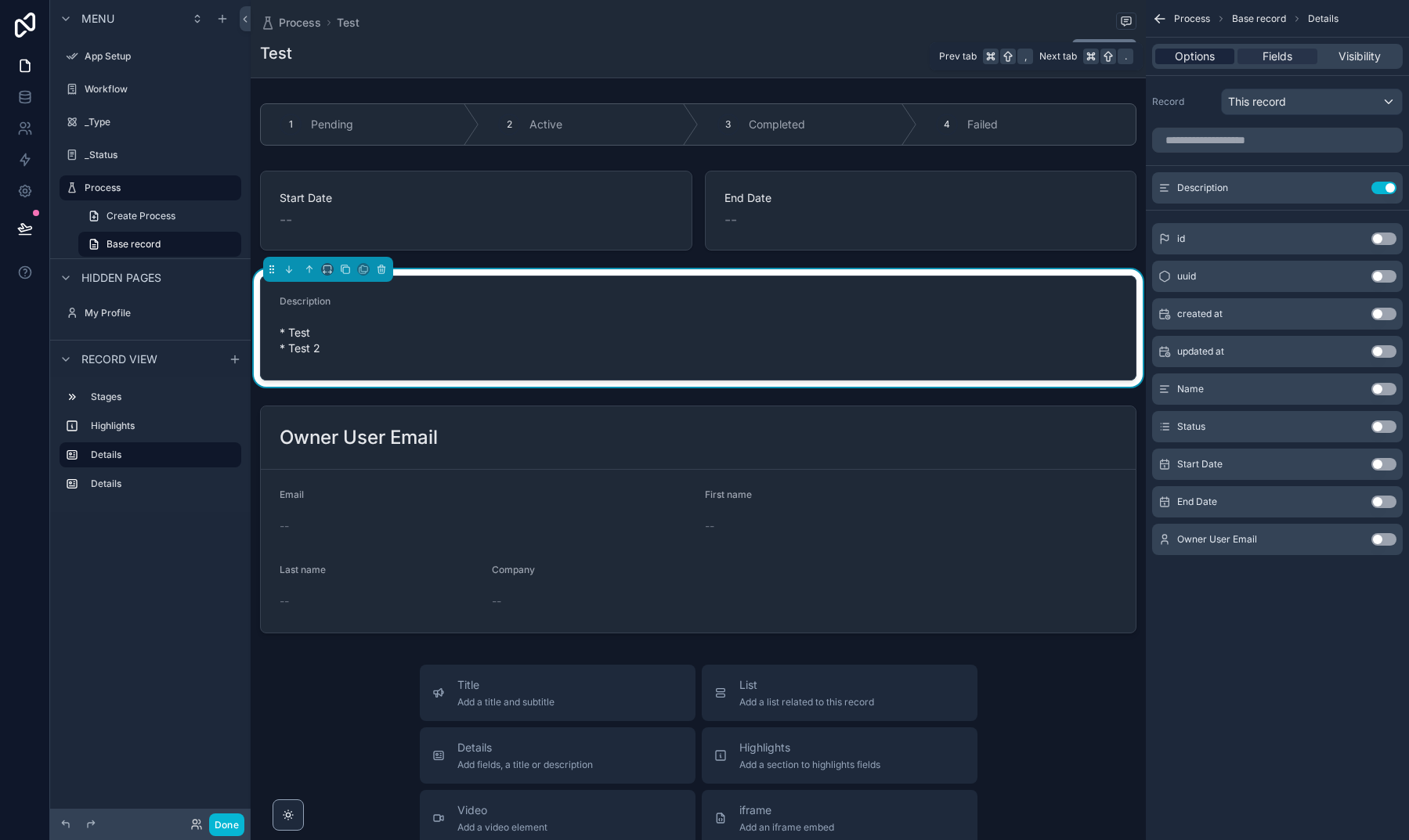
click at [1195, 57] on span "Options" at bounding box center [1194, 56] width 40 height 15
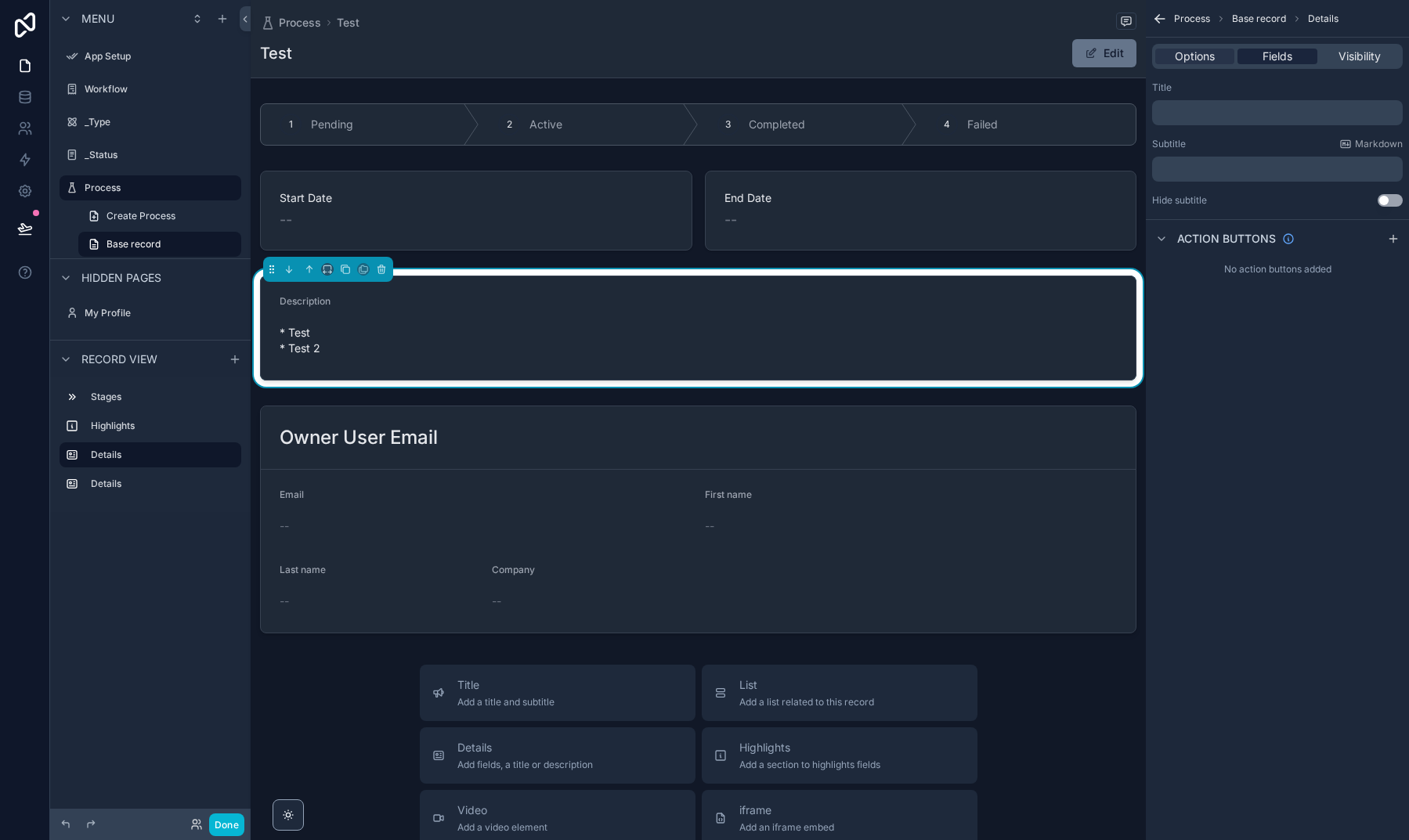
click at [1259, 55] on div "Fields" at bounding box center [1277, 56] width 79 height 15
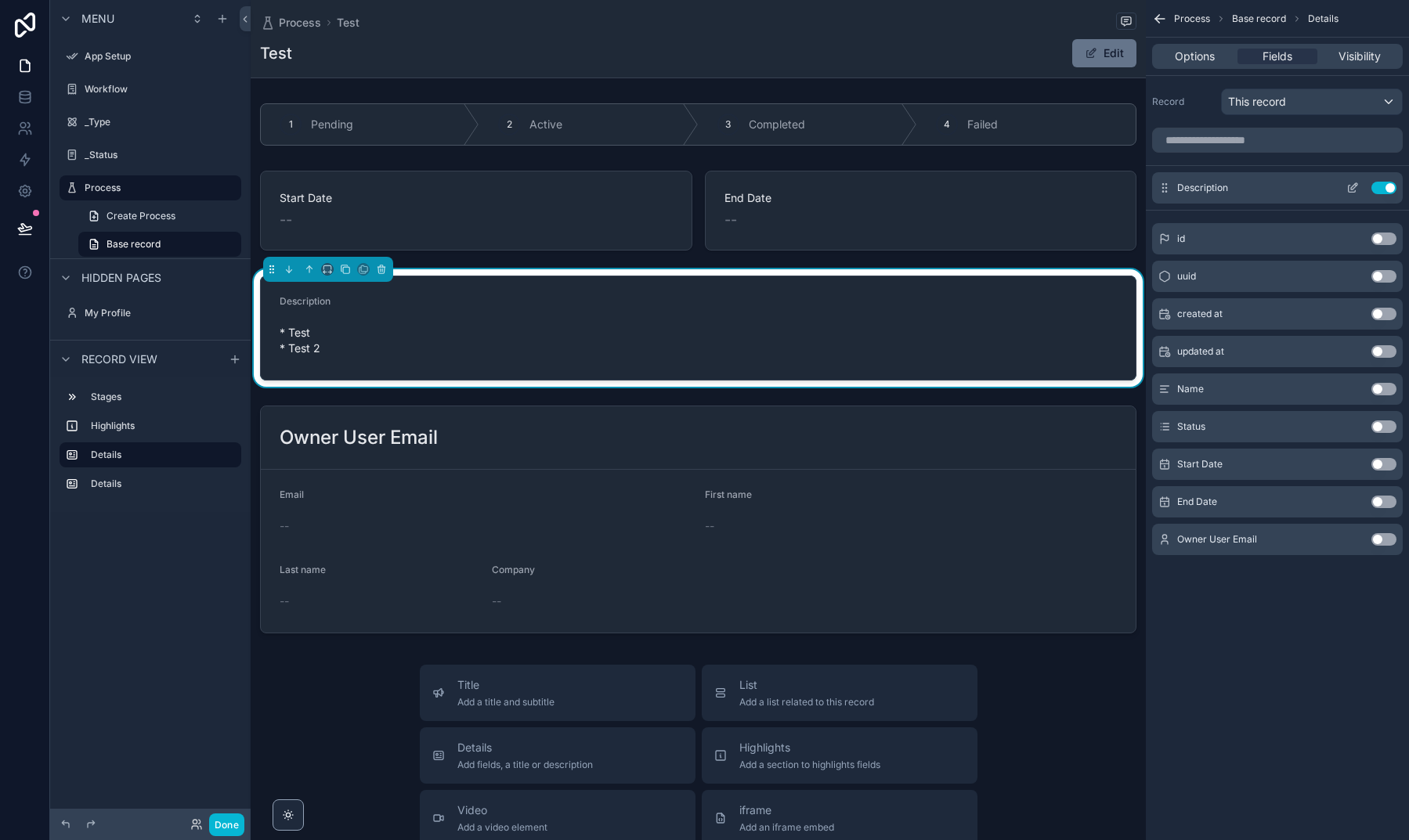
click at [1351, 186] on icon "scrollable content" at bounding box center [1352, 188] width 12 height 12
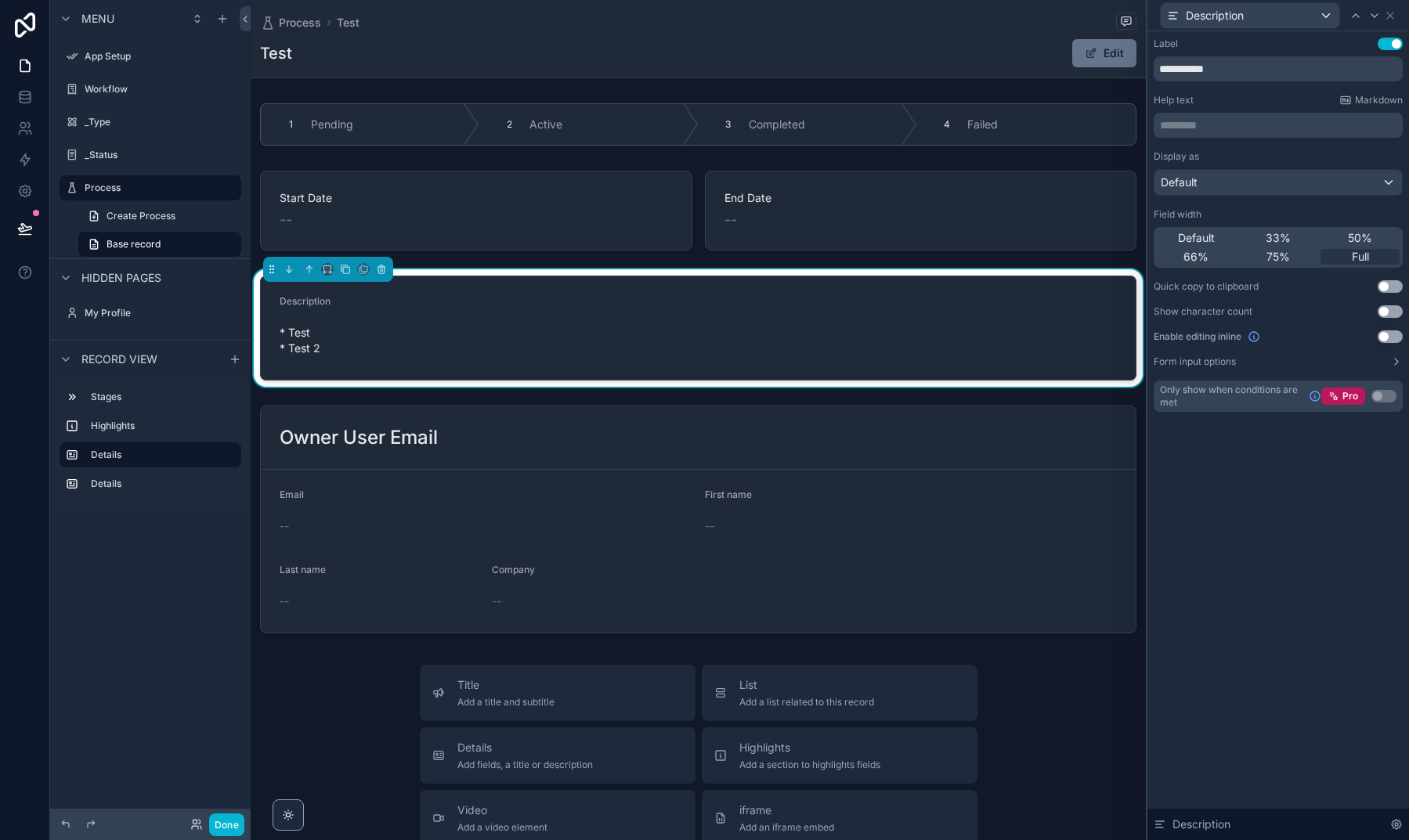
click at [1243, 178] on div "Default" at bounding box center [1278, 182] width 248 height 25
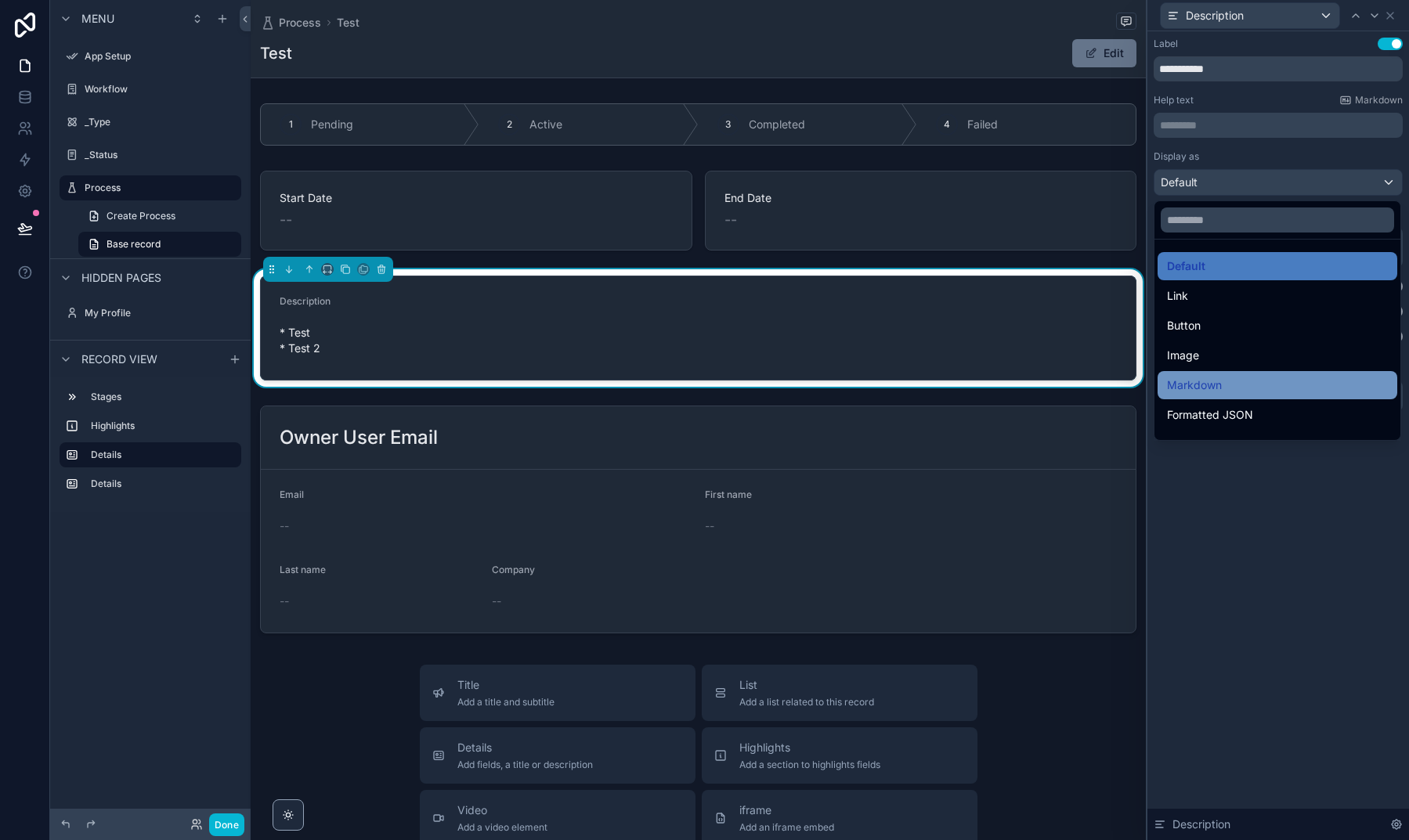
click at [1201, 383] on span "Markdown" at bounding box center [1195, 385] width 55 height 19
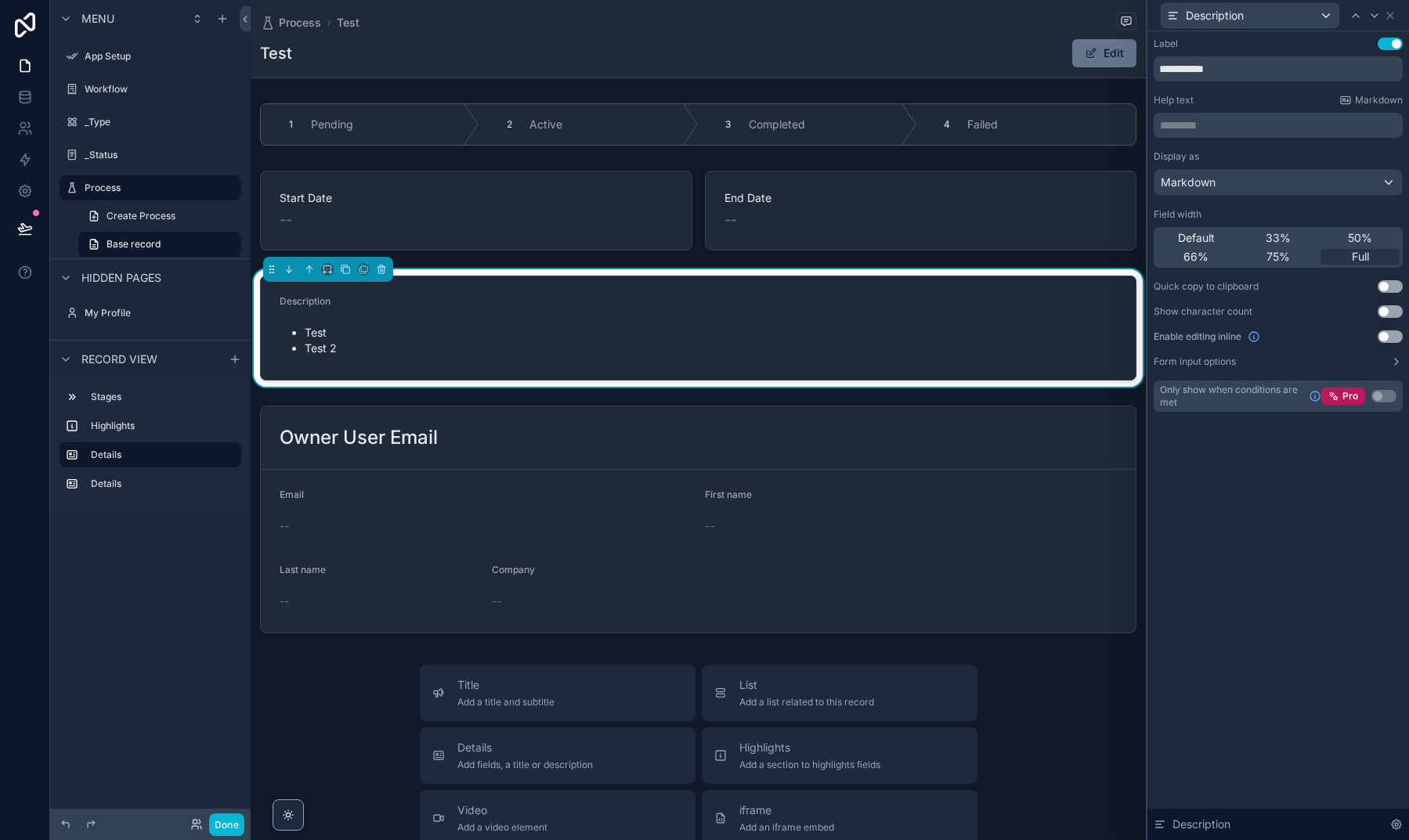
click at [1203, 180] on span "Markdown" at bounding box center [1188, 182] width 55 height 15
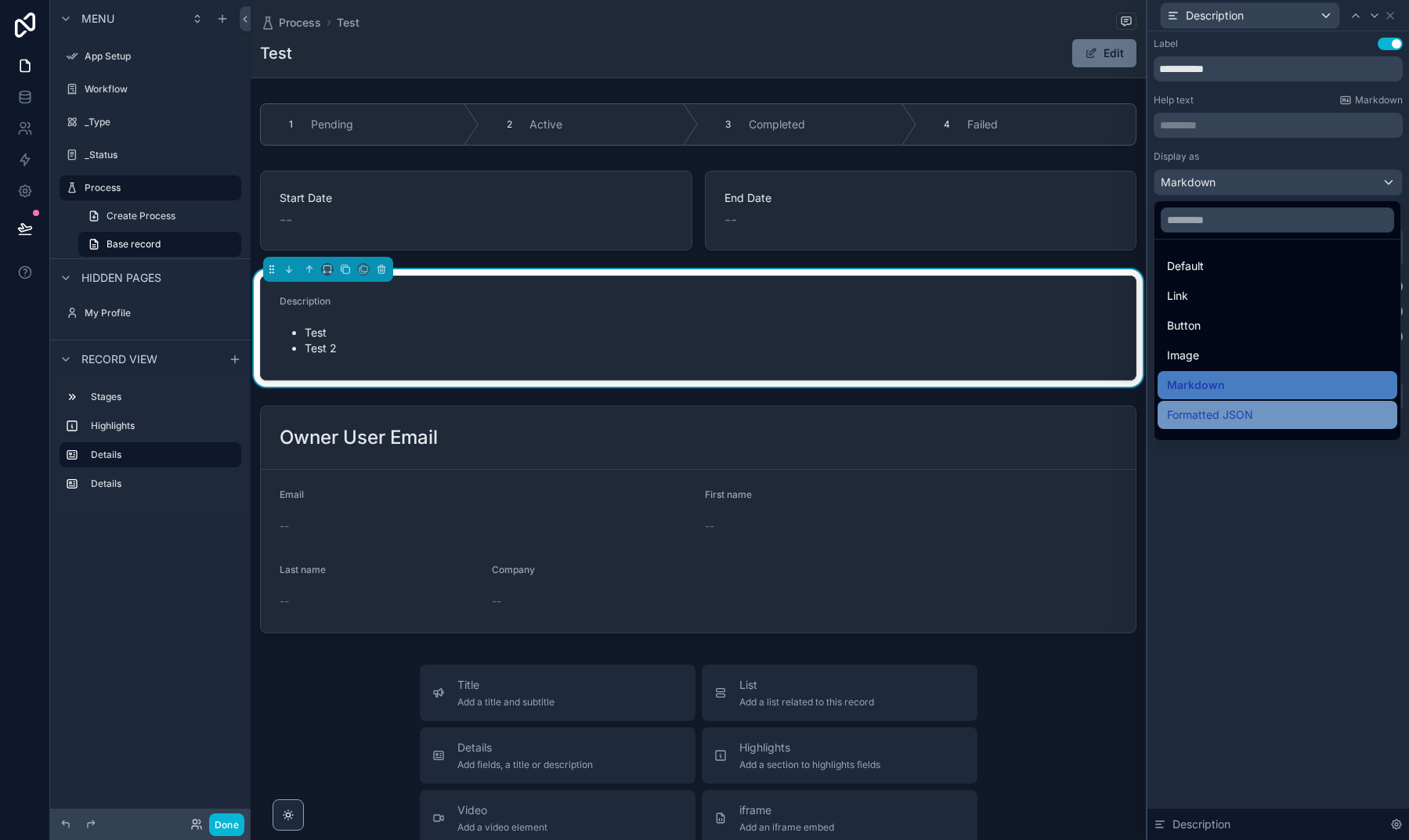
click at [1212, 416] on span "Formatted JSON" at bounding box center [1210, 415] width 86 height 19
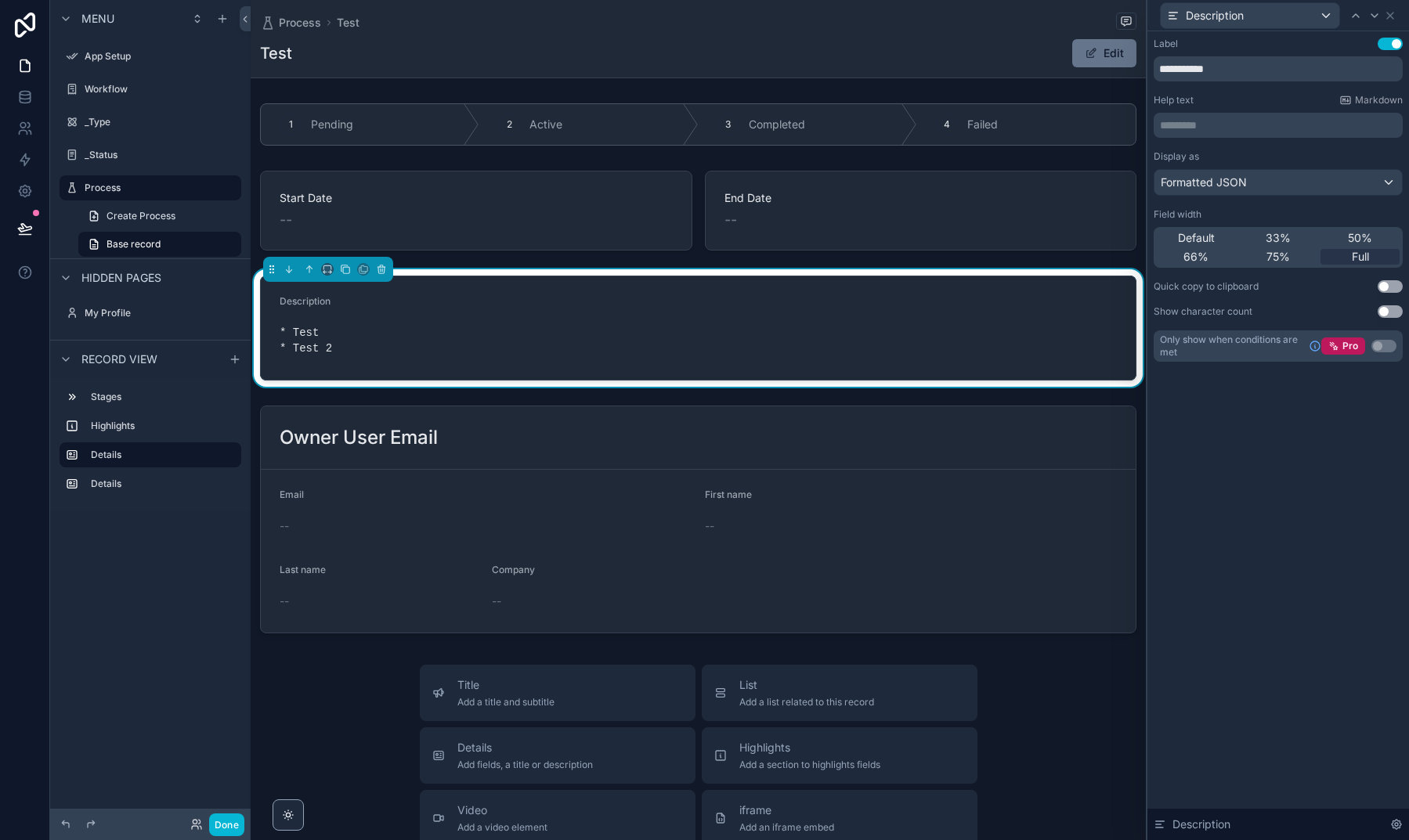
click at [1202, 179] on span "Formatted JSON" at bounding box center [1204, 182] width 86 height 15
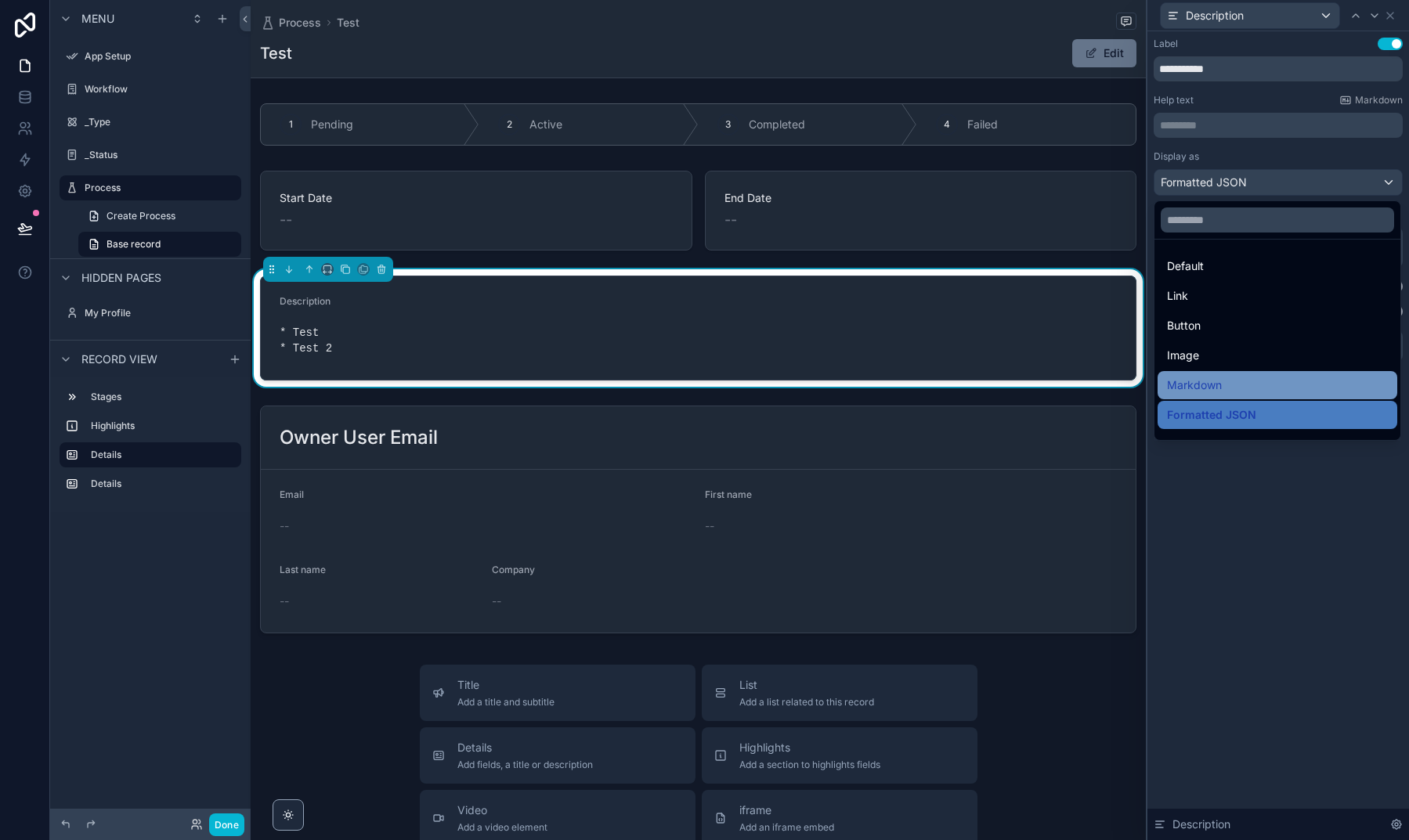
click at [1204, 381] on span "Markdown" at bounding box center [1195, 385] width 55 height 19
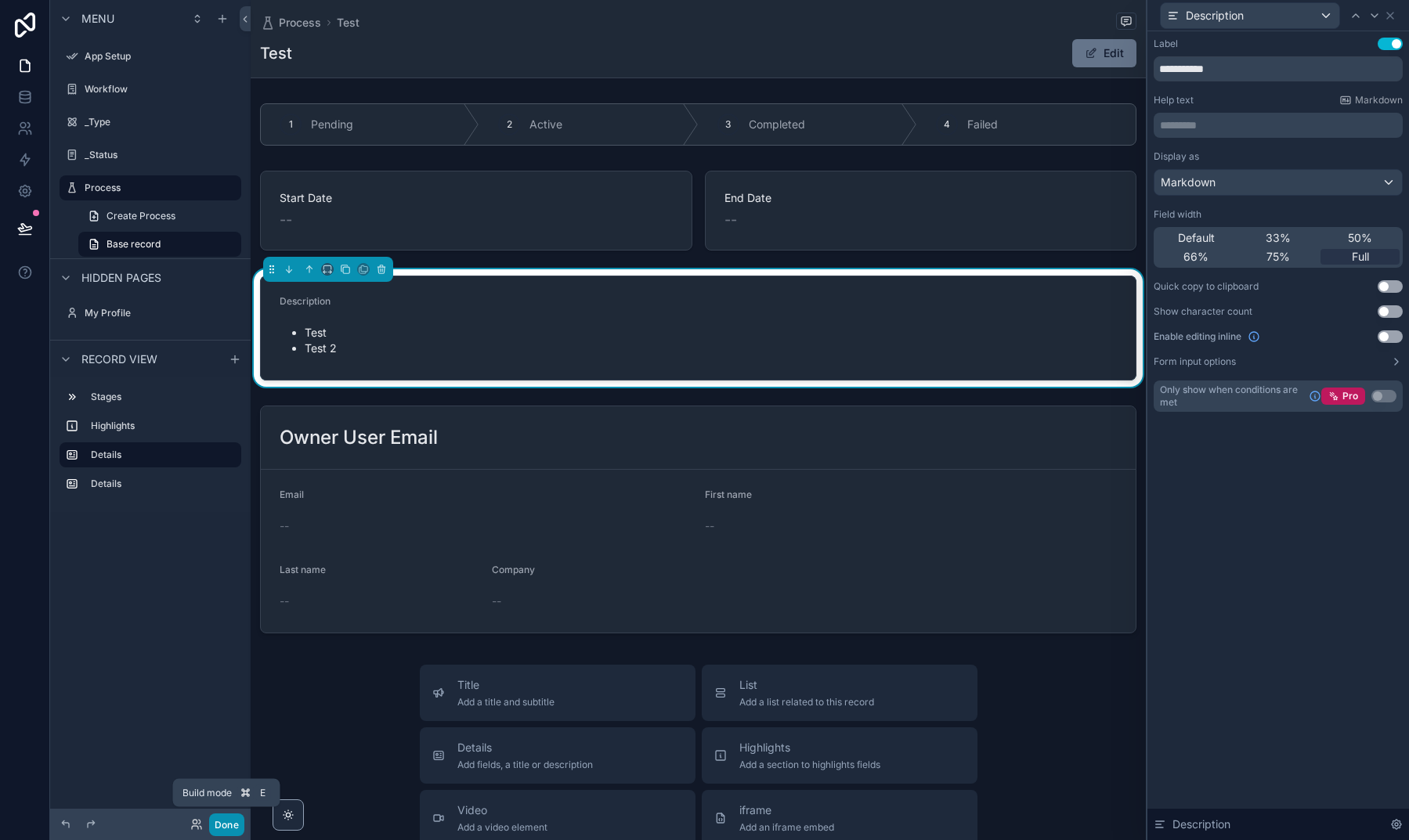
click at [221, 820] on button "Done" at bounding box center [226, 825] width 36 height 23
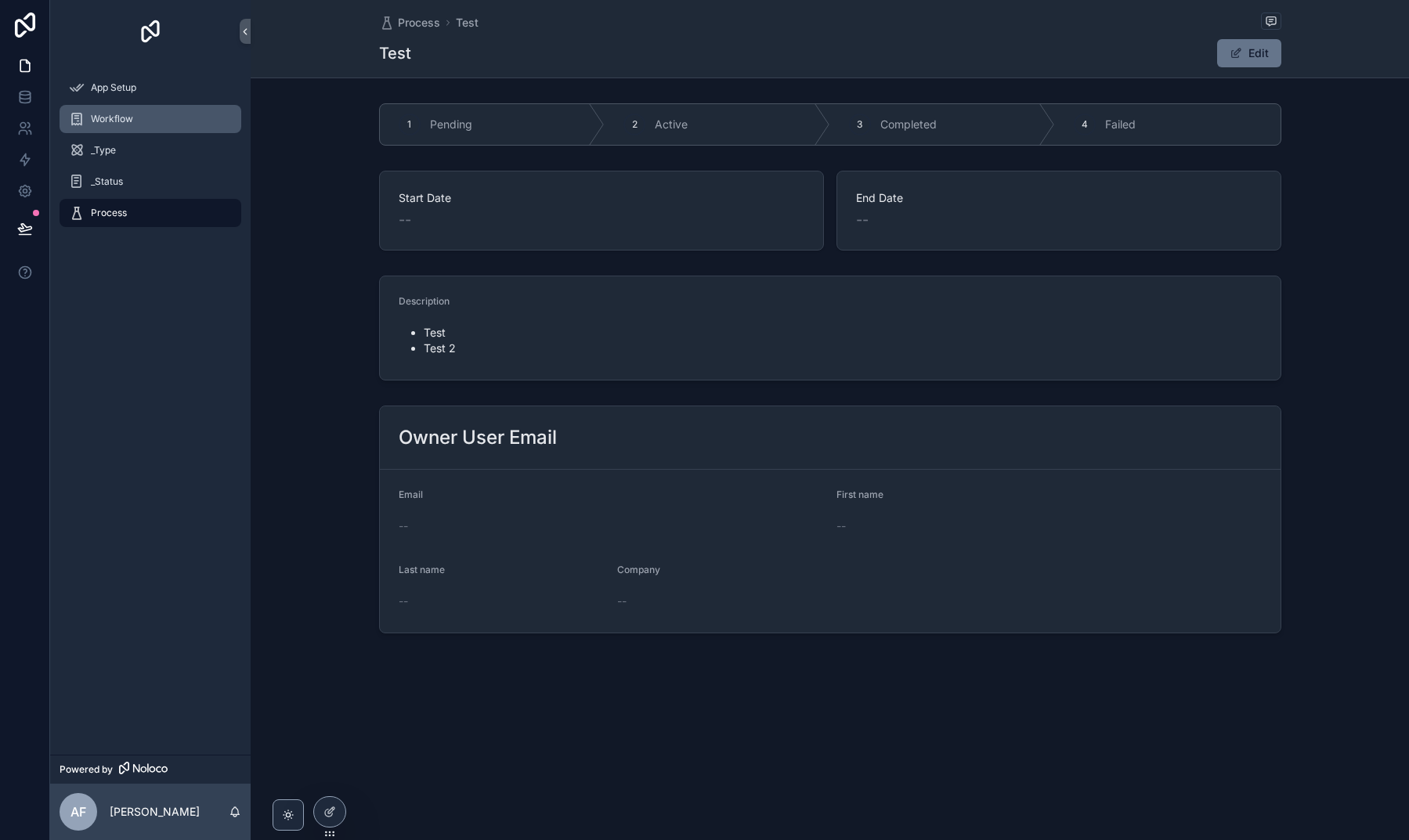
click at [137, 124] on div "Workflow" at bounding box center [150, 119] width 163 height 25
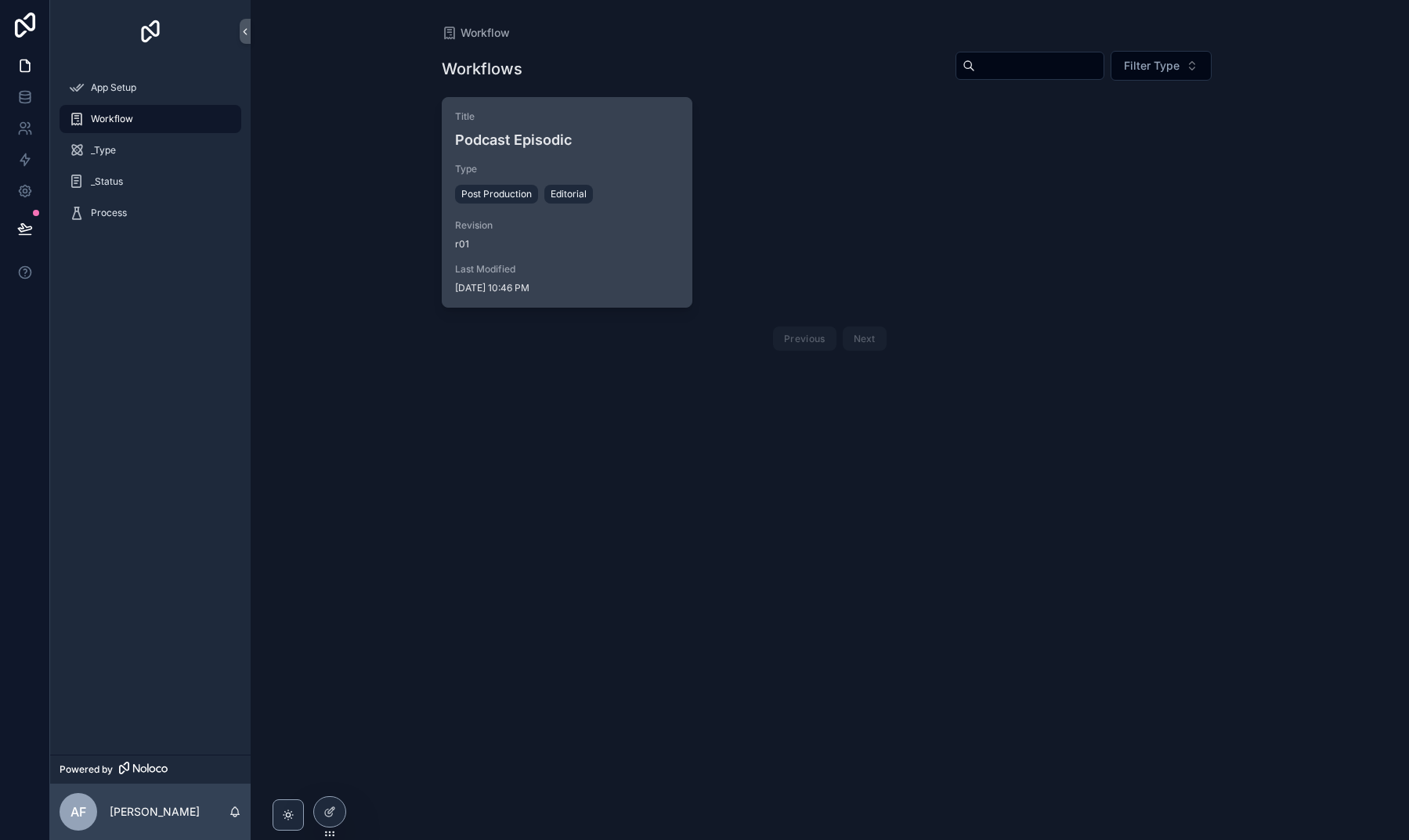
click at [603, 175] on div "Type Post Production Editorial" at bounding box center [566, 184] width 224 height 44
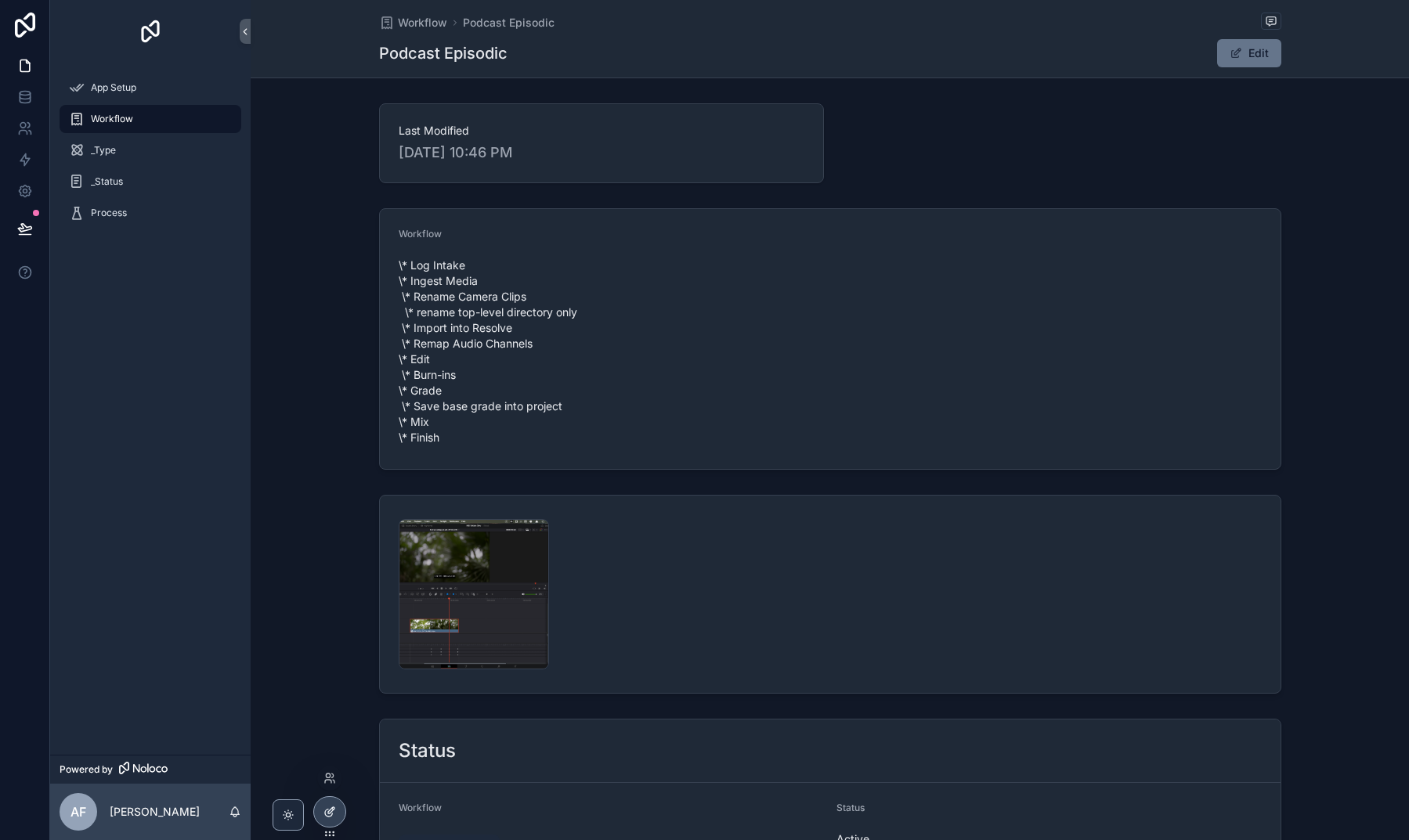
click at [329, 812] on icon at bounding box center [329, 811] width 12 height 12
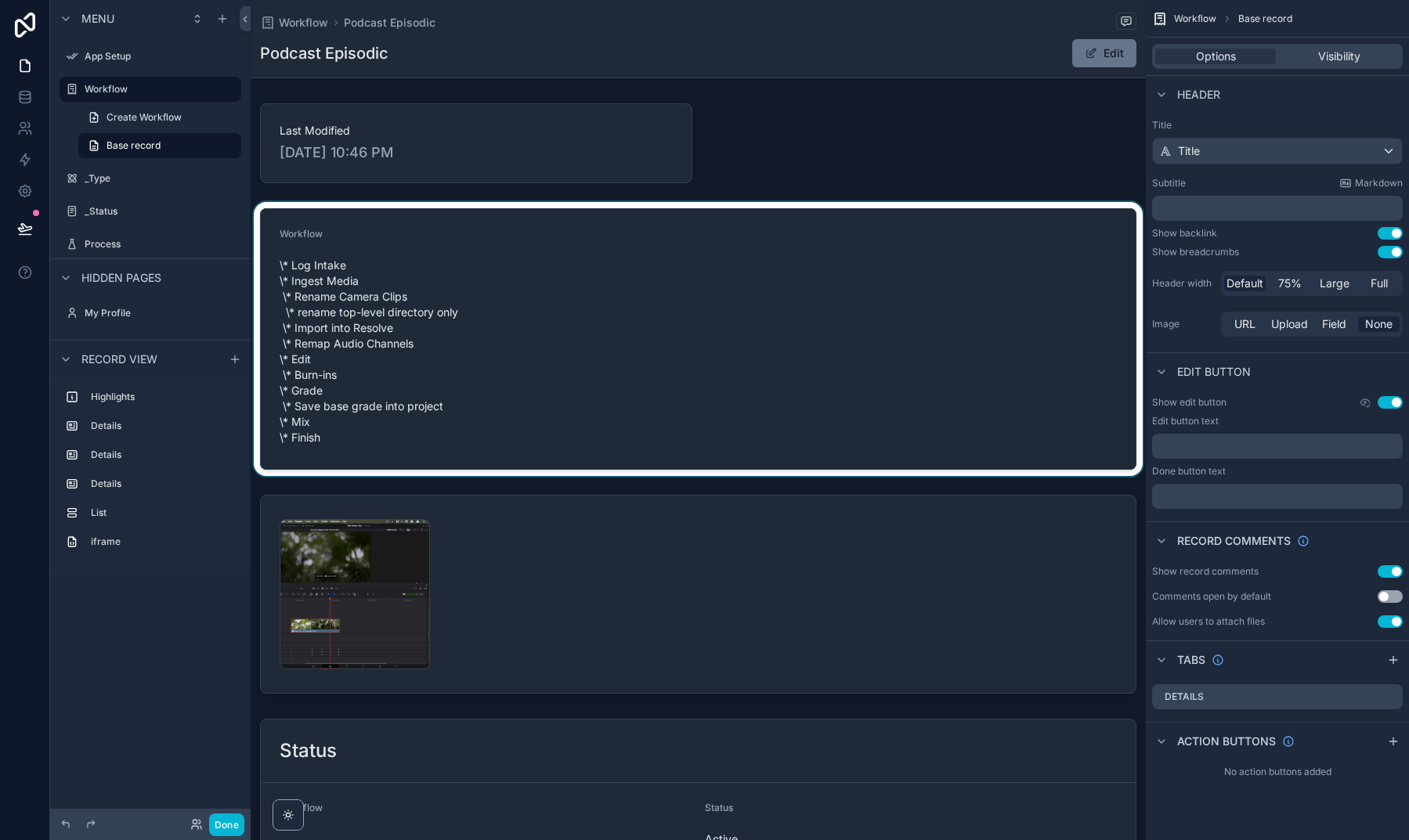
click at [750, 335] on div "scrollable content" at bounding box center [698, 339] width 895 height 274
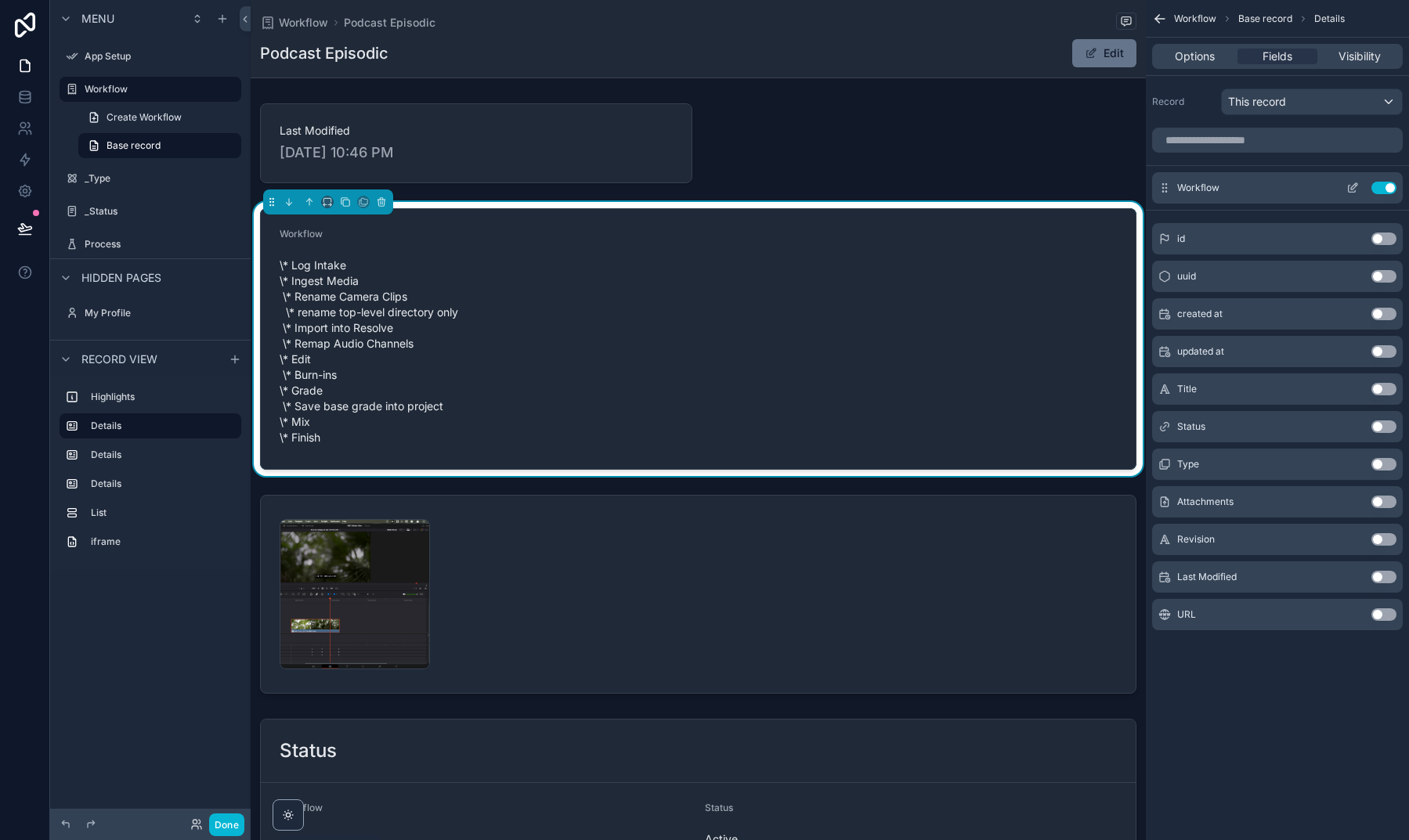
click at [1346, 187] on icon "scrollable content" at bounding box center [1352, 188] width 12 height 12
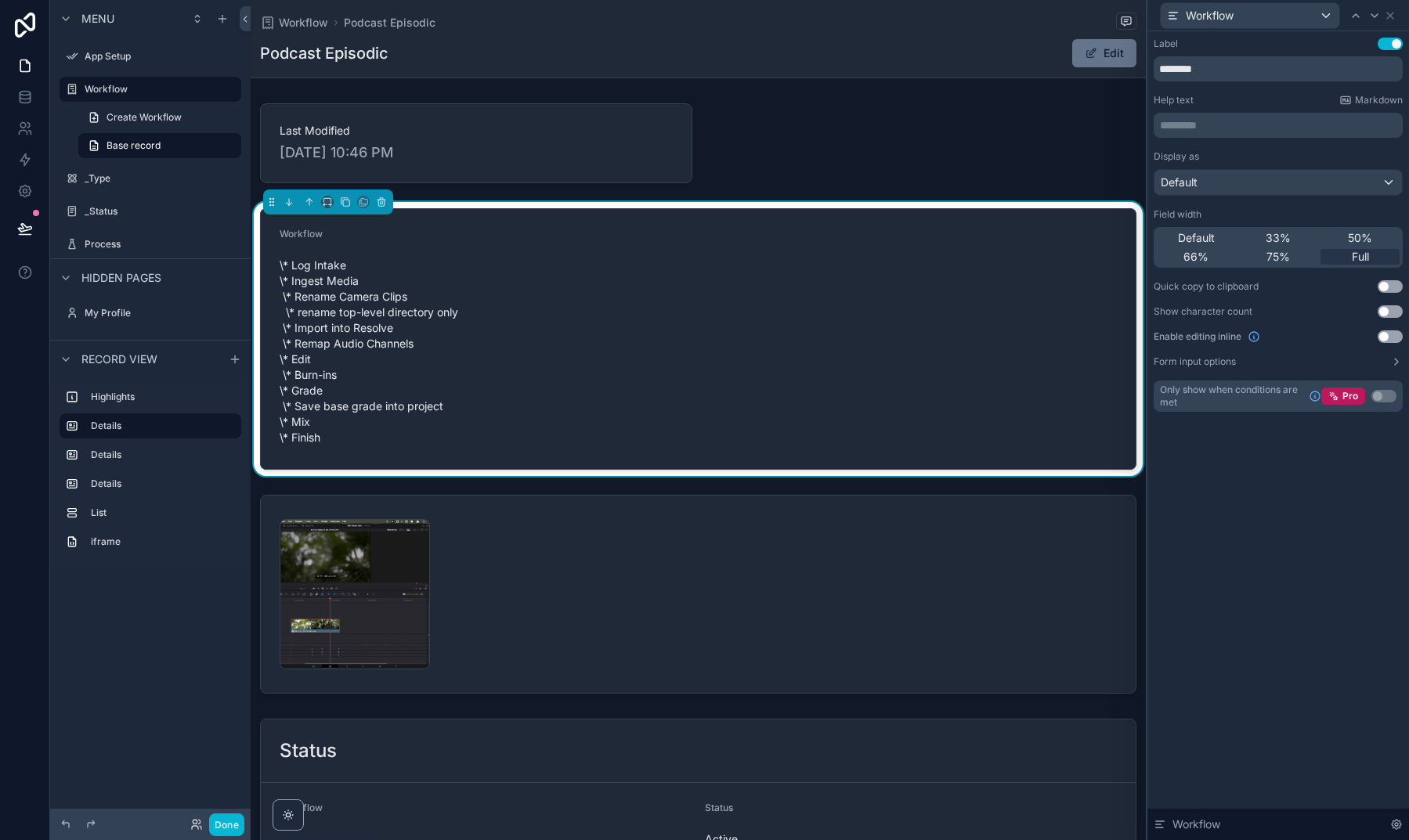
click at [1218, 179] on div "Default" at bounding box center [1278, 182] width 248 height 25
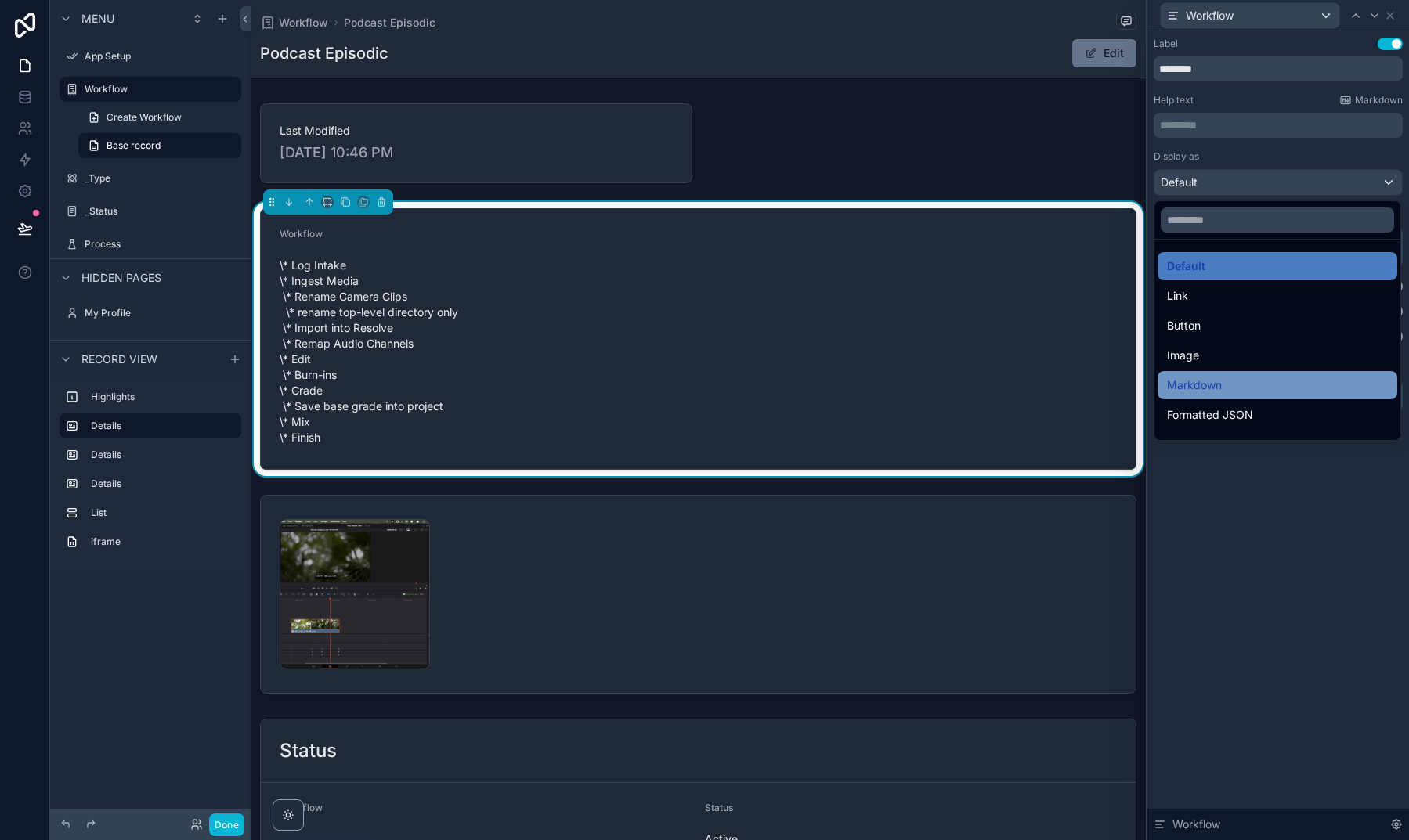
click at [1221, 384] on span "Markdown" at bounding box center [1195, 385] width 55 height 19
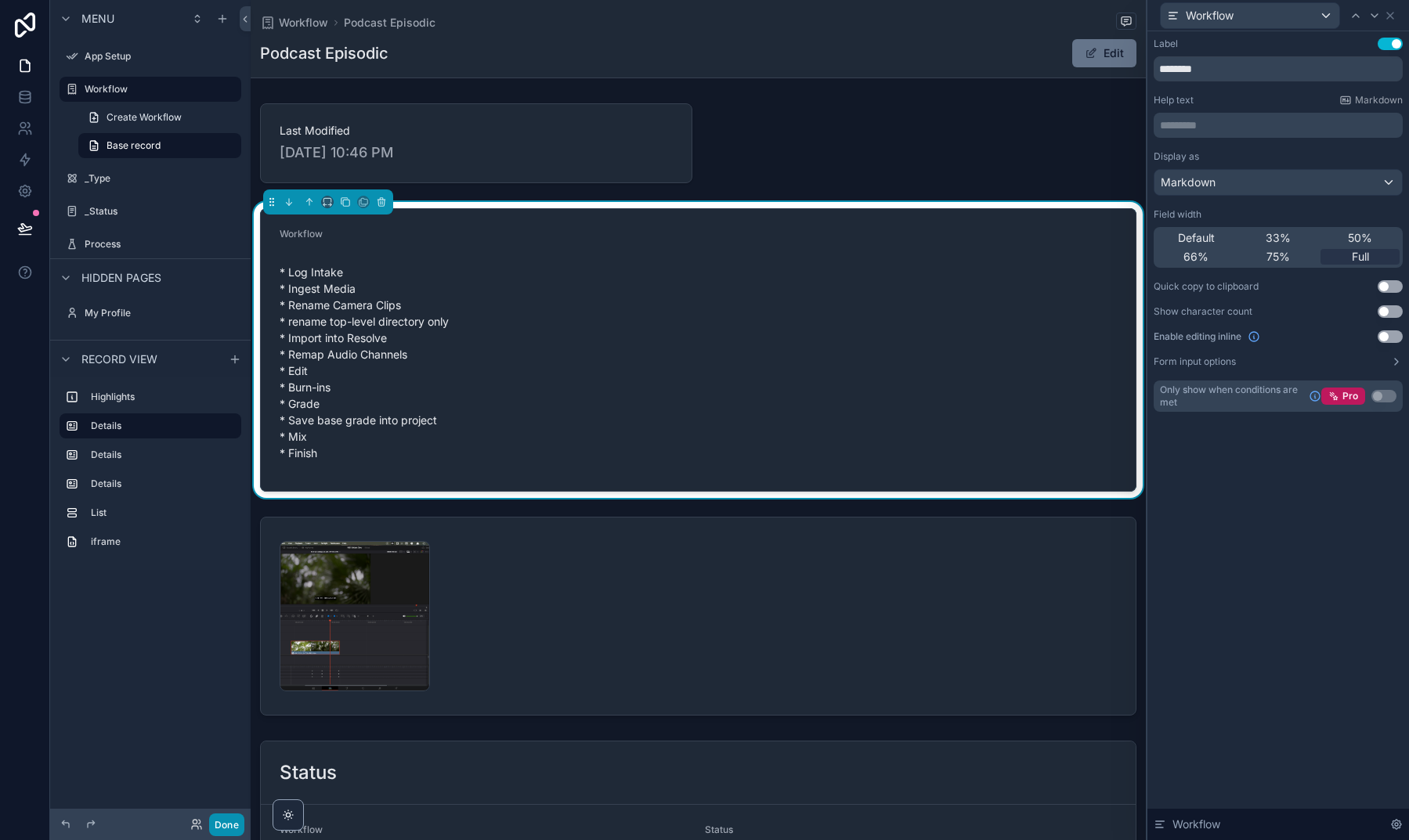
click at [227, 823] on button "Done" at bounding box center [226, 825] width 36 height 23
